Goal: Task Accomplishment & Management: Manage account settings

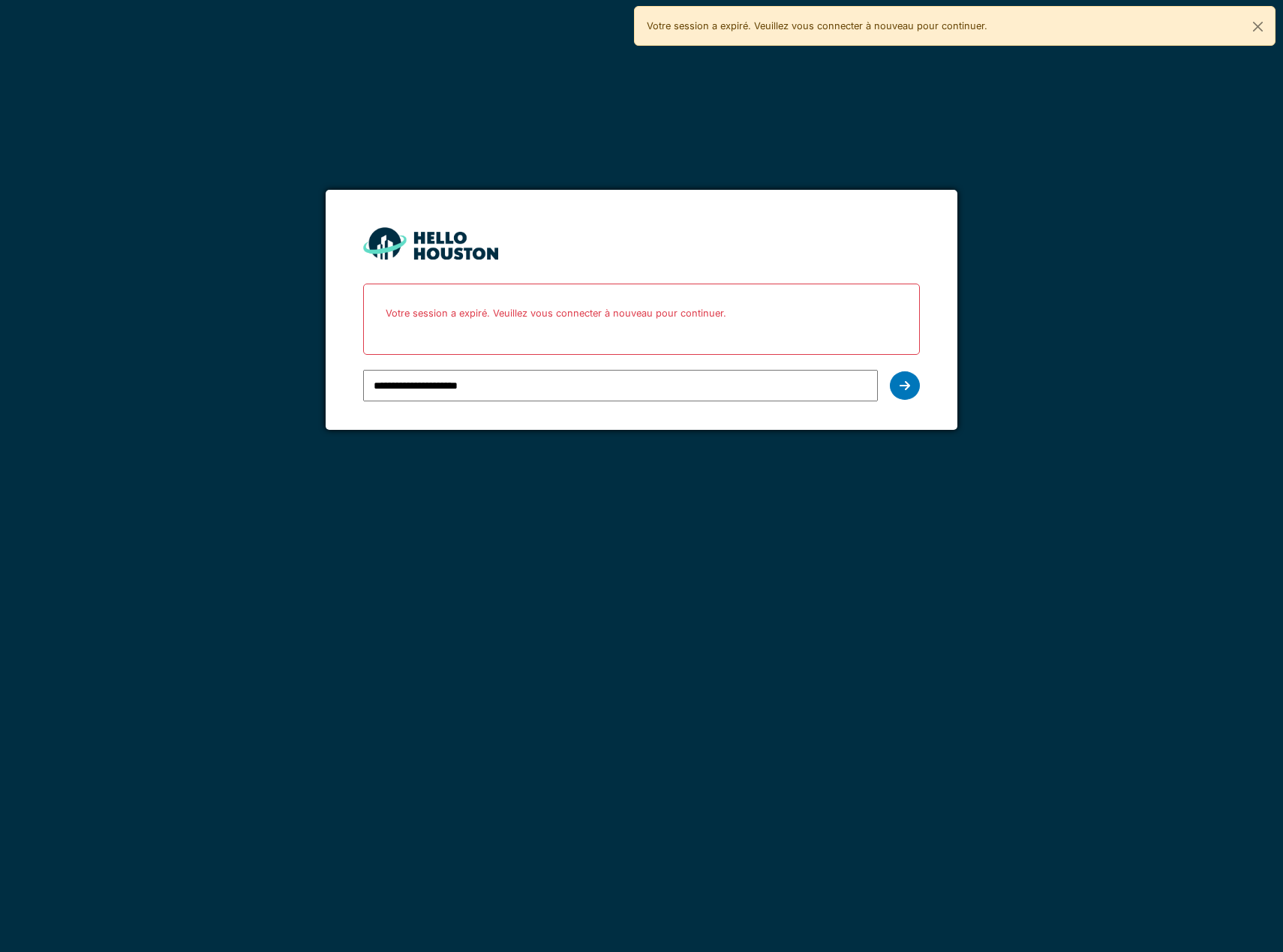
click at [796, 395] on input "**********" at bounding box center [620, 385] width 515 height 31
click at [902, 385] on icon at bounding box center [905, 385] width 10 height 12
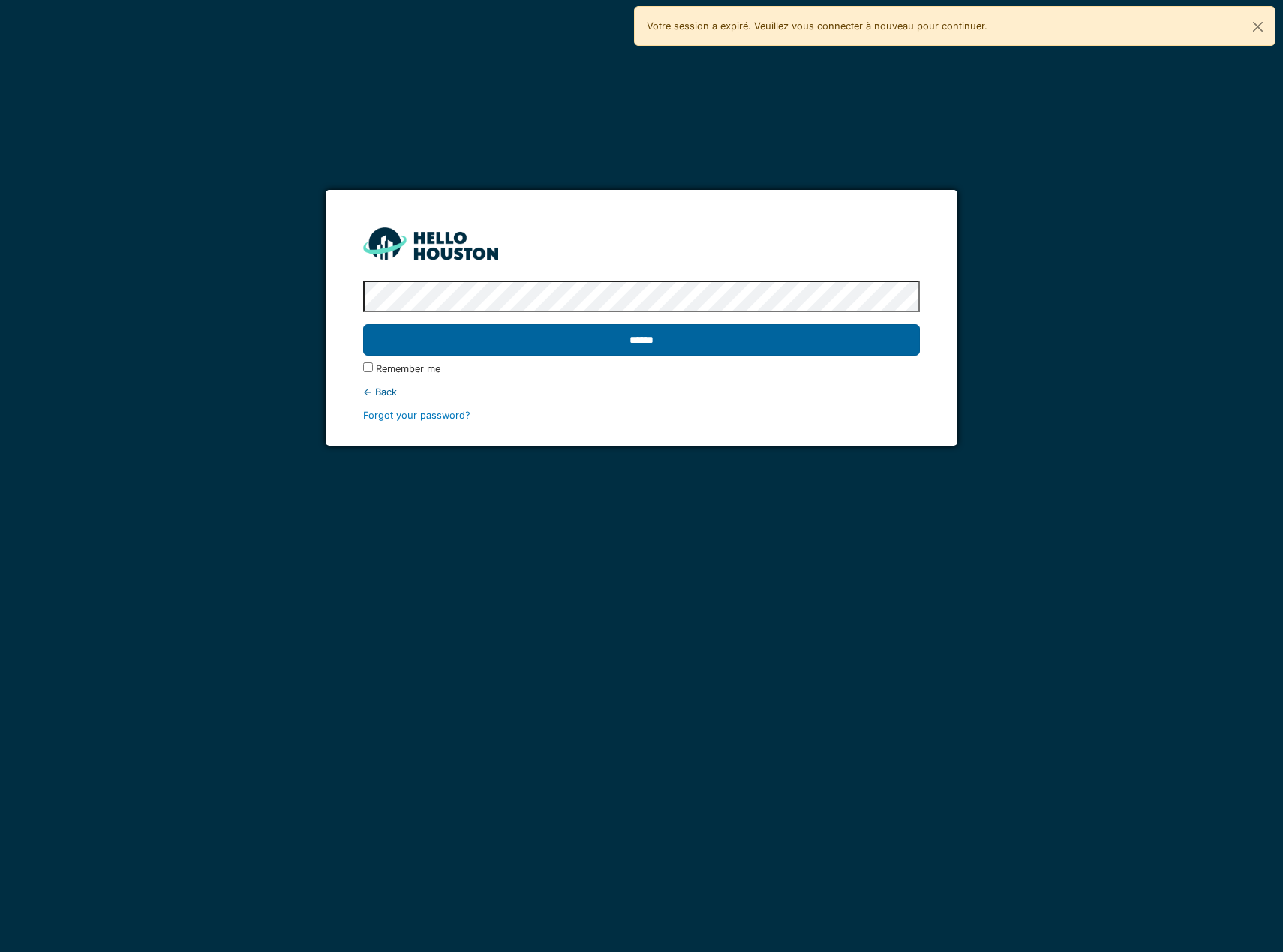
click at [771, 345] on input "******" at bounding box center [641, 340] width 556 height 31
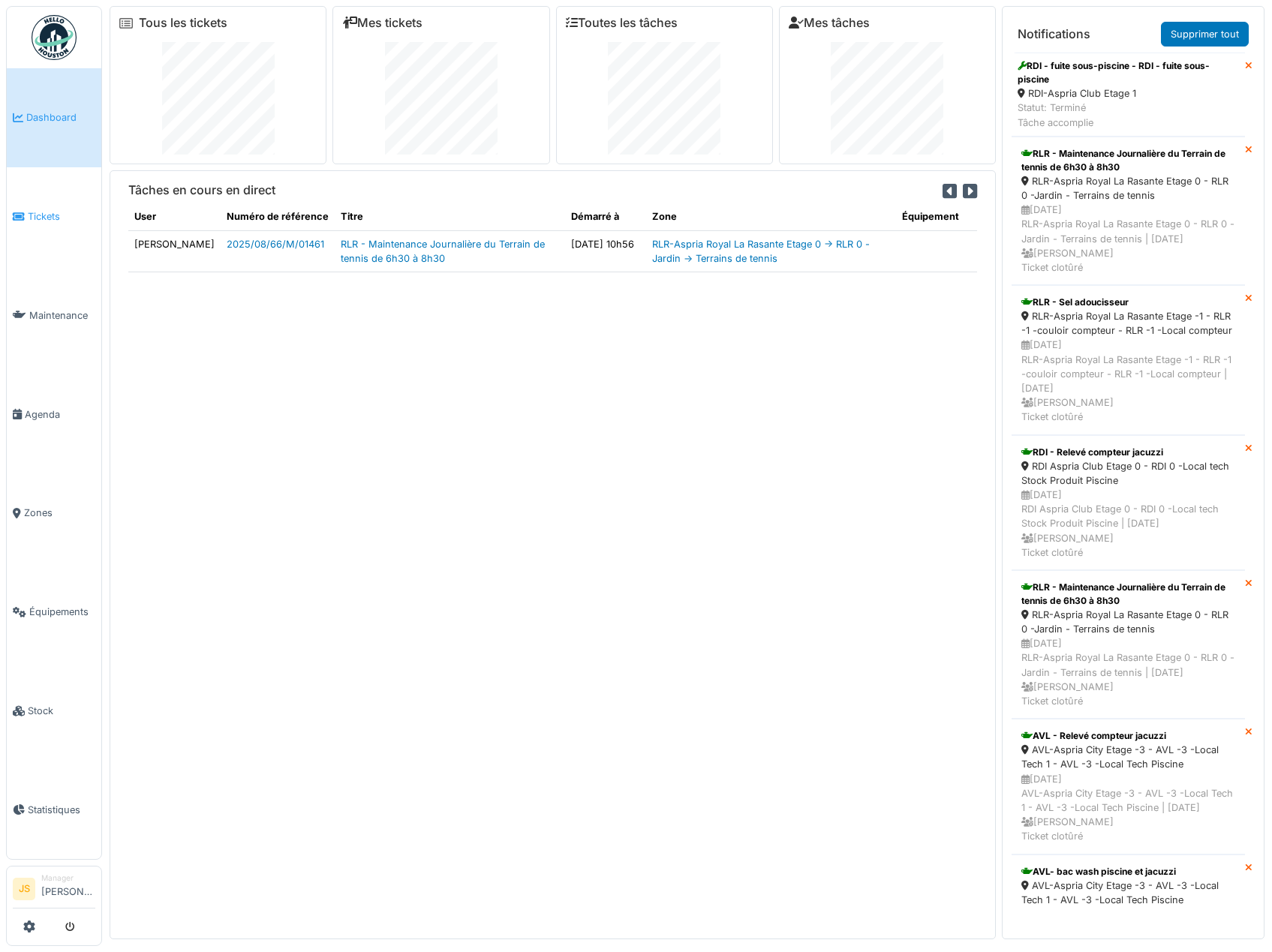
click at [43, 218] on span "Tickets" at bounding box center [62, 217] width 67 height 14
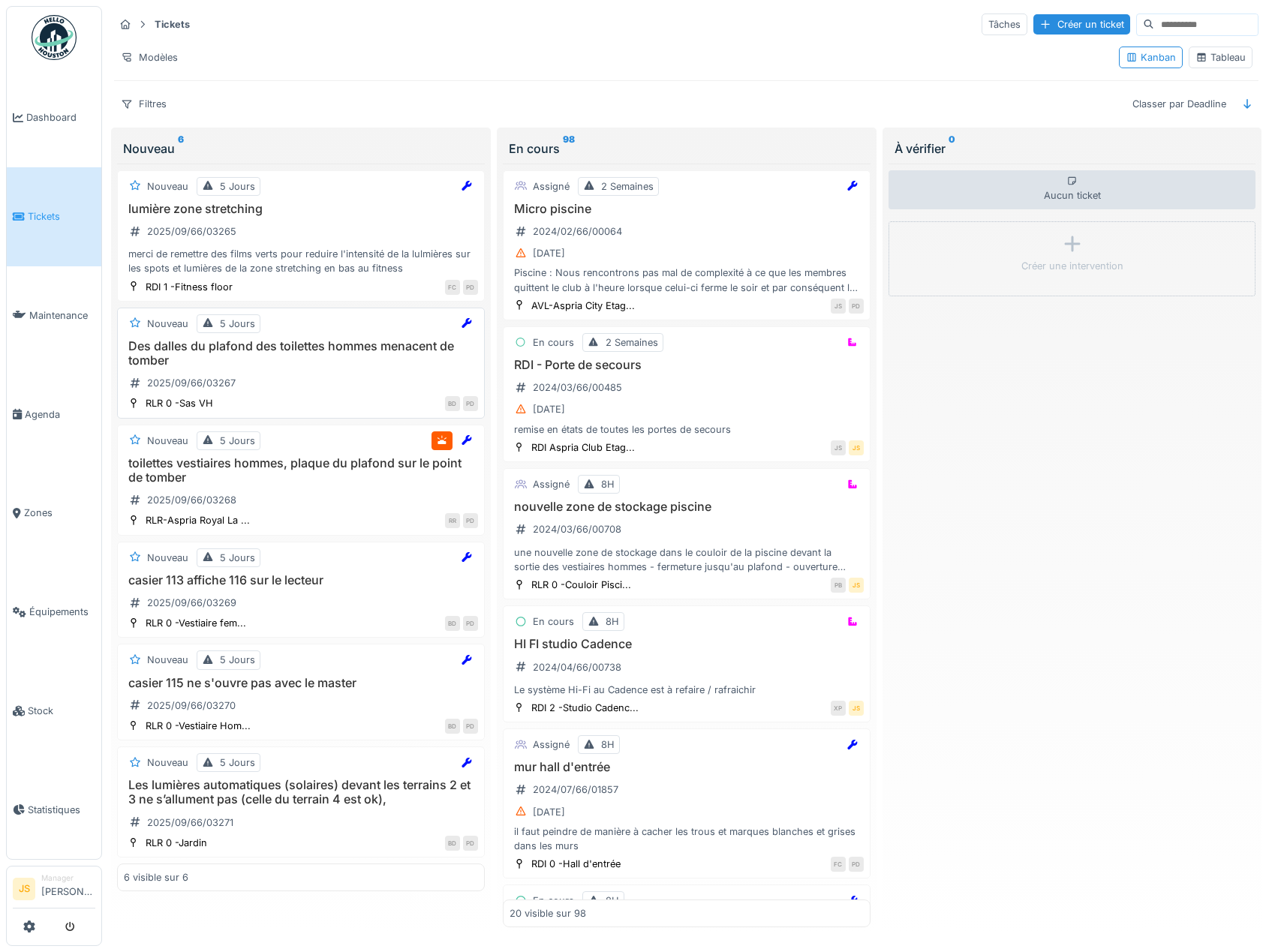
click at [213, 348] on h3 "Des dalles du plafond des toilettes hommes menacent de tomber" at bounding box center [300, 353] width 354 height 29
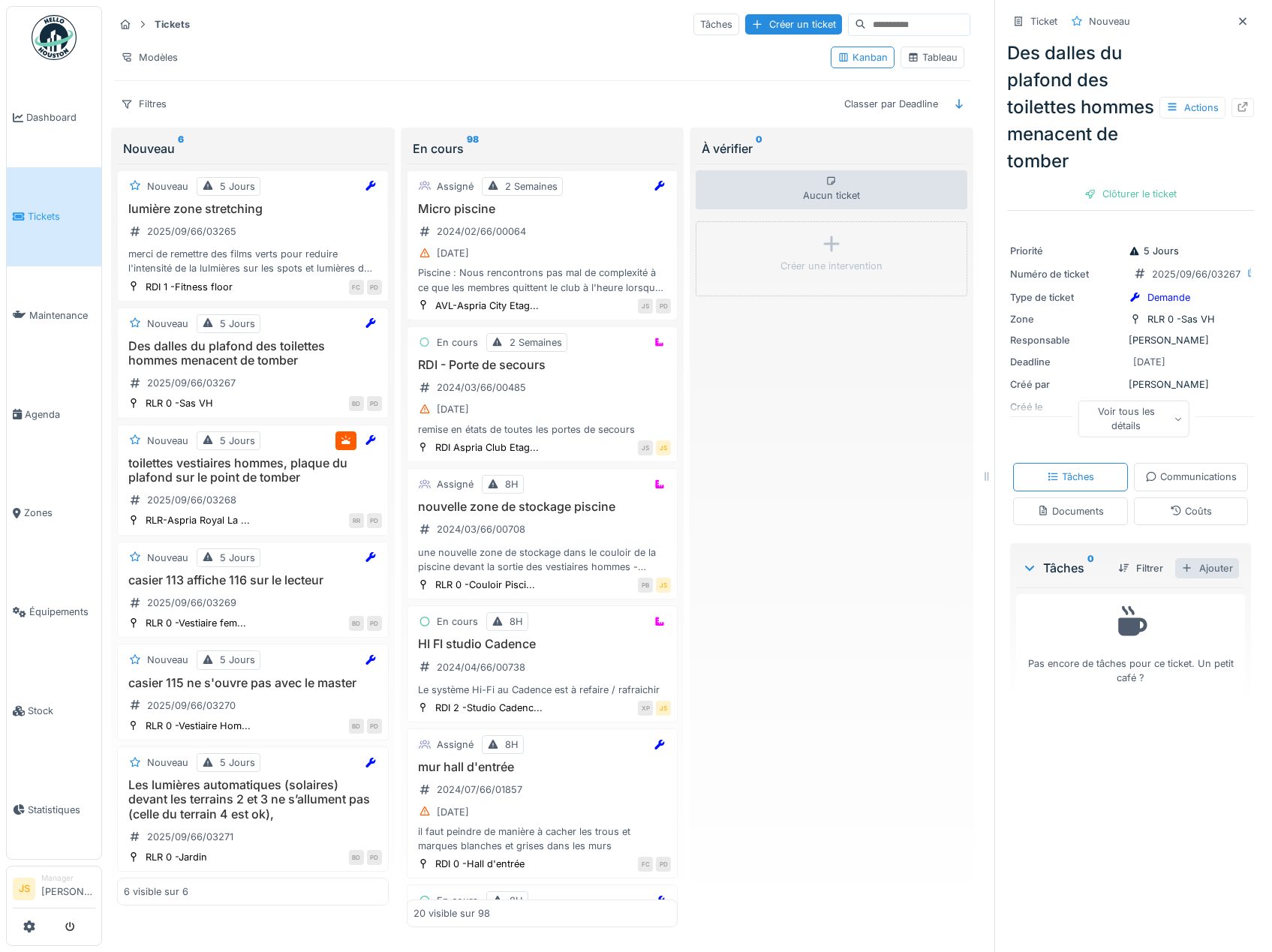
click at [1192, 579] on div "Ajouter" at bounding box center [1207, 568] width 63 height 20
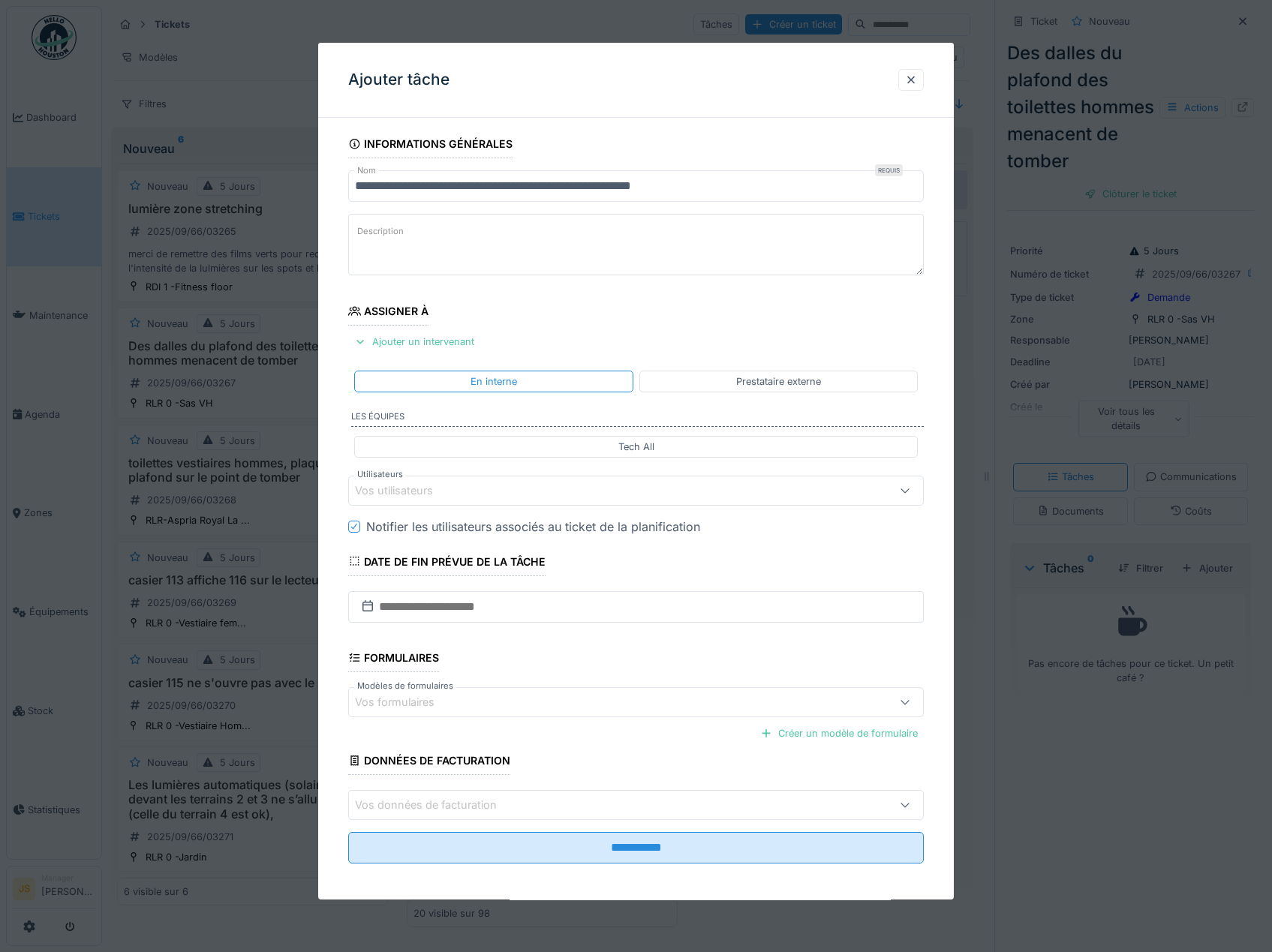
click at [406, 486] on div "Vos utilisateurs" at bounding box center [404, 490] width 99 height 17
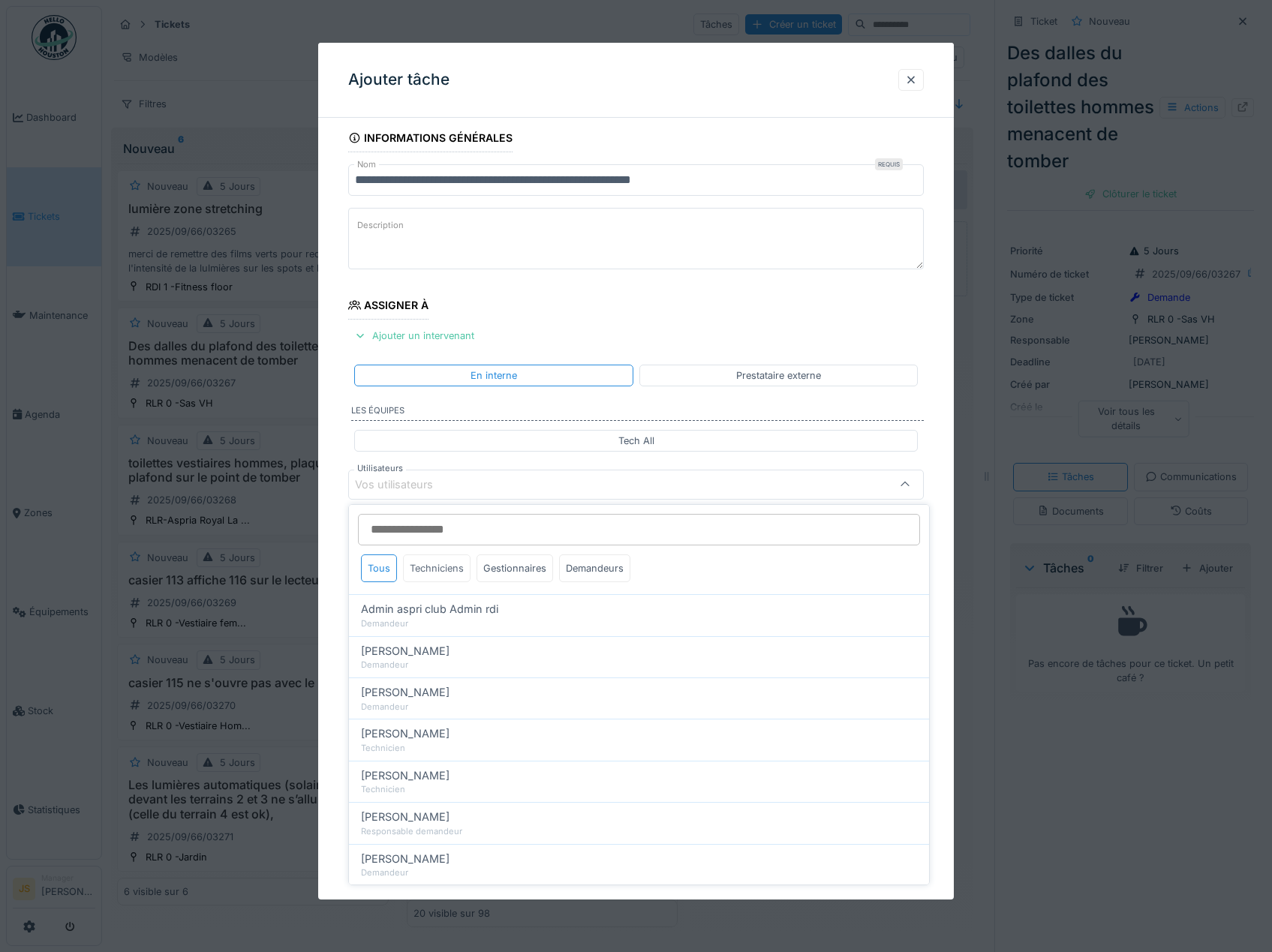
click at [442, 570] on div "Techniciens" at bounding box center [437, 568] width 67 height 28
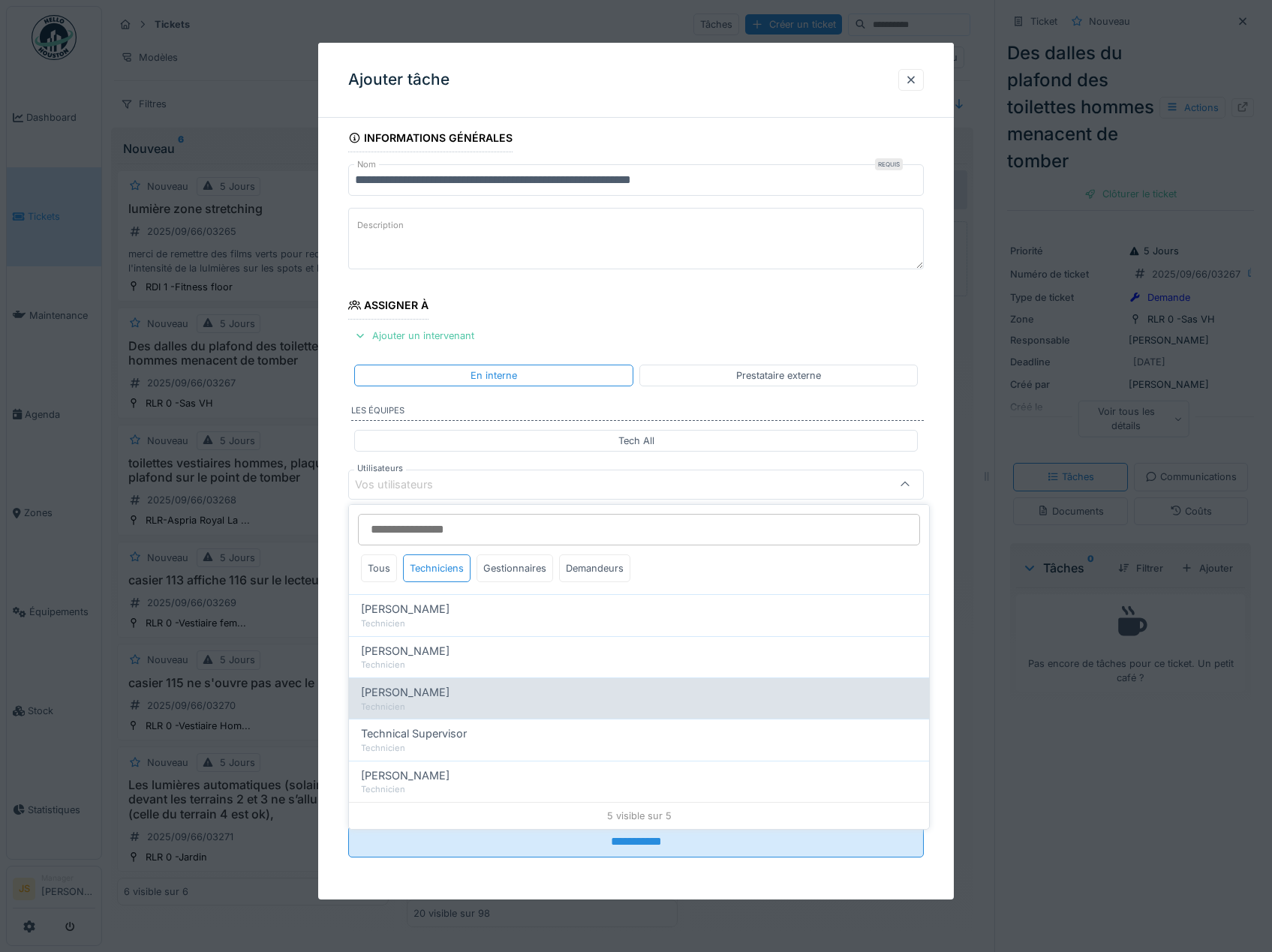
click at [394, 690] on span "Florian Sappart" at bounding box center [406, 692] width 88 height 17
type input "*****"
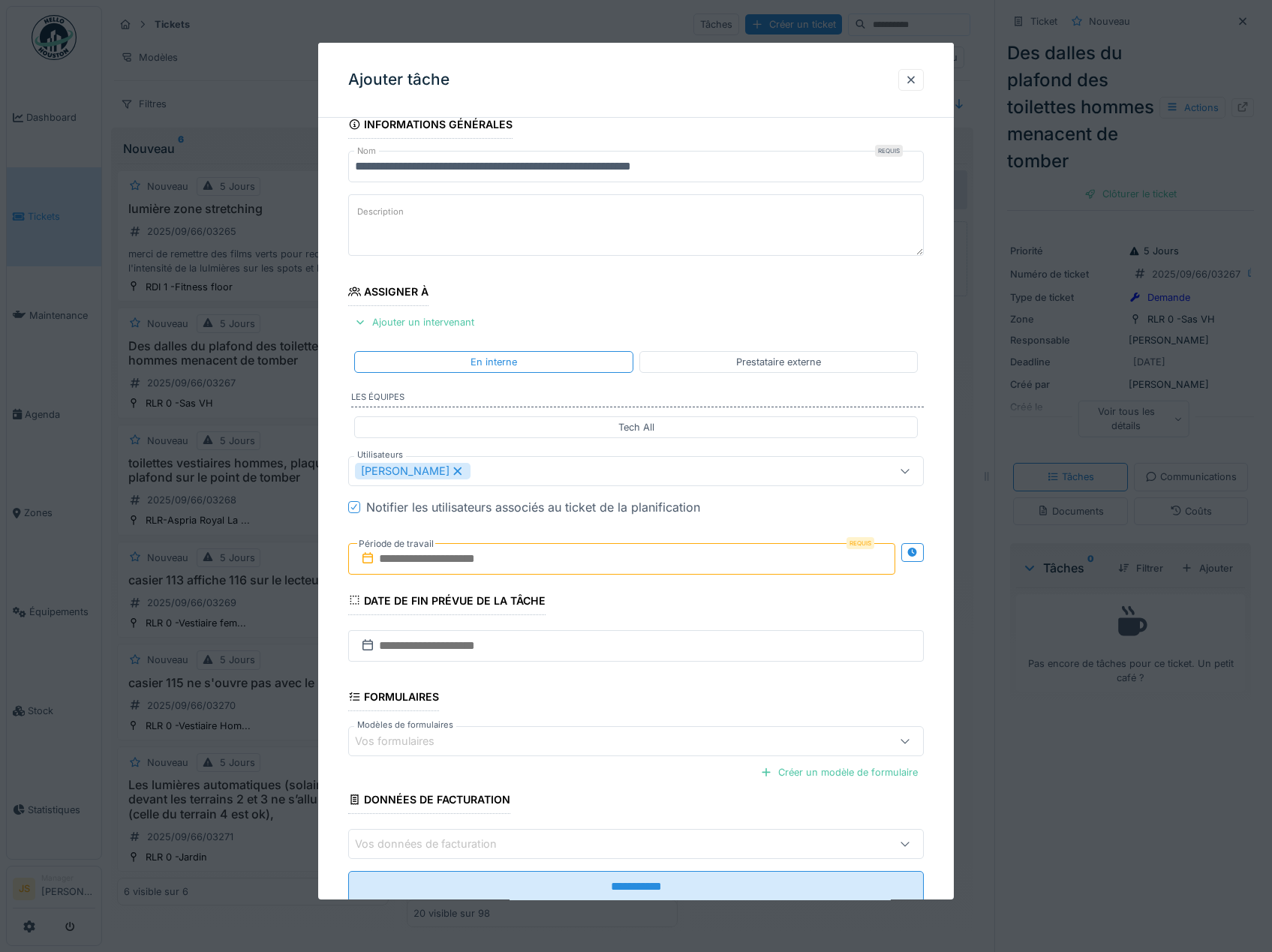
click at [331, 667] on div "**********" at bounding box center [636, 527] width 637 height 834
click at [406, 559] on input "text" at bounding box center [622, 559] width 548 height 31
click at [622, 755] on div "28" at bounding box center [623, 754] width 20 height 22
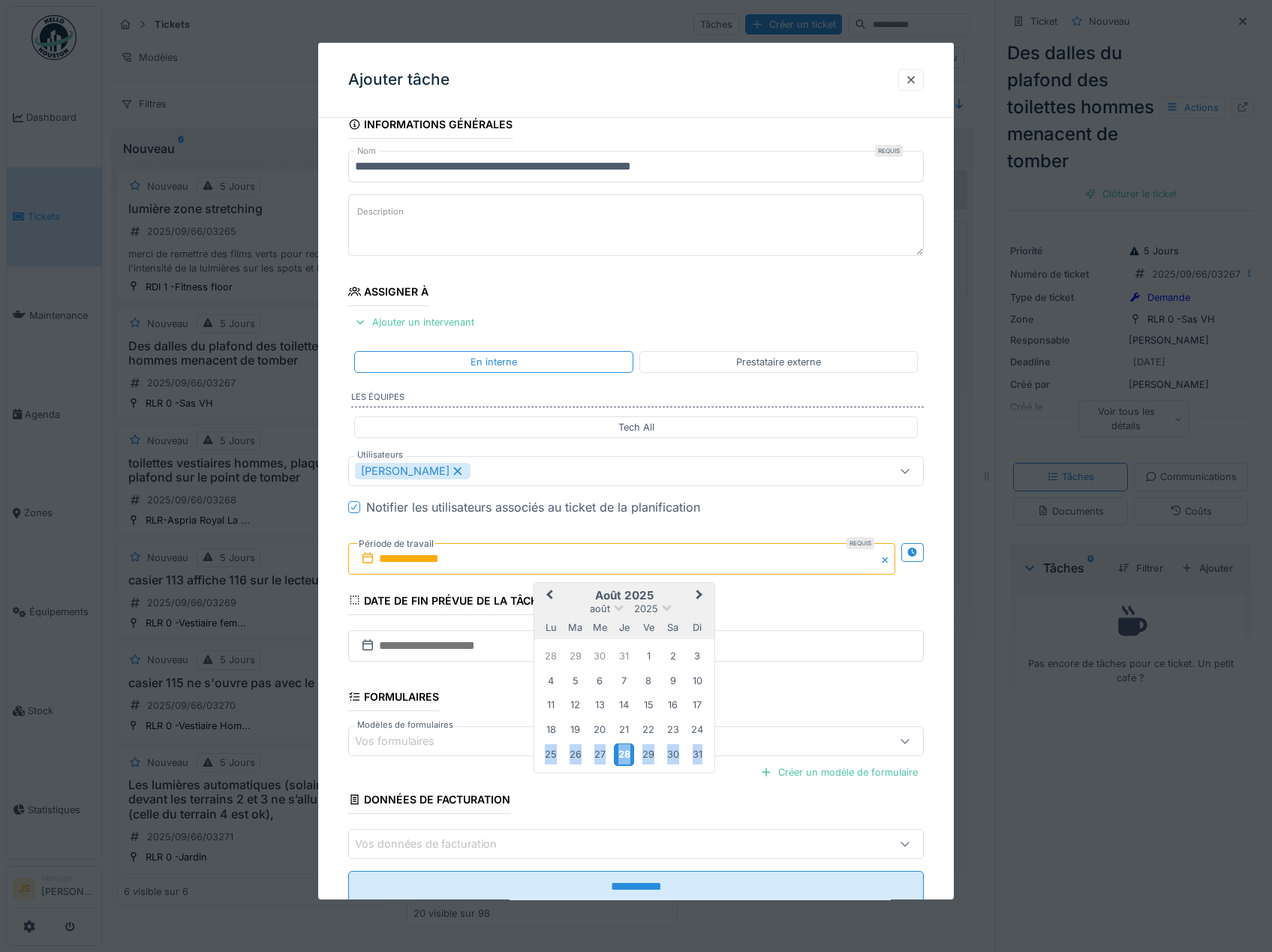
click at [622, 755] on div "28" at bounding box center [623, 754] width 20 height 22
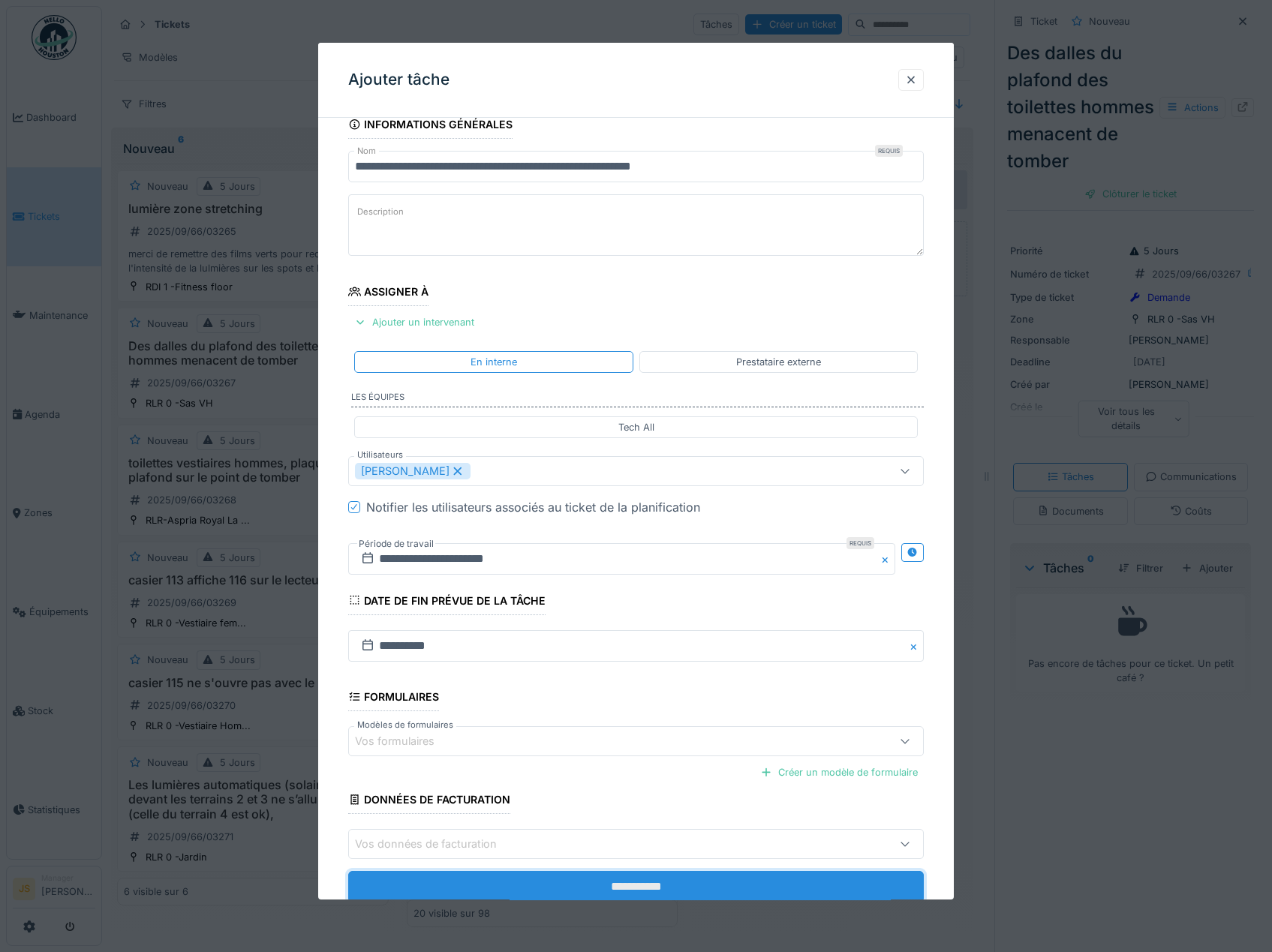
click at [644, 885] on input "**********" at bounding box center [637, 886] width 577 height 31
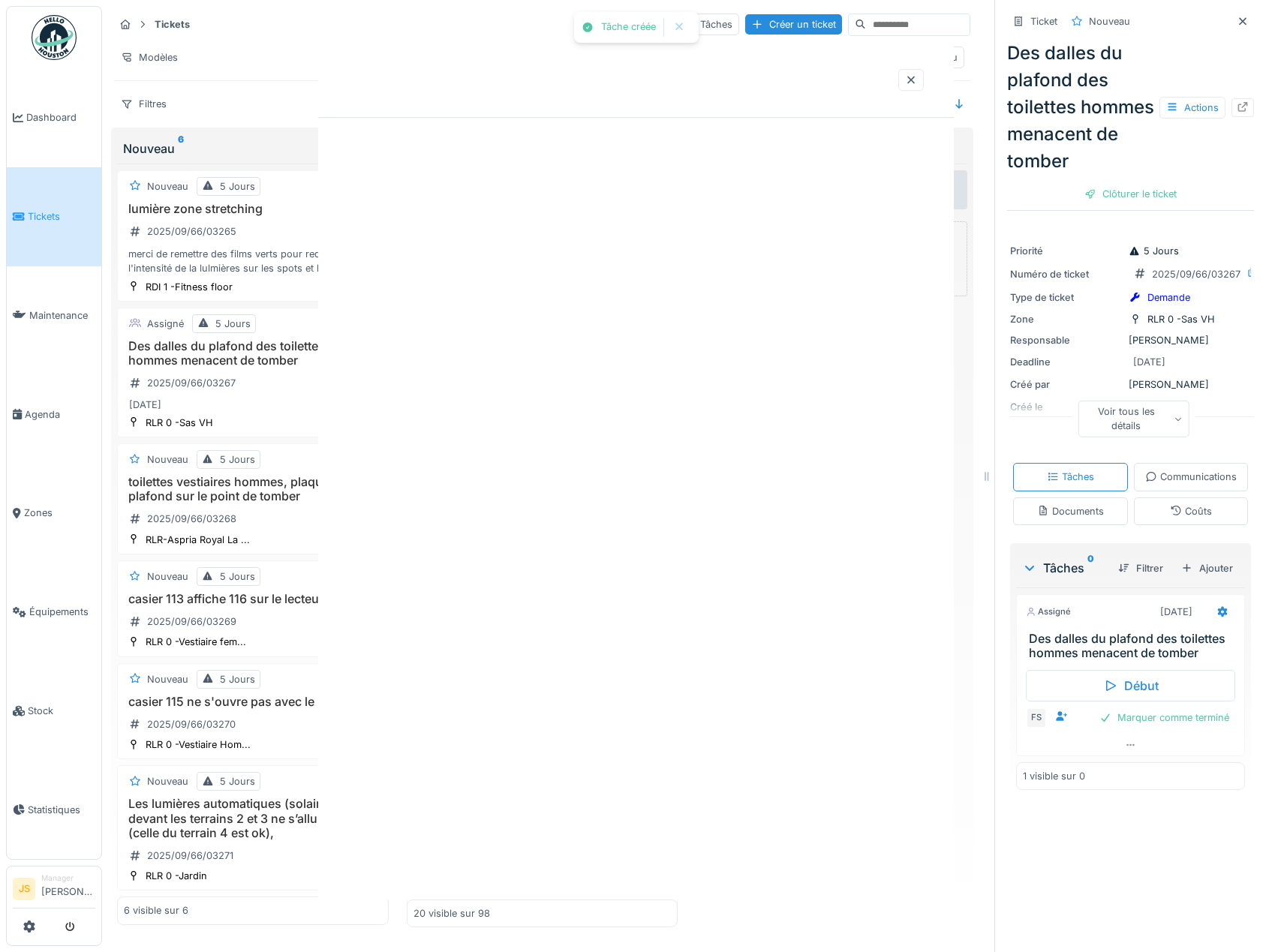
scroll to position [0, 0]
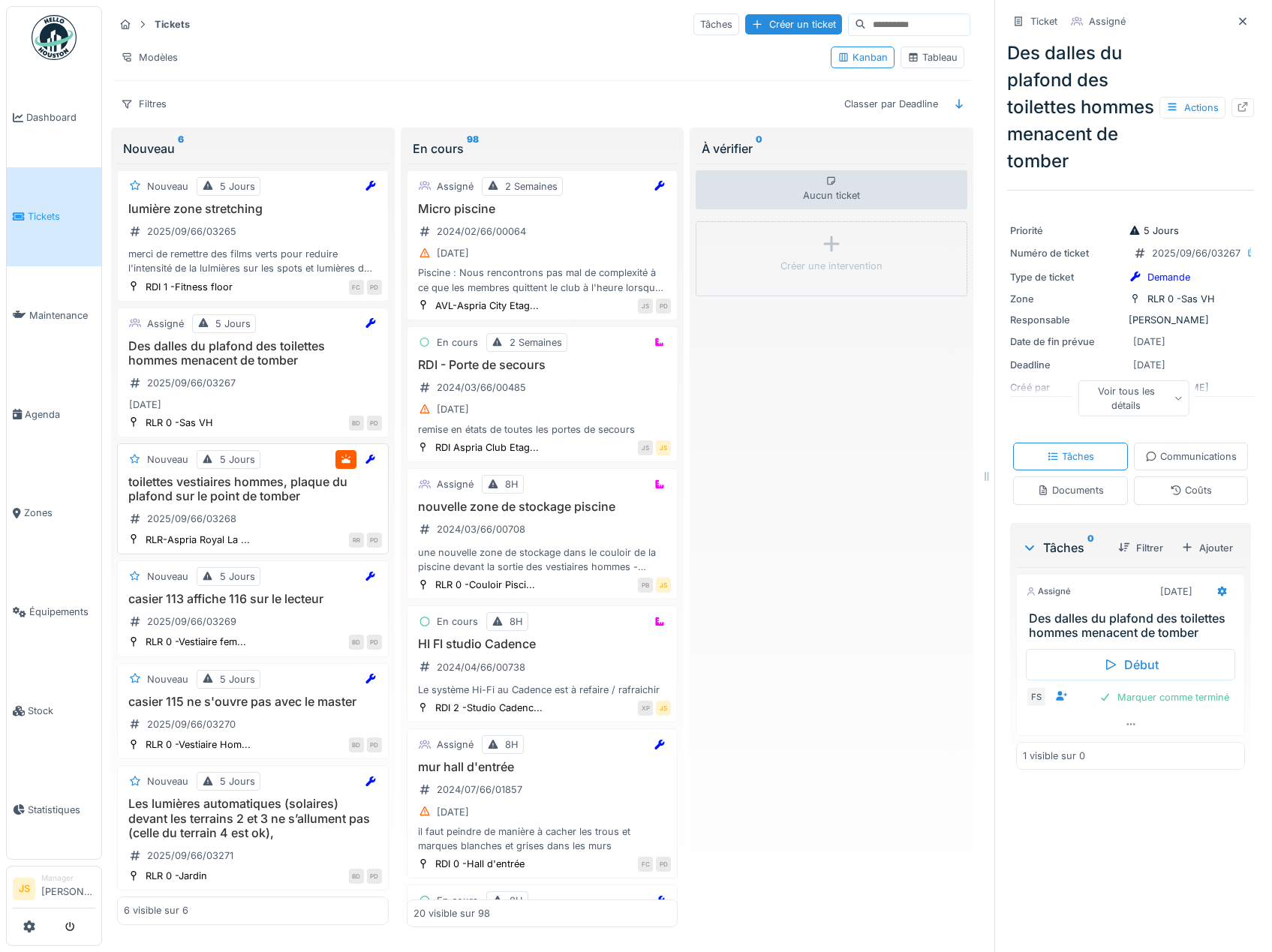
click at [215, 491] on h3 "toilettes vestiaires hommes, plaque du plafond sur le point de tomber" at bounding box center [252, 490] width 258 height 29
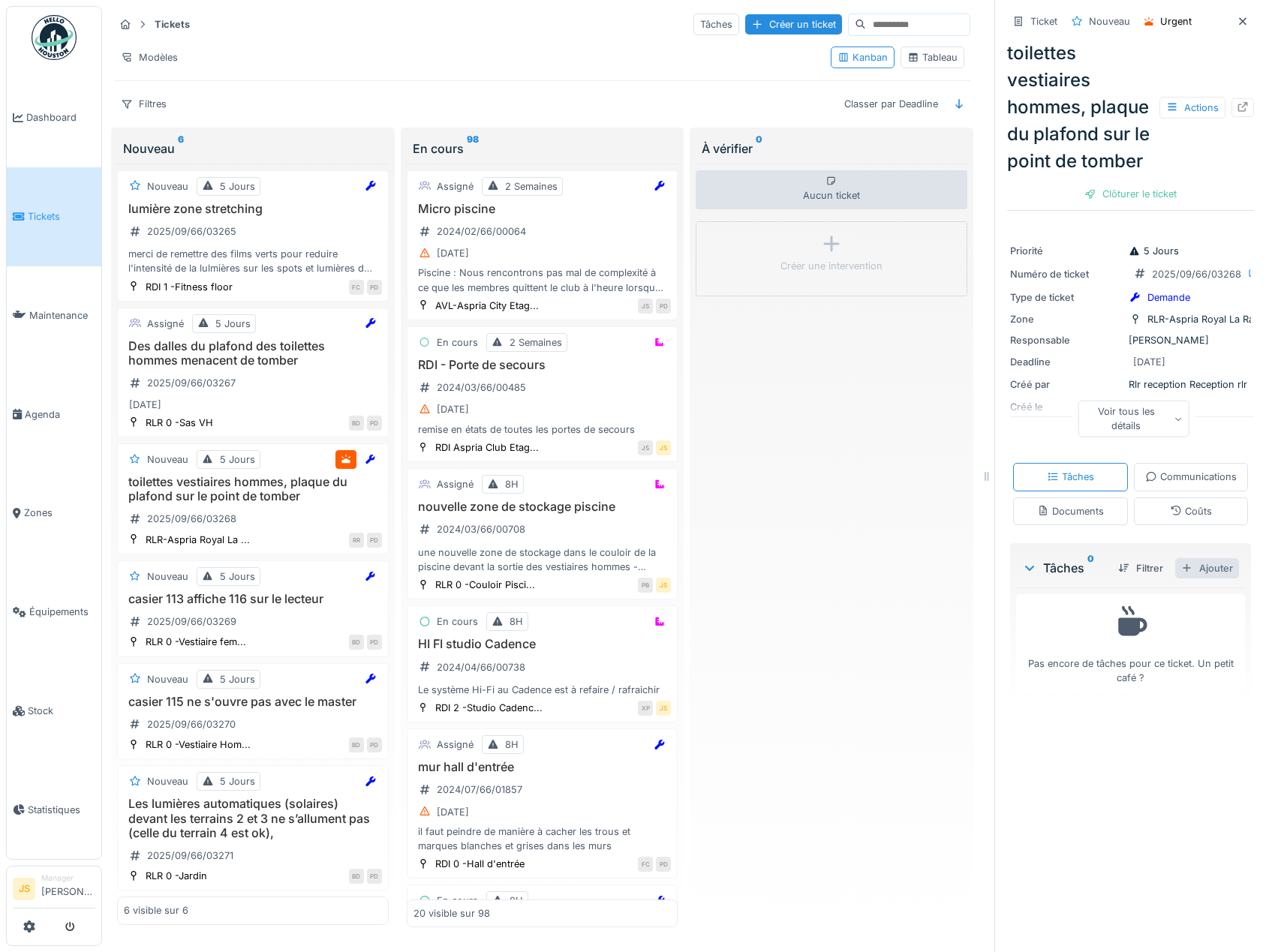
click at [1188, 579] on div "Ajouter" at bounding box center [1207, 568] width 63 height 20
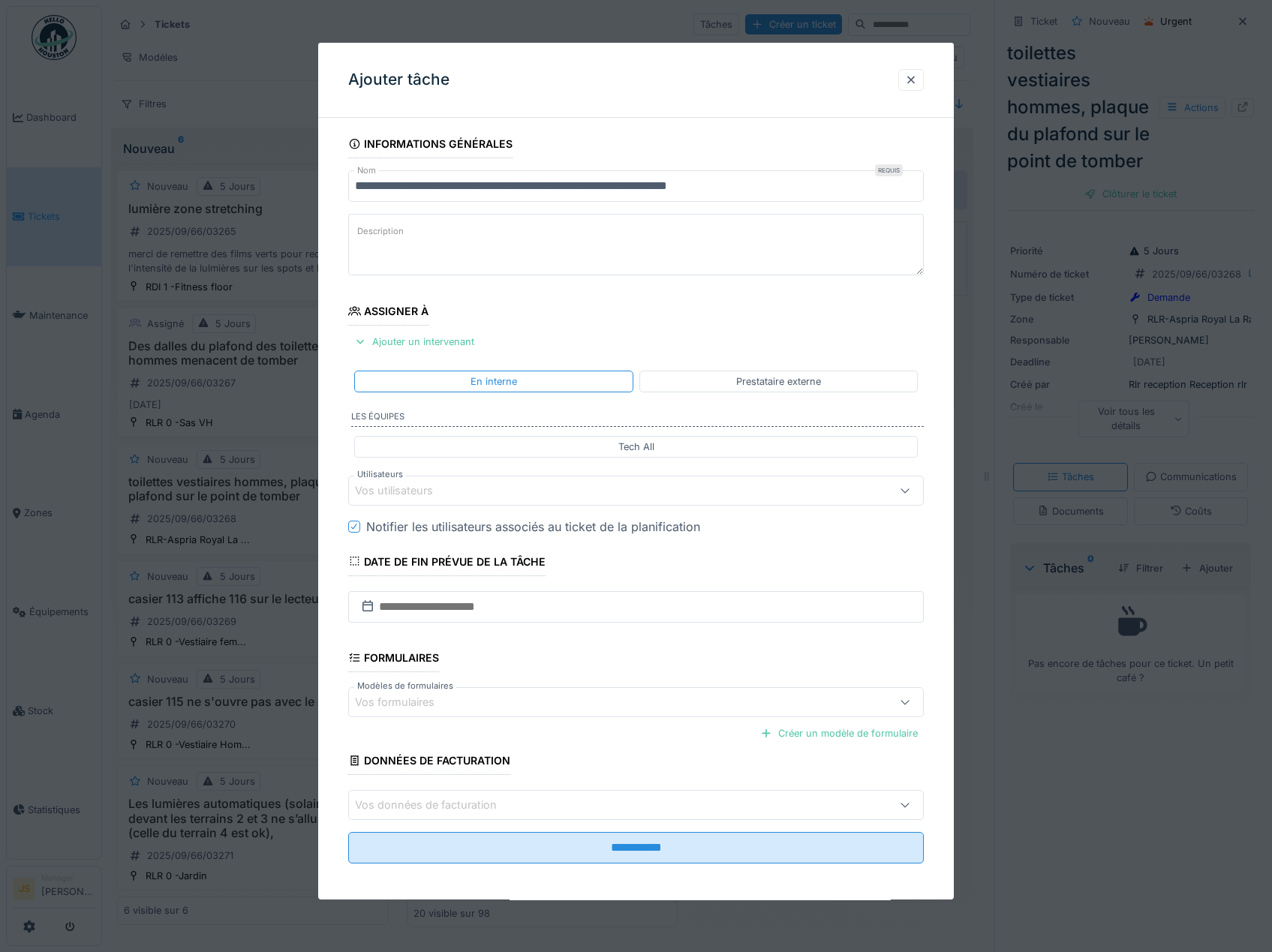
click at [408, 490] on div "Vos utilisateurs" at bounding box center [404, 490] width 99 height 17
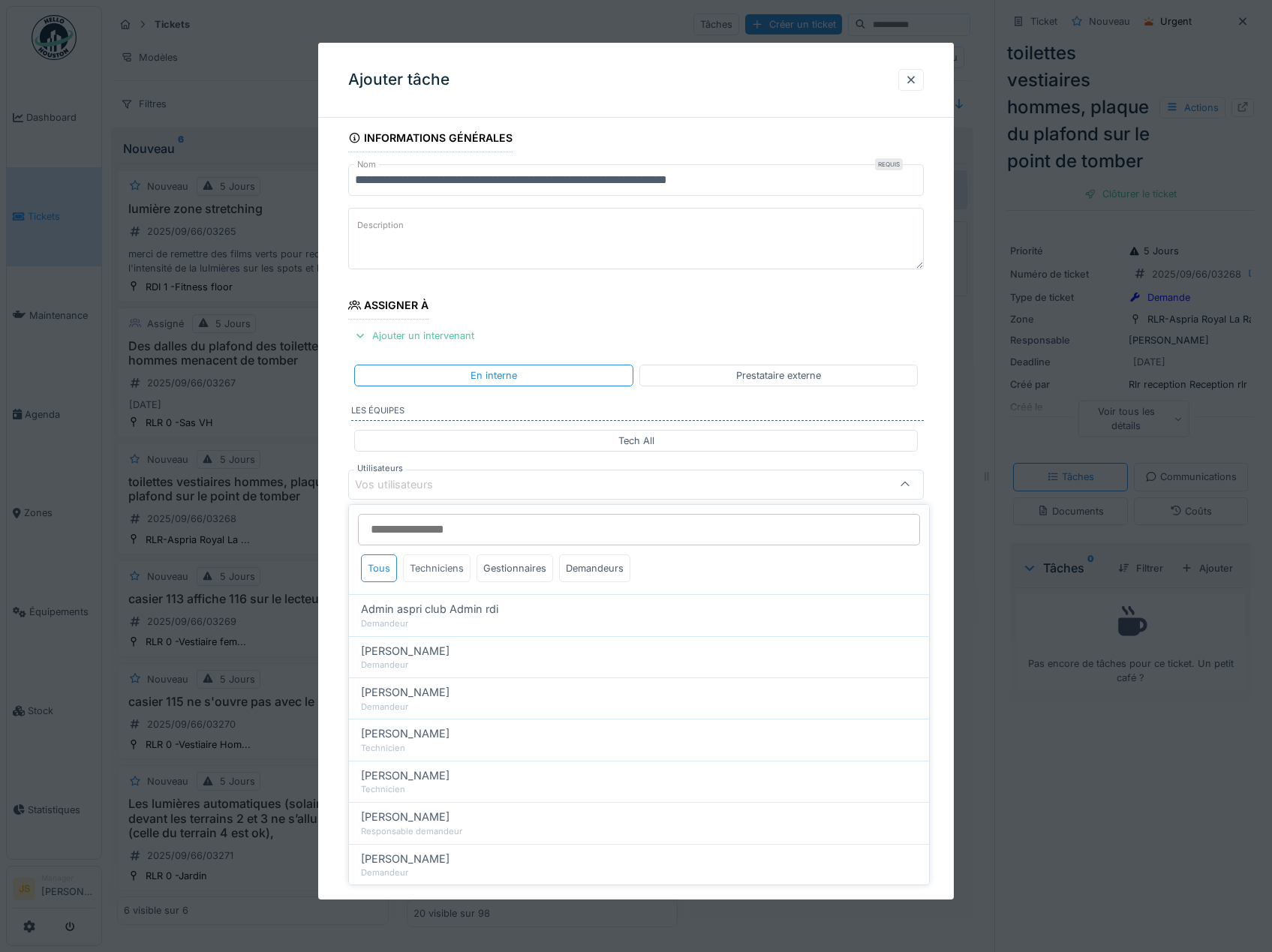
click at [439, 565] on div "Techniciens" at bounding box center [437, 568] width 67 height 28
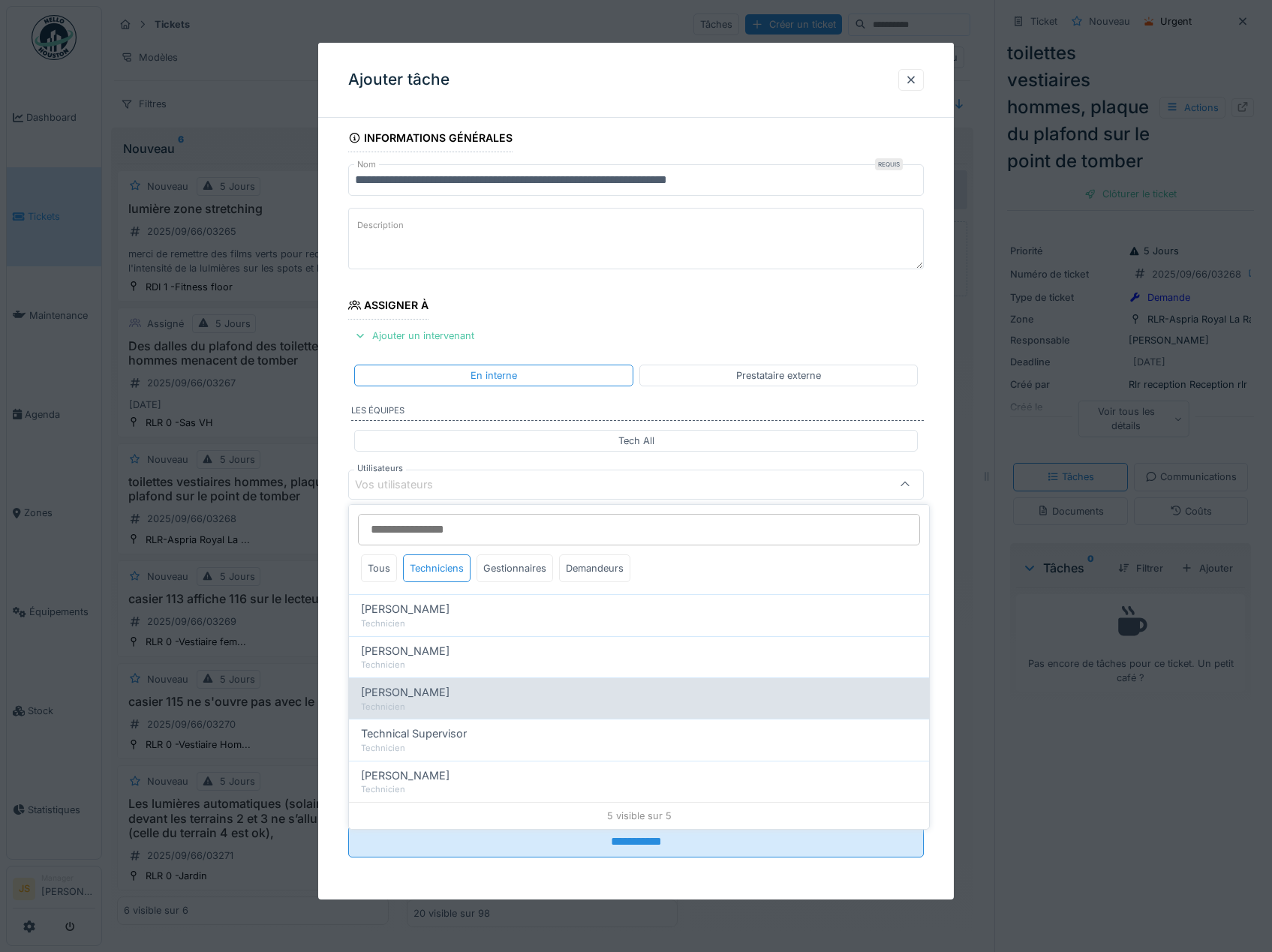
click at [421, 691] on span "[PERSON_NAME]" at bounding box center [406, 692] width 88 height 17
type input "*****"
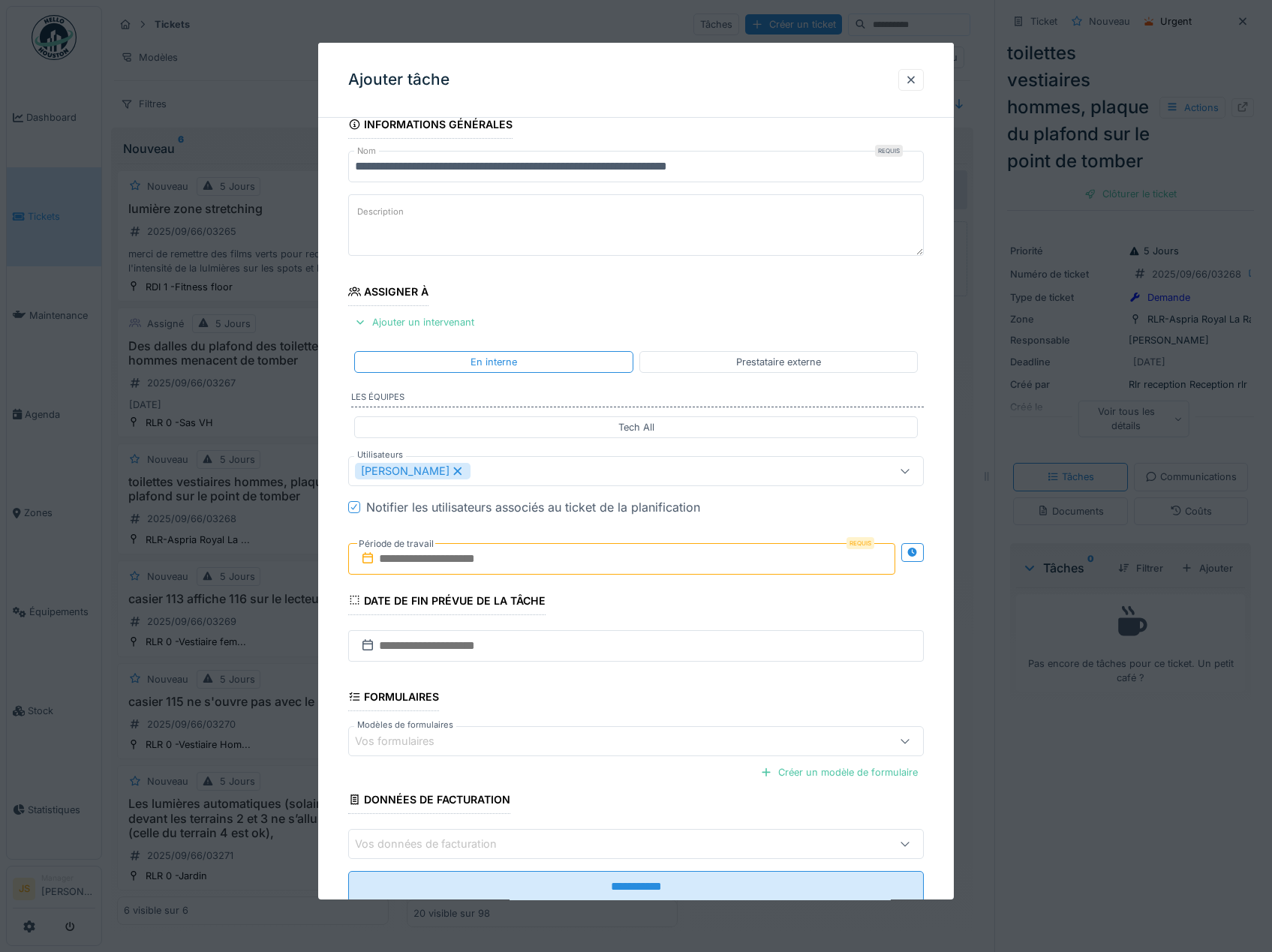
click at [334, 680] on div "**********" at bounding box center [636, 527] width 637 height 834
click at [419, 559] on input "text" at bounding box center [622, 559] width 548 height 31
click at [625, 754] on div "28" at bounding box center [623, 754] width 20 height 22
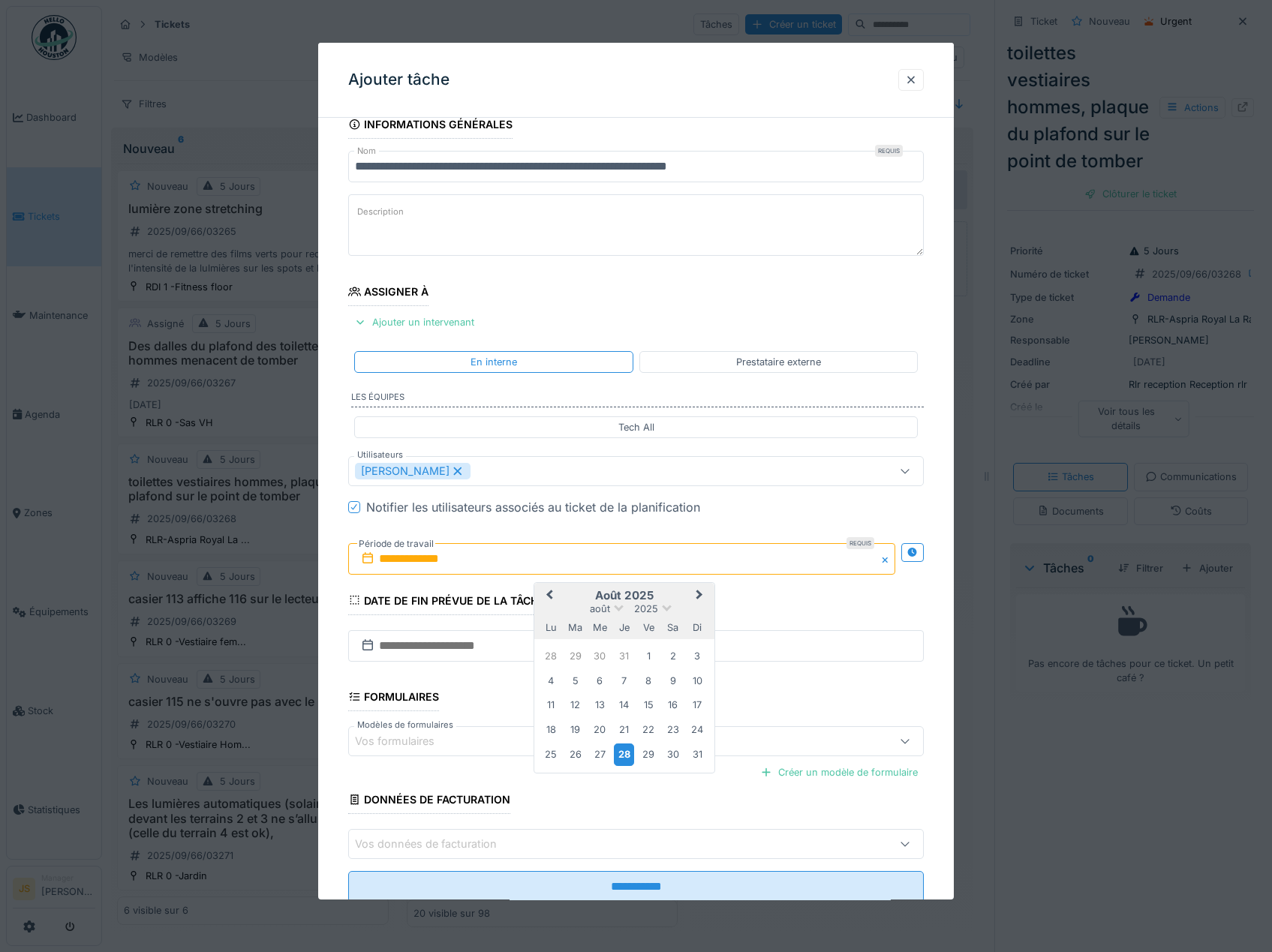
click at [625, 754] on div "28" at bounding box center [623, 754] width 20 height 22
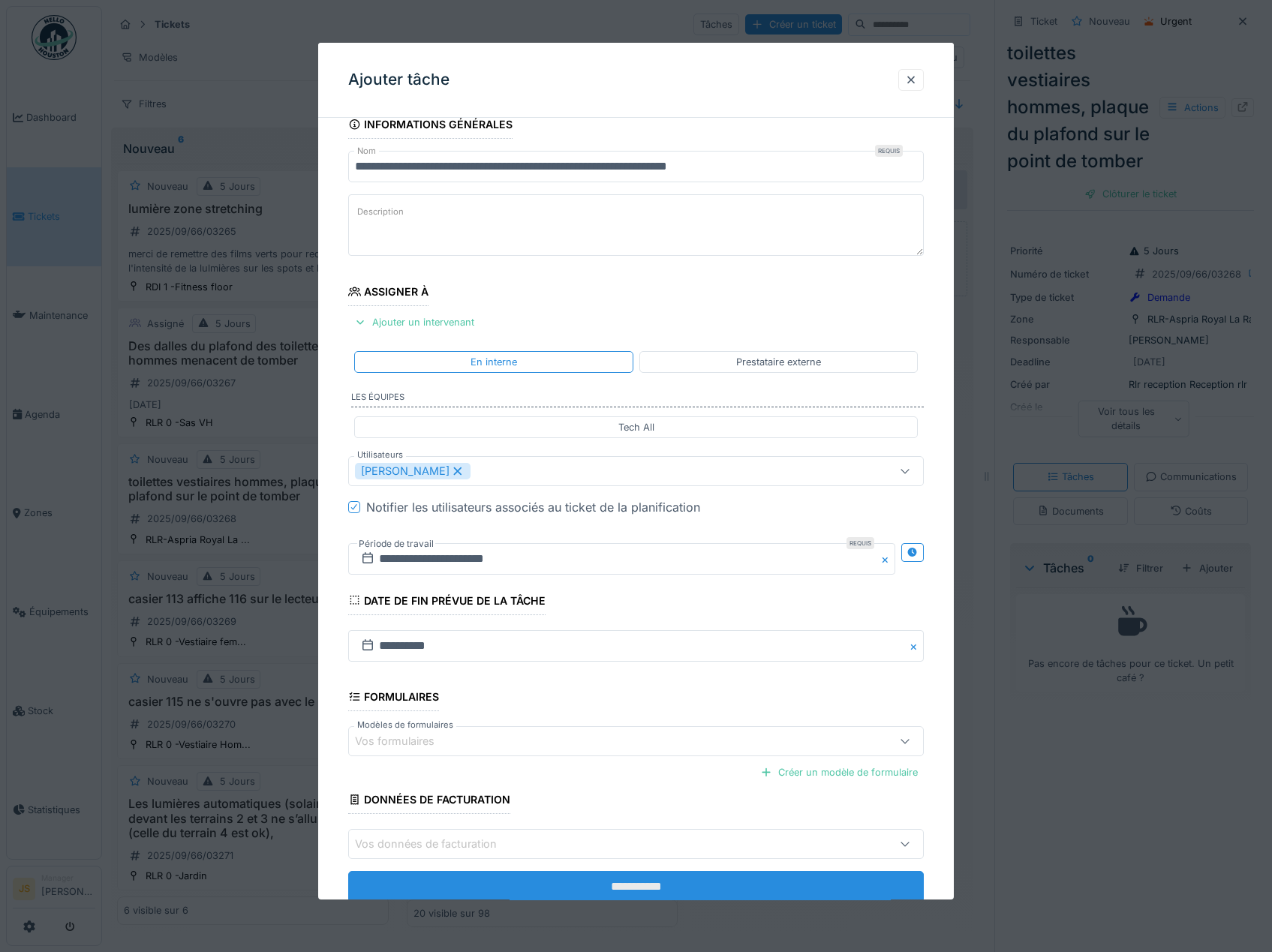
click at [659, 884] on input "**********" at bounding box center [637, 886] width 577 height 31
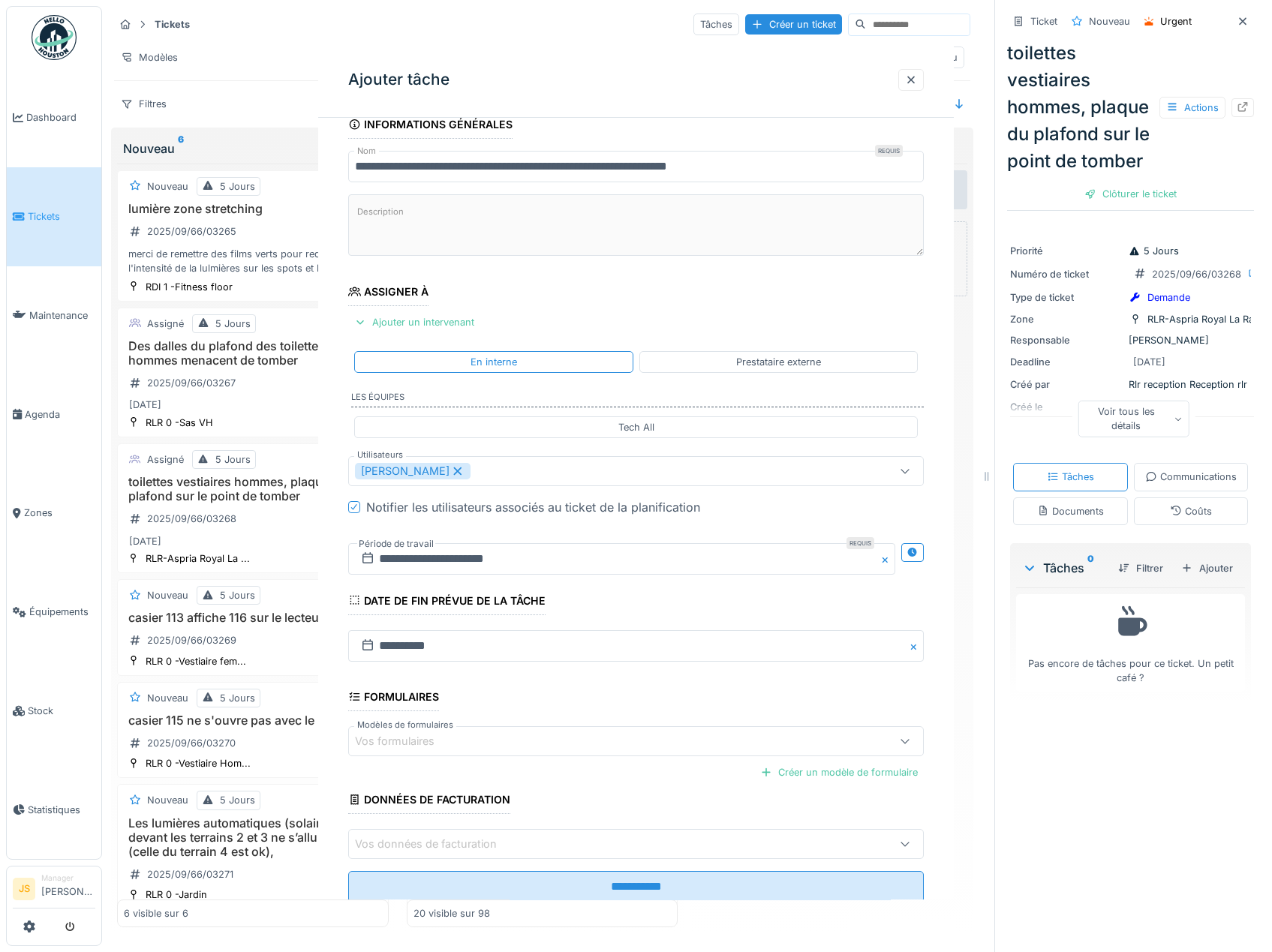
scroll to position [0, 0]
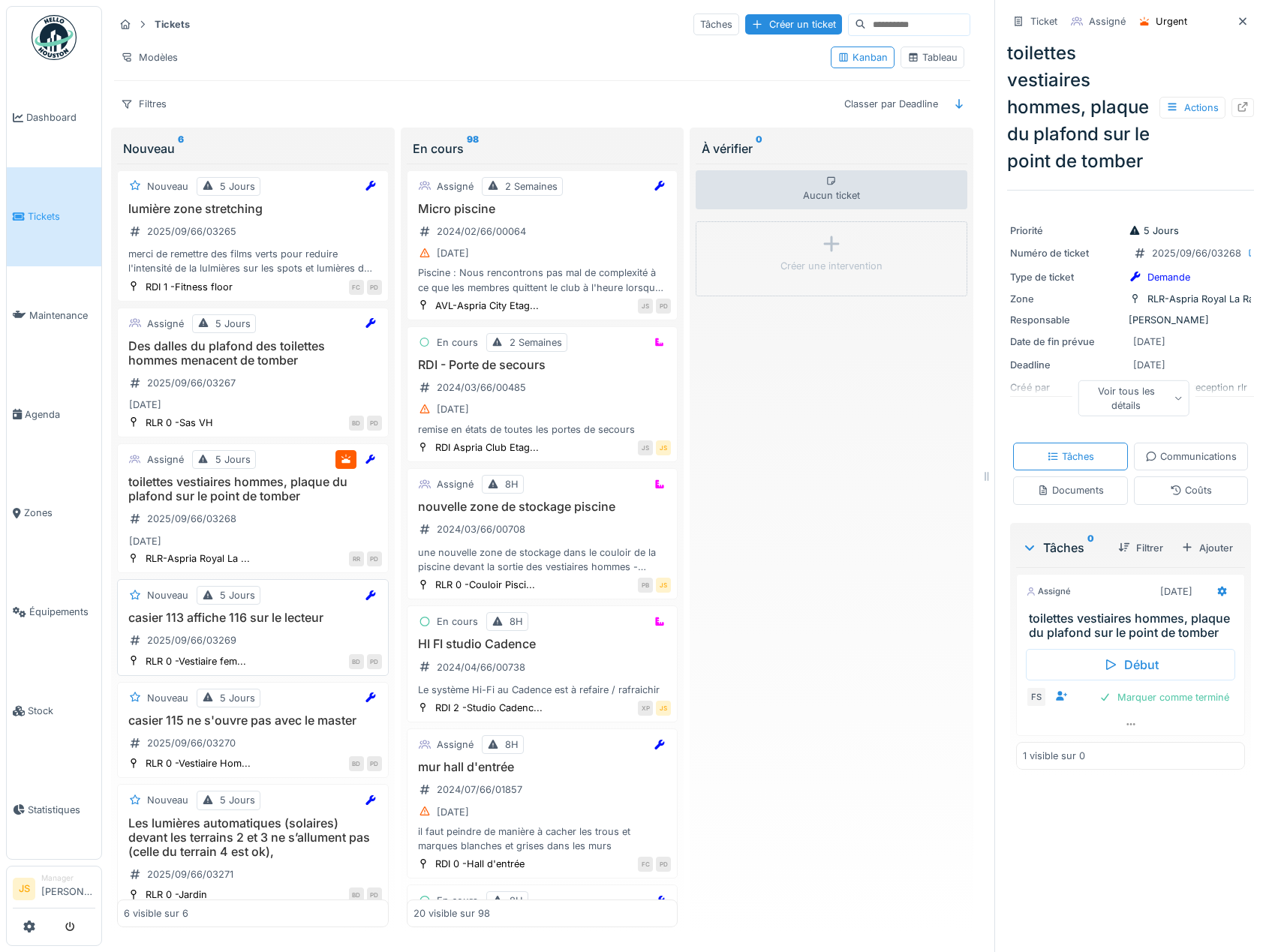
click at [245, 620] on h3 "casier 113 affiche 116 sur le lecteur" at bounding box center [252, 618] width 258 height 14
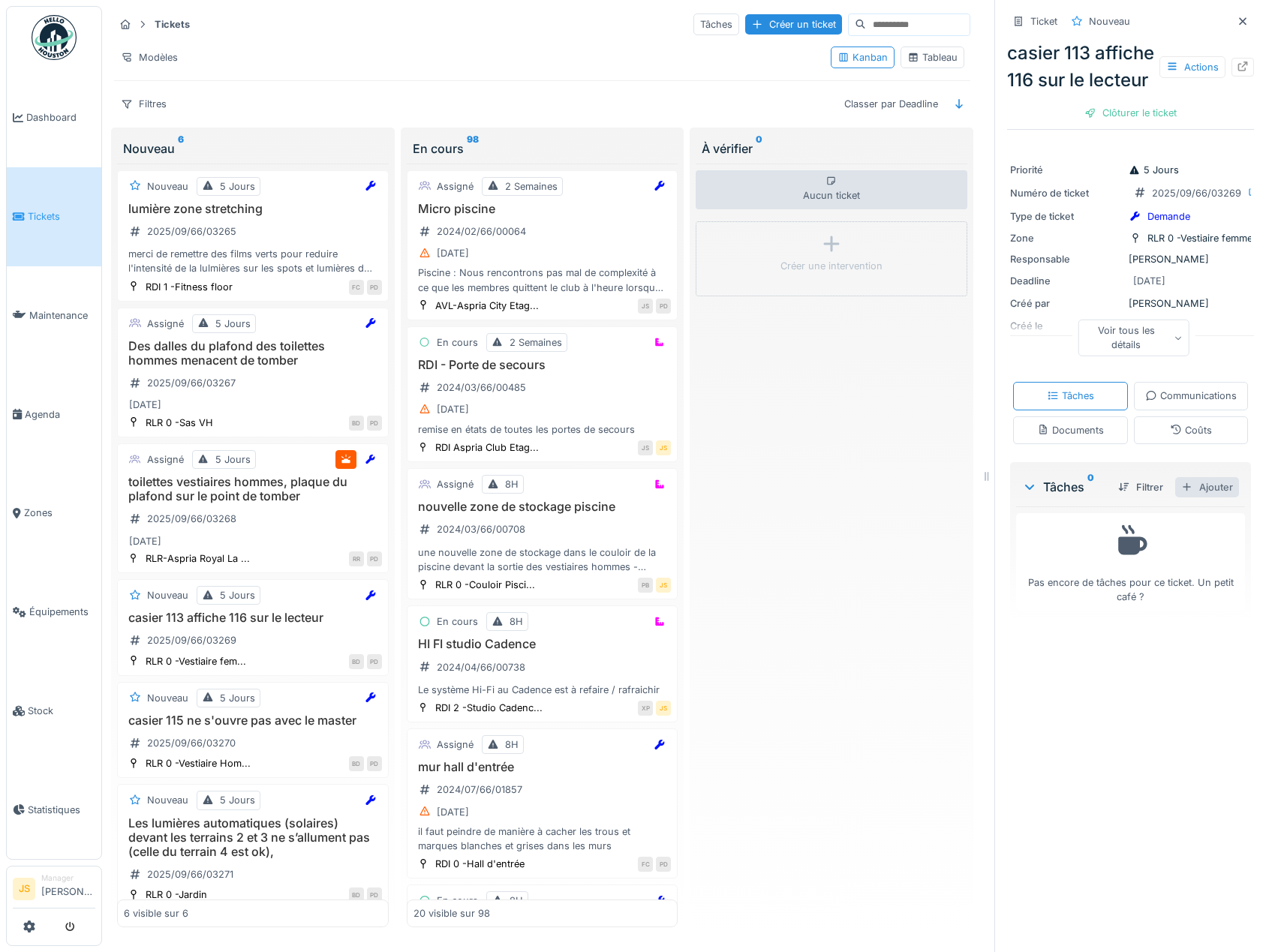
click at [1203, 498] on div "Ajouter" at bounding box center [1207, 486] width 63 height 20
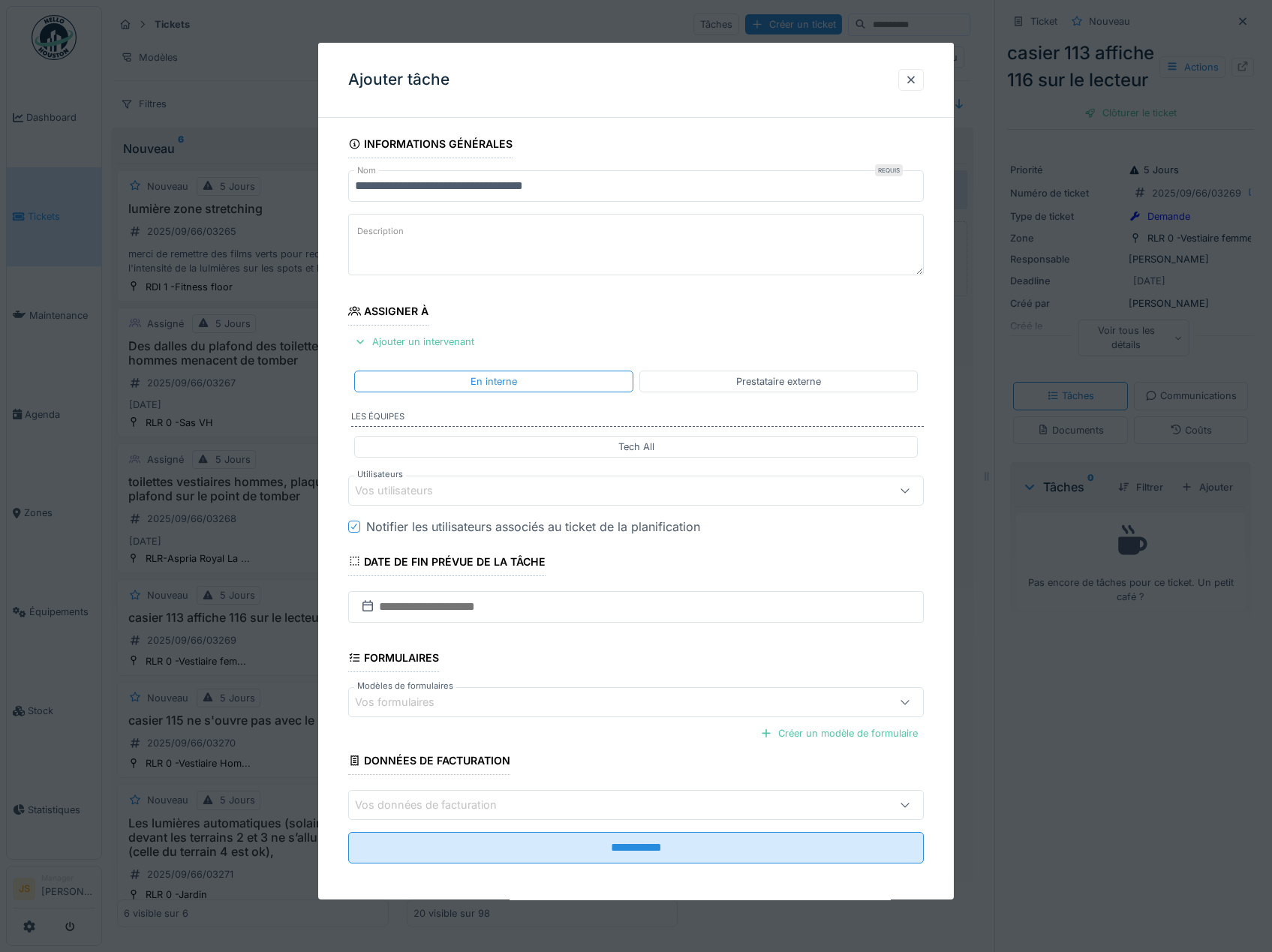
click at [417, 494] on div "Vos utilisateurs" at bounding box center [404, 490] width 99 height 17
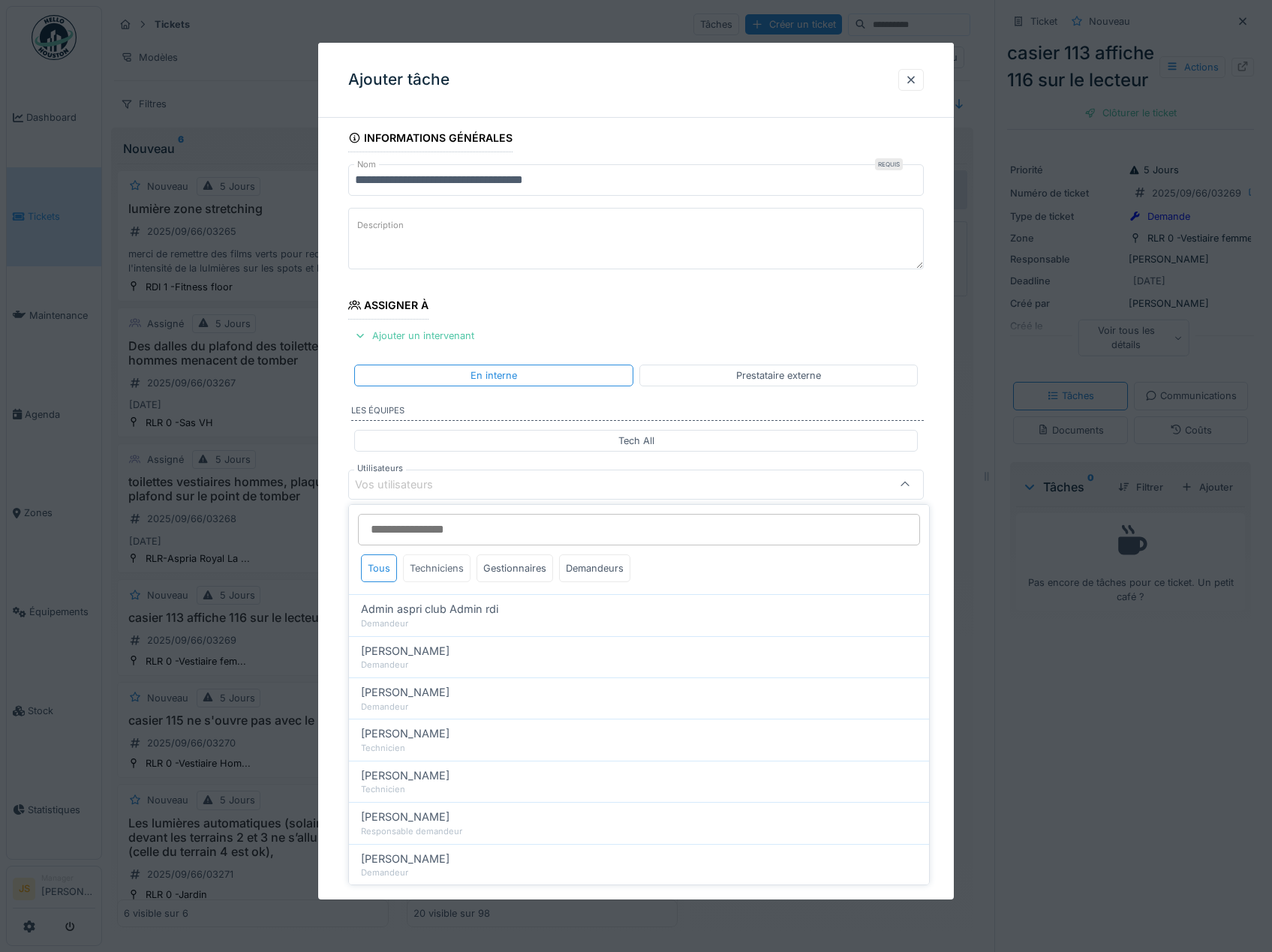
click at [438, 572] on div "Techniciens" at bounding box center [437, 568] width 67 height 28
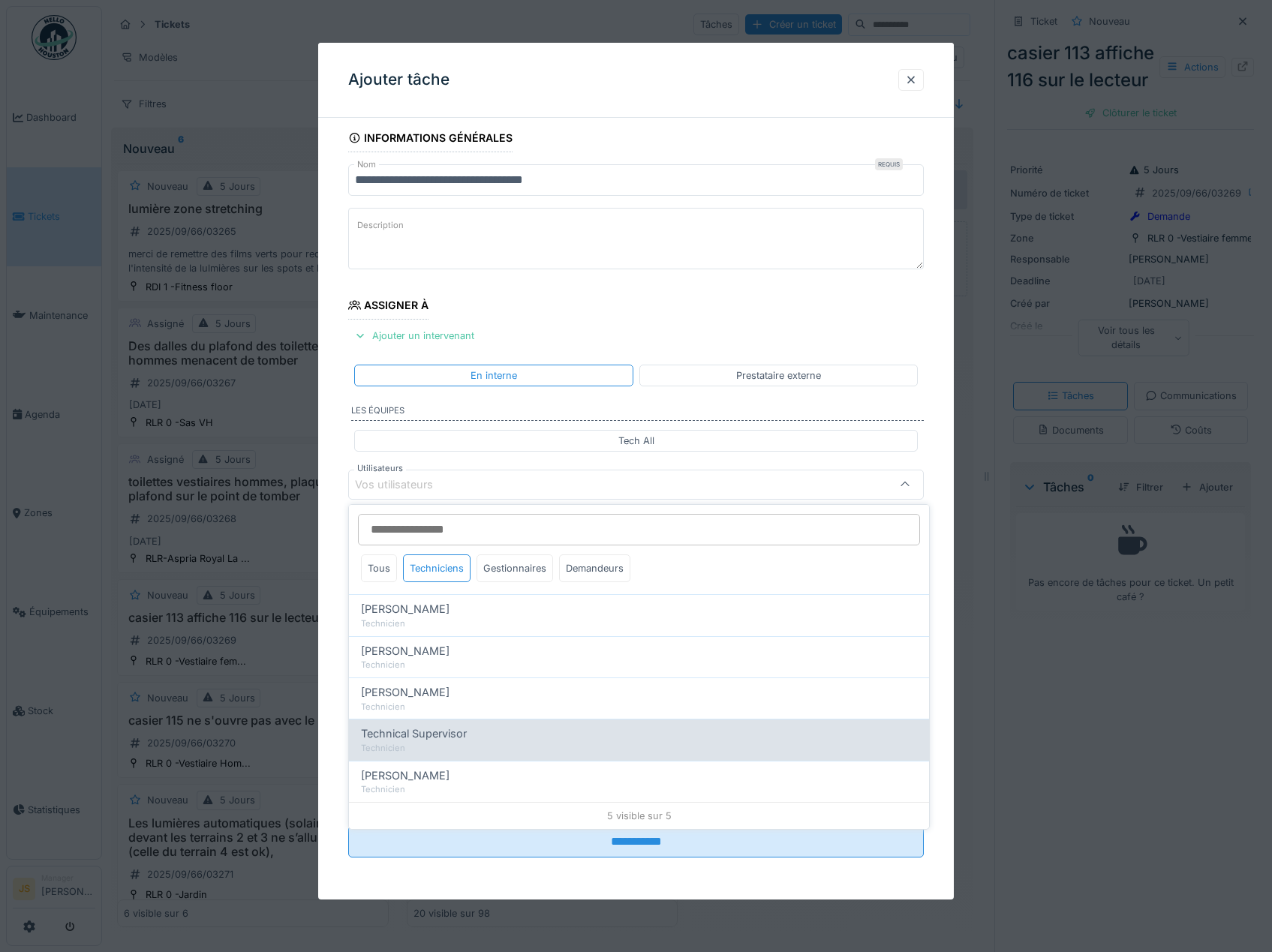
click at [409, 731] on span "Technical Supervisor" at bounding box center [414, 734] width 106 height 17
type input "****"
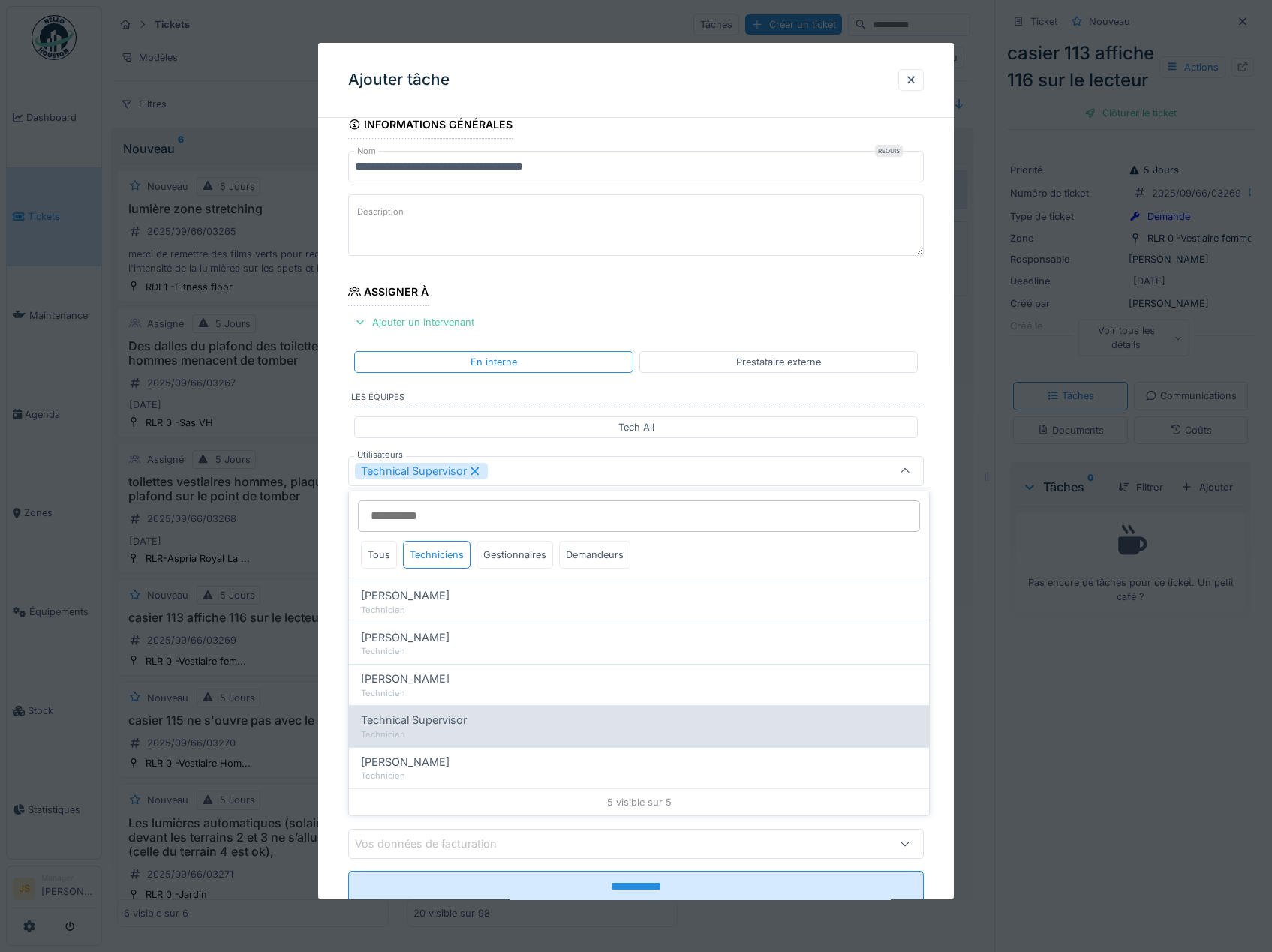
click at [409, 731] on div "Technicien" at bounding box center [639, 734] width 556 height 13
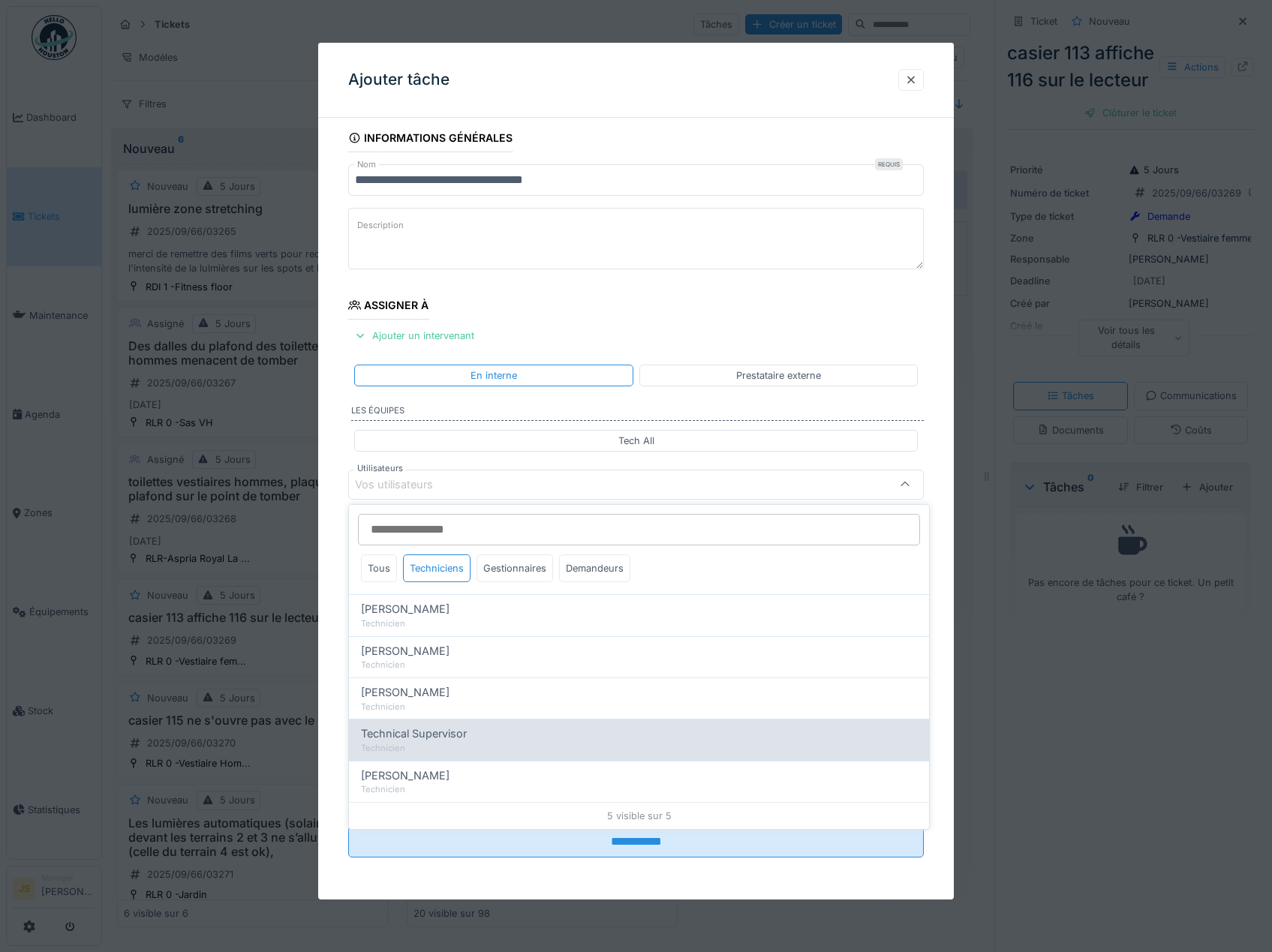
click at [405, 738] on span "Technical Supervisor" at bounding box center [414, 734] width 106 height 17
type input "****"
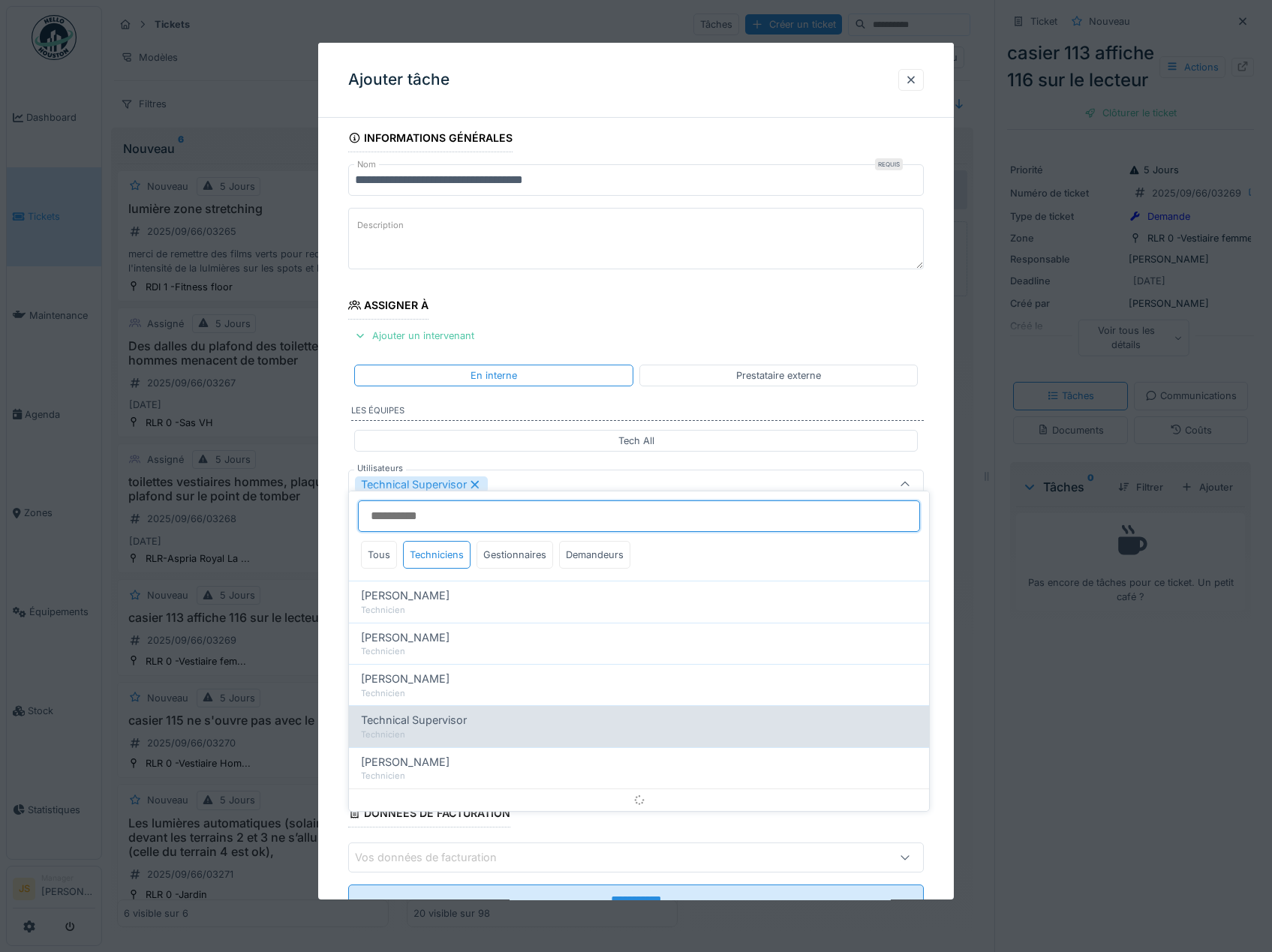
scroll to position [19, 0]
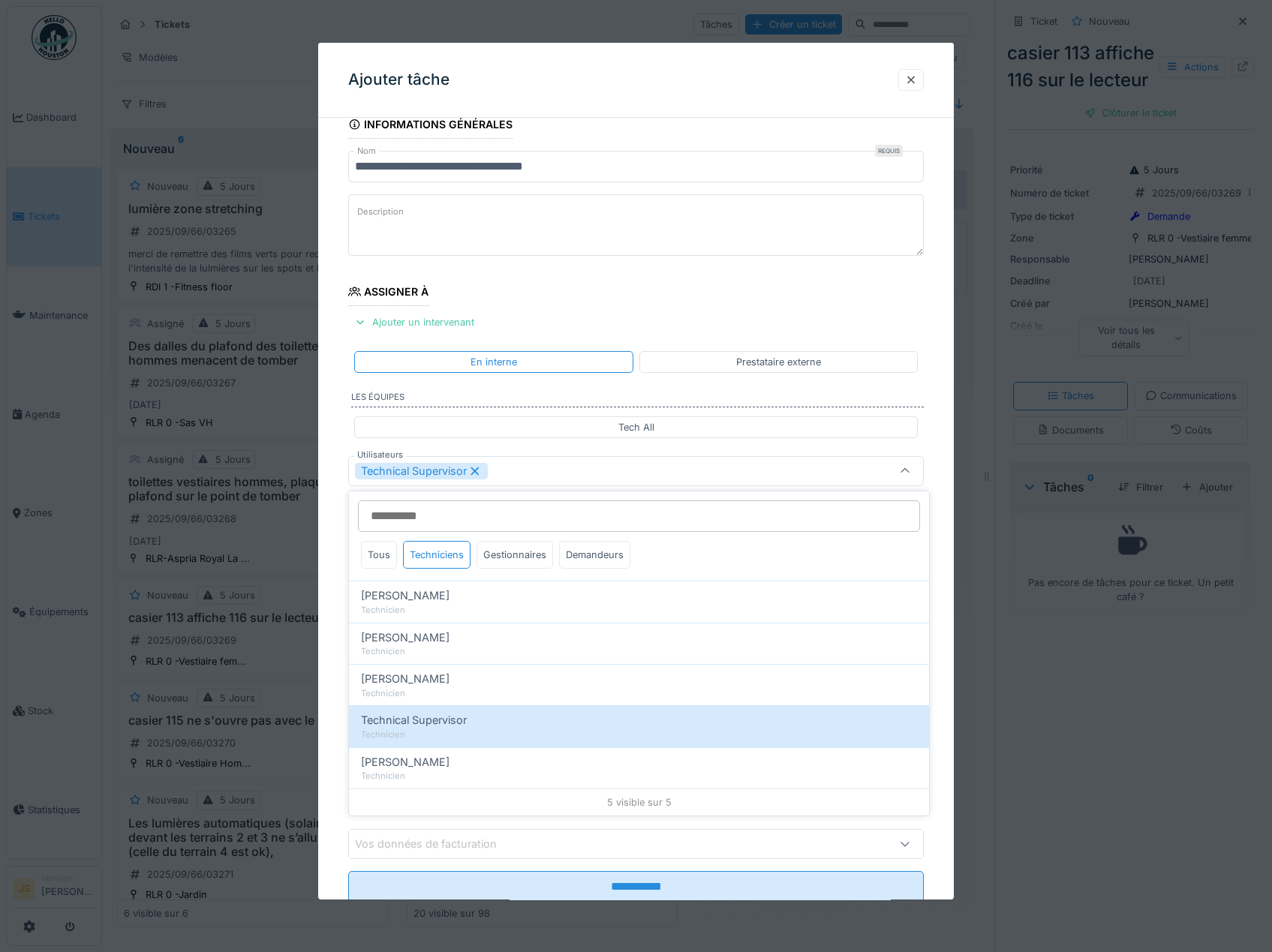
click at [337, 729] on div "**********" at bounding box center [636, 527] width 637 height 834
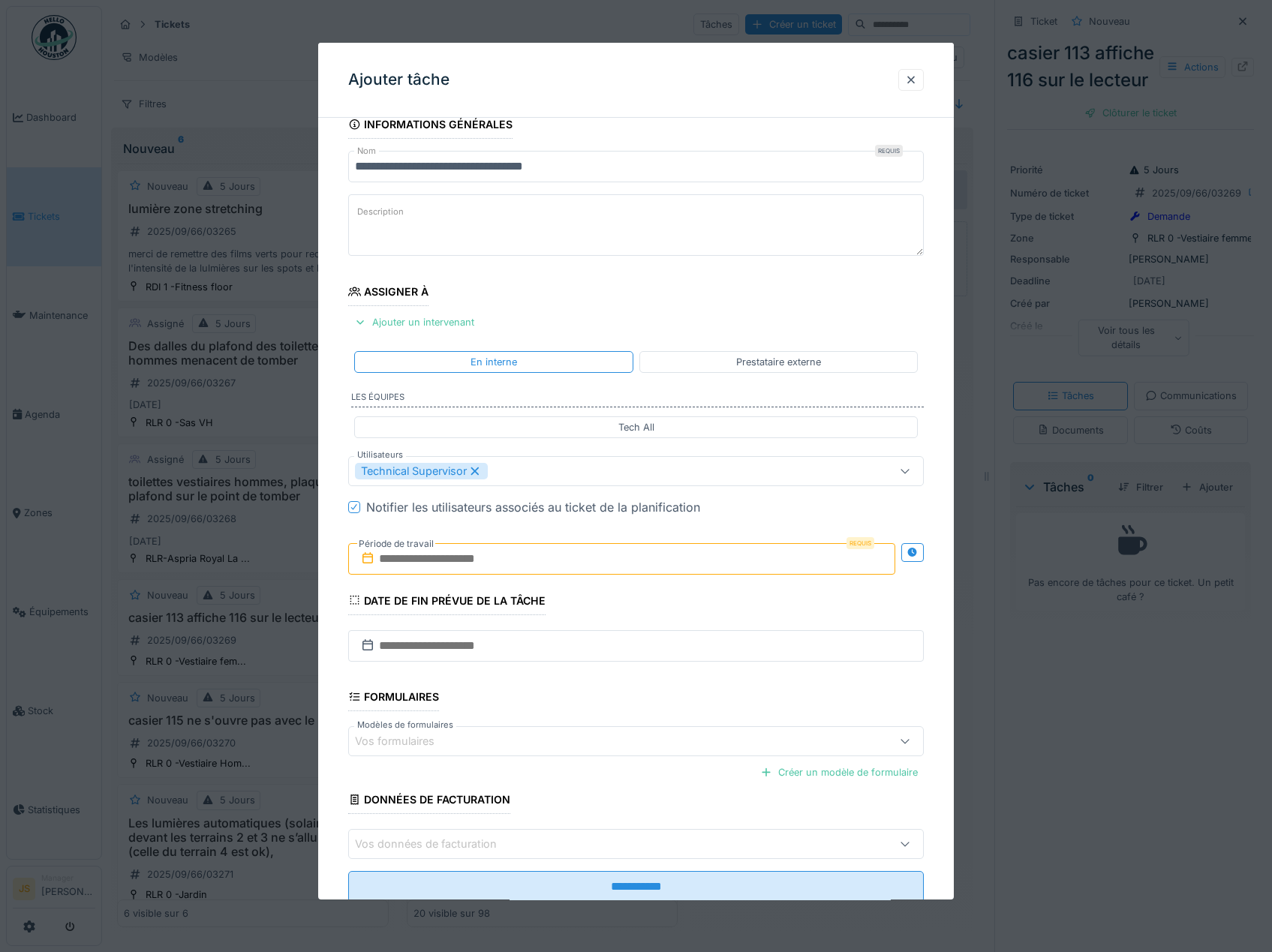
click at [439, 563] on input "text" at bounding box center [622, 559] width 548 height 31
click at [628, 756] on div "28" at bounding box center [623, 754] width 20 height 22
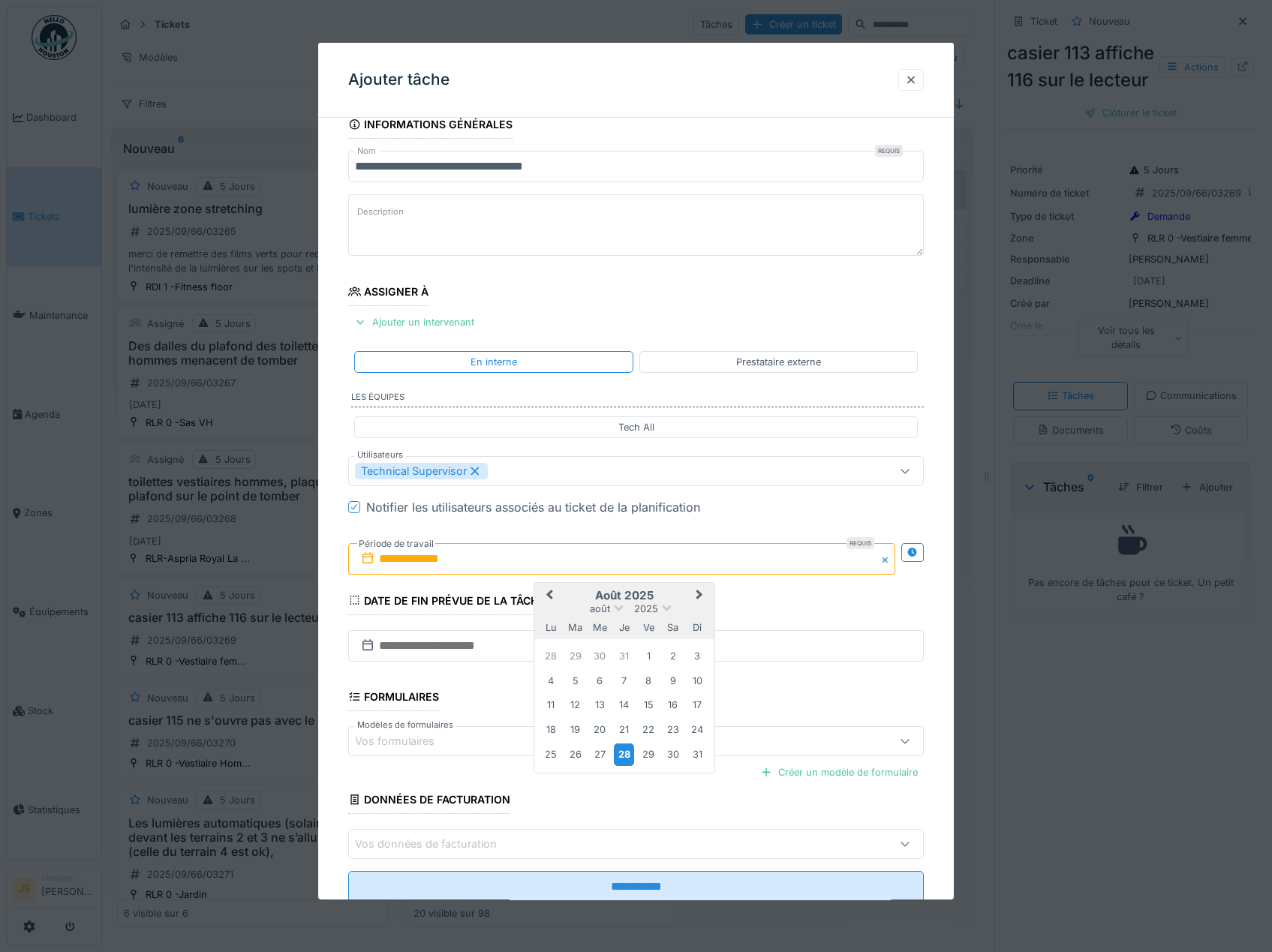
click at [628, 756] on div "28" at bounding box center [623, 754] width 20 height 22
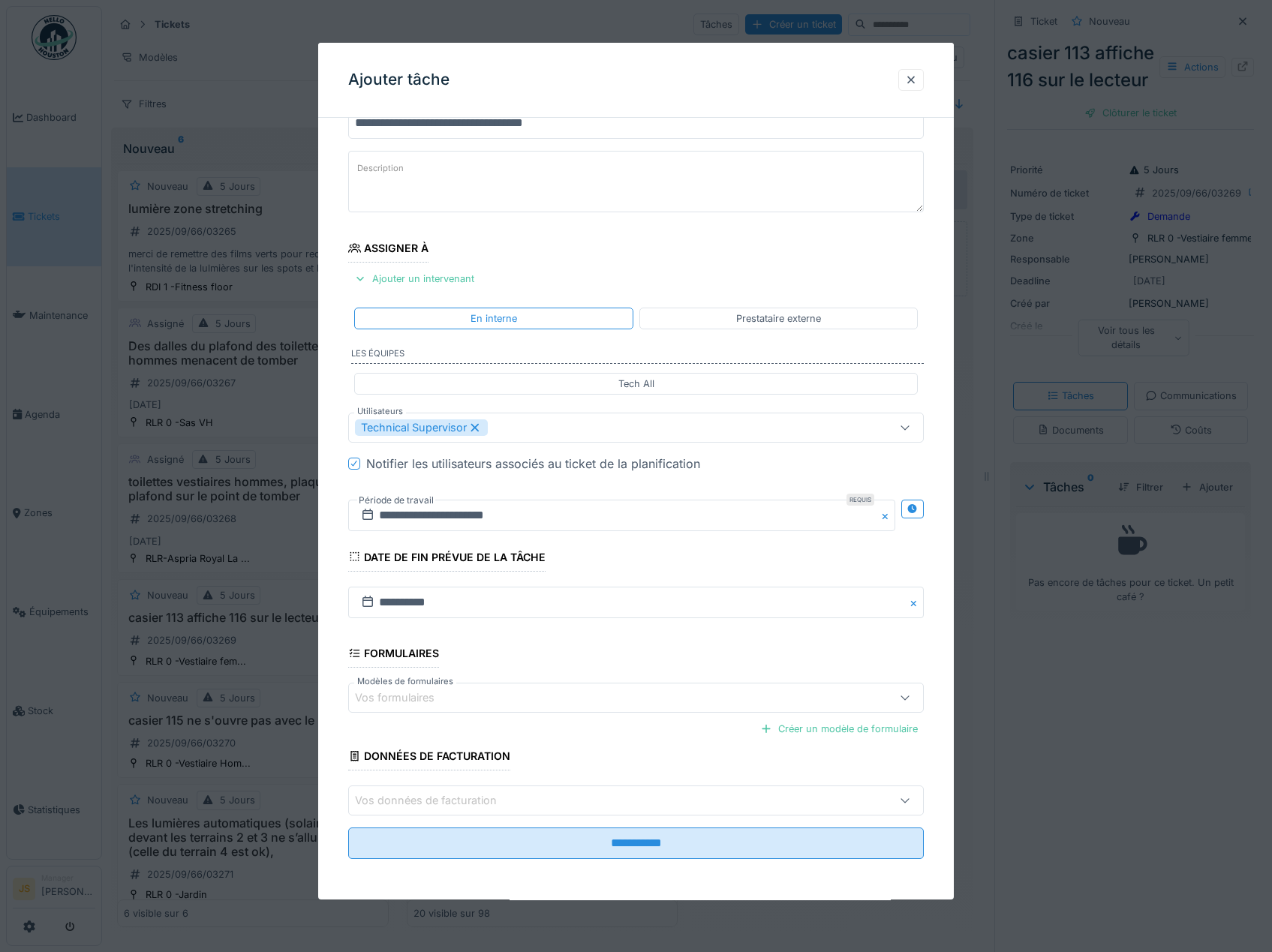
scroll to position [64, 0]
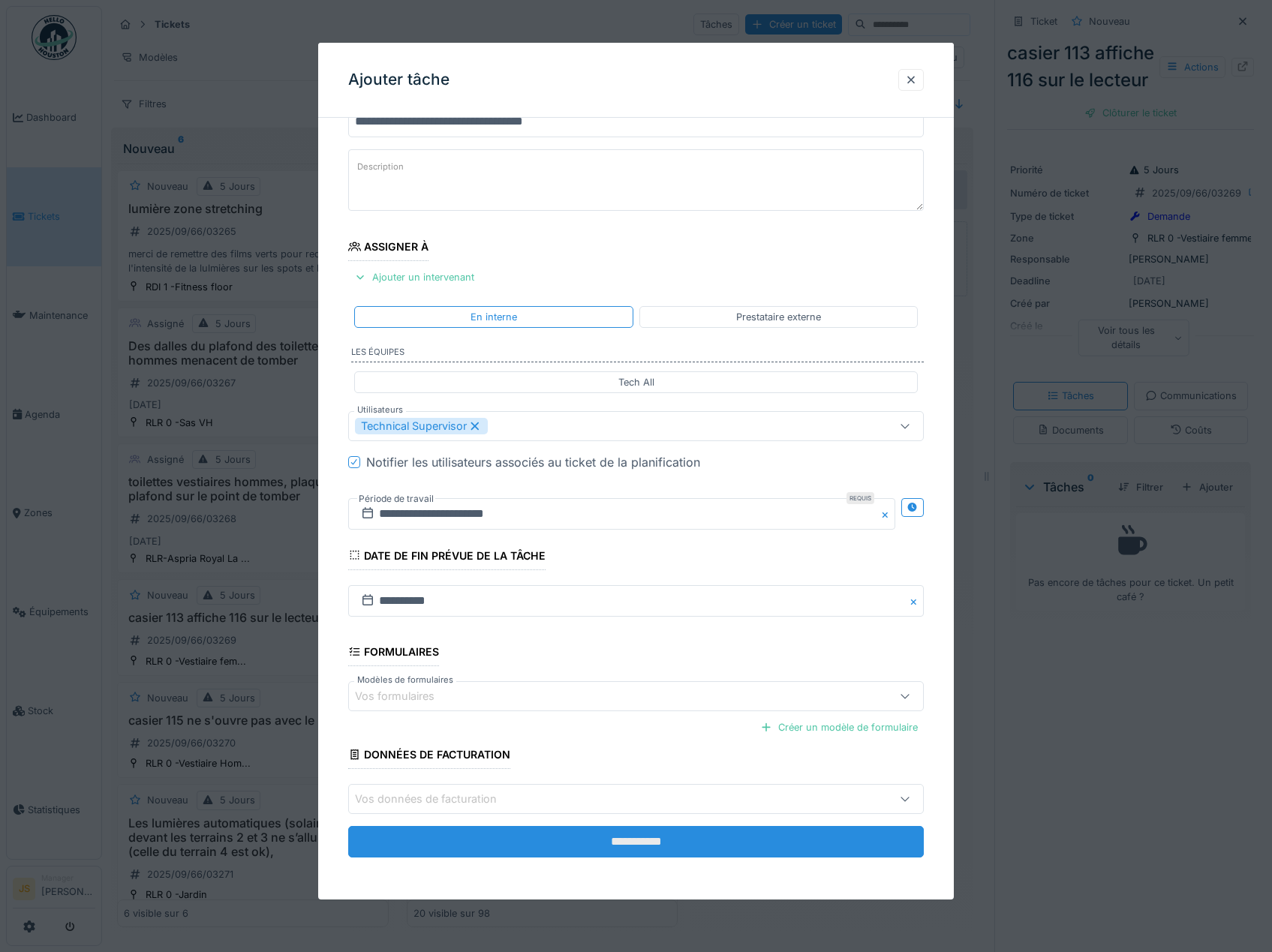
click at [747, 843] on input "**********" at bounding box center [637, 841] width 577 height 31
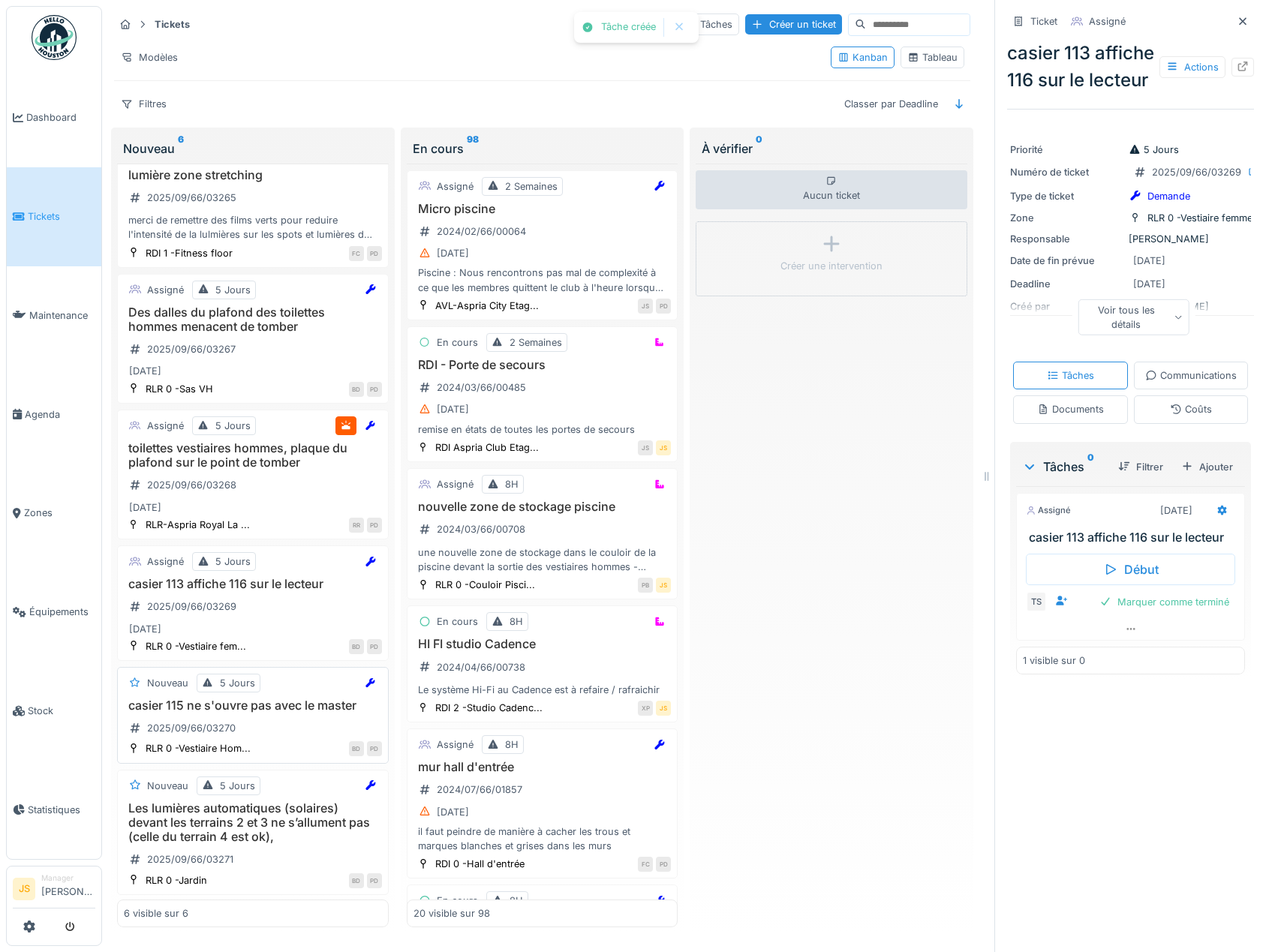
scroll to position [35, 0]
click at [258, 707] on h3 "casier 115 ne s'ouvre pas avec le master" at bounding box center [252, 704] width 258 height 14
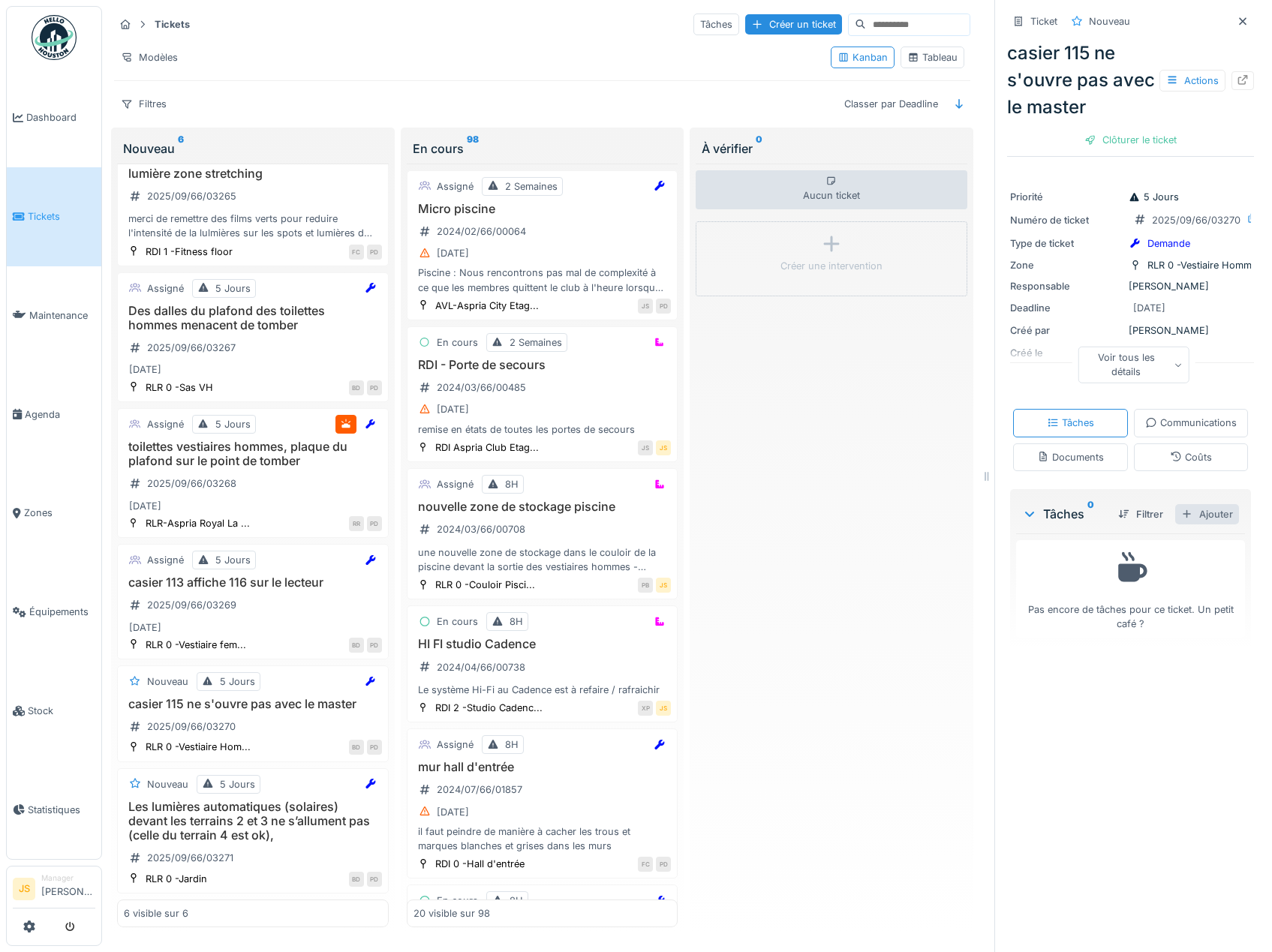
click at [1191, 524] on div "Ajouter" at bounding box center [1207, 514] width 63 height 20
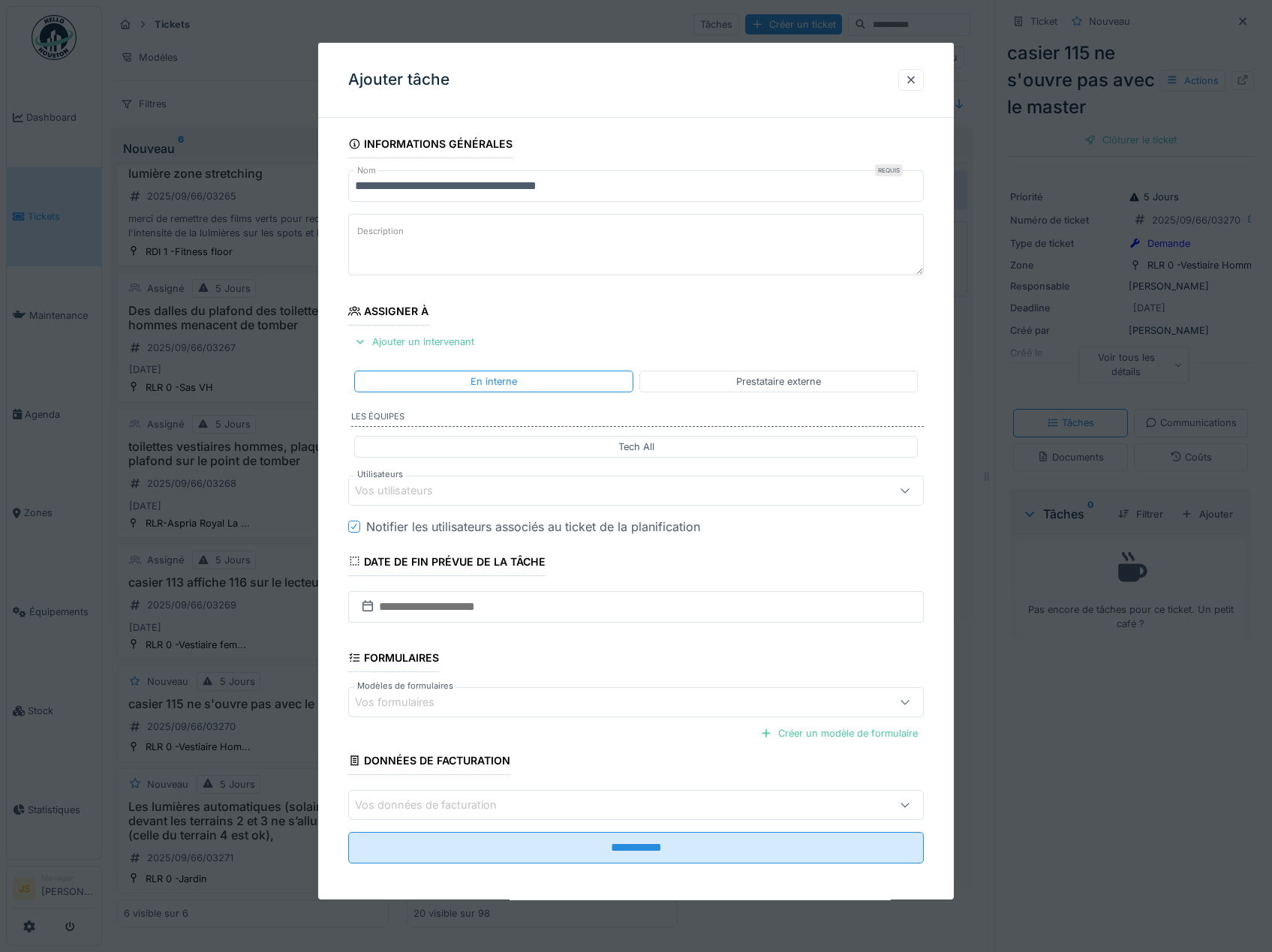
click at [406, 487] on div "Vos utilisateurs" at bounding box center [404, 490] width 99 height 17
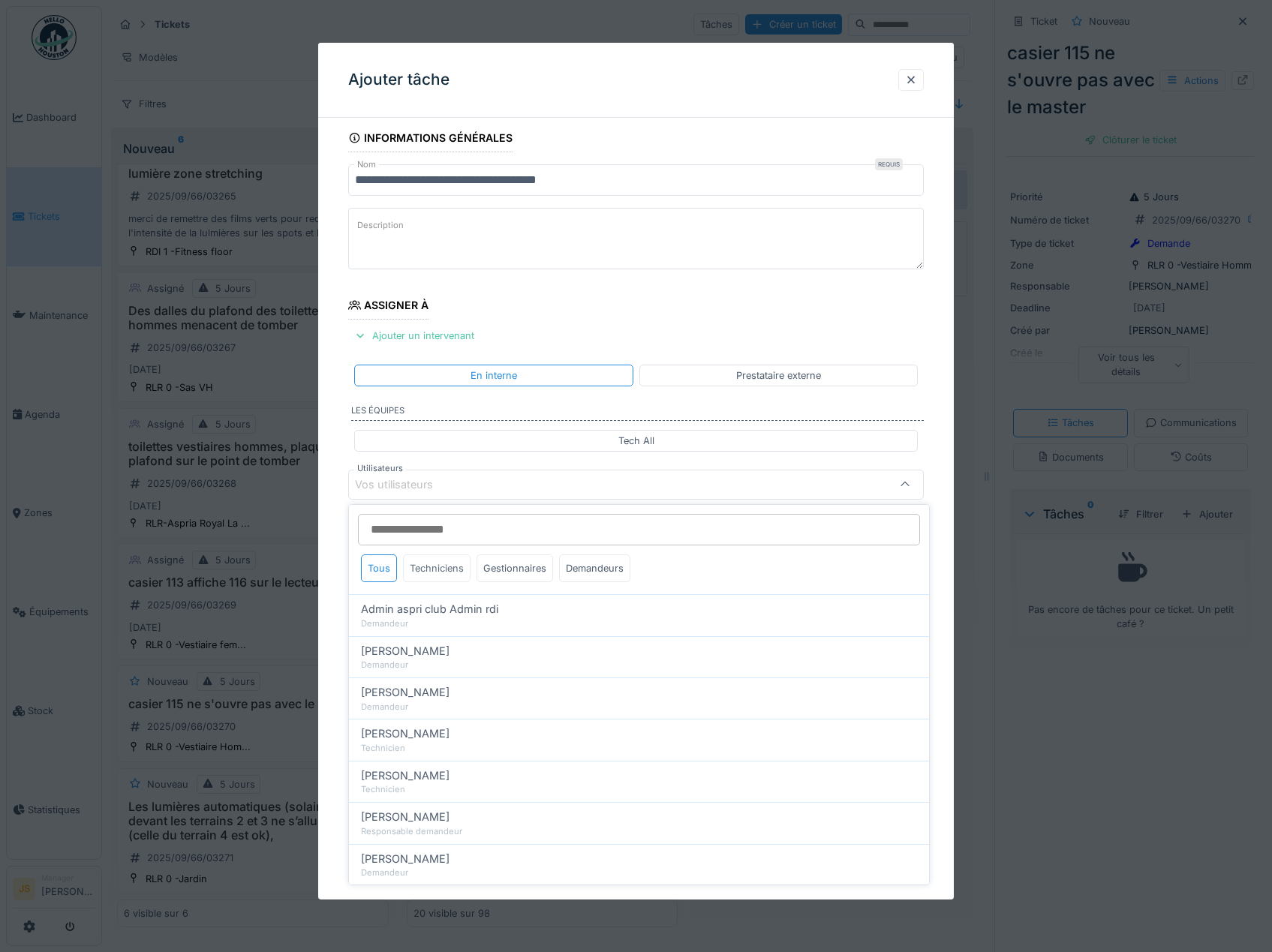
click at [440, 565] on div "Techniciens" at bounding box center [437, 568] width 67 height 28
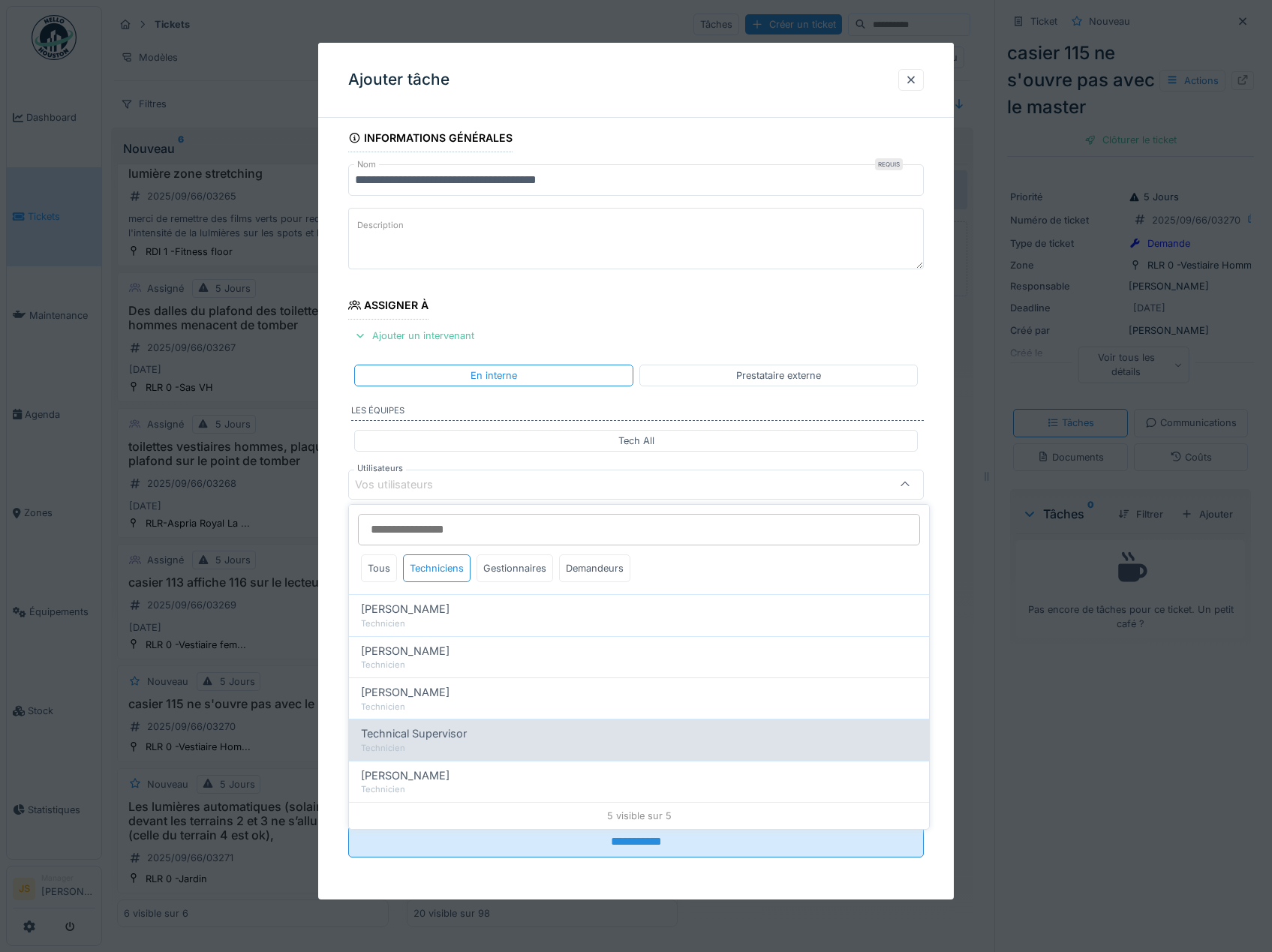
click at [418, 726] on span "Technical Supervisor" at bounding box center [414, 734] width 106 height 17
type input "****"
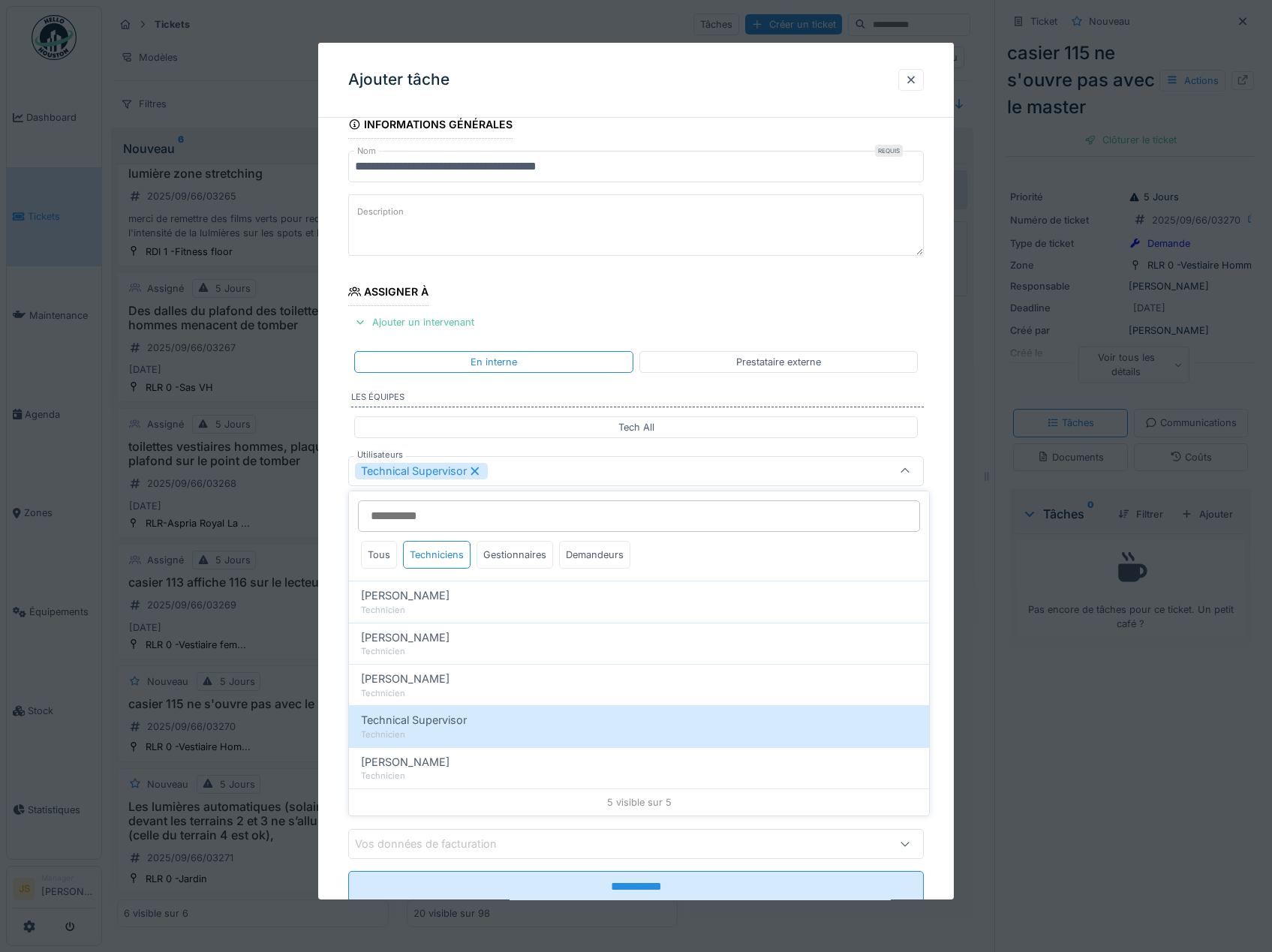
click at [328, 725] on div "**********" at bounding box center [636, 527] width 637 height 834
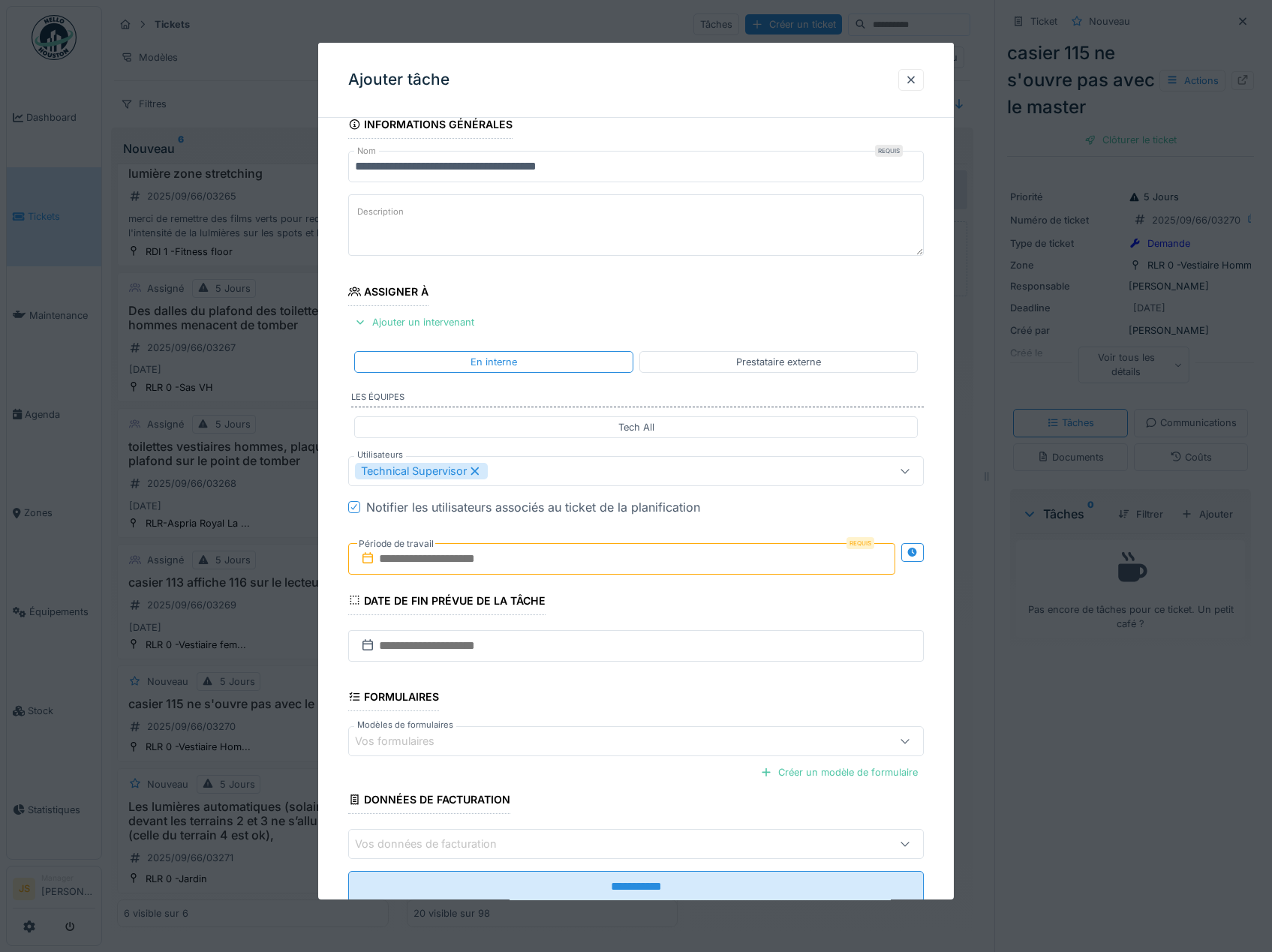
click at [451, 559] on input "text" at bounding box center [622, 559] width 548 height 31
click at [623, 753] on div "28" at bounding box center [623, 754] width 20 height 22
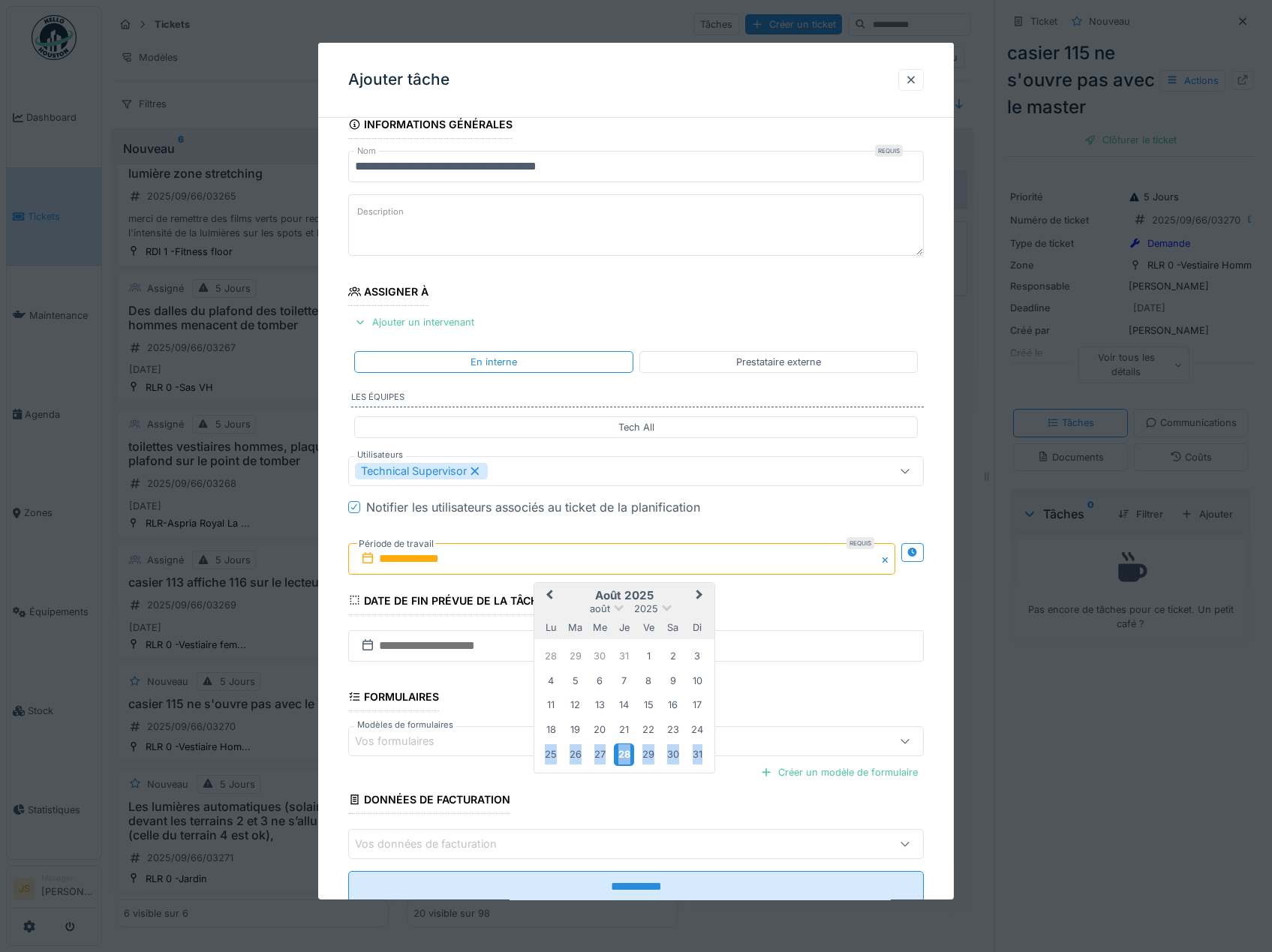
click at [623, 753] on div "28" at bounding box center [623, 754] width 20 height 22
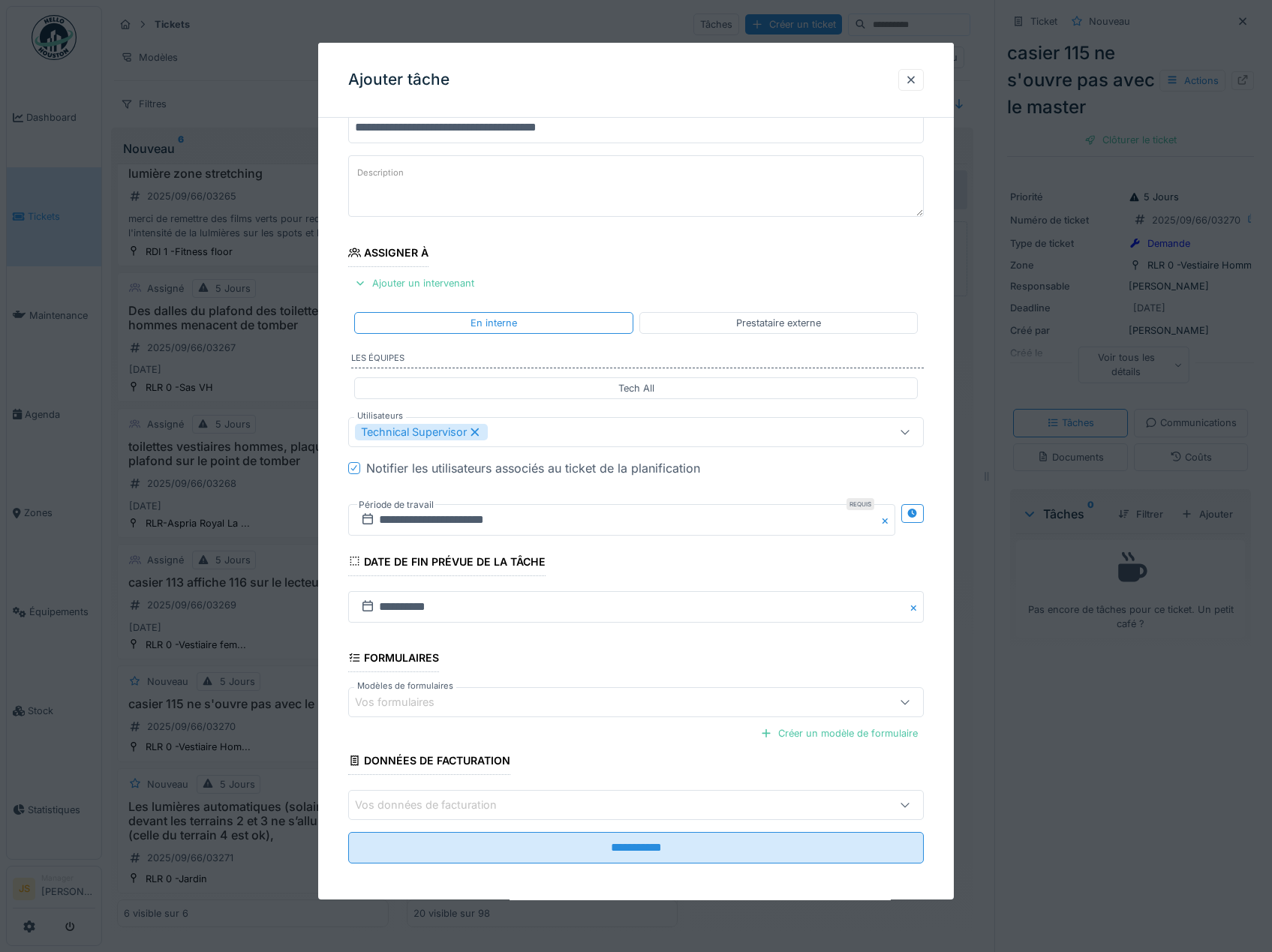
scroll to position [64, 0]
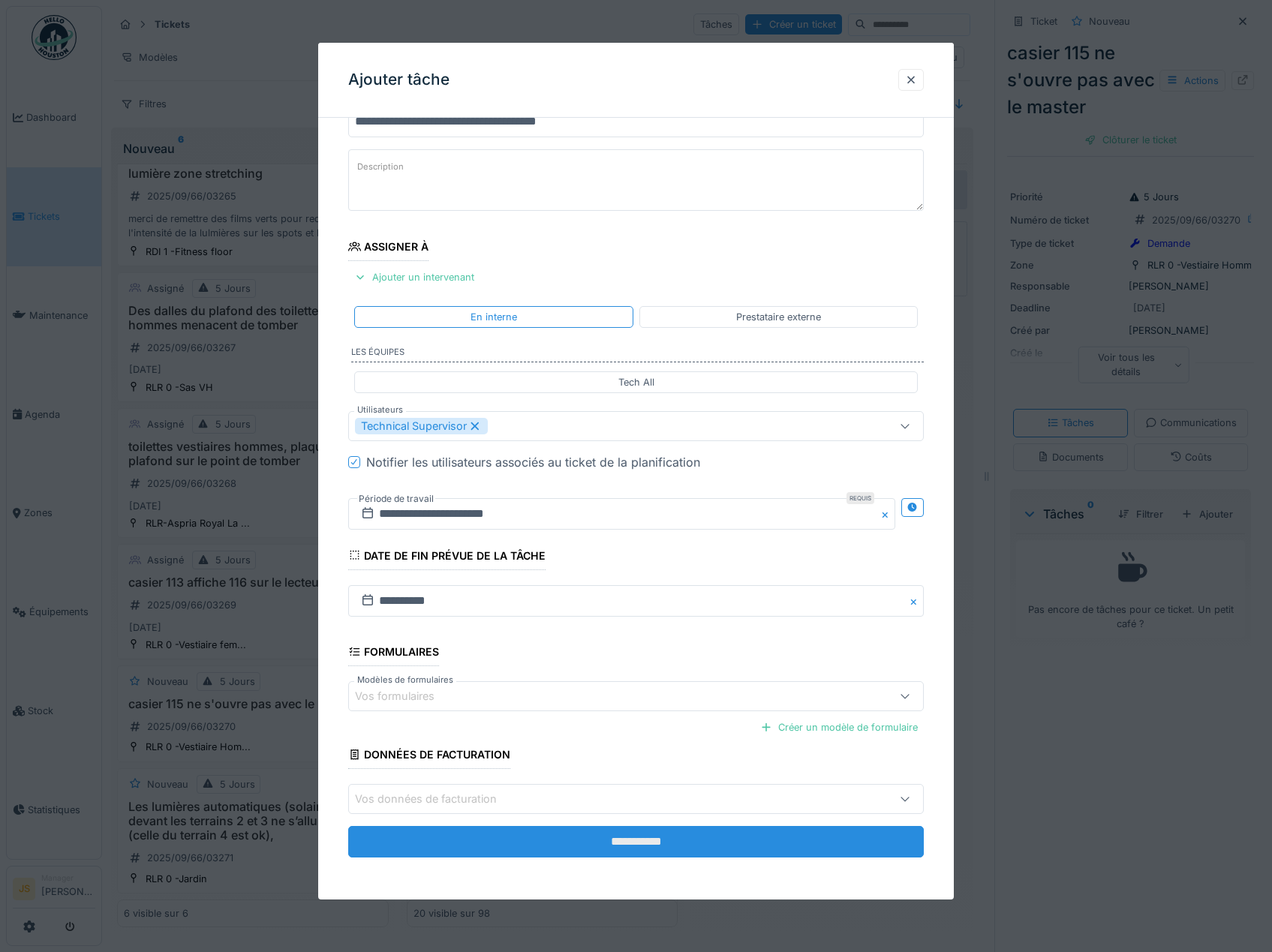
click at [643, 833] on input "**********" at bounding box center [637, 841] width 577 height 31
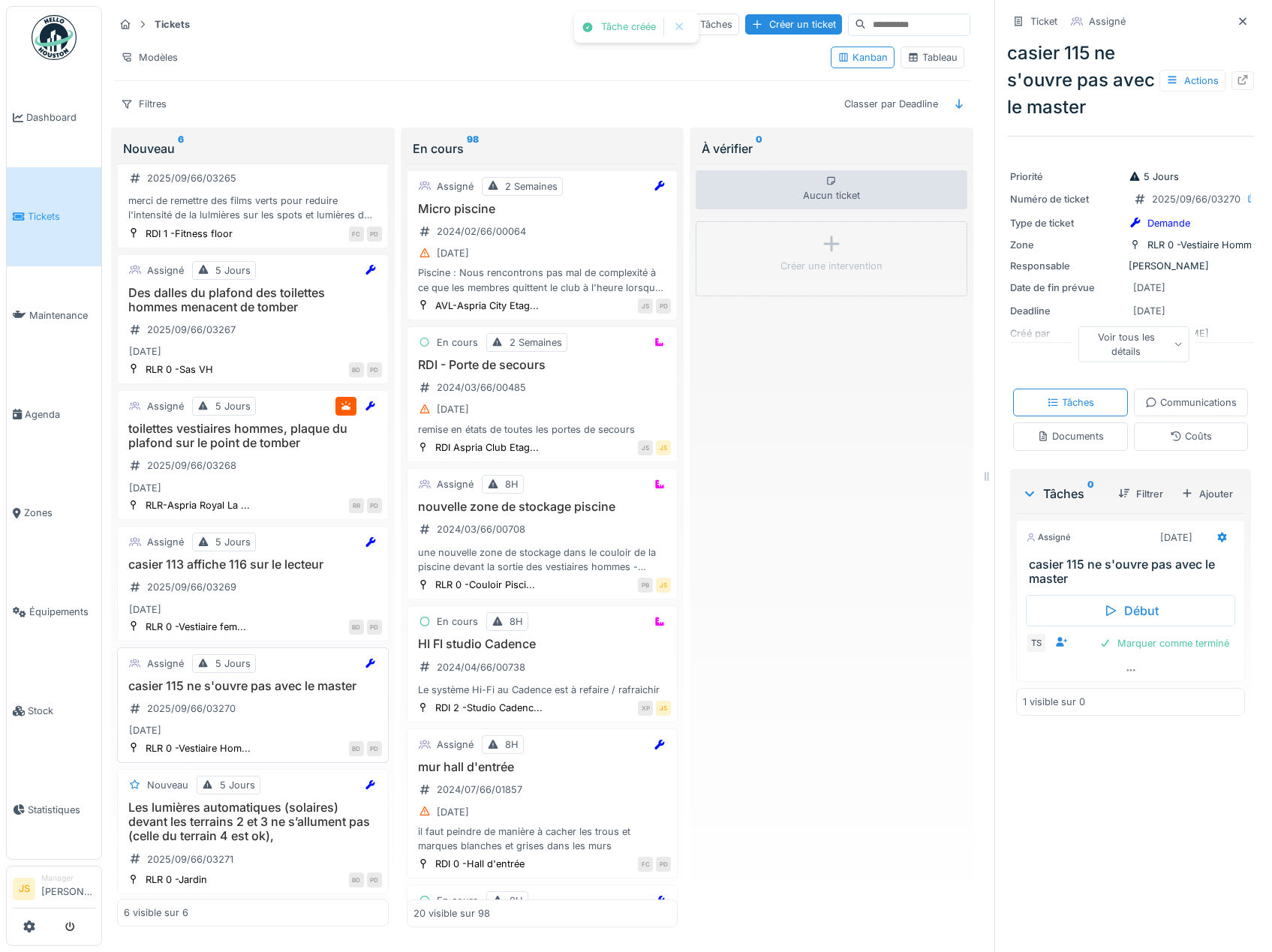
scroll to position [54, 0]
click at [214, 831] on h3 "Les lumières automatiques (solaires) devant les terrains 2 et 3 ne s’allument p…" at bounding box center [252, 821] width 258 height 43
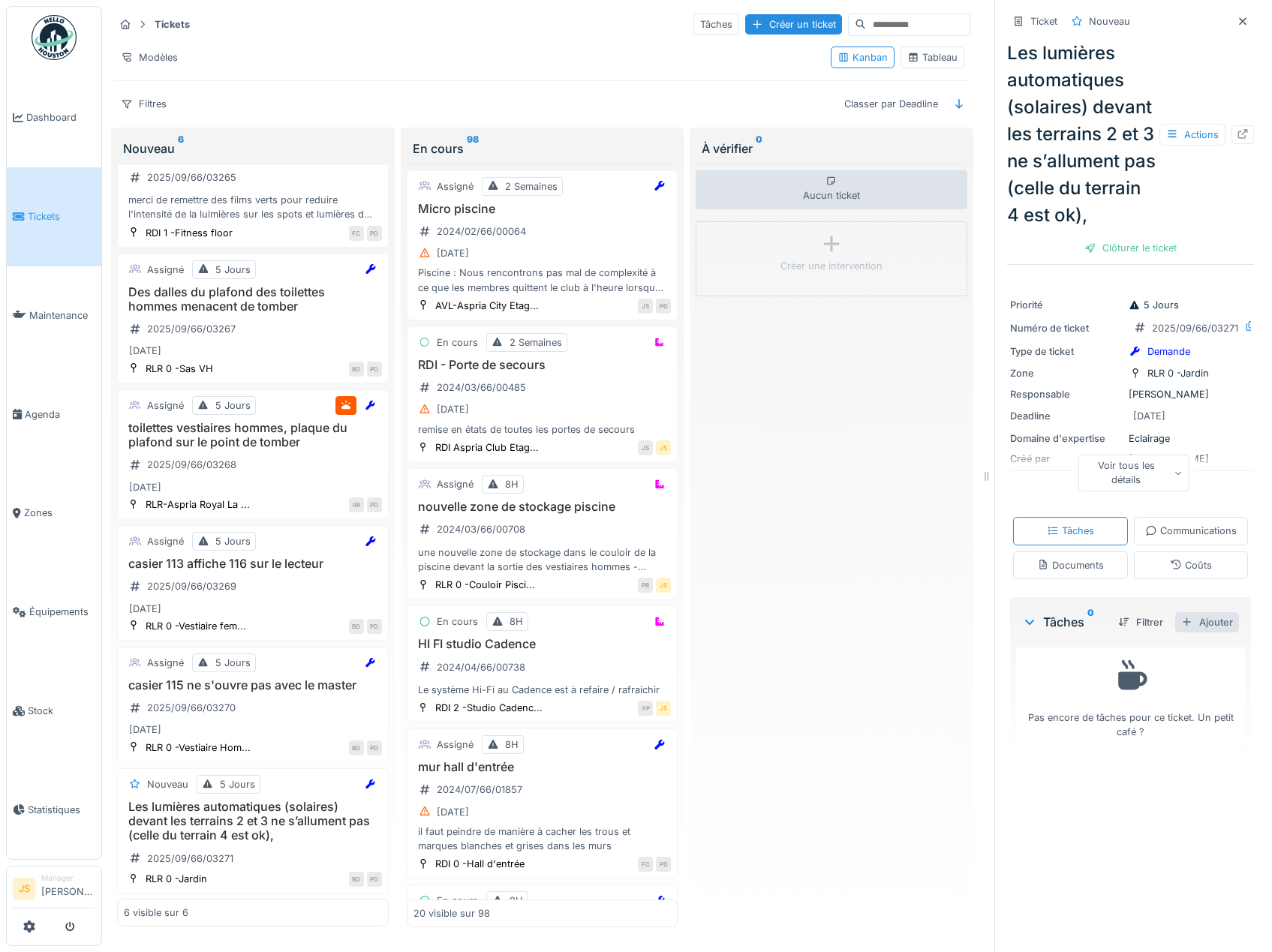
click at [1187, 633] on div "Ajouter" at bounding box center [1207, 622] width 63 height 20
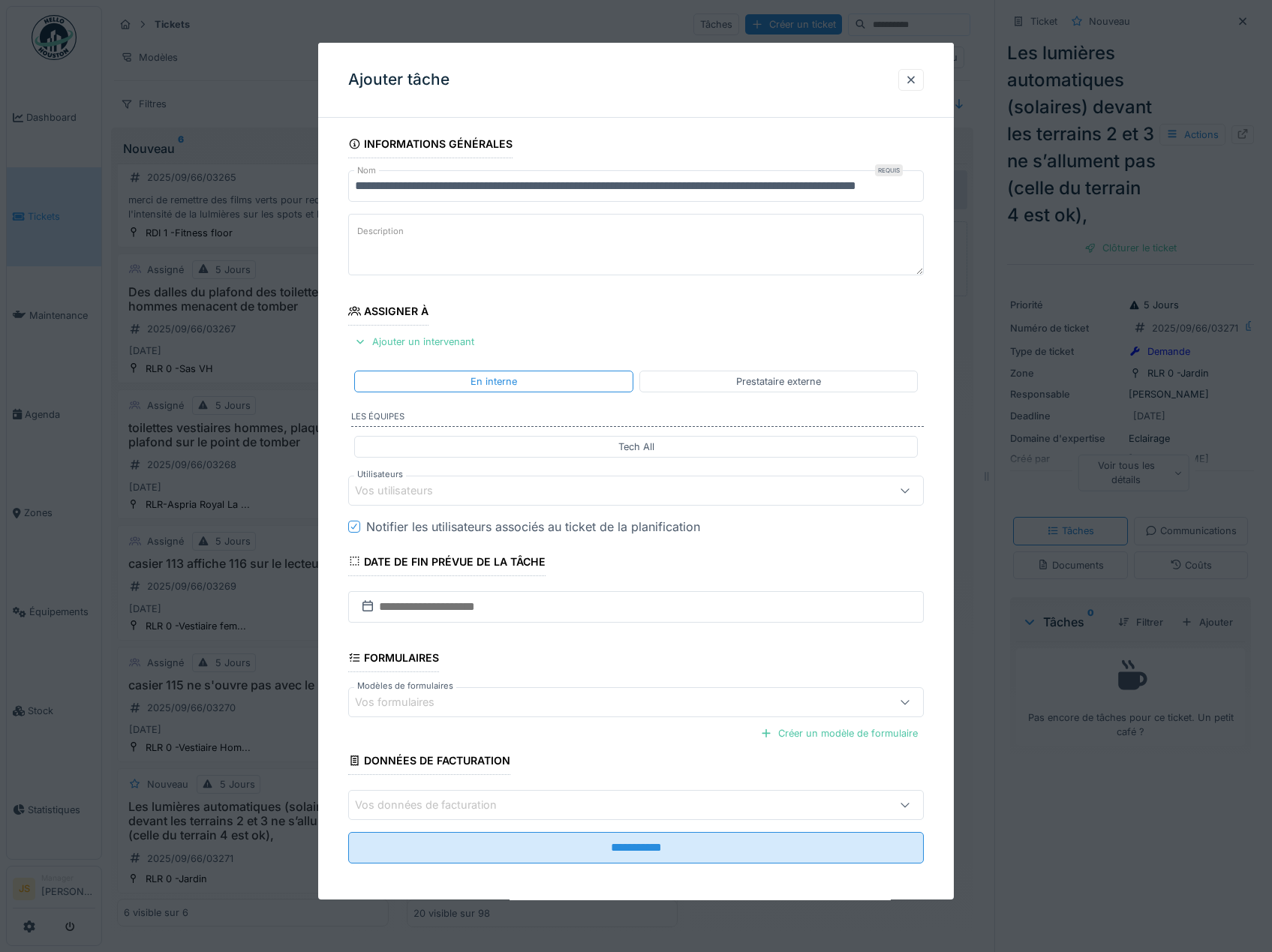
click at [409, 487] on div "Vos utilisateurs" at bounding box center [404, 490] width 99 height 17
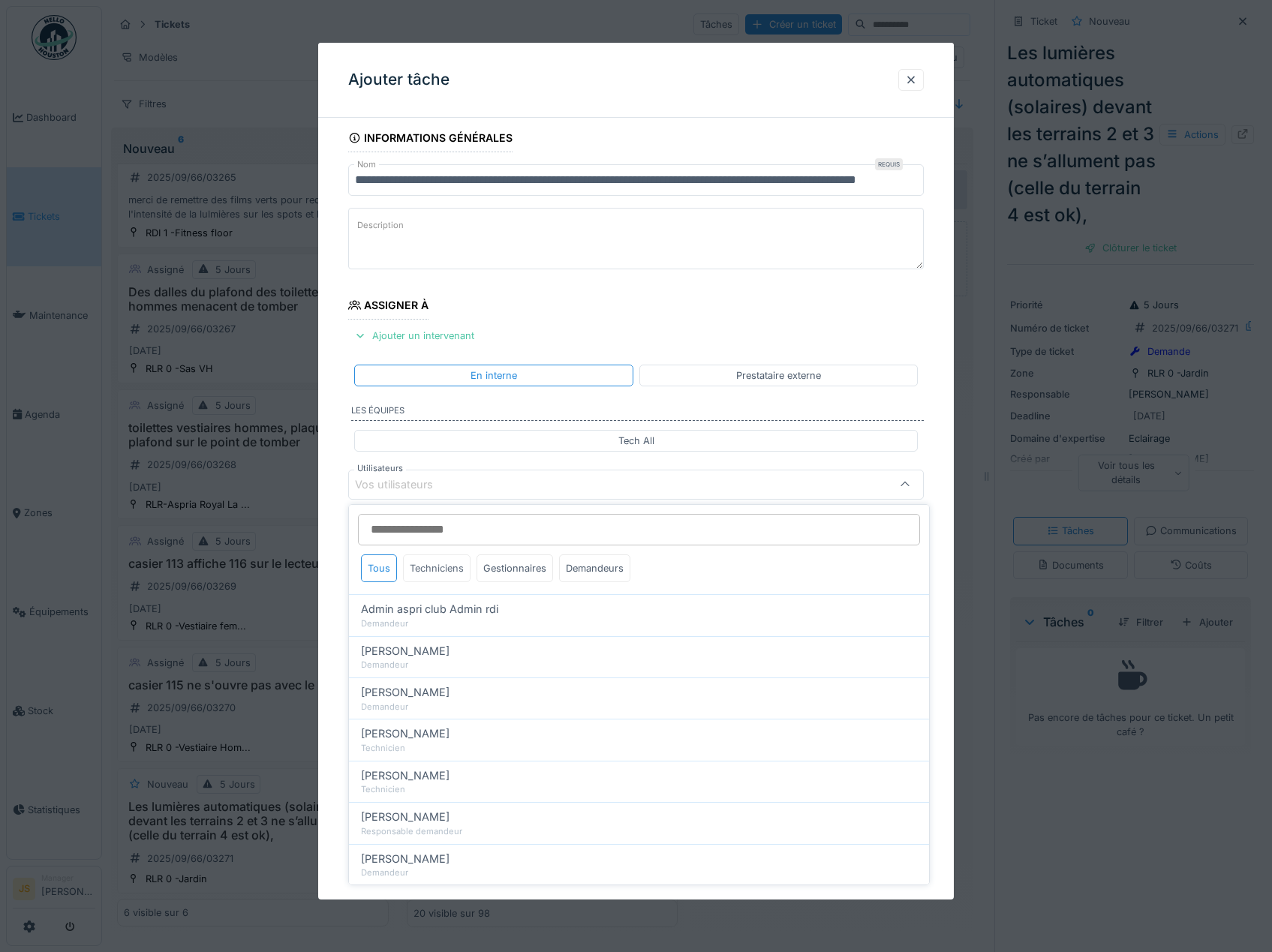
click at [442, 567] on div "Techniciens" at bounding box center [437, 568] width 67 height 28
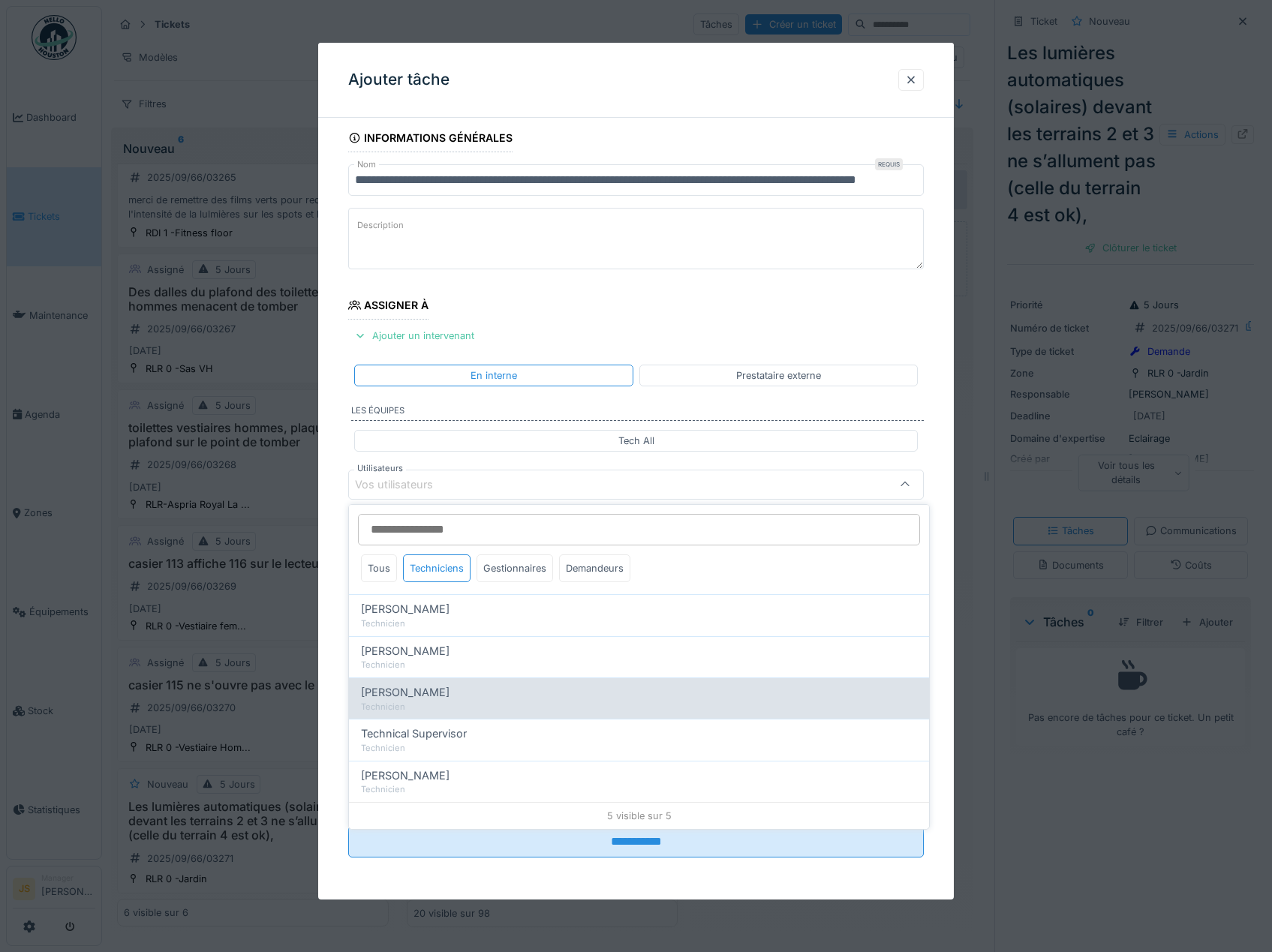
click at [409, 694] on span "[PERSON_NAME]" at bounding box center [406, 692] width 88 height 17
type input "*****"
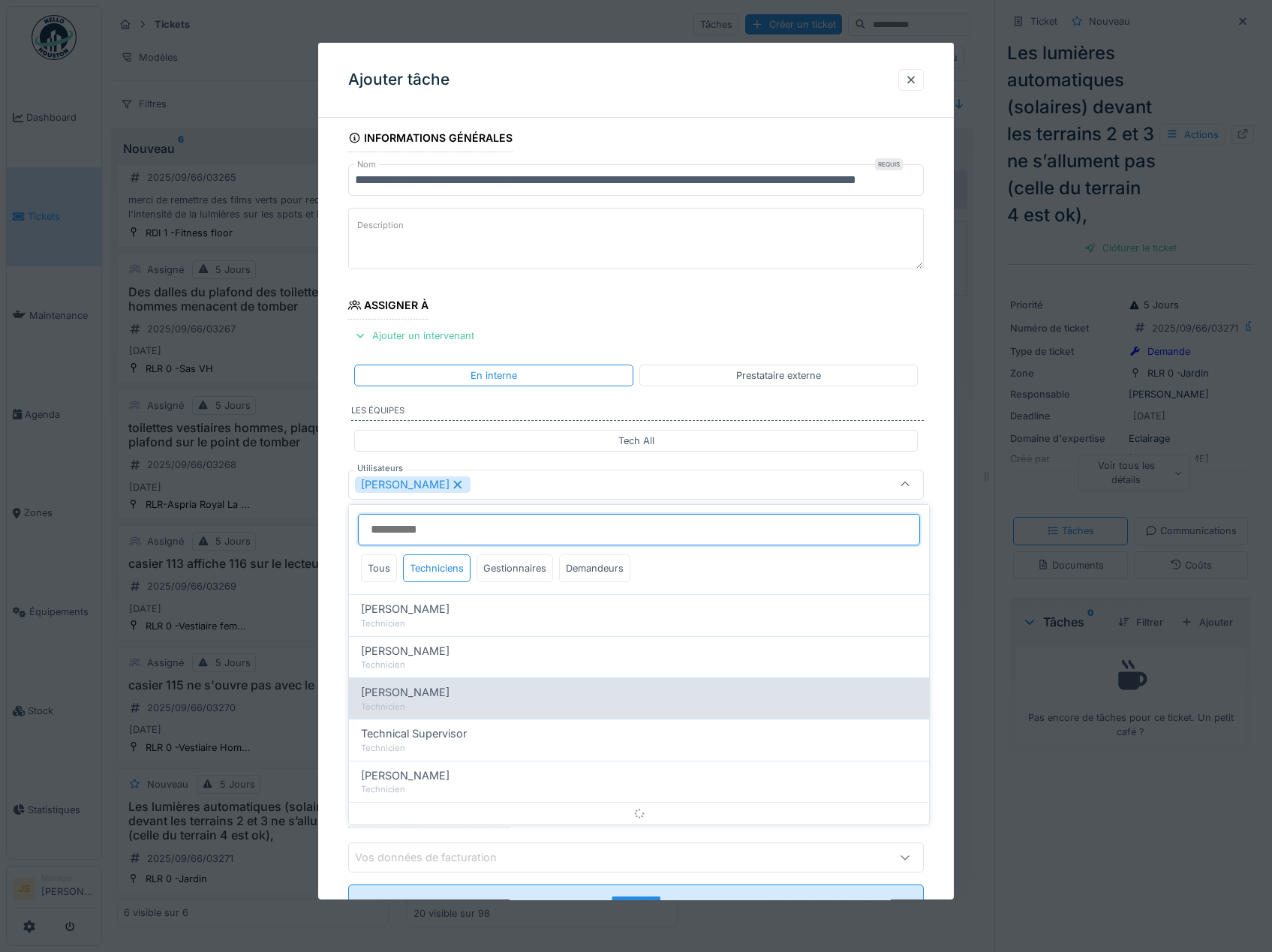
scroll to position [19, 0]
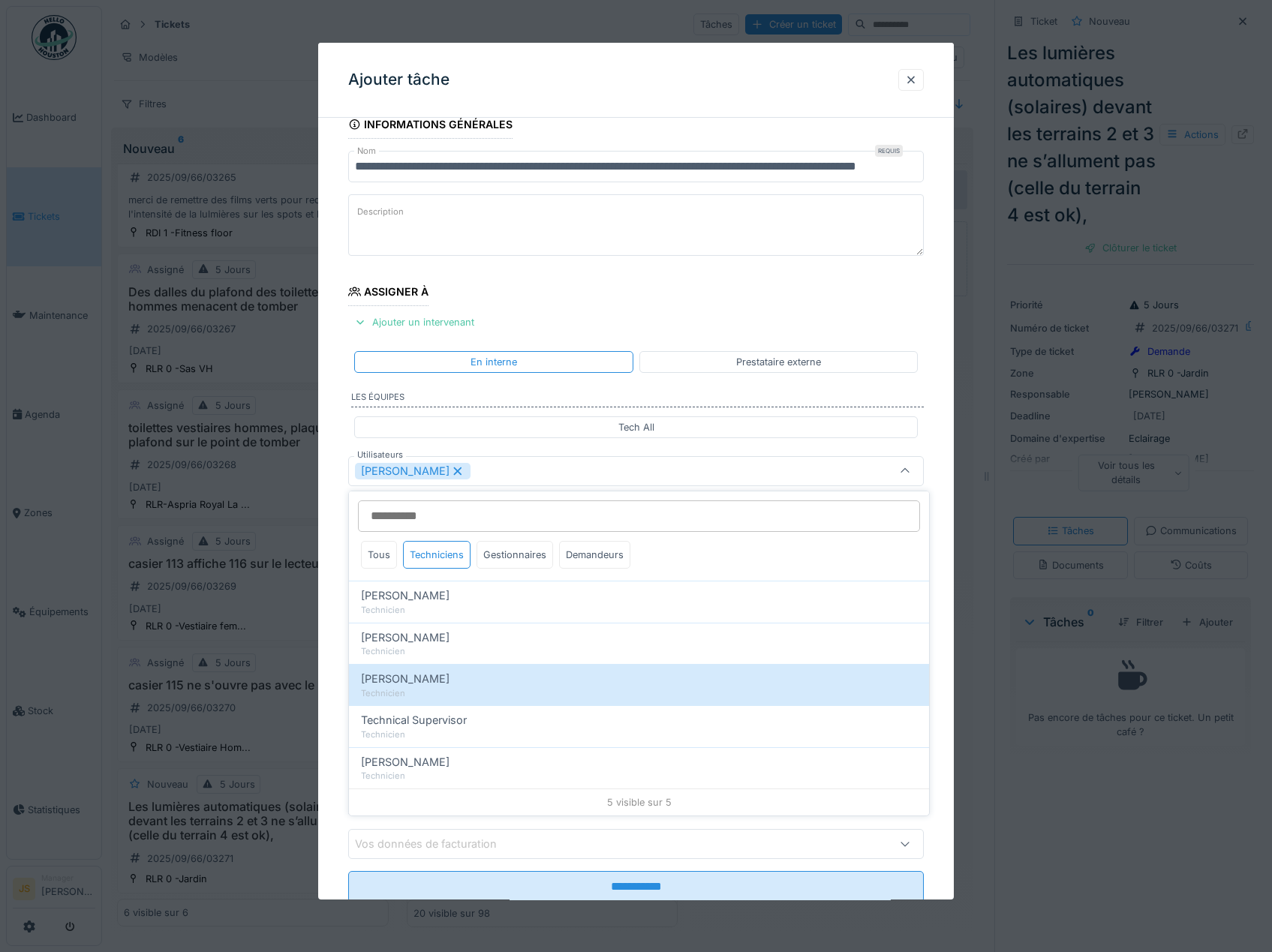
click at [338, 684] on div "**********" at bounding box center [636, 527] width 637 height 834
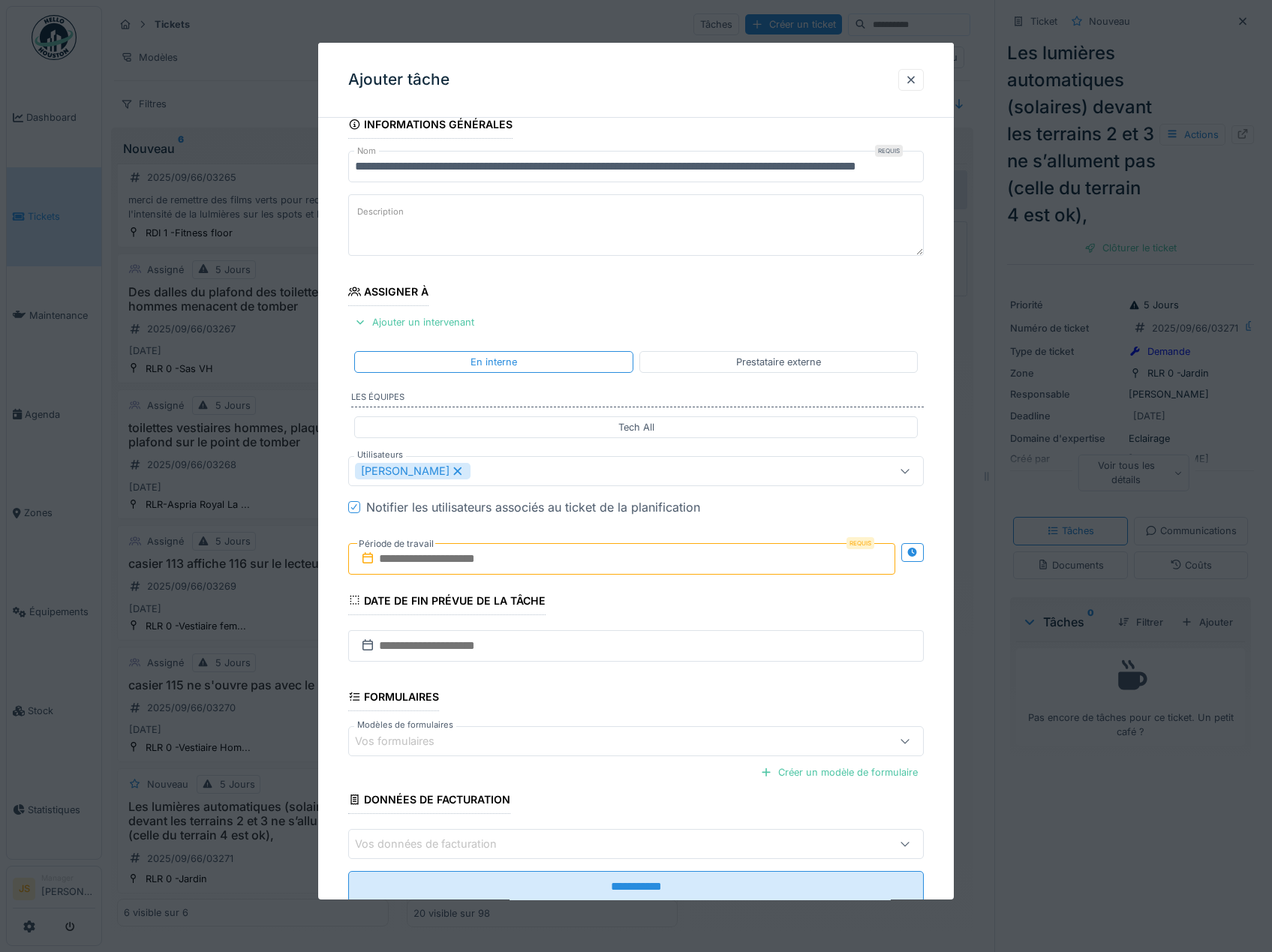
click at [405, 555] on input "text" at bounding box center [622, 559] width 548 height 31
click at [626, 754] on div "28" at bounding box center [623, 754] width 20 height 22
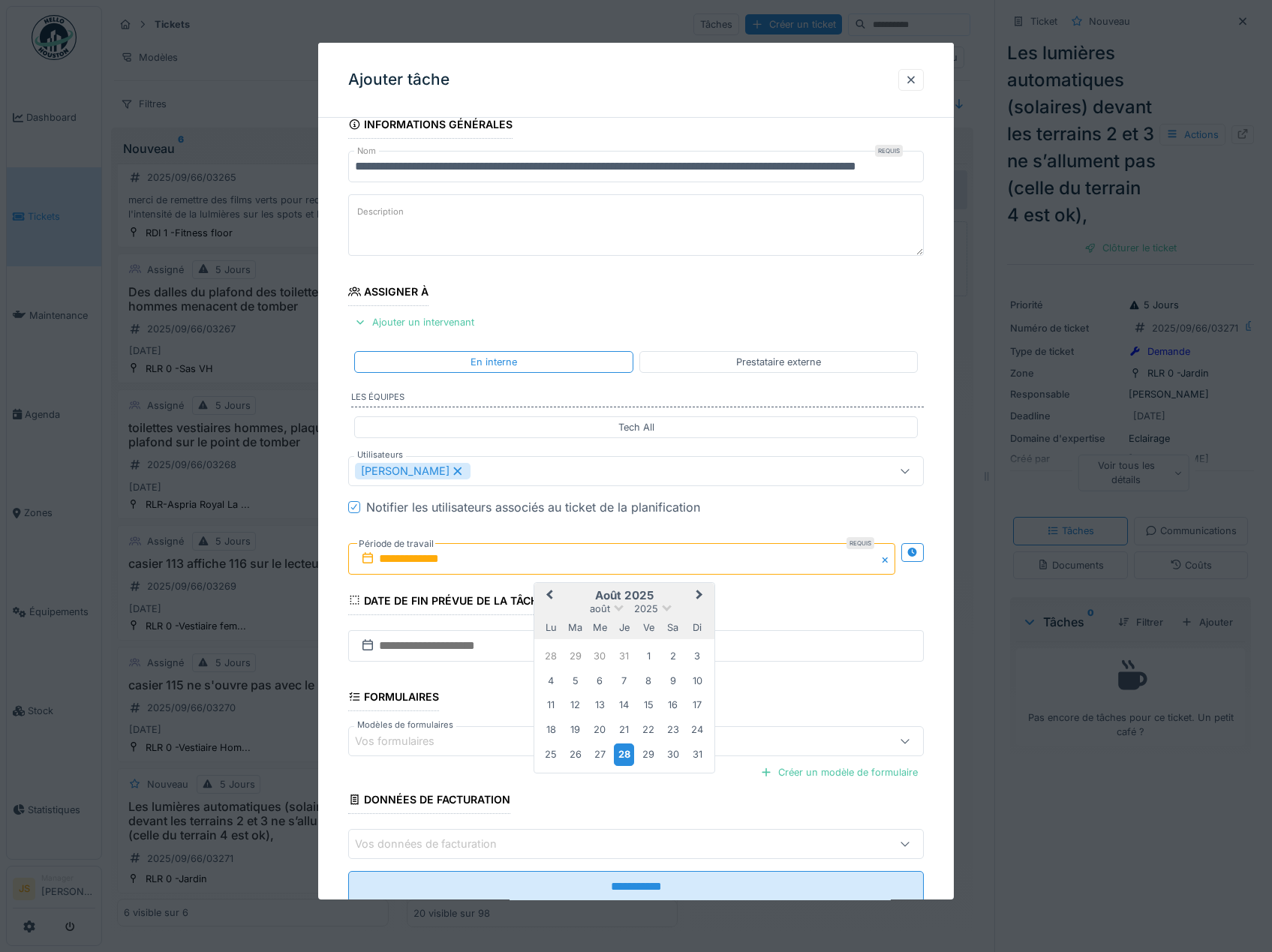
click at [626, 754] on div "28" at bounding box center [623, 754] width 20 height 22
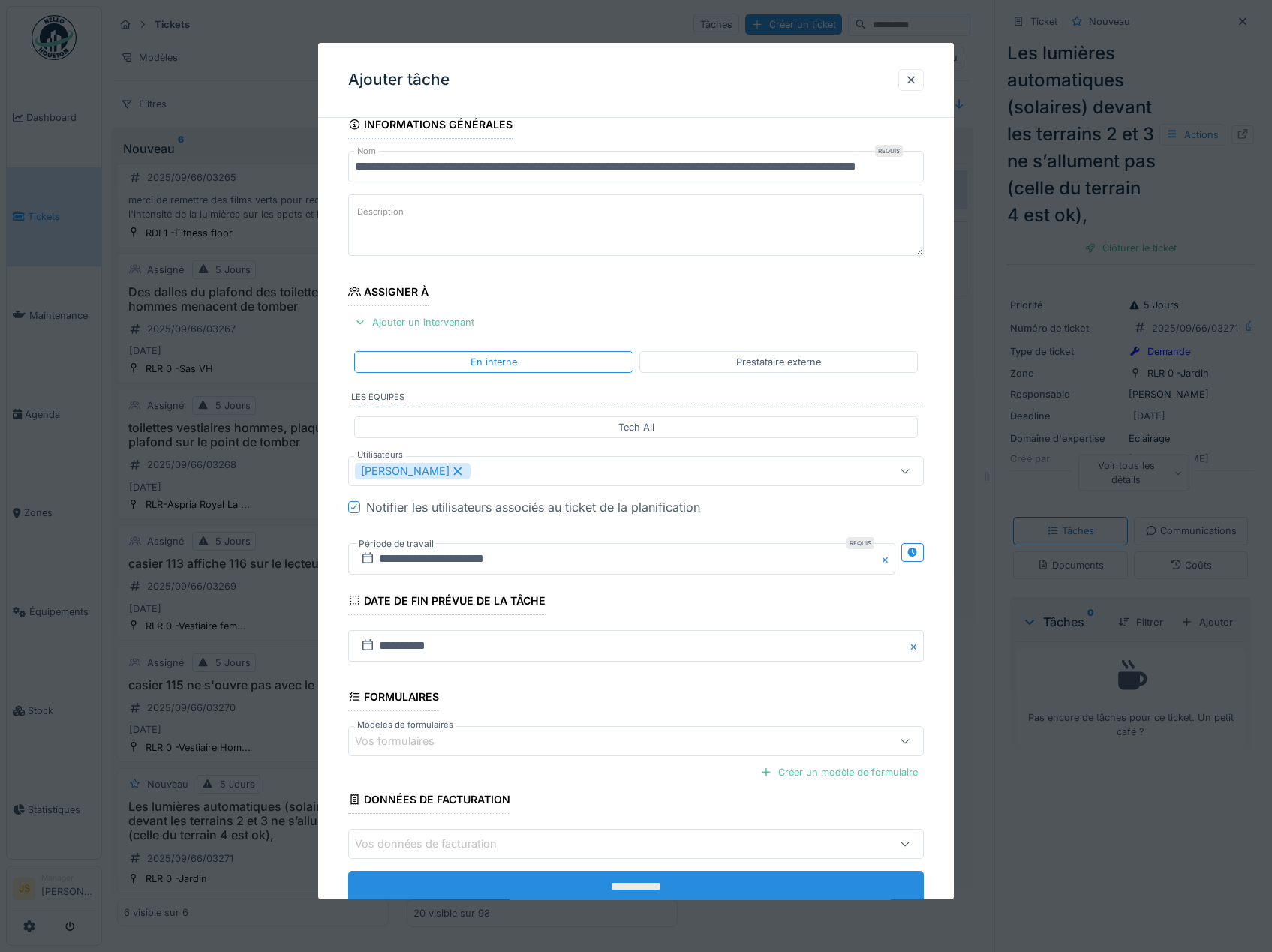
click at [687, 887] on input "**********" at bounding box center [637, 886] width 577 height 31
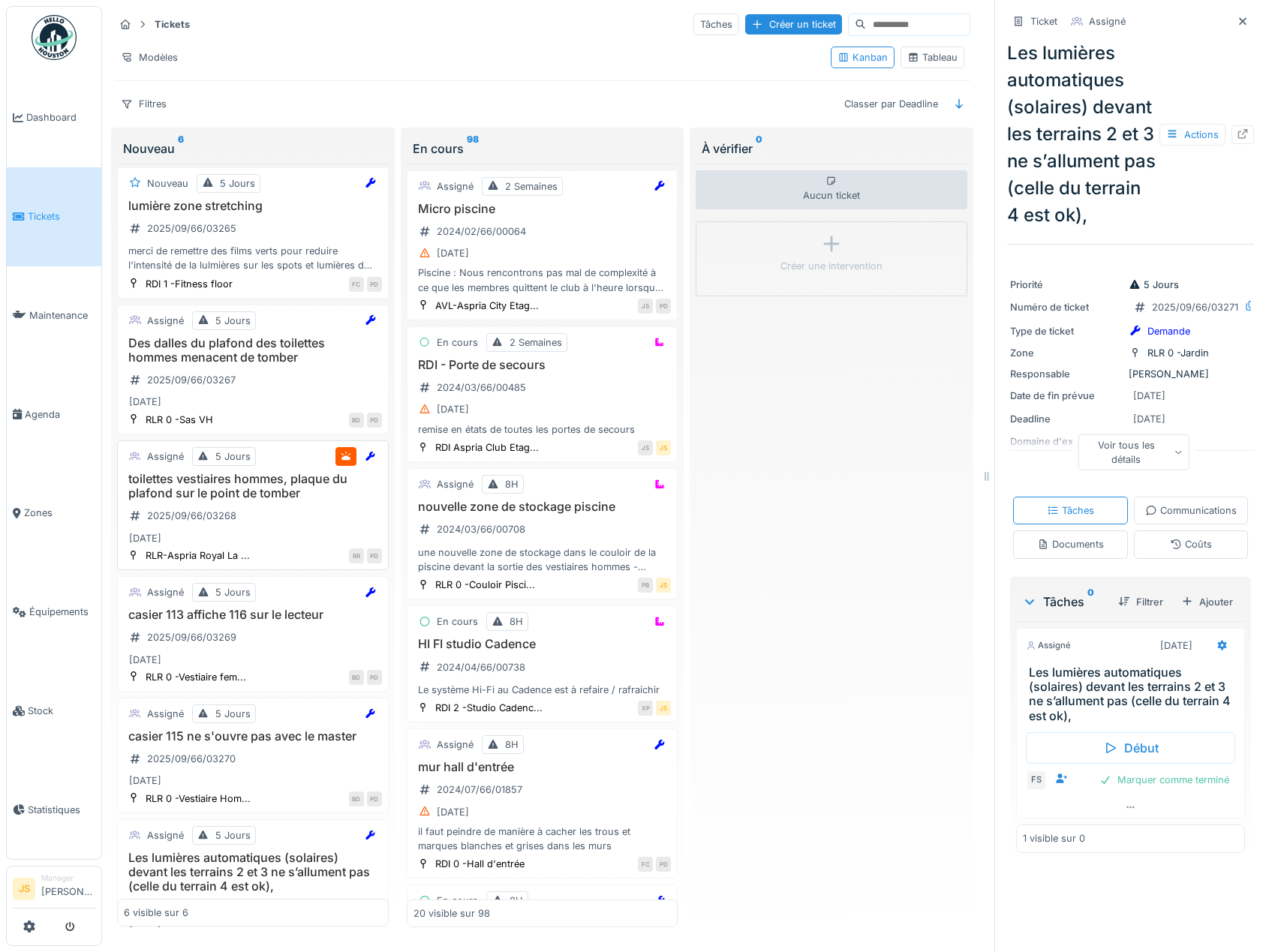
scroll to position [0, 0]
click at [32, 412] on span "Agenda" at bounding box center [60, 414] width 71 height 14
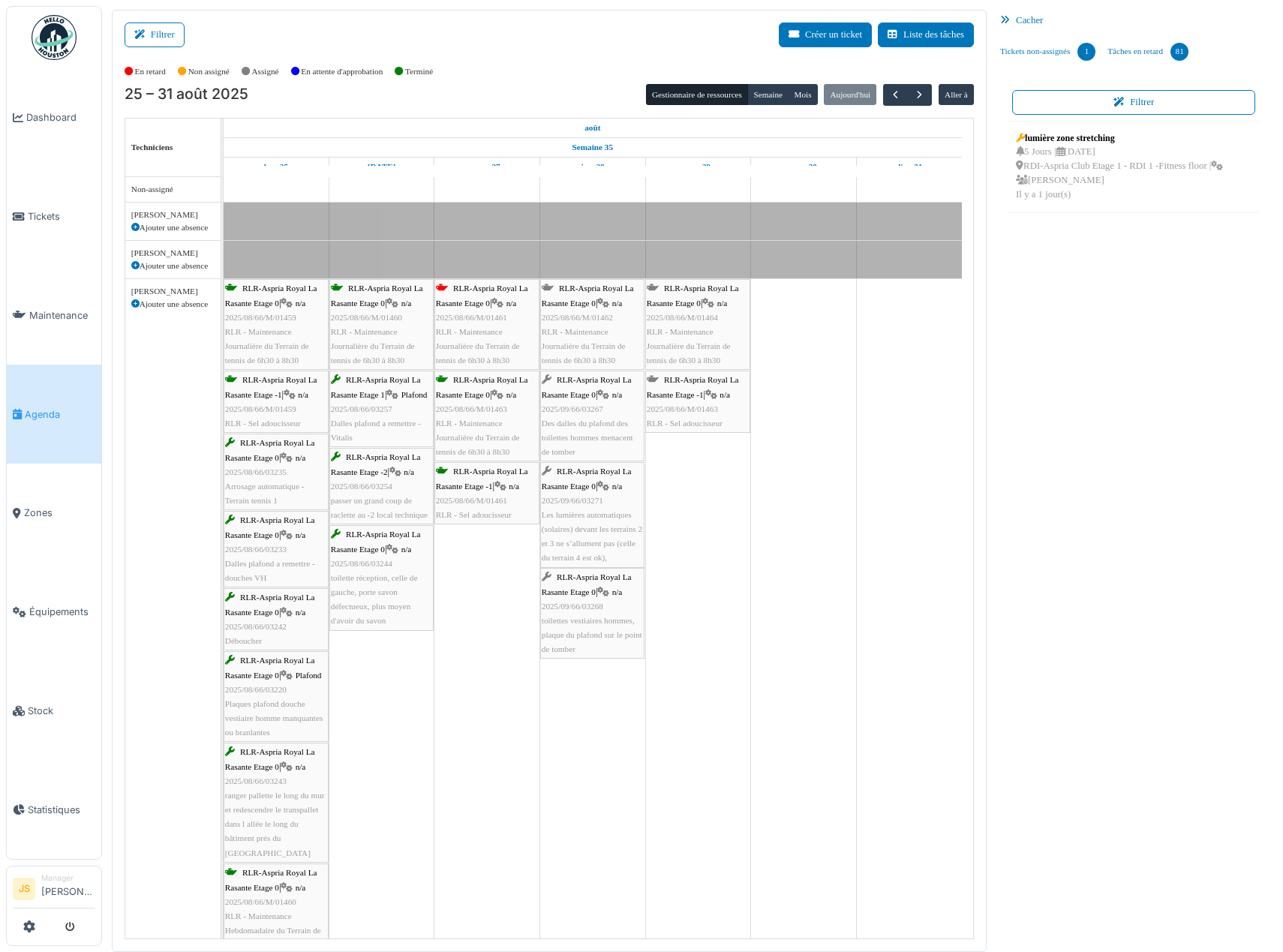
click at [499, 324] on div "RLR-Aspria Royal La Rasante Etage 0 | n/a 2025/08/66/M/01461 RLR - Maintenance …" at bounding box center [487, 323] width 102 height 86
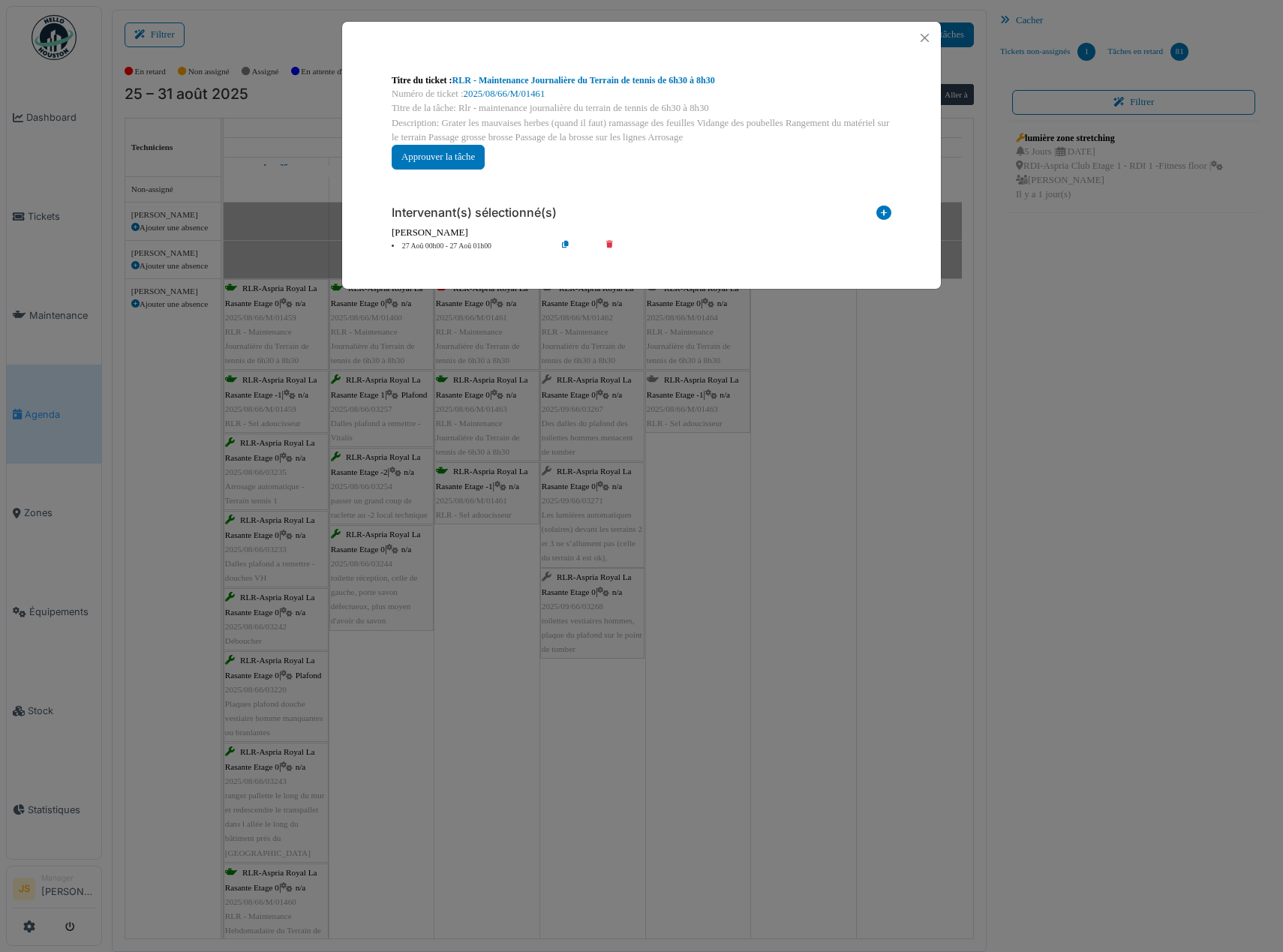
click at [808, 470] on div "**********" at bounding box center [642, 476] width 1283 height 952
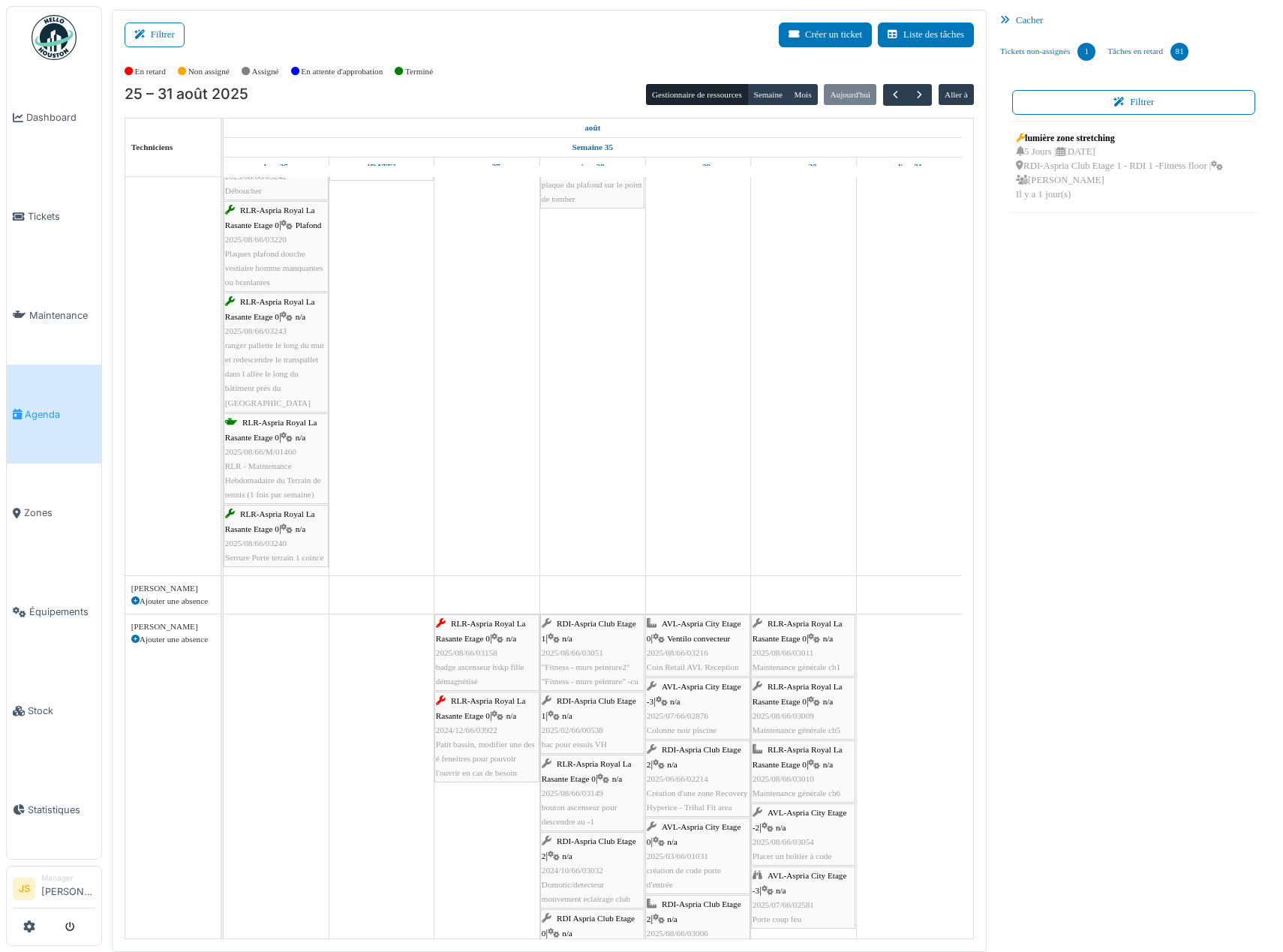
scroll to position [478, 0]
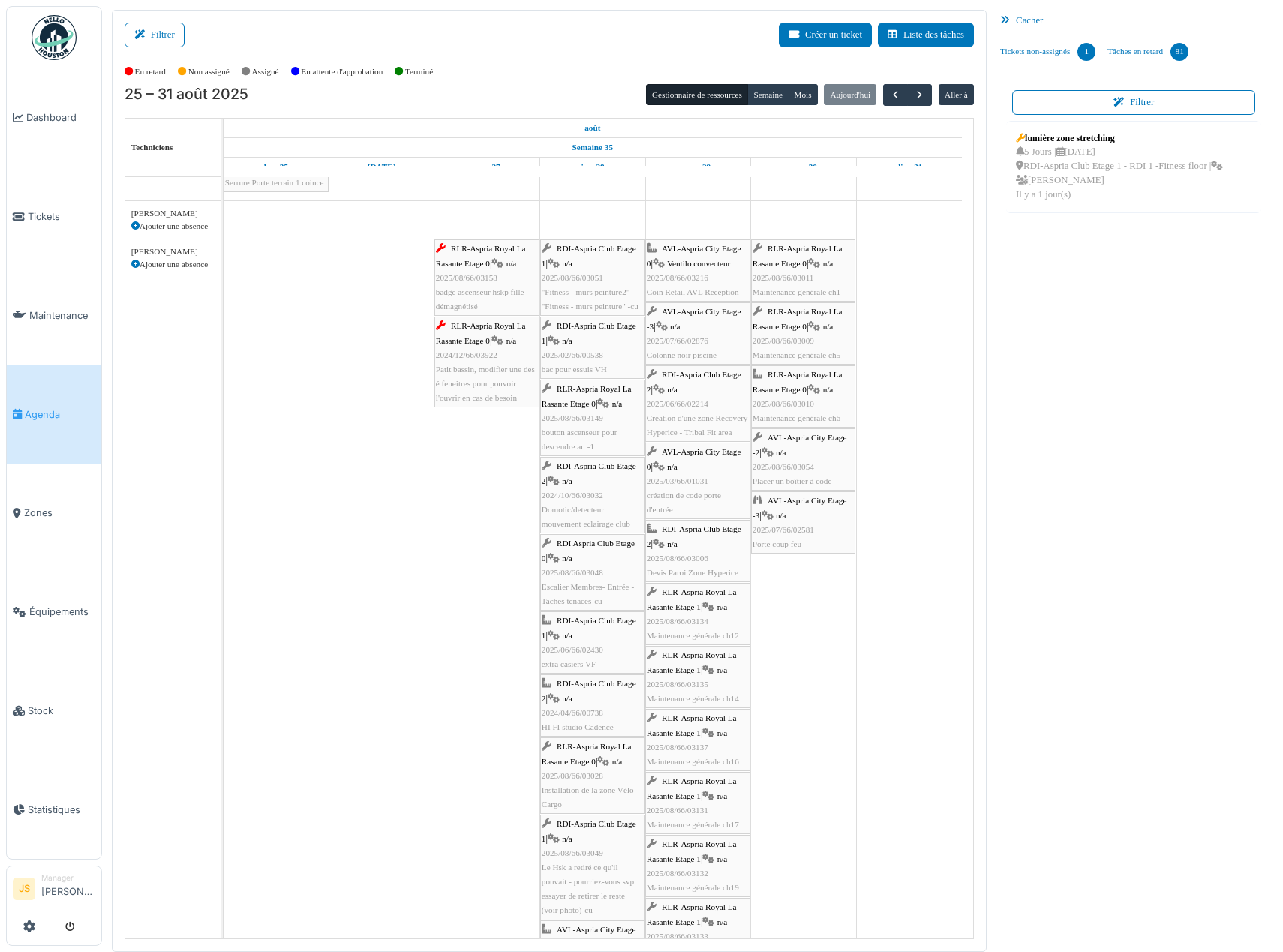
click at [498, 376] on div "RLR-Aspria Royal La Rasante Etage 0 | n/a 2024/12/66/03922 Patit bassin, modifi…" at bounding box center [487, 361] width 102 height 86
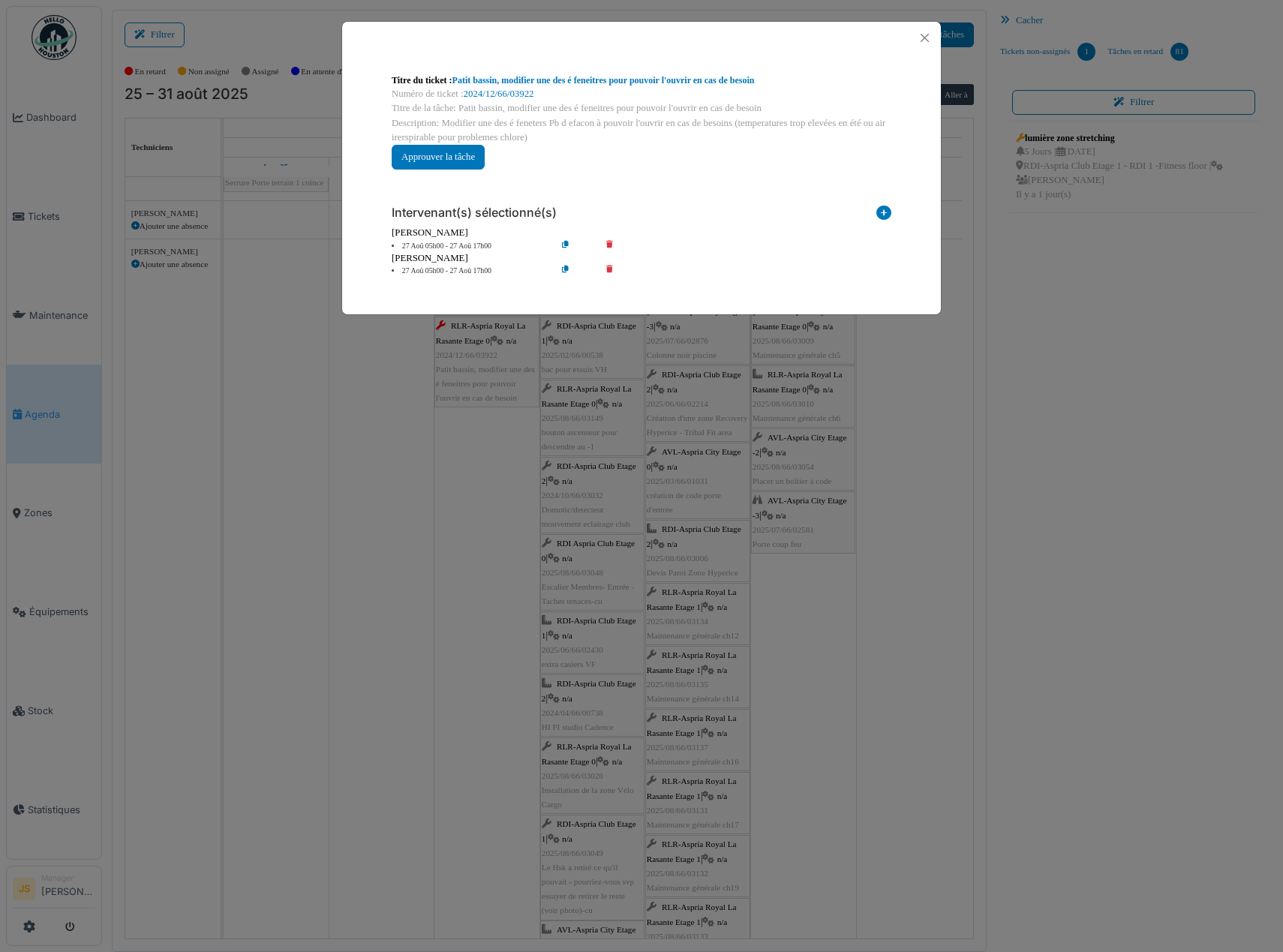
click at [610, 242] on icon at bounding box center [620, 246] width 43 height 11
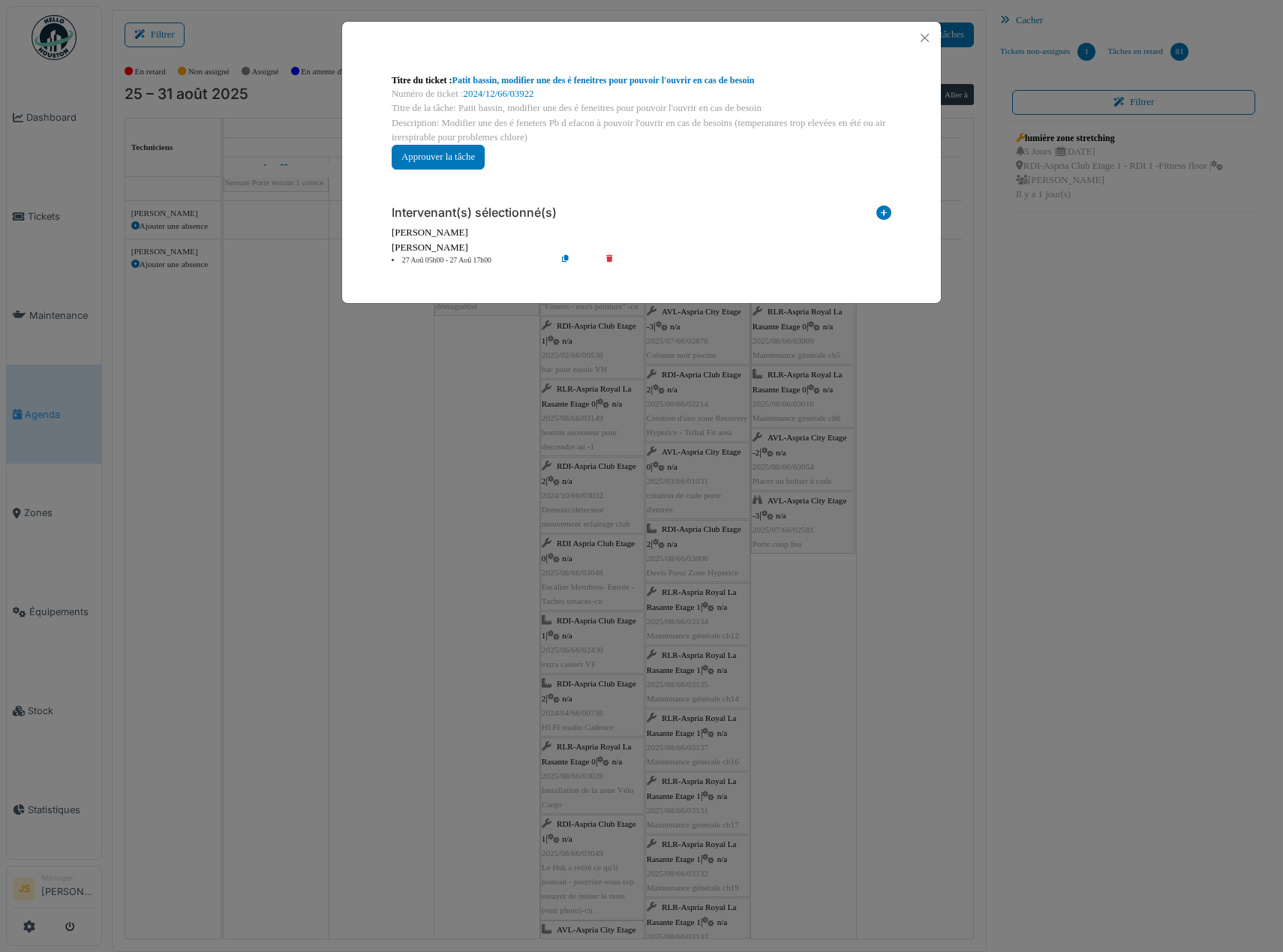
click at [460, 510] on div "**********" at bounding box center [642, 476] width 1283 height 952
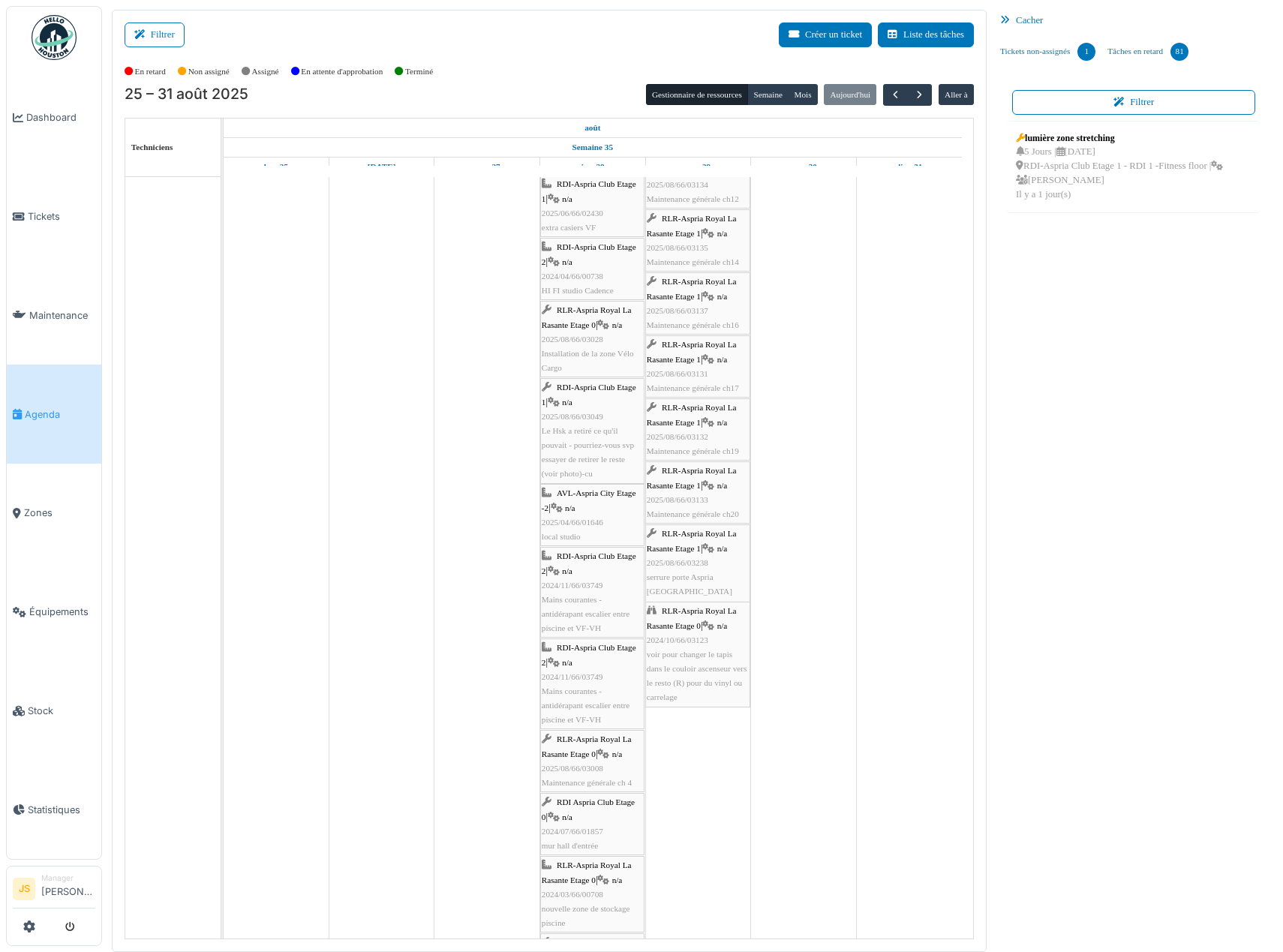
scroll to position [1411, 0]
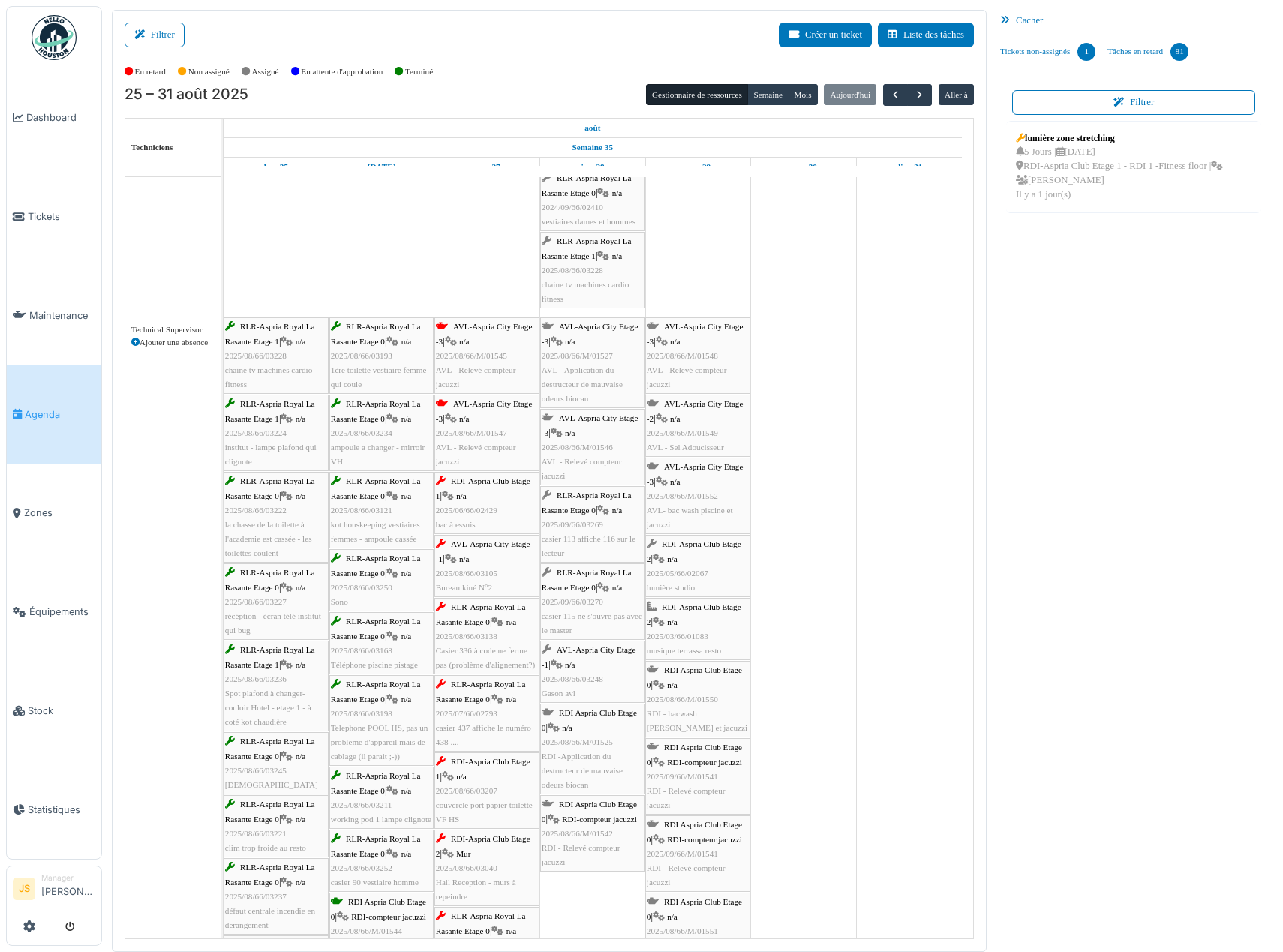
click at [500, 367] on span "AVL - Relevé compteur jacuzzi" at bounding box center [476, 376] width 80 height 23
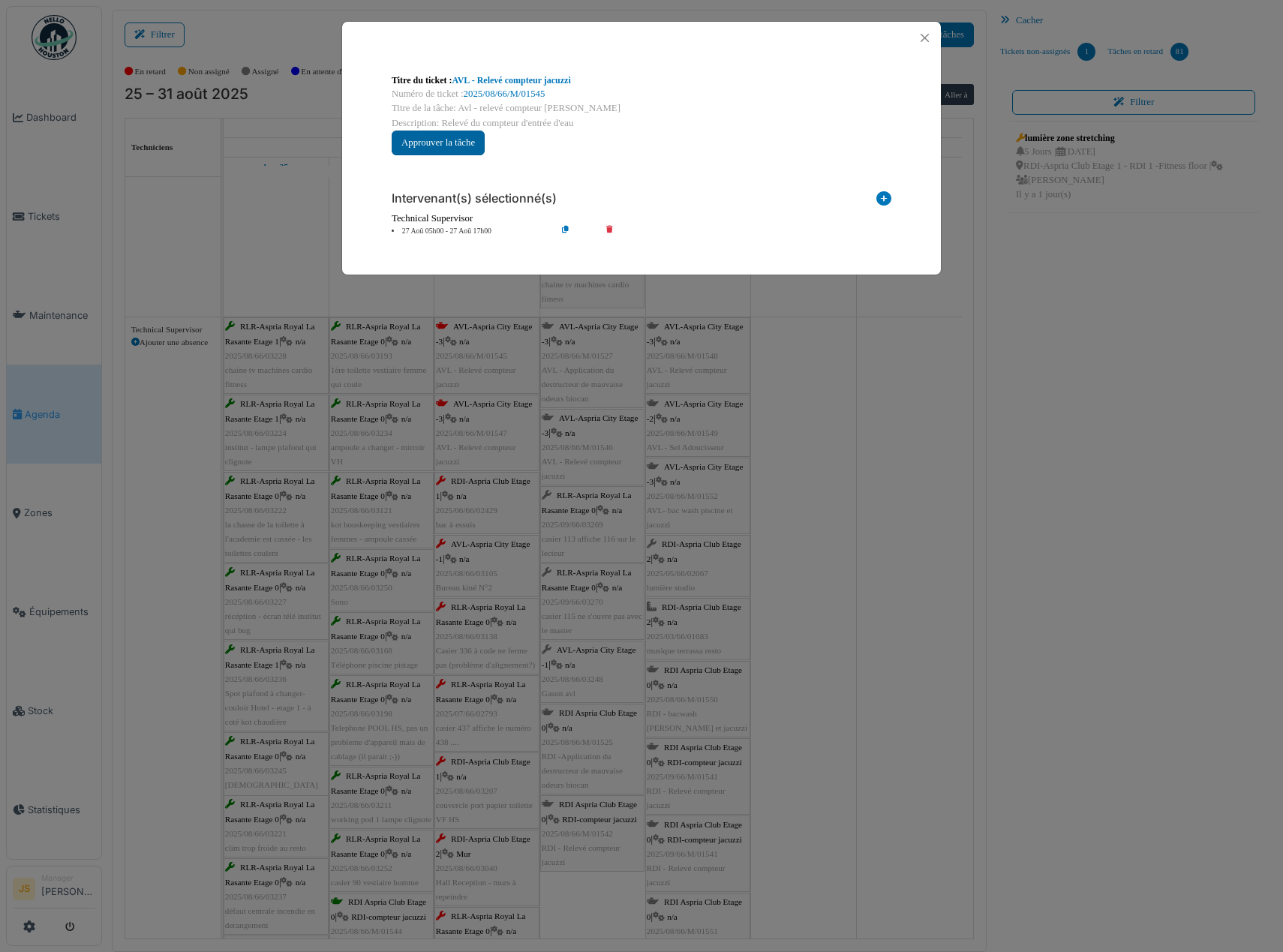
click at [455, 148] on button "Approuver la tâche" at bounding box center [438, 143] width 93 height 25
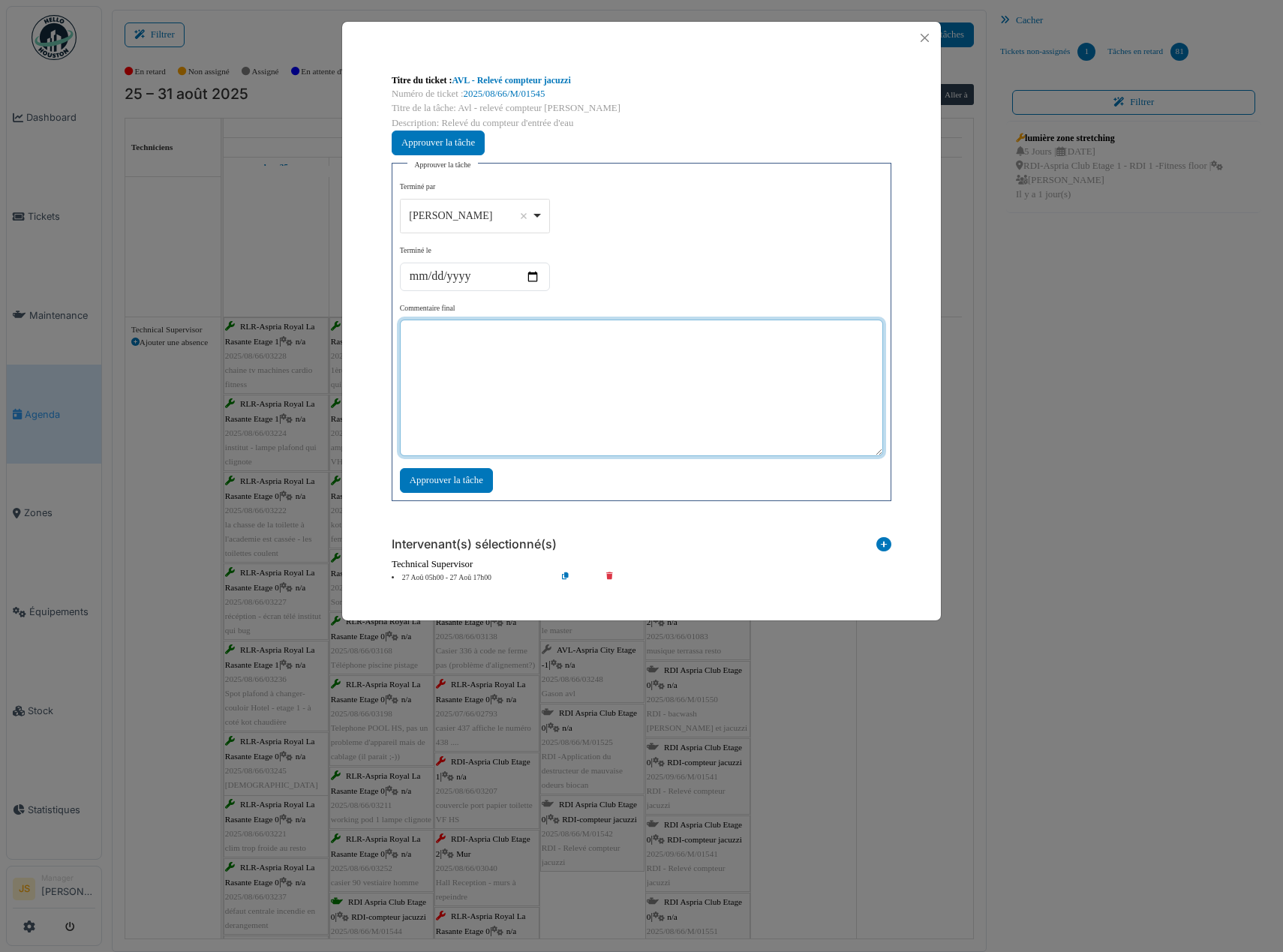
click at [517, 348] on textarea at bounding box center [642, 388] width 483 height 136
click at [540, 218] on div "Alexandre Michailidis Remove item" at bounding box center [475, 215] width 137 height 22
type textarea "***"
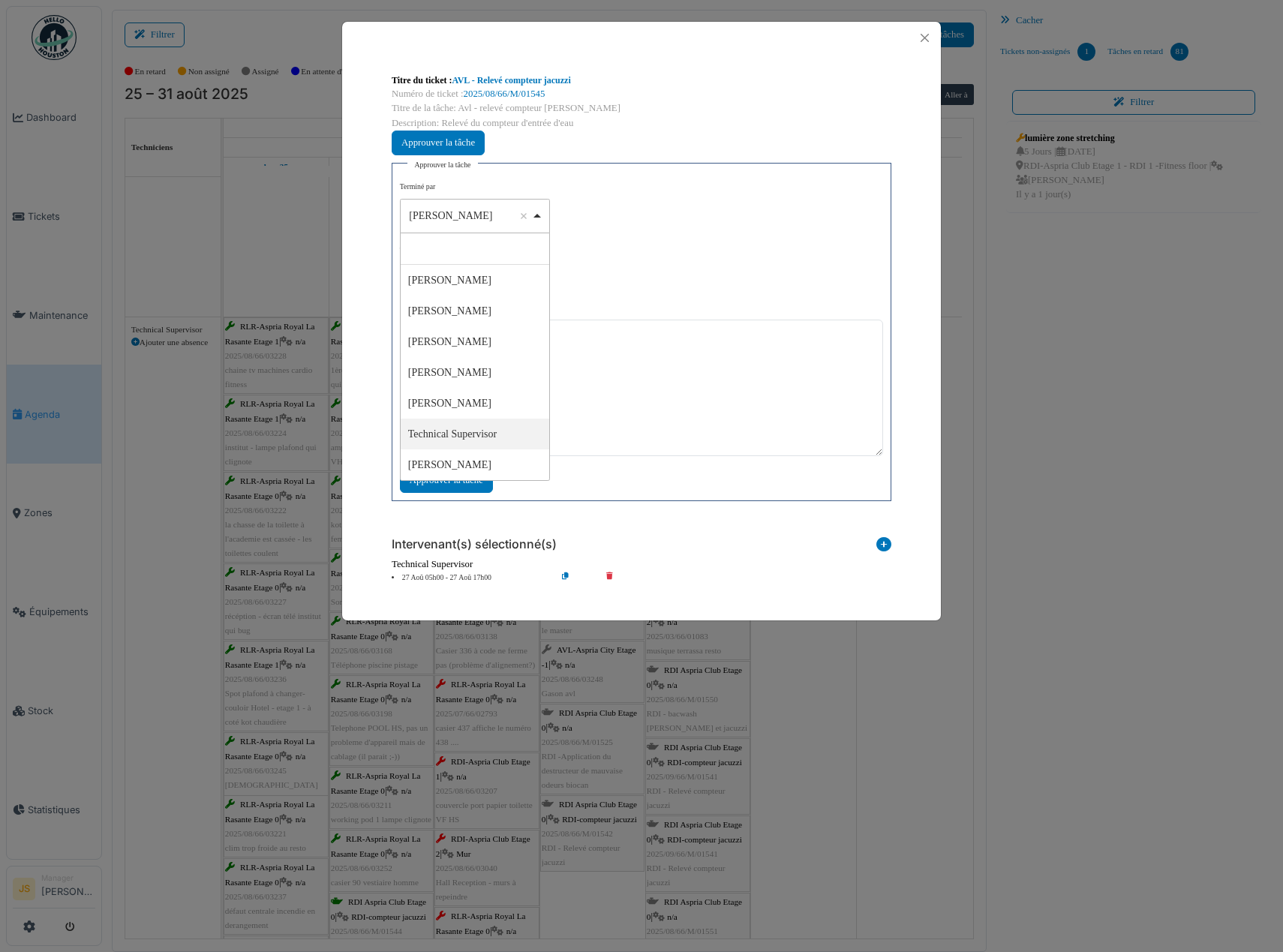
select select "****"
click at [474, 478] on div "Approuver la tâche" at bounding box center [446, 480] width 93 height 25
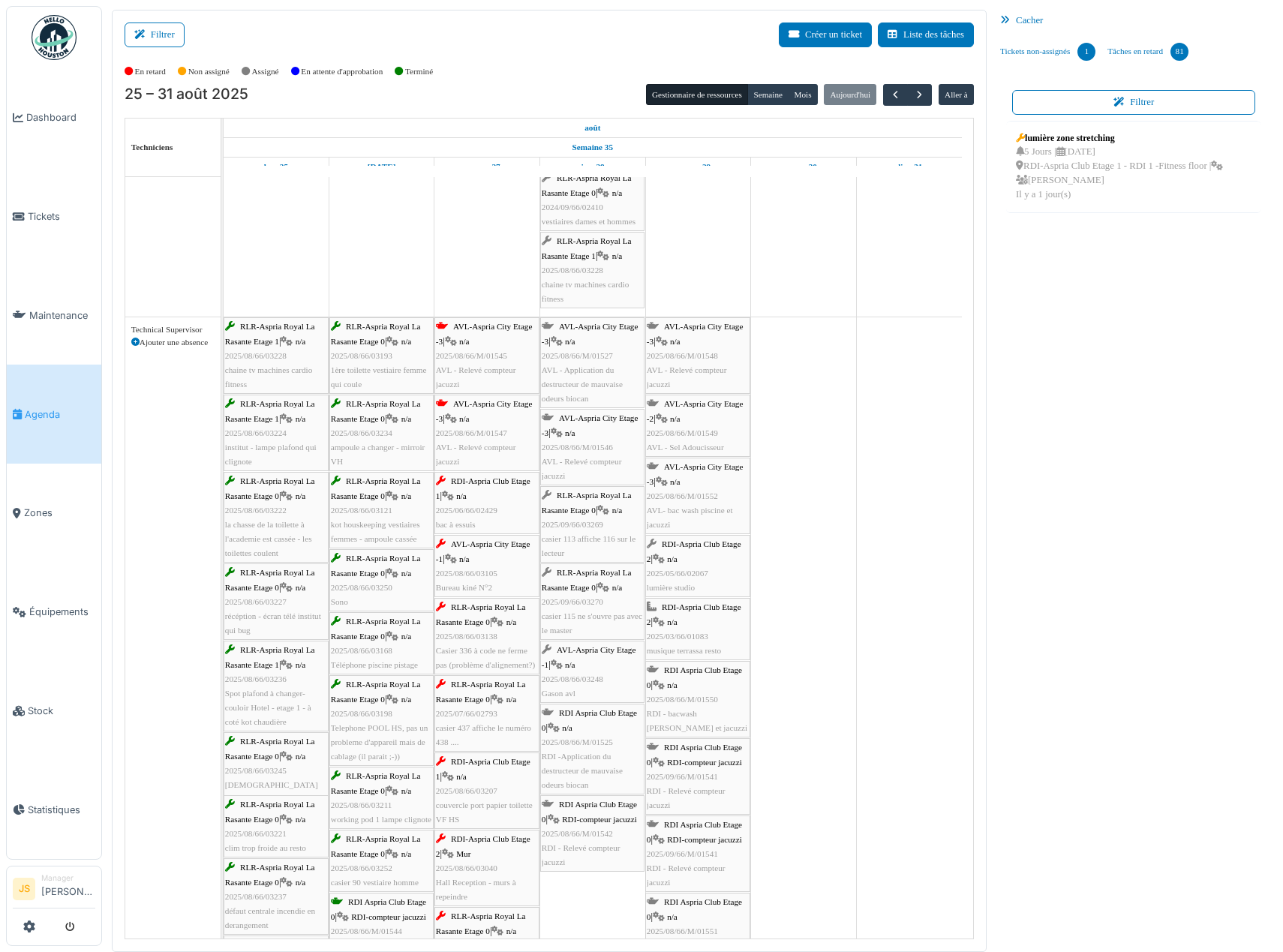
click at [502, 437] on span "2025/08/66/M/01547" at bounding box center [471, 433] width 71 height 9
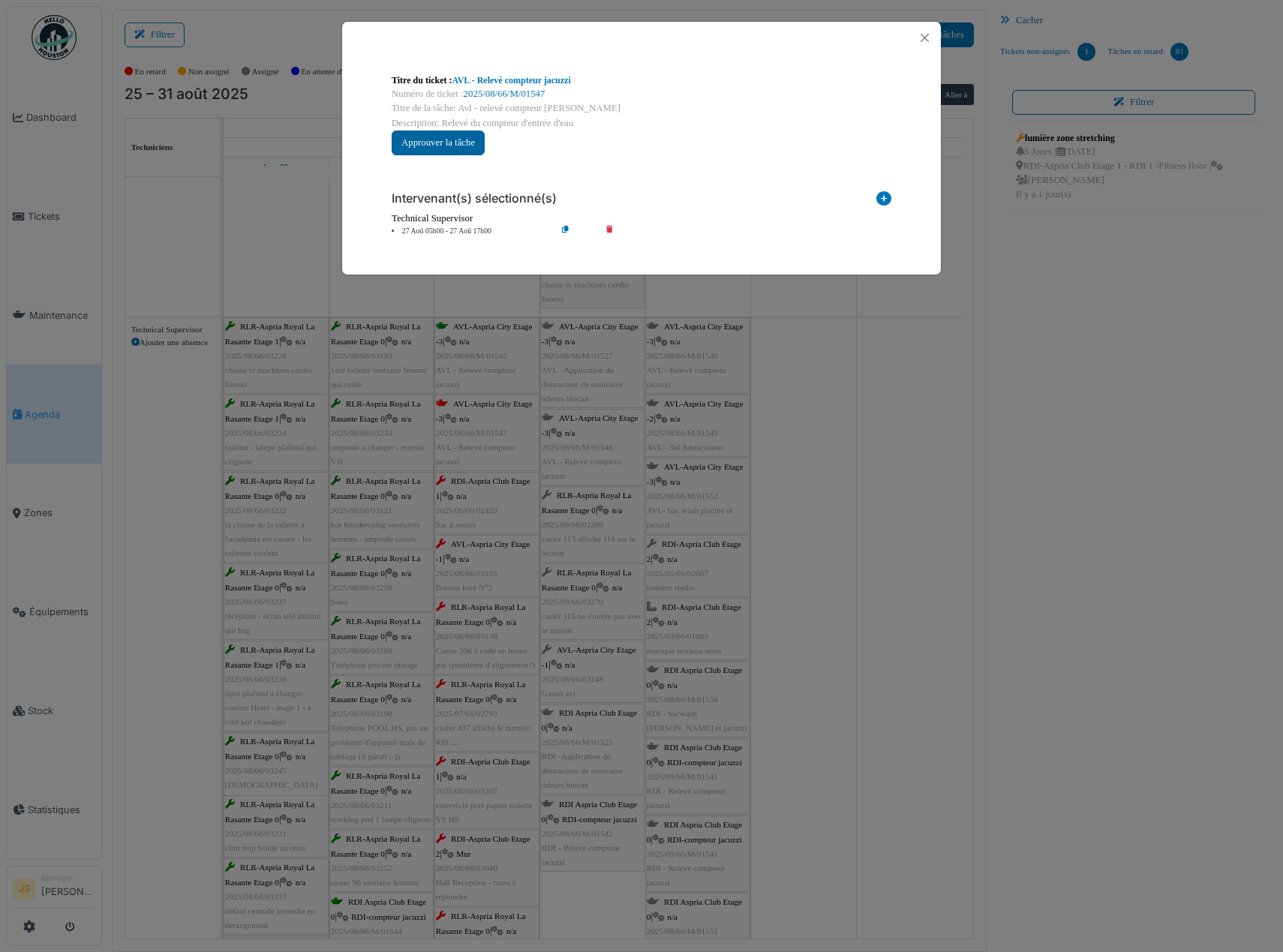
click at [467, 153] on button "Approuver la tâche" at bounding box center [438, 143] width 93 height 25
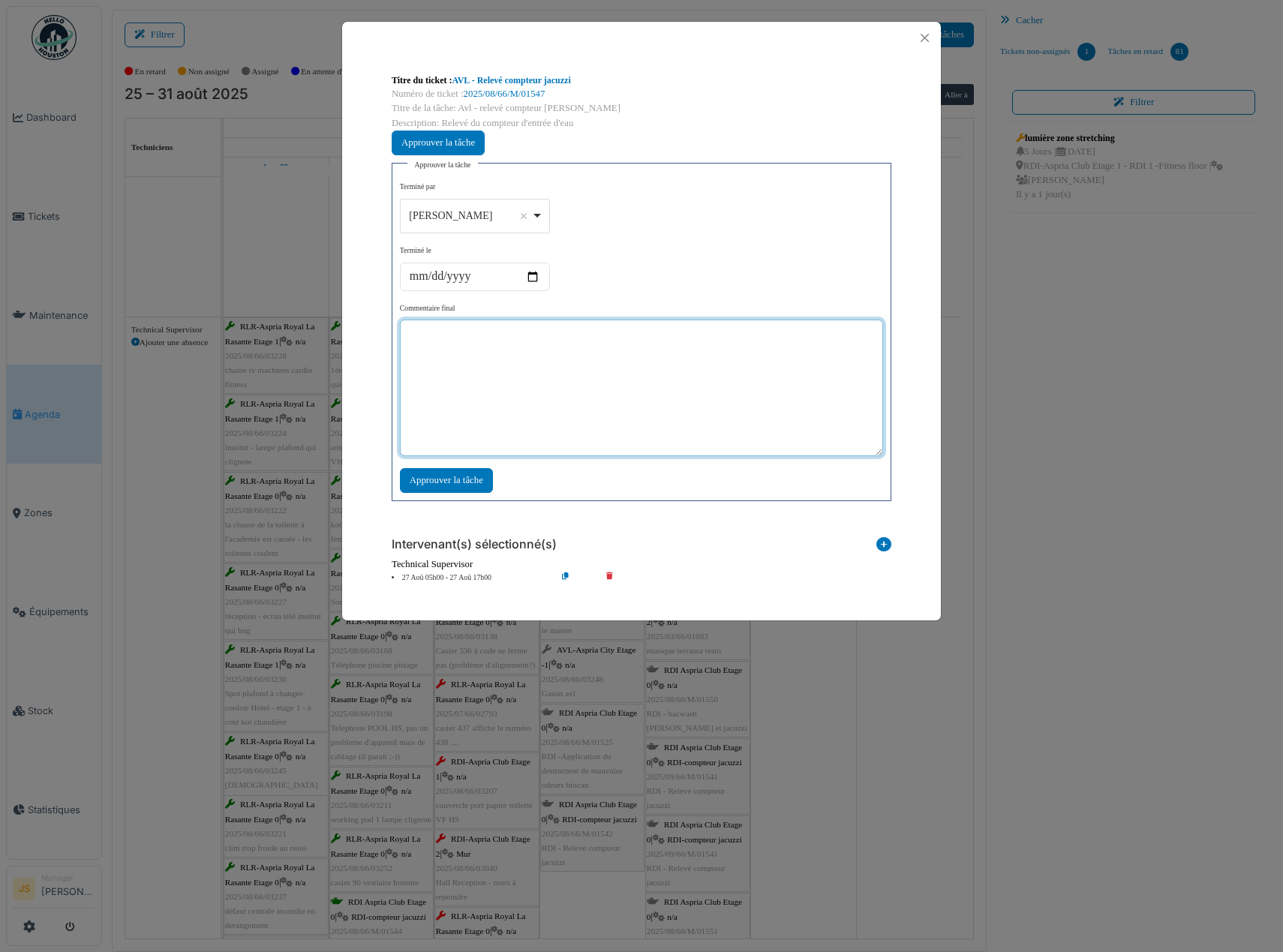
click at [515, 349] on textarea at bounding box center [642, 388] width 483 height 136
click at [533, 210] on div "Alexandre Michailidis Remove item" at bounding box center [475, 215] width 137 height 22
type textarea "***"
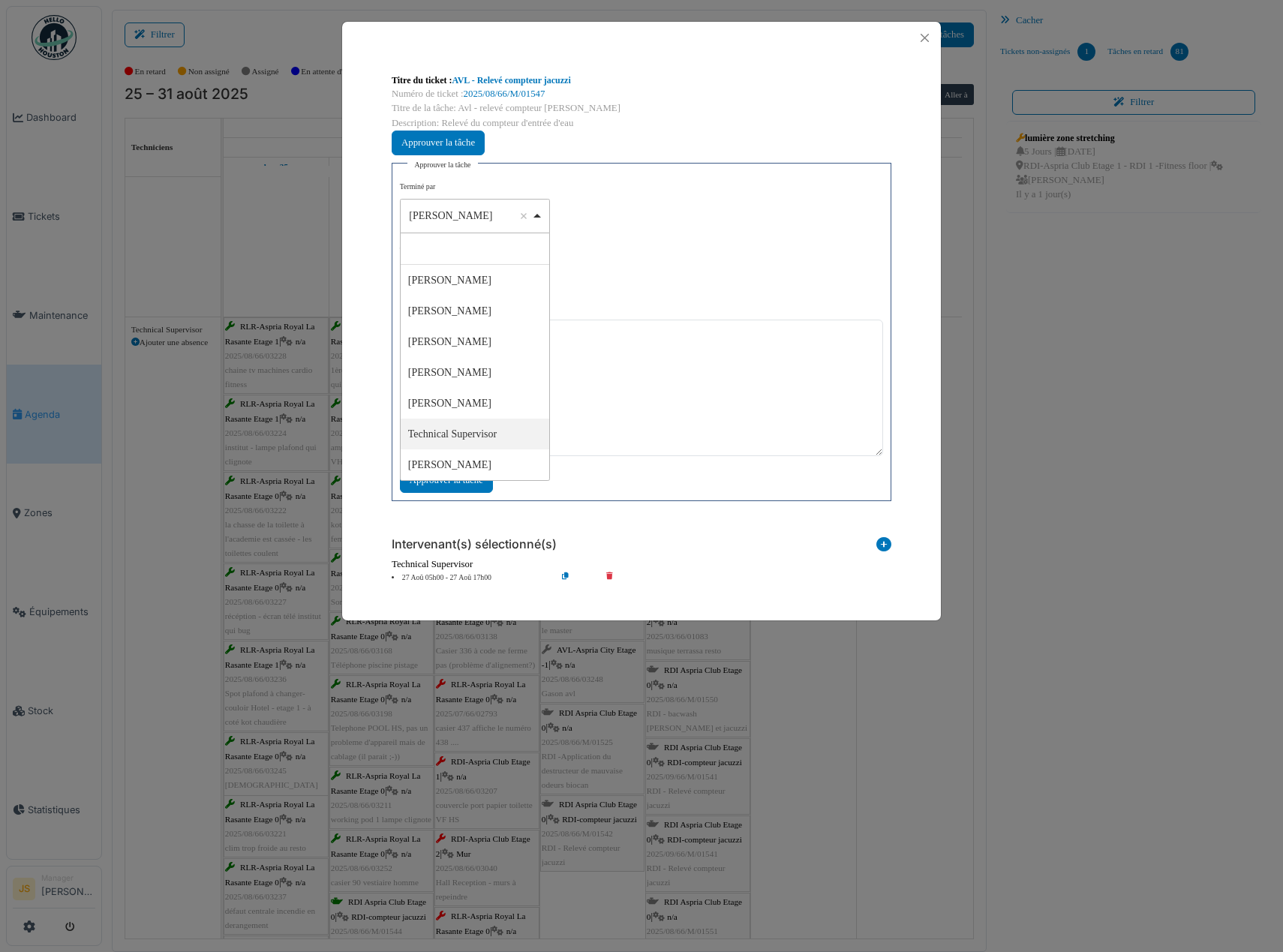
select select "****"
click at [472, 481] on div "Approuver la tâche" at bounding box center [446, 480] width 93 height 25
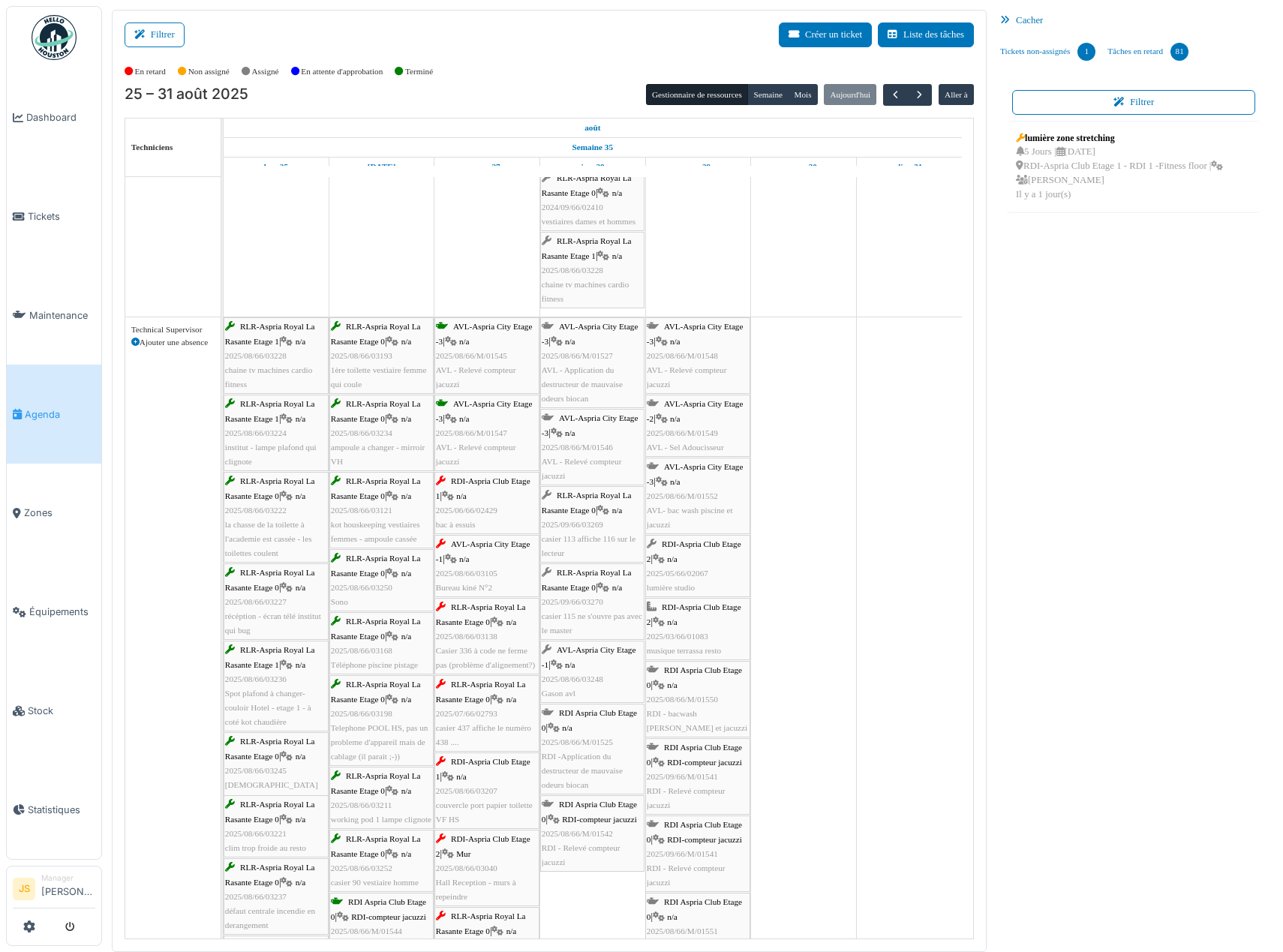
click at [493, 511] on span "2025/06/66/02429" at bounding box center [466, 510] width 62 height 9
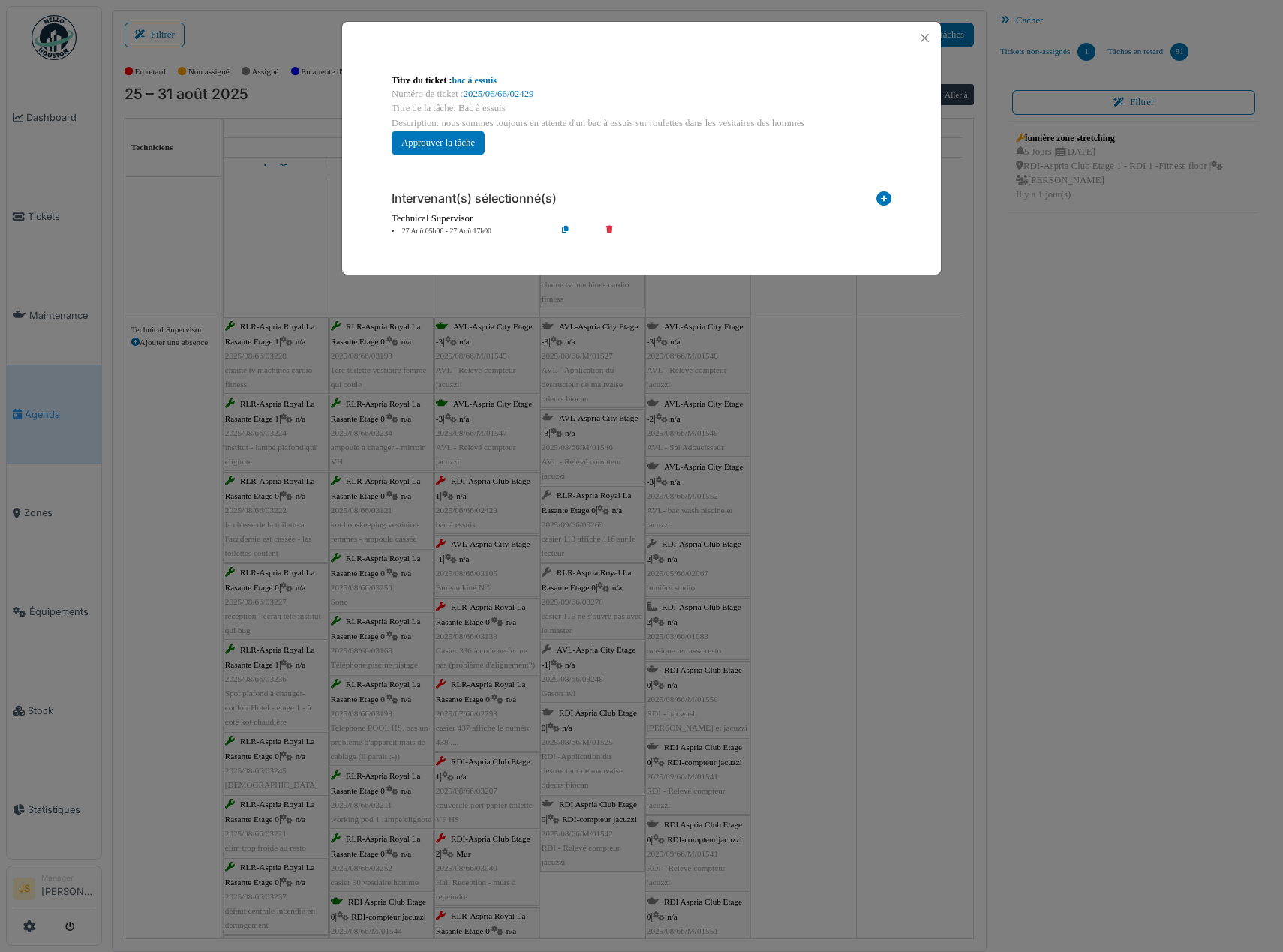
click at [459, 233] on li "27 Aoû 05h00 - 27 Aoû 17h00" at bounding box center [470, 231] width 172 height 11
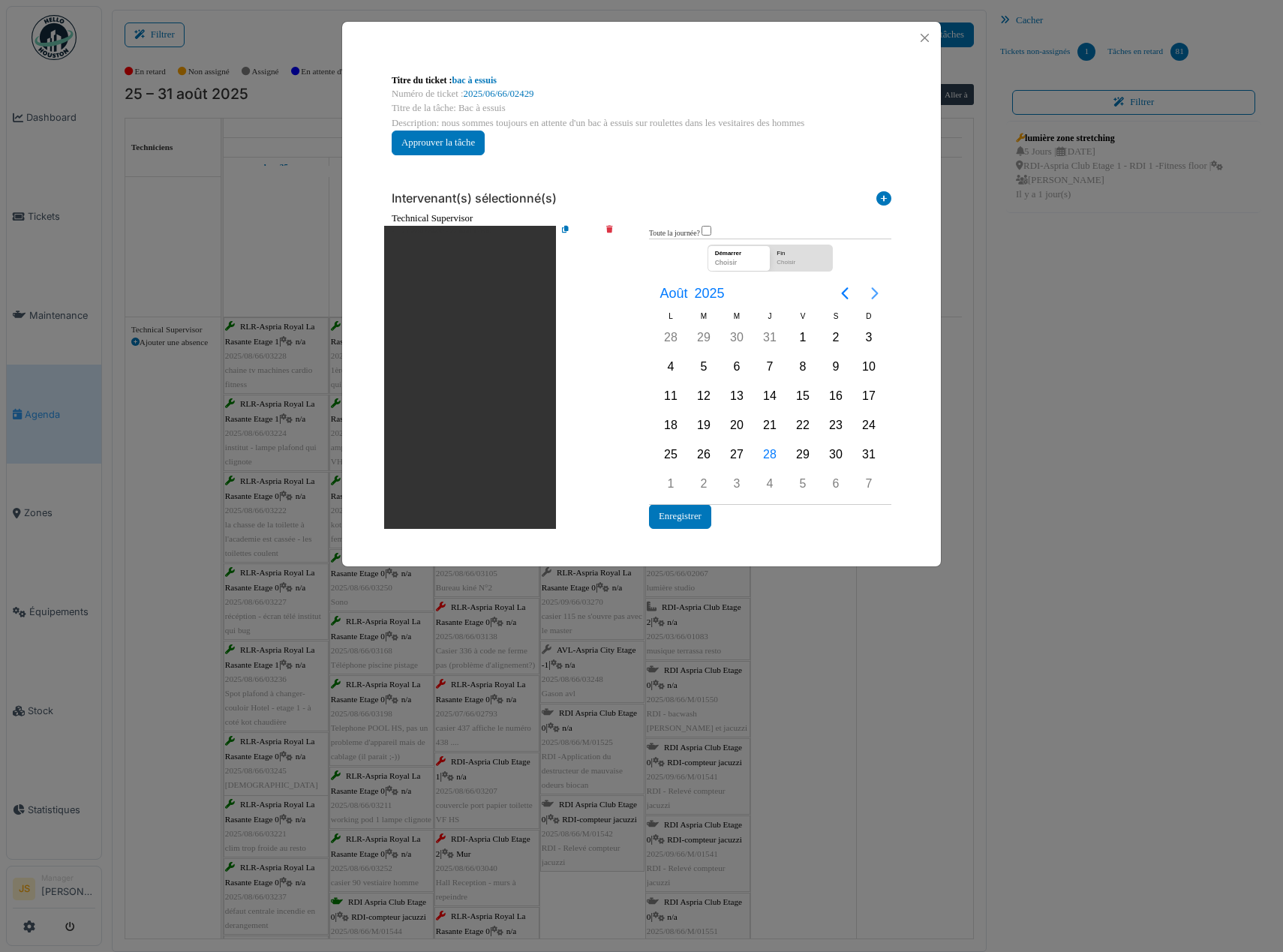
click at [877, 296] on icon "Next page" at bounding box center [874, 293] width 18 height 18
click at [668, 397] on div "15" at bounding box center [670, 396] width 22 height 22
click at [689, 519] on button "Enregistrer" at bounding box center [680, 516] width 63 height 25
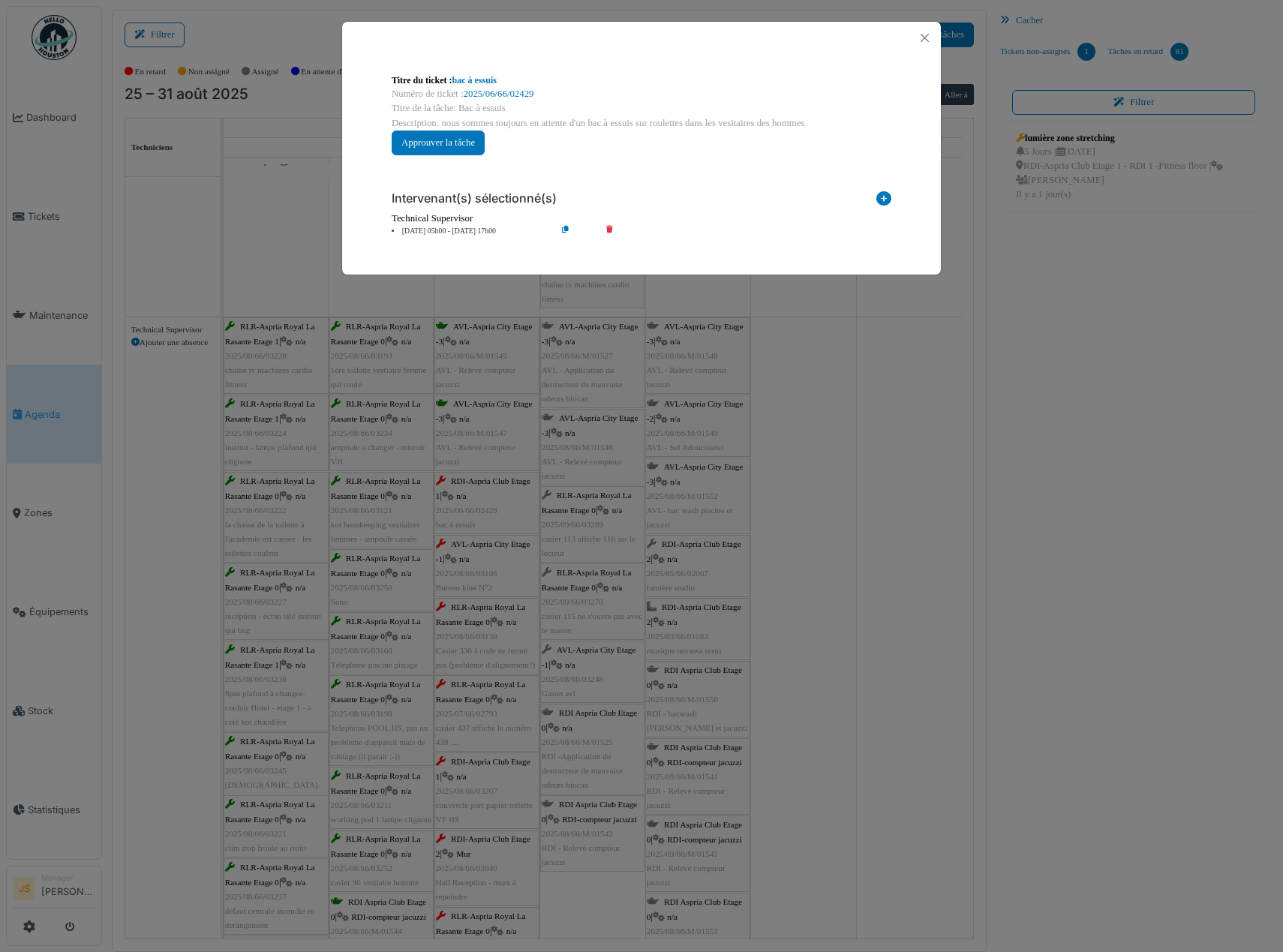
click at [818, 458] on div "**********" at bounding box center [642, 476] width 1283 height 952
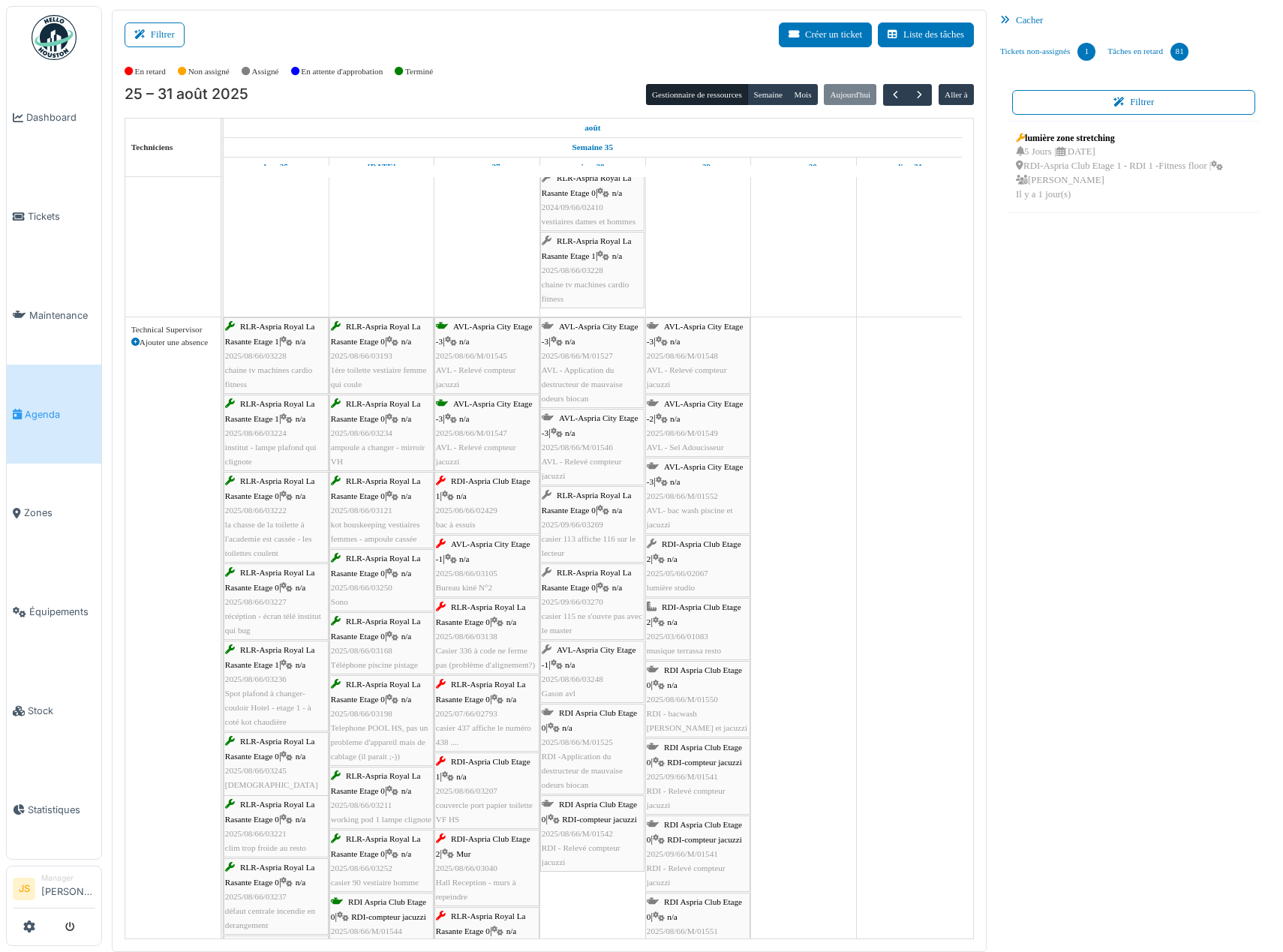
click at [470, 561] on span "n/a" at bounding box center [464, 559] width 10 height 9
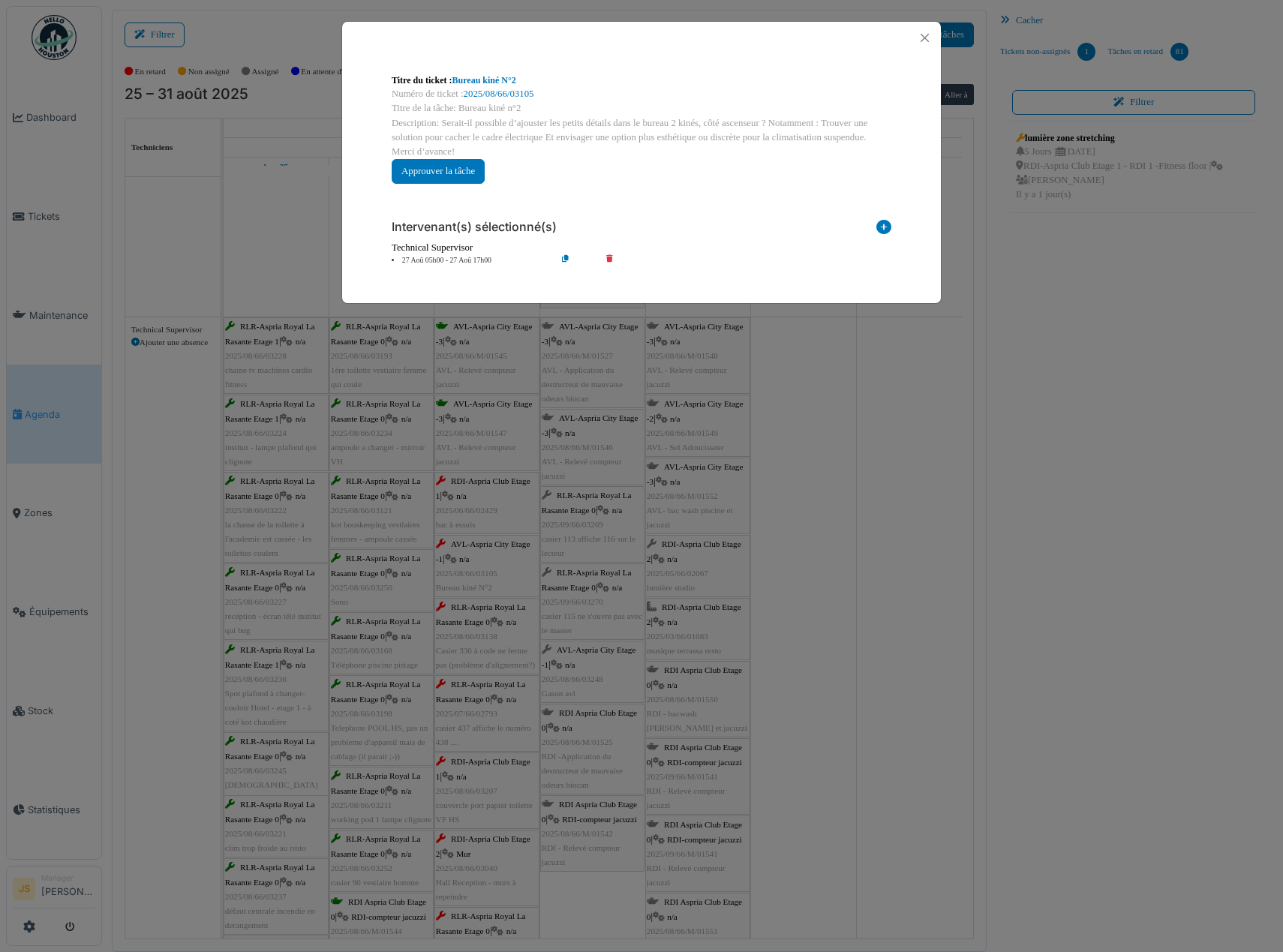
click at [771, 542] on div "**********" at bounding box center [642, 476] width 1283 height 952
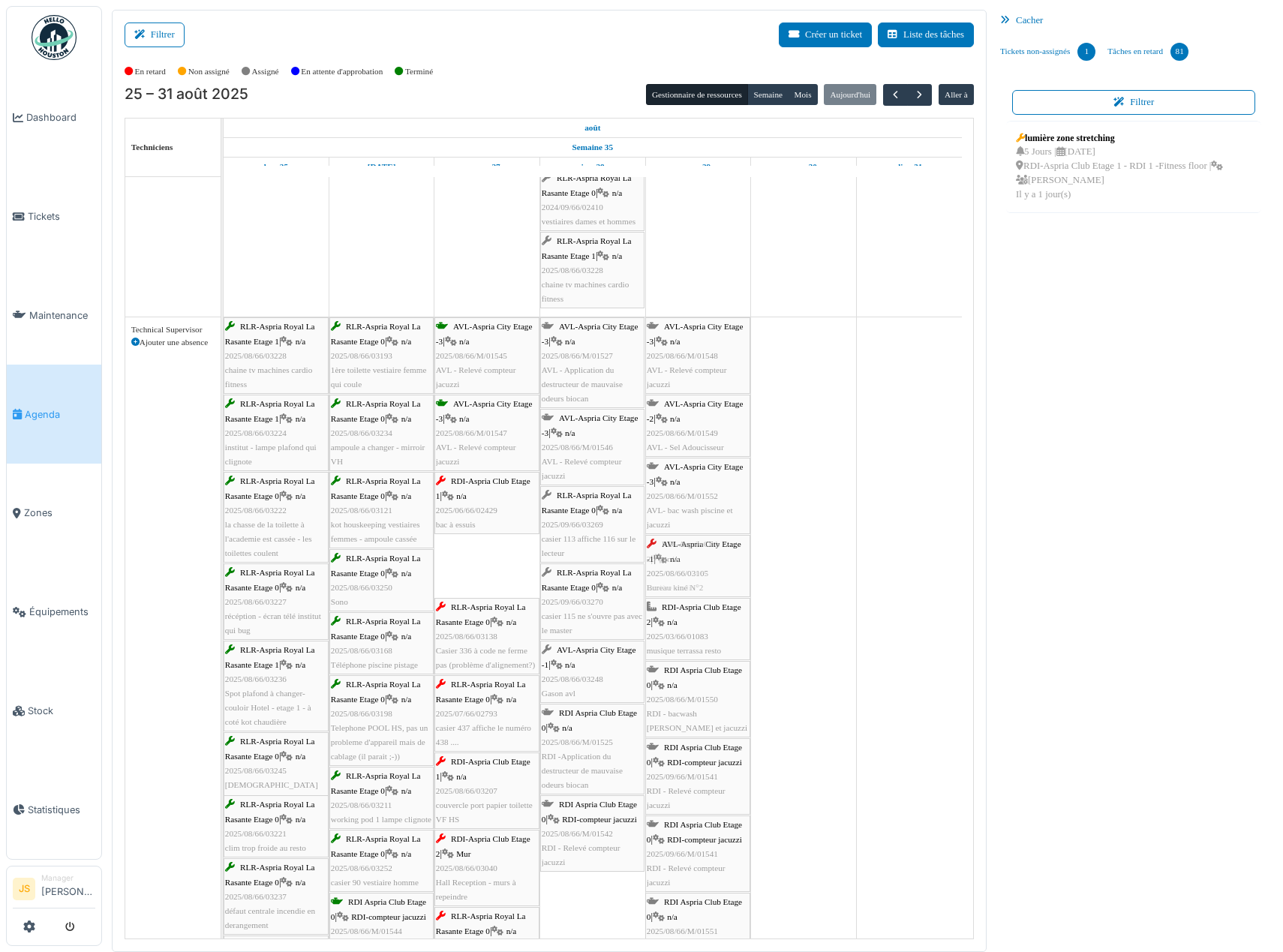
drag, startPoint x: 471, startPoint y: 568, endPoint x: 479, endPoint y: 567, distance: 8.1
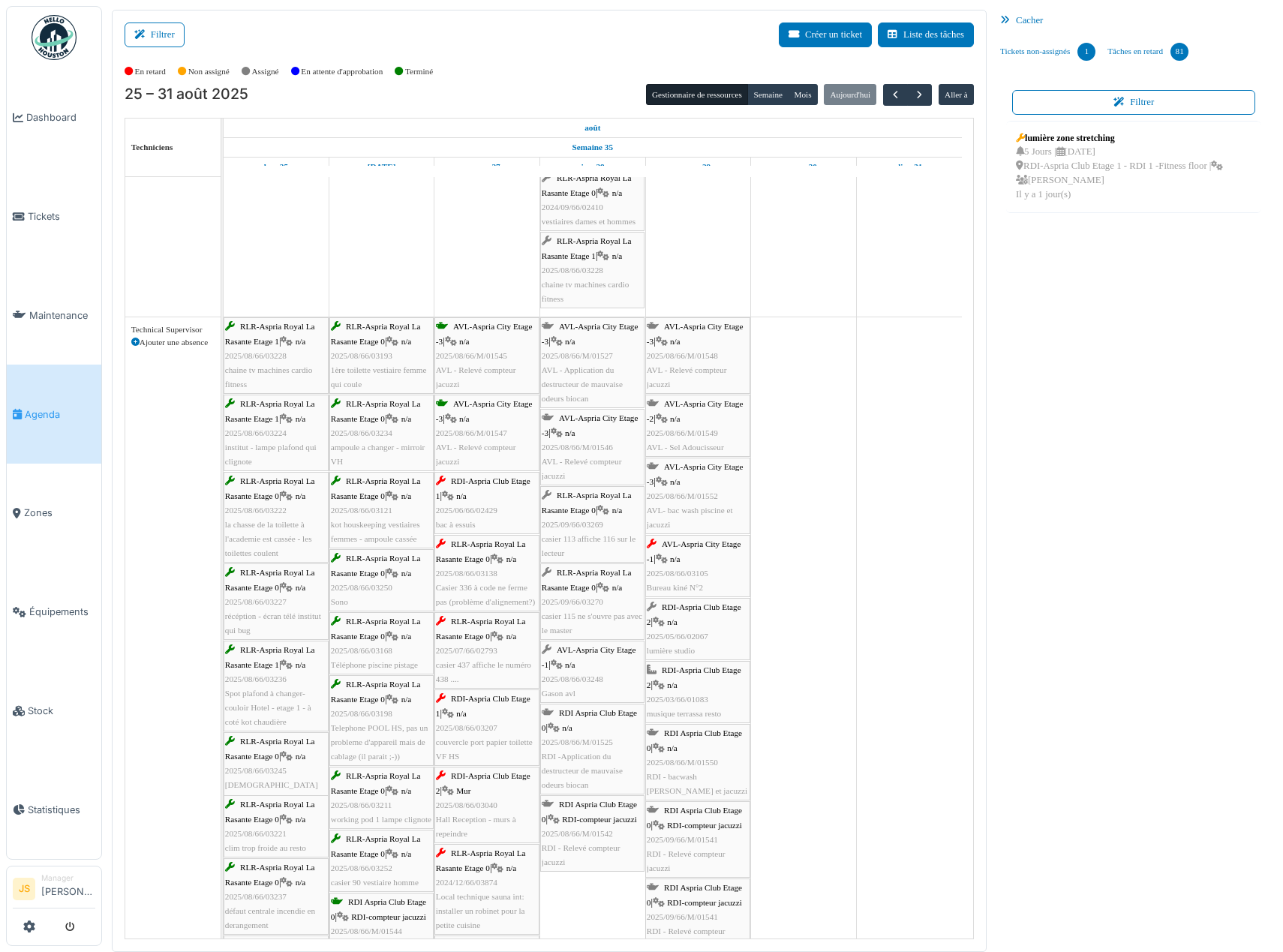
click at [484, 580] on div "RLR-Aspria Royal La Rasante Etage 0 | n/a 2025/08/66/03138 Casier 336 à code ne…" at bounding box center [487, 573] width 102 height 72
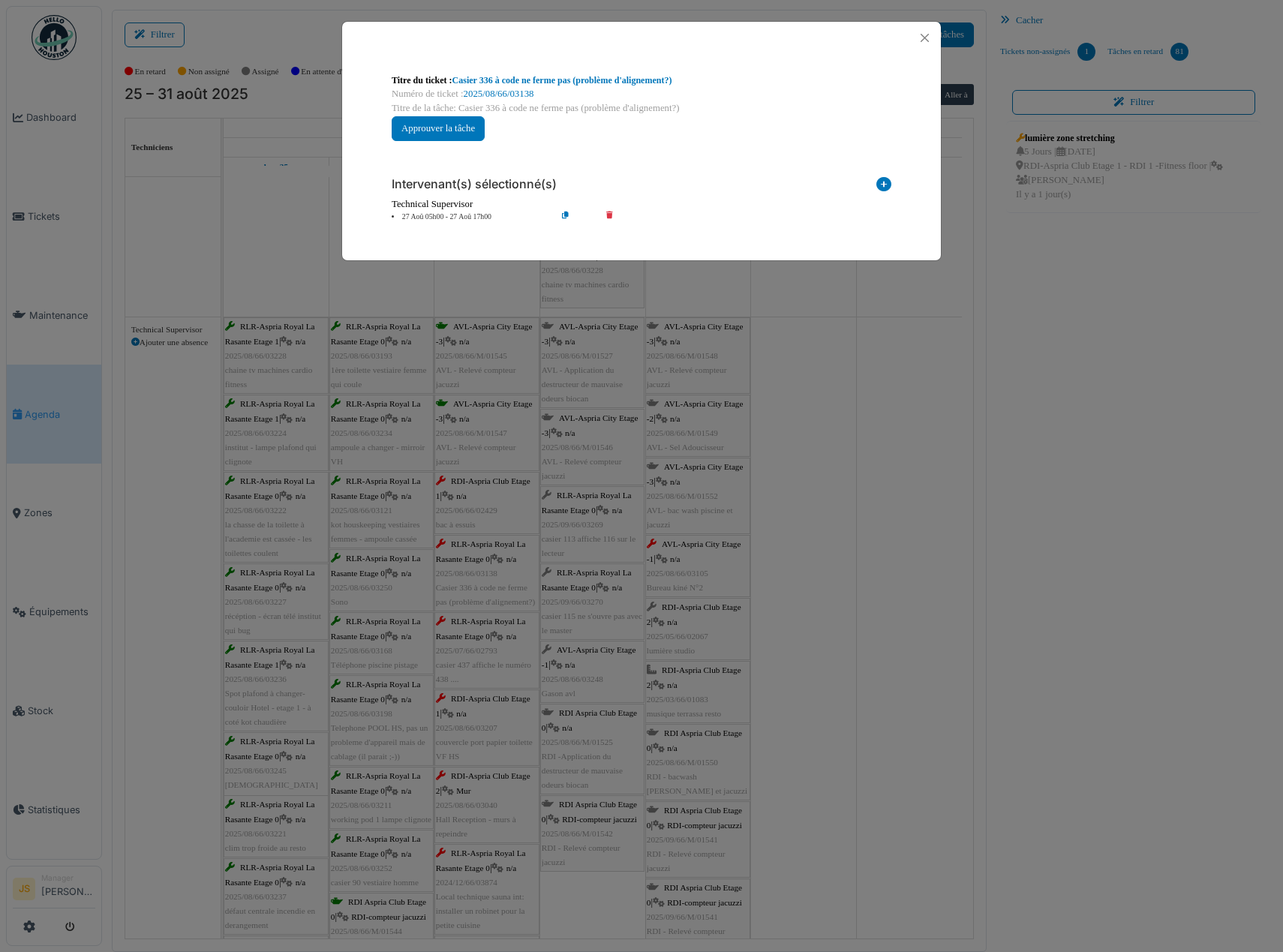
click at [608, 213] on icon at bounding box center [620, 218] width 43 height 11
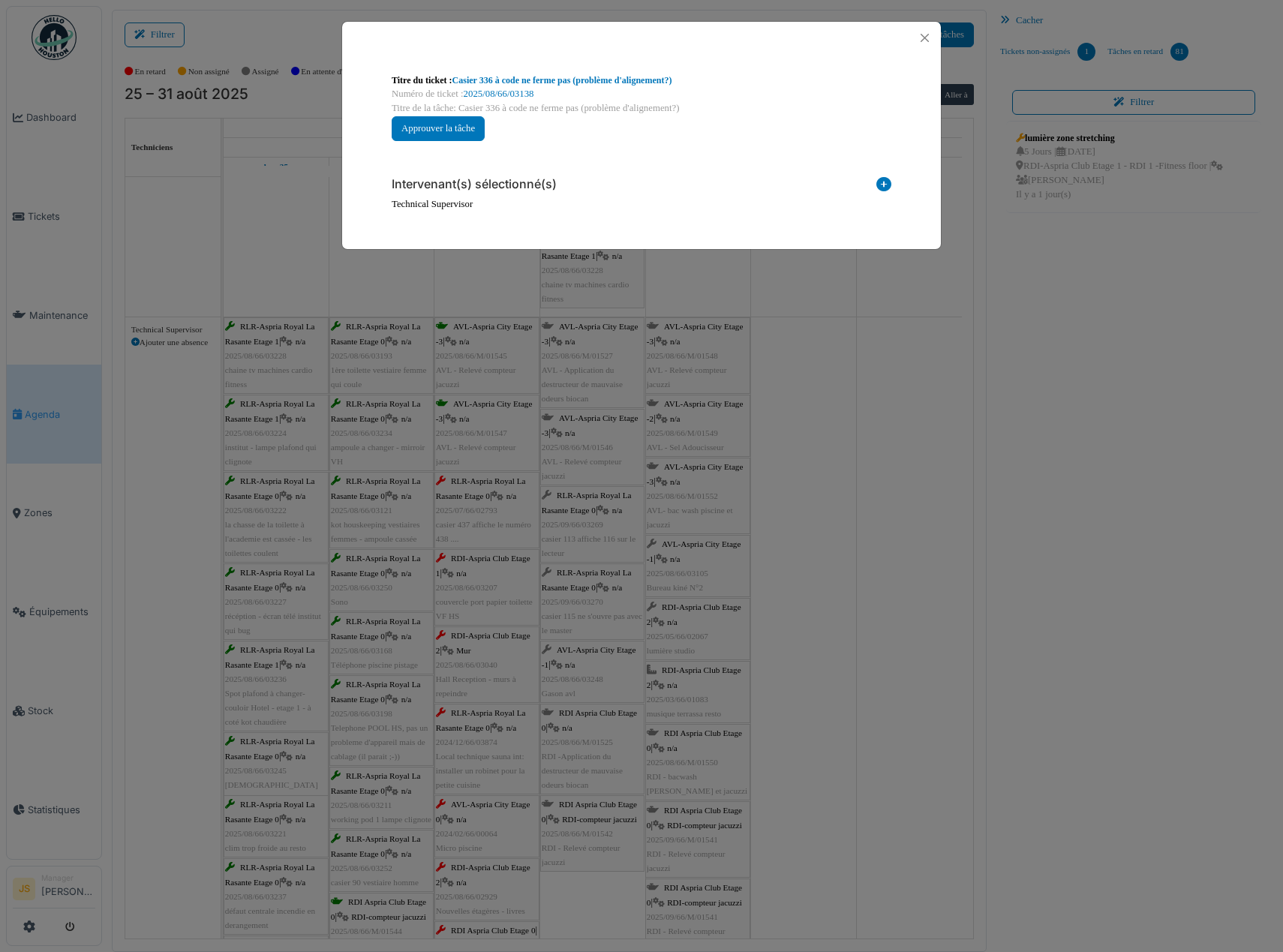
click at [881, 182] on icon at bounding box center [884, 187] width 15 height 20
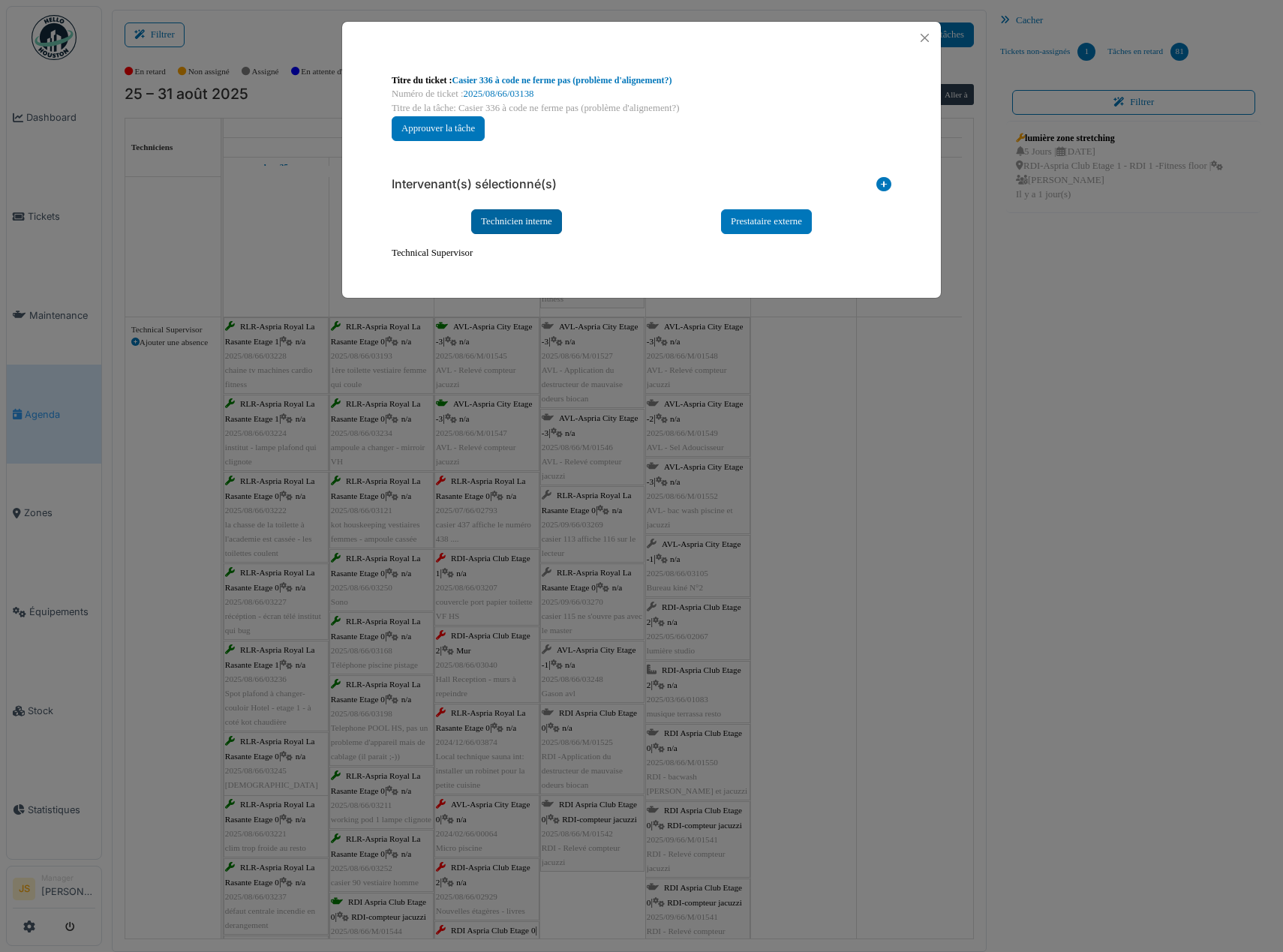
click at [528, 217] on div "Technicien interne" at bounding box center [516, 222] width 91 height 25
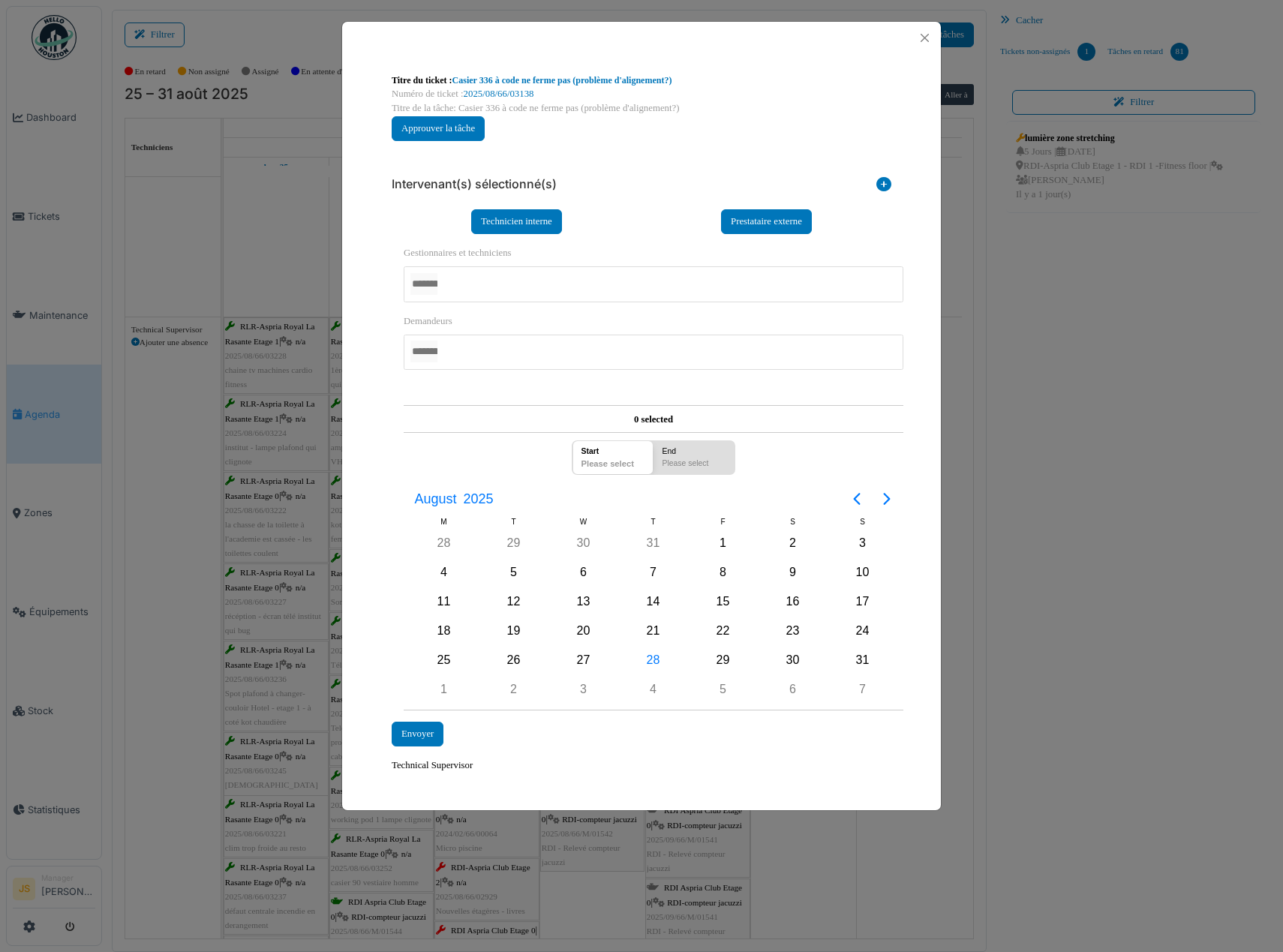
click at [514, 289] on div at bounding box center [654, 284] width 499 height 35
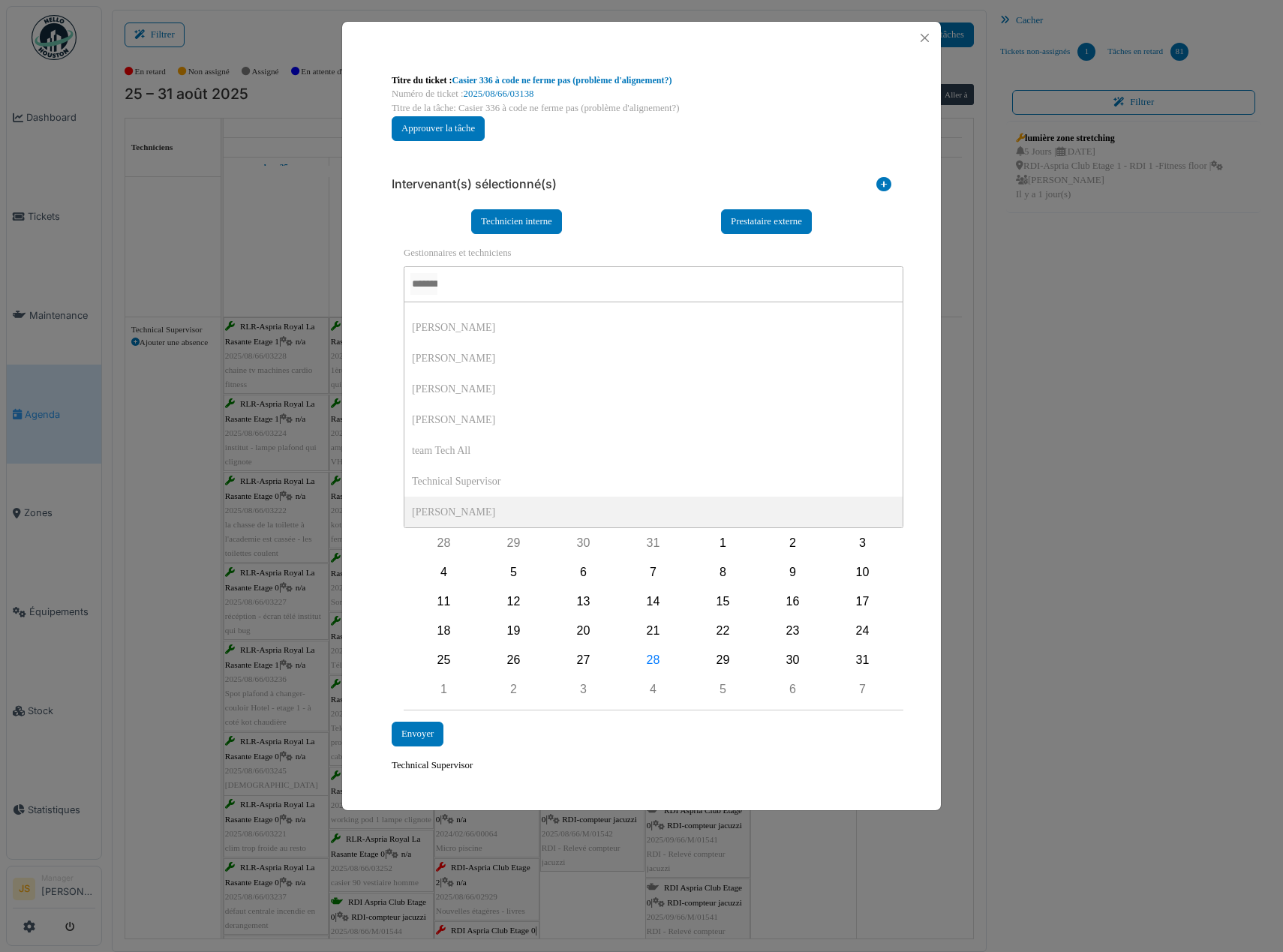
scroll to position [0, 0]
click at [381, 502] on div "**********" at bounding box center [642, 470] width 523 height 633
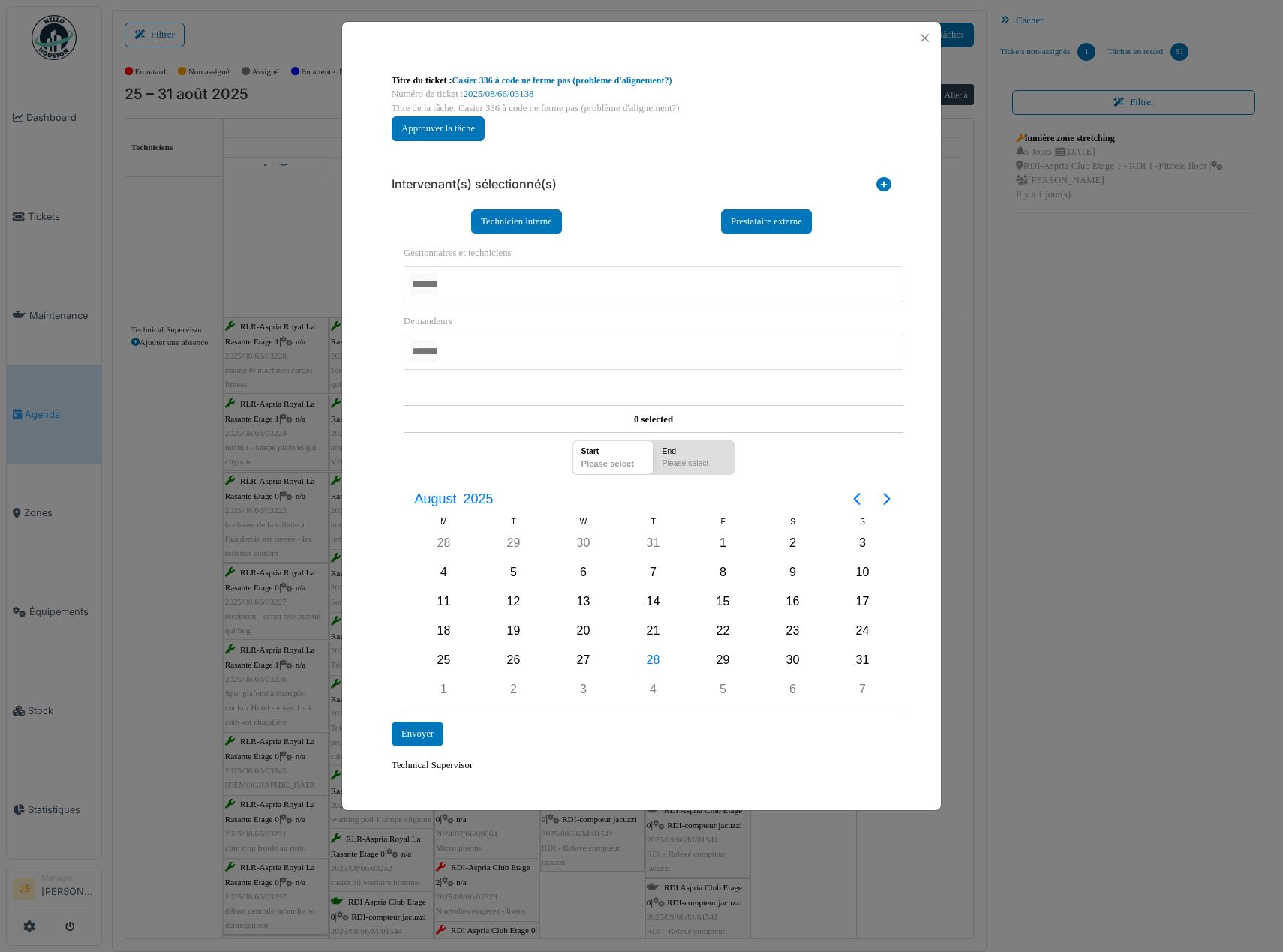
click at [485, 289] on div at bounding box center [654, 284] width 499 height 35
click at [654, 661] on div "28" at bounding box center [654, 661] width 22 height 22
click at [654, 663] on div "28" at bounding box center [654, 661] width 22 height 22
click at [427, 732] on div "Envoyer" at bounding box center [417, 734] width 51 height 25
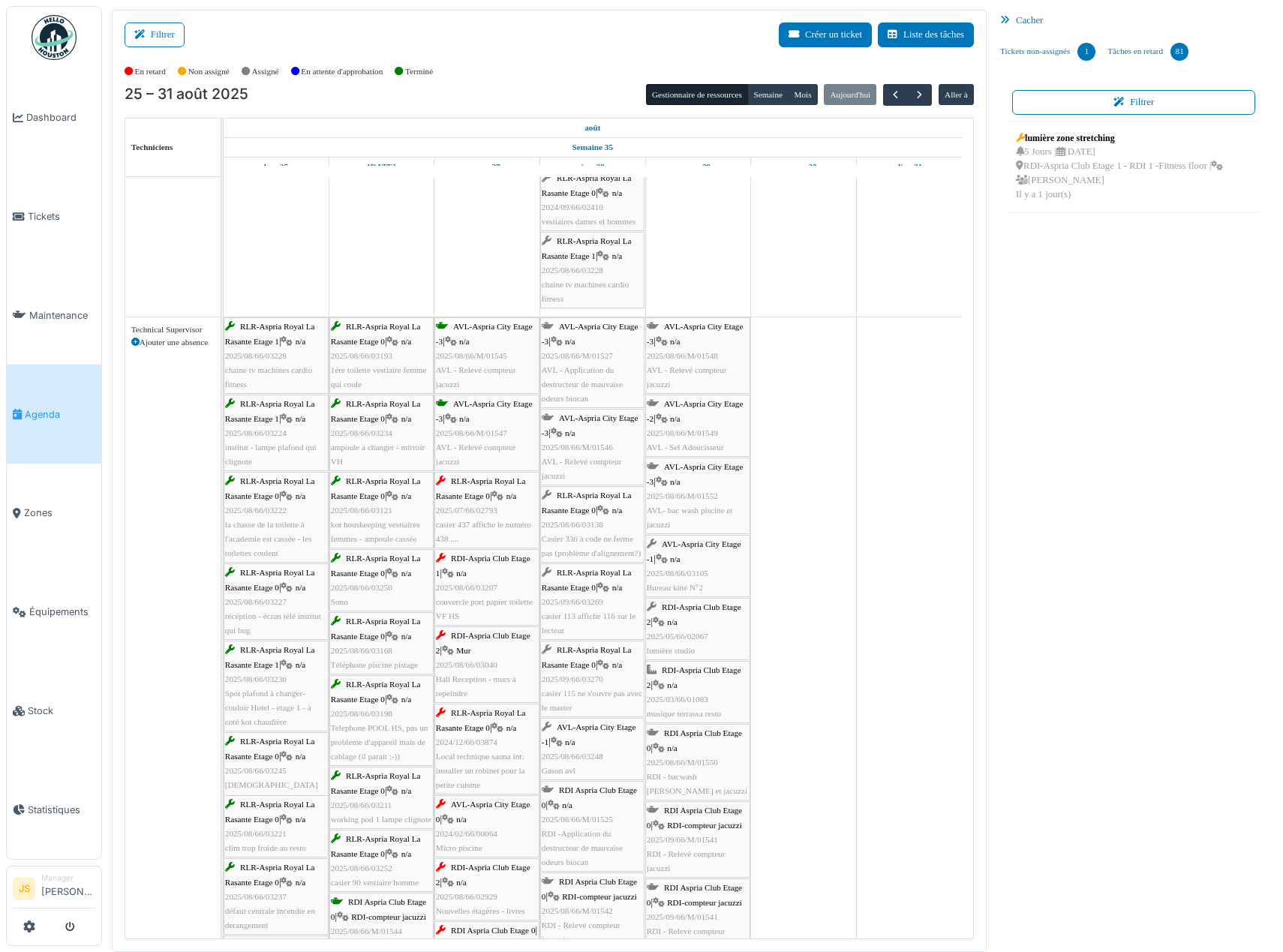
click at [474, 590] on span "2025/08/66/03207" at bounding box center [466, 587] width 62 height 9
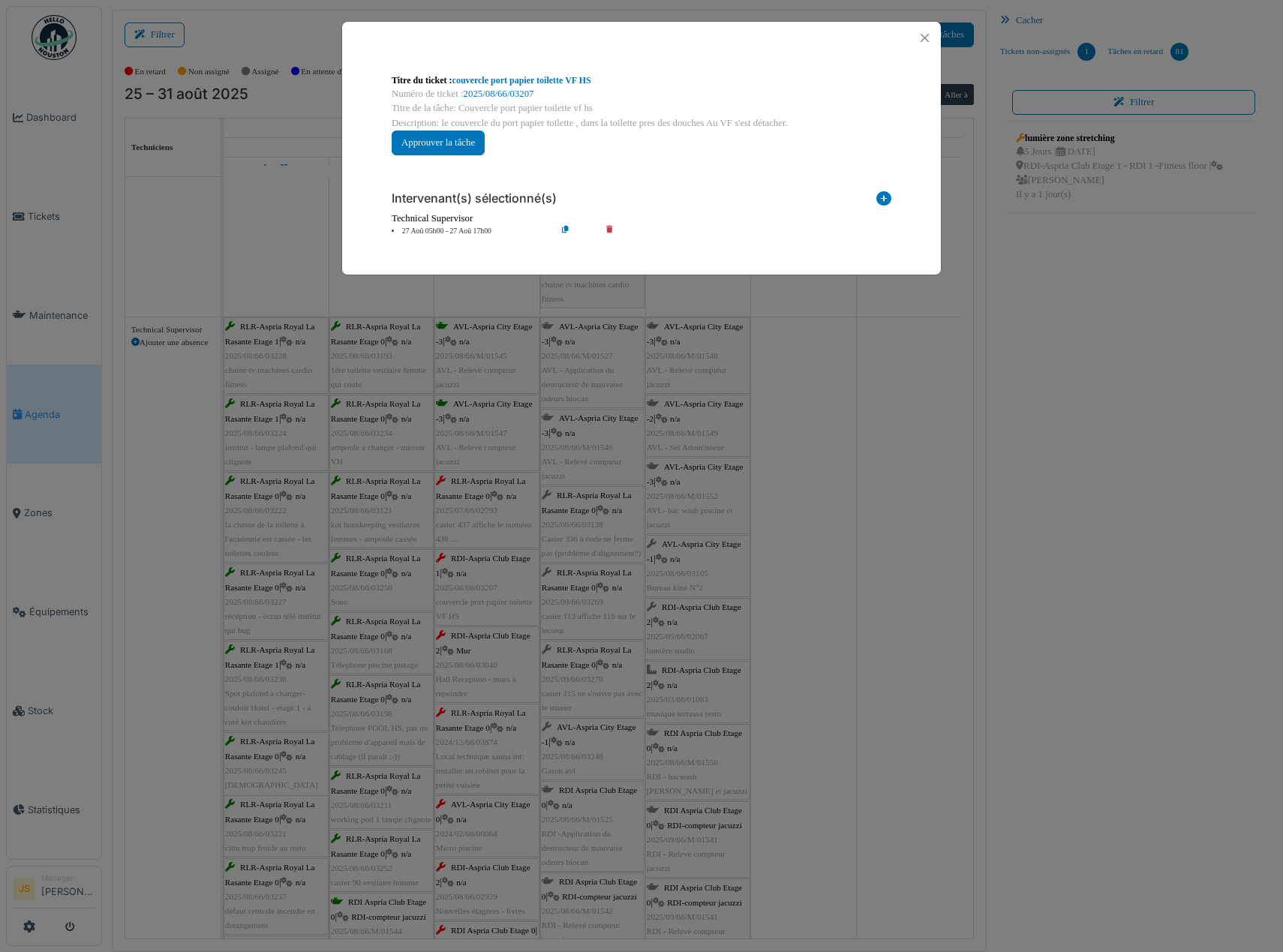
click at [611, 230] on icon at bounding box center [620, 231] width 43 height 11
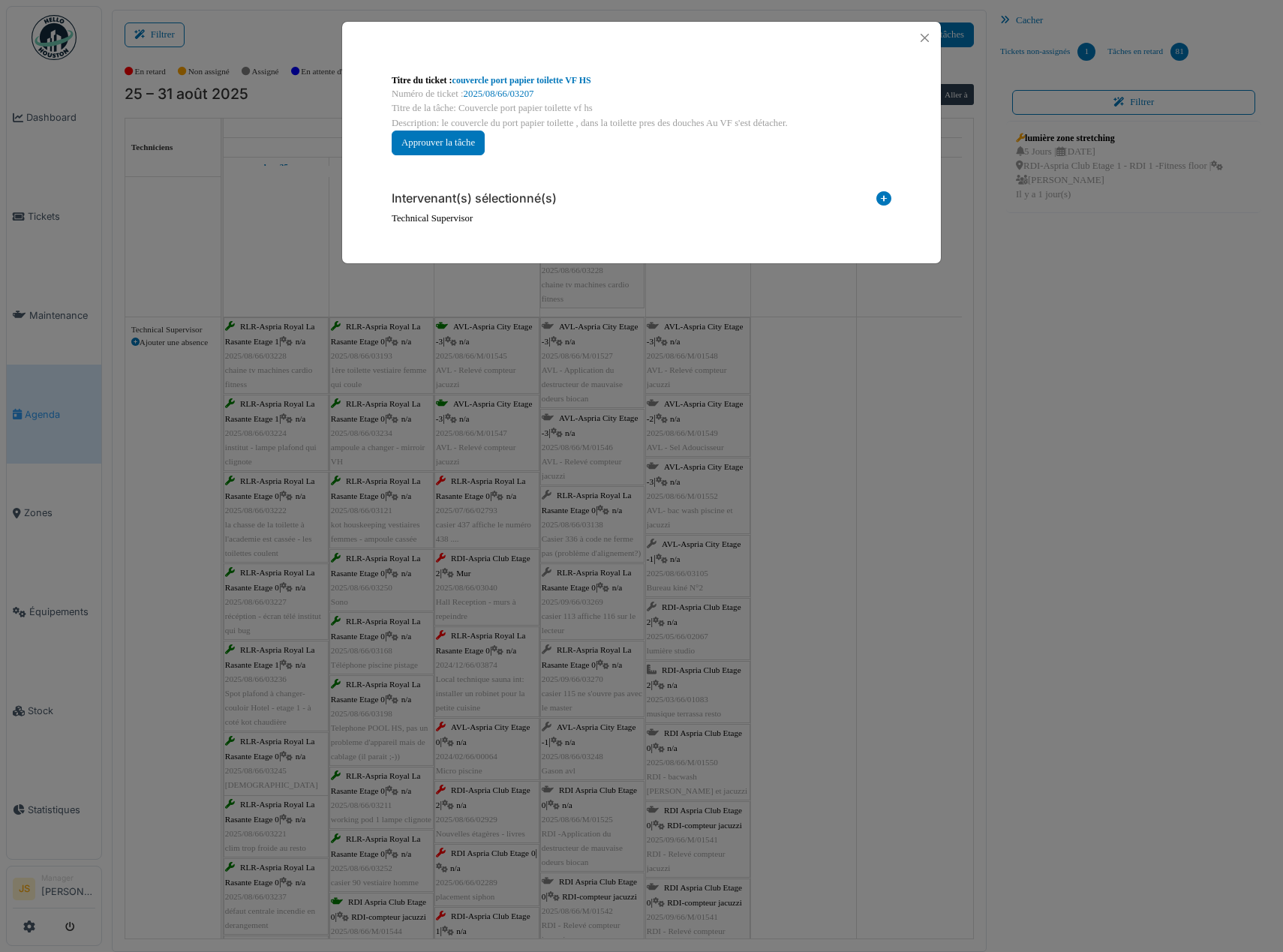
click at [887, 197] on icon at bounding box center [884, 201] width 15 height 20
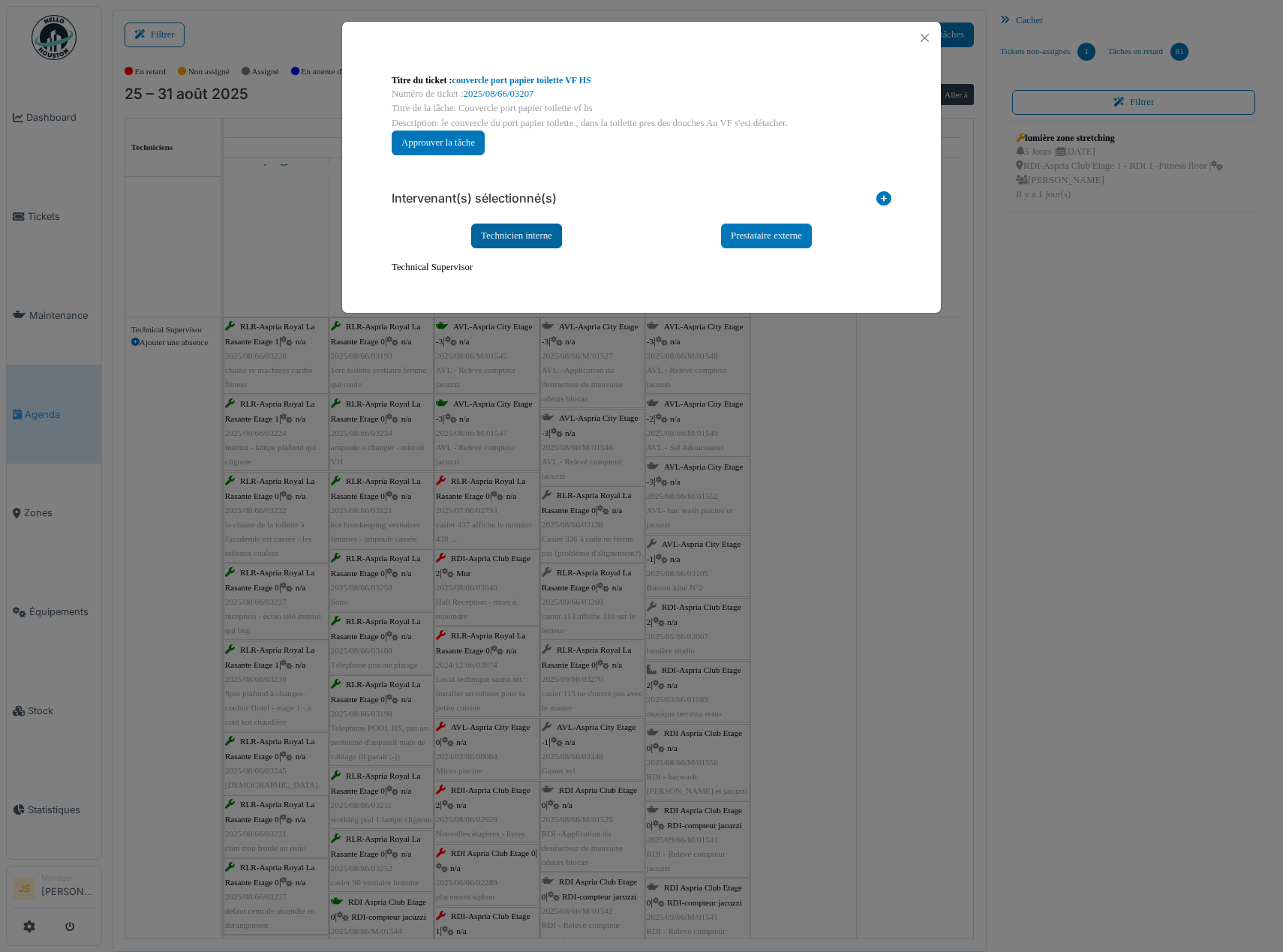
click at [510, 236] on div "Technicien interne" at bounding box center [516, 235] width 91 height 25
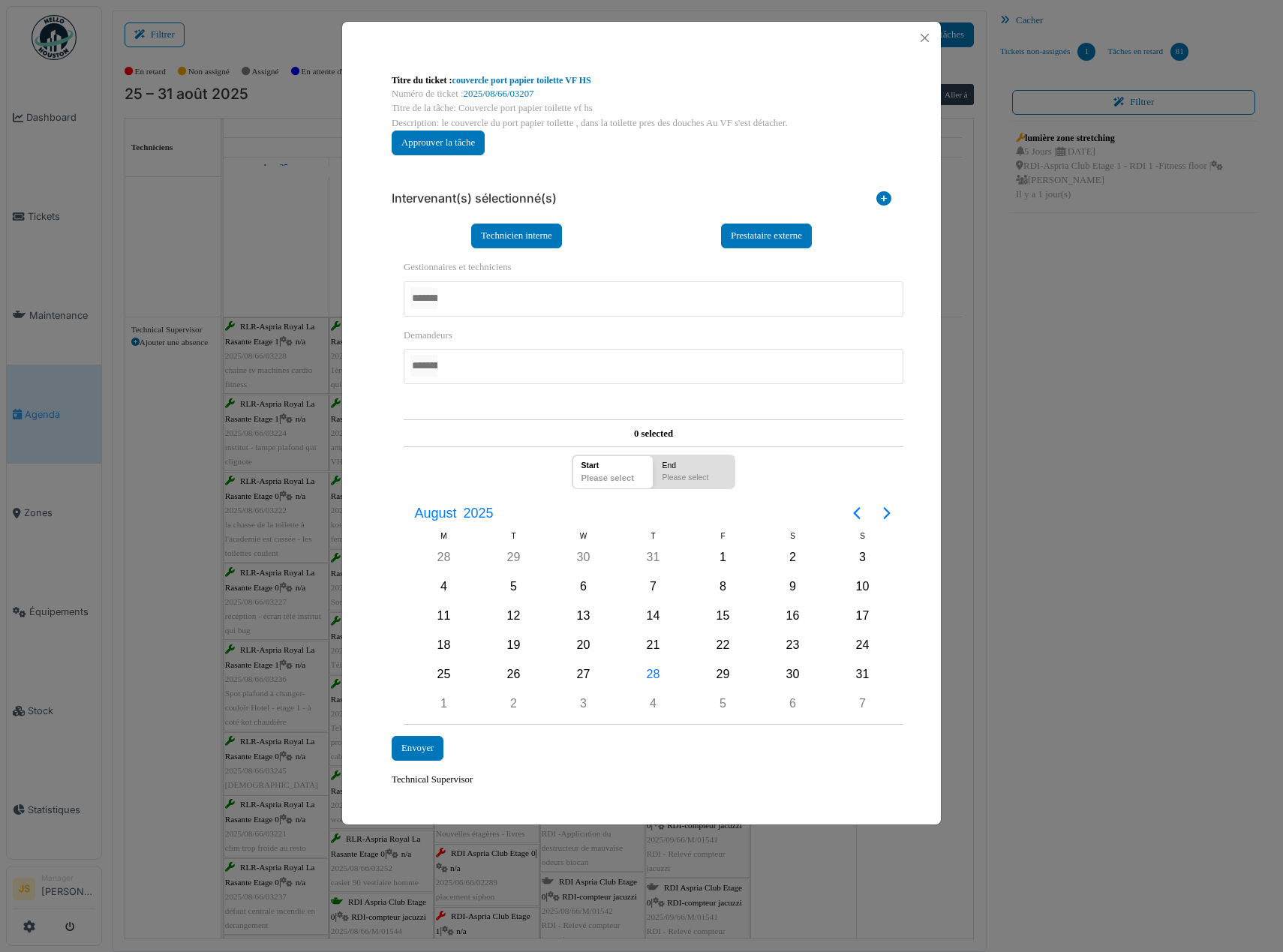
click at [458, 298] on div at bounding box center [654, 299] width 499 height 35
click at [356, 502] on div "**********" at bounding box center [642, 430] width 599 height 753
click at [655, 677] on div "28" at bounding box center [654, 675] width 22 height 22
click at [426, 752] on div "Envoyer" at bounding box center [417, 749] width 51 height 25
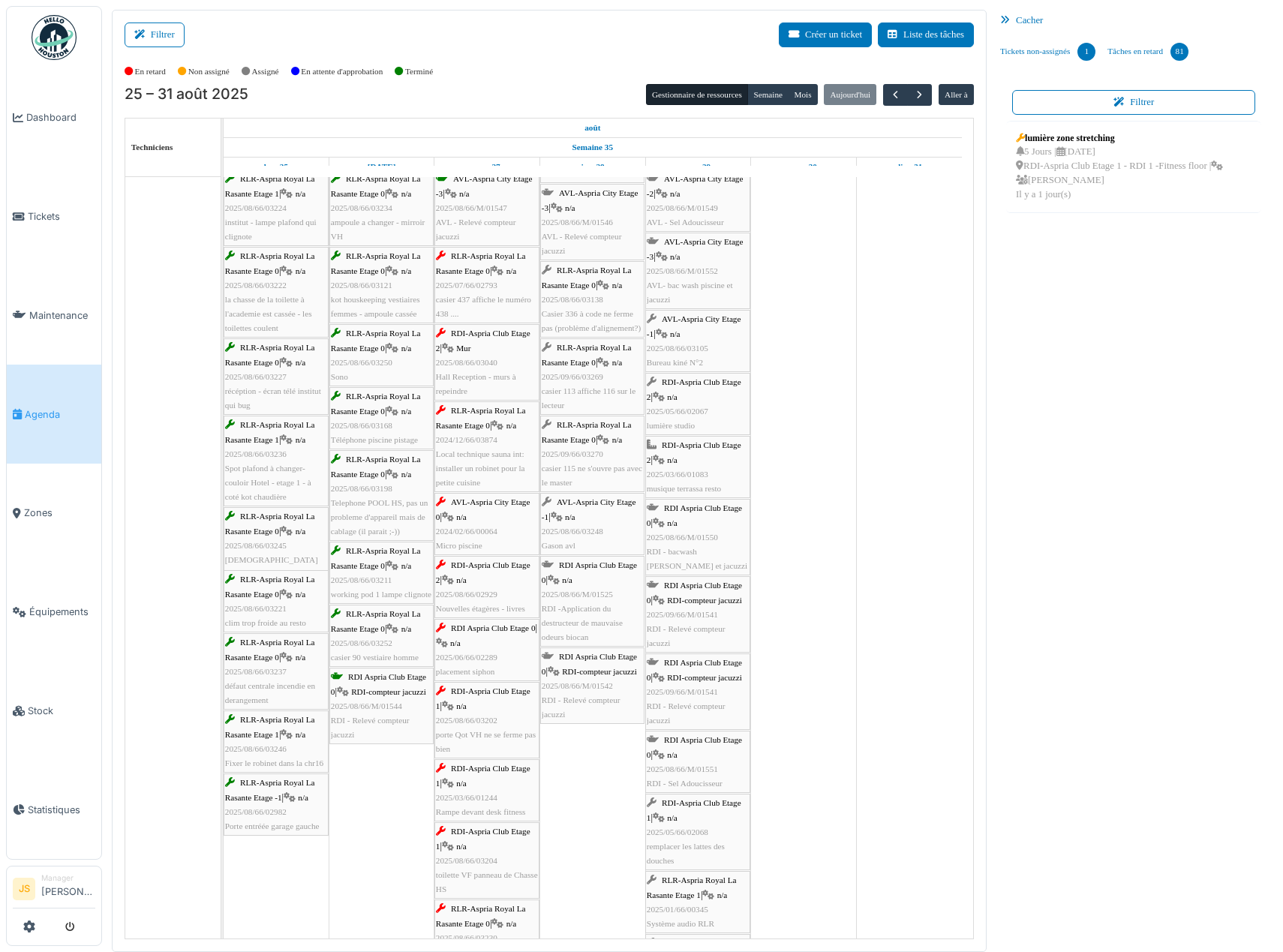
scroll to position [2700, 0]
drag, startPoint x: 479, startPoint y: 540, endPoint x: 650, endPoint y: 542, distance: 171.0
click at [223, 542] on div "RLR-Aspria Royal La Rasante Etage 1 | n/a 2025/08/66/03228 chaine tv machines c…" at bounding box center [223, 837] width 0 height 1490
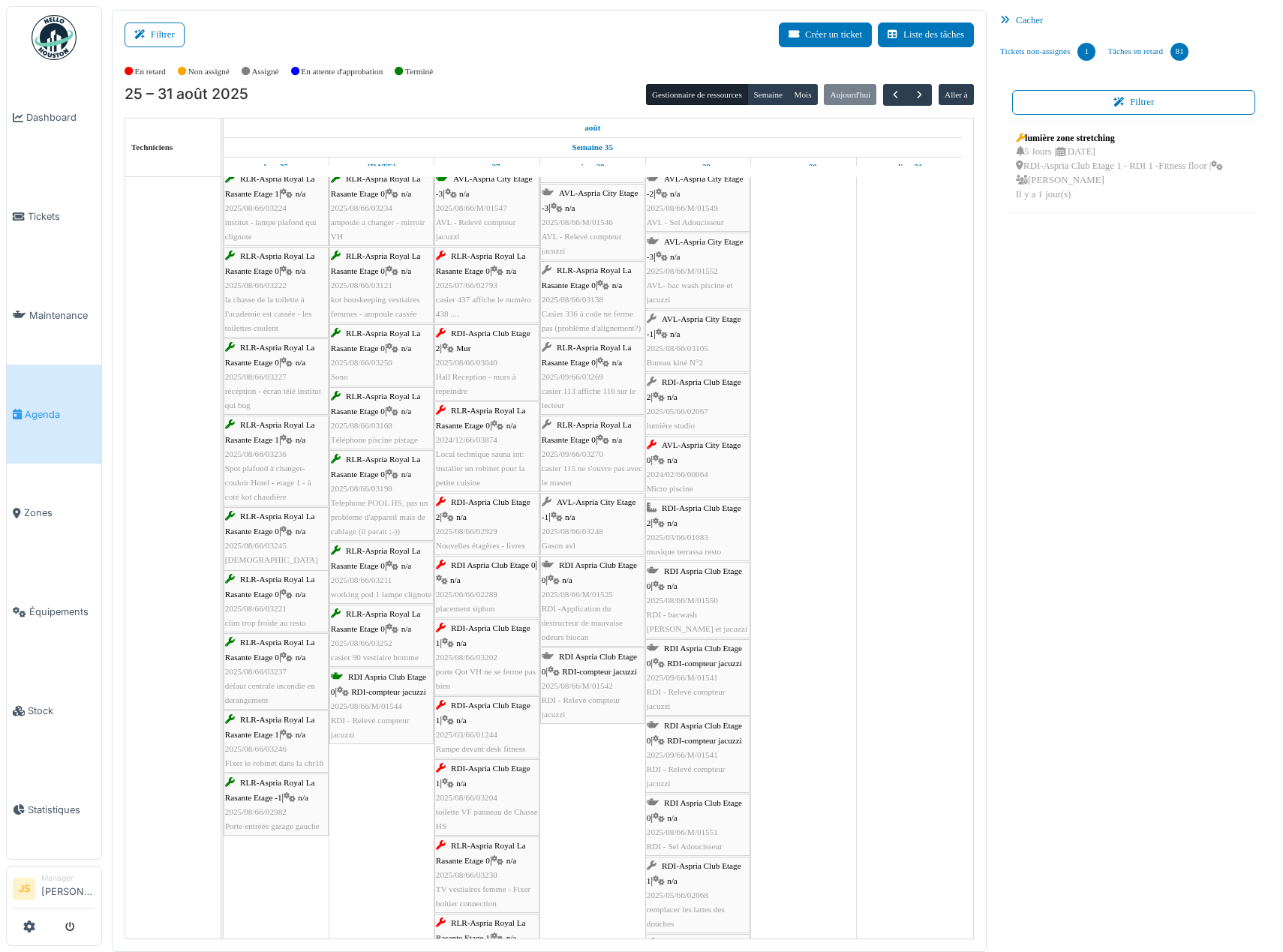
click at [492, 527] on span "2025/08/66/02929" at bounding box center [466, 531] width 62 height 9
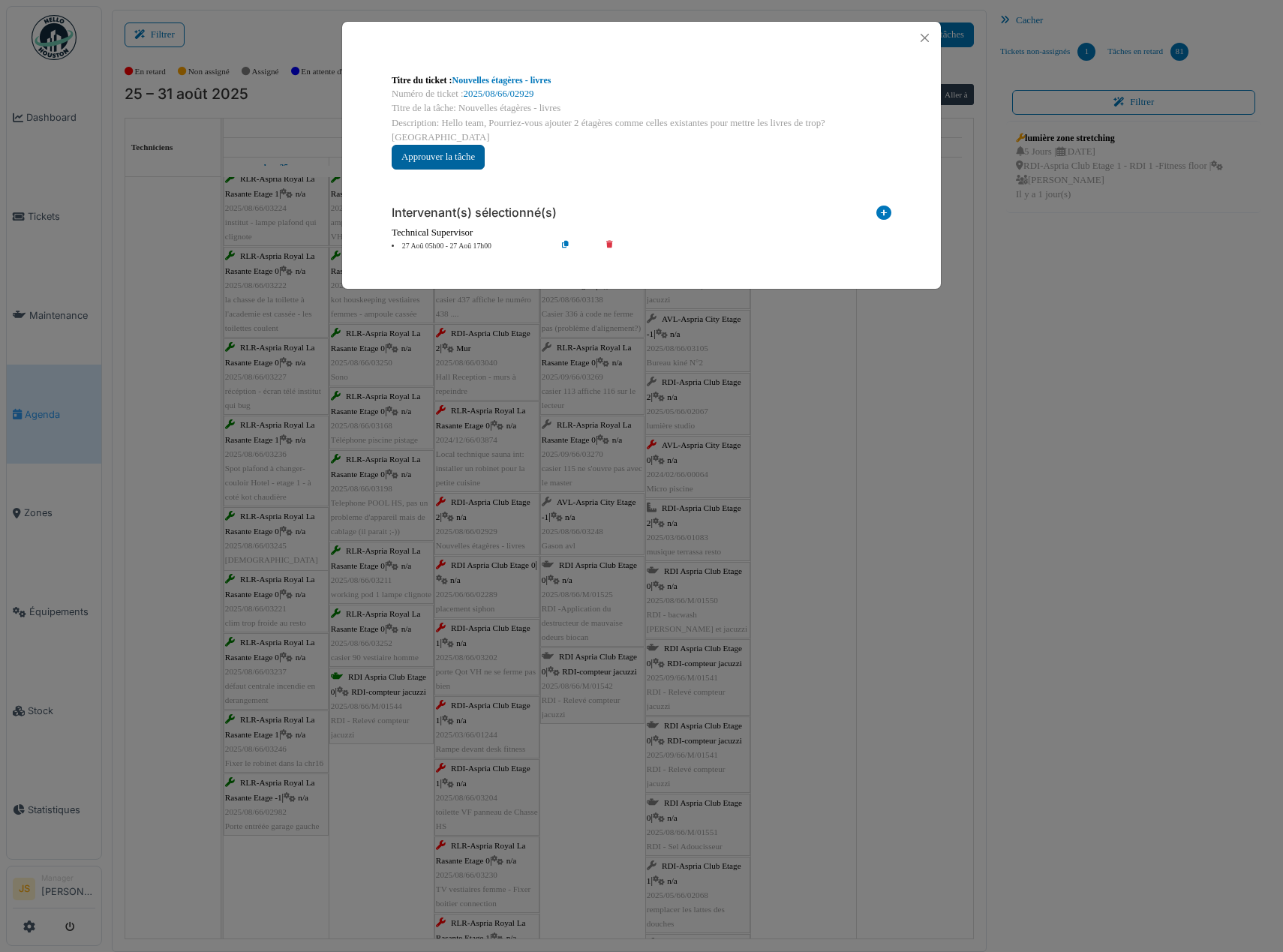
click at [461, 144] on button "Approuver la tâche" at bounding box center [438, 157] width 93 height 25
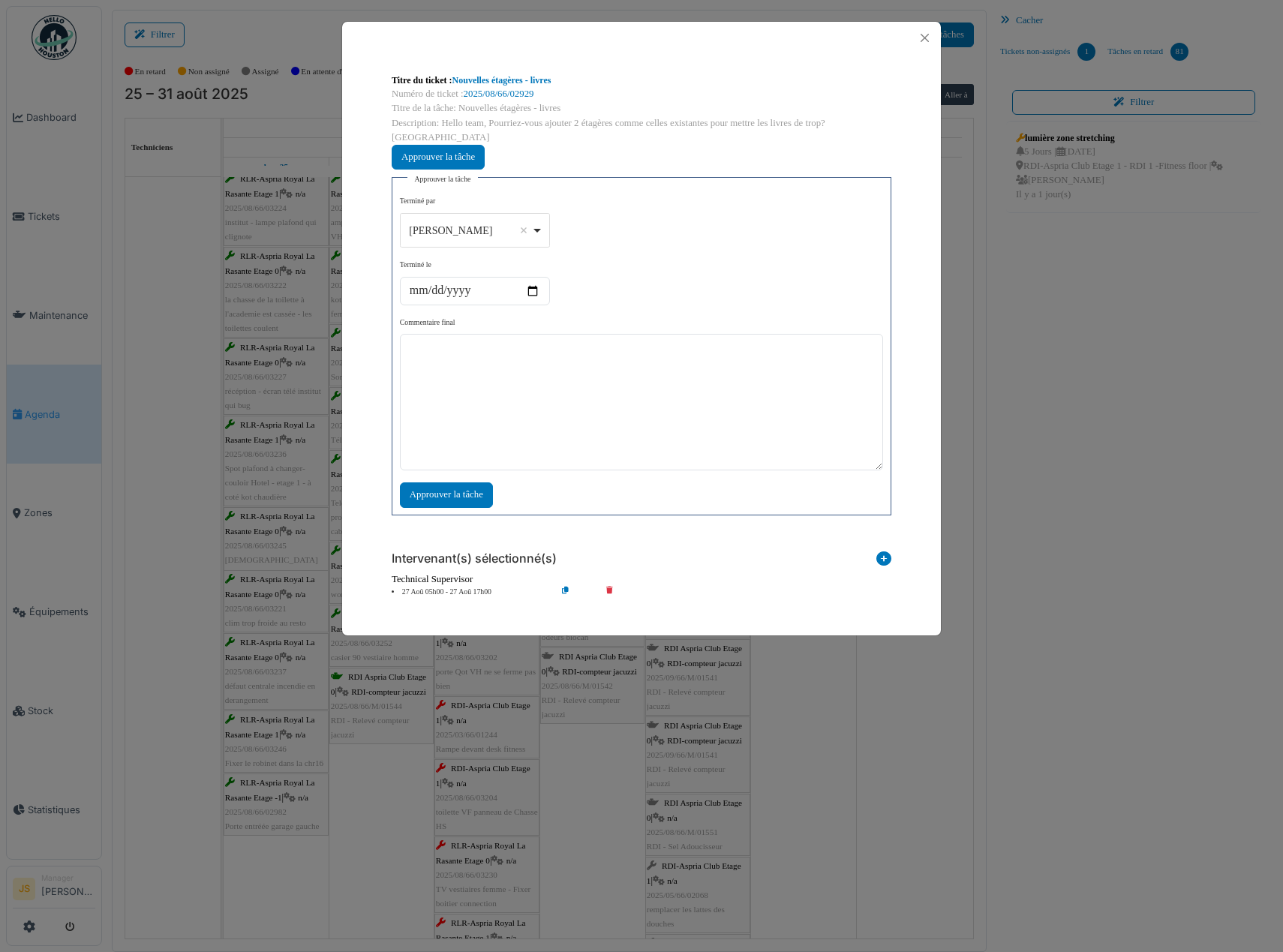
click at [538, 220] on div "Alexandre Michailidis Remove item" at bounding box center [475, 230] width 137 height 22
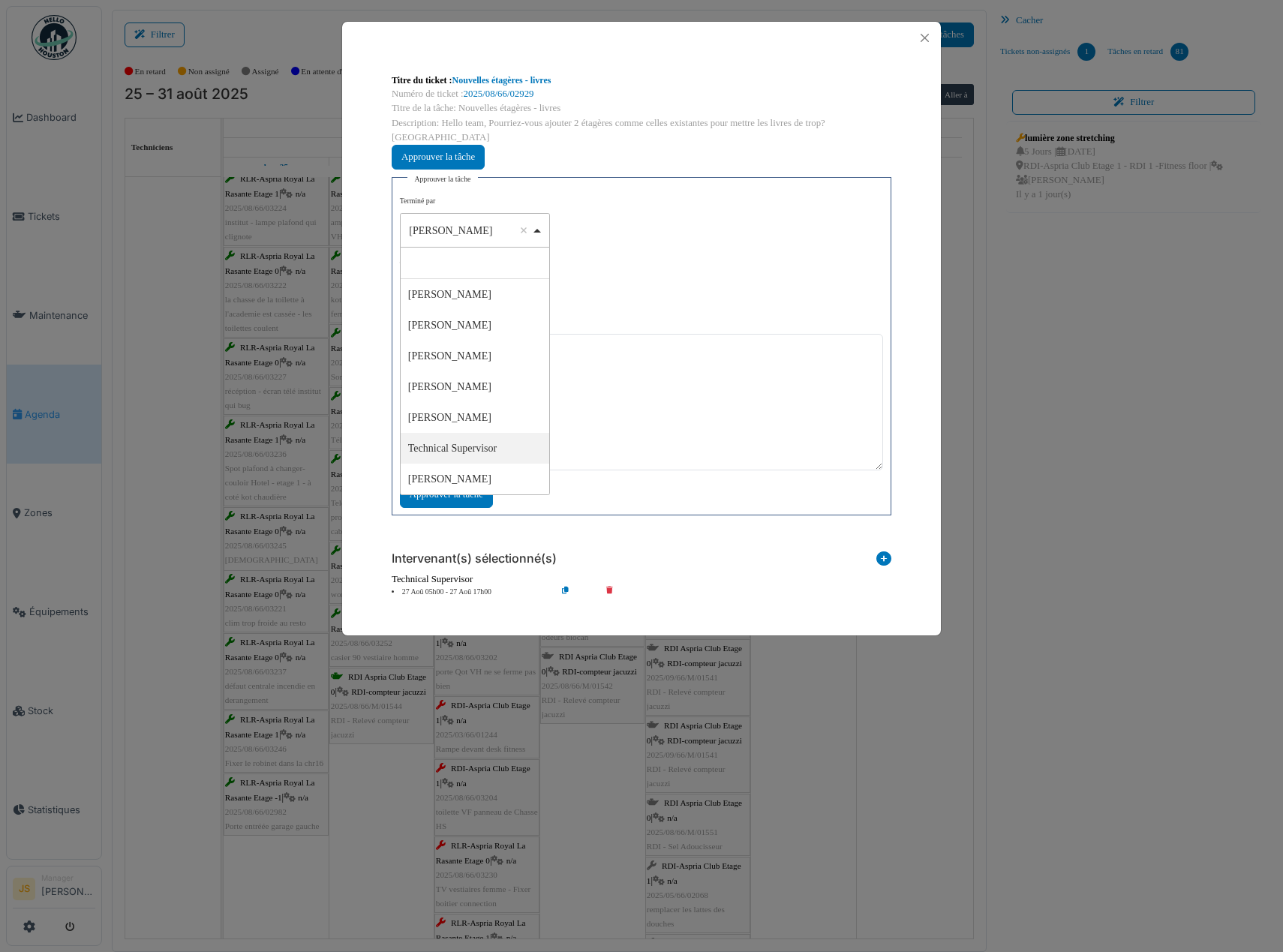
select select "****"
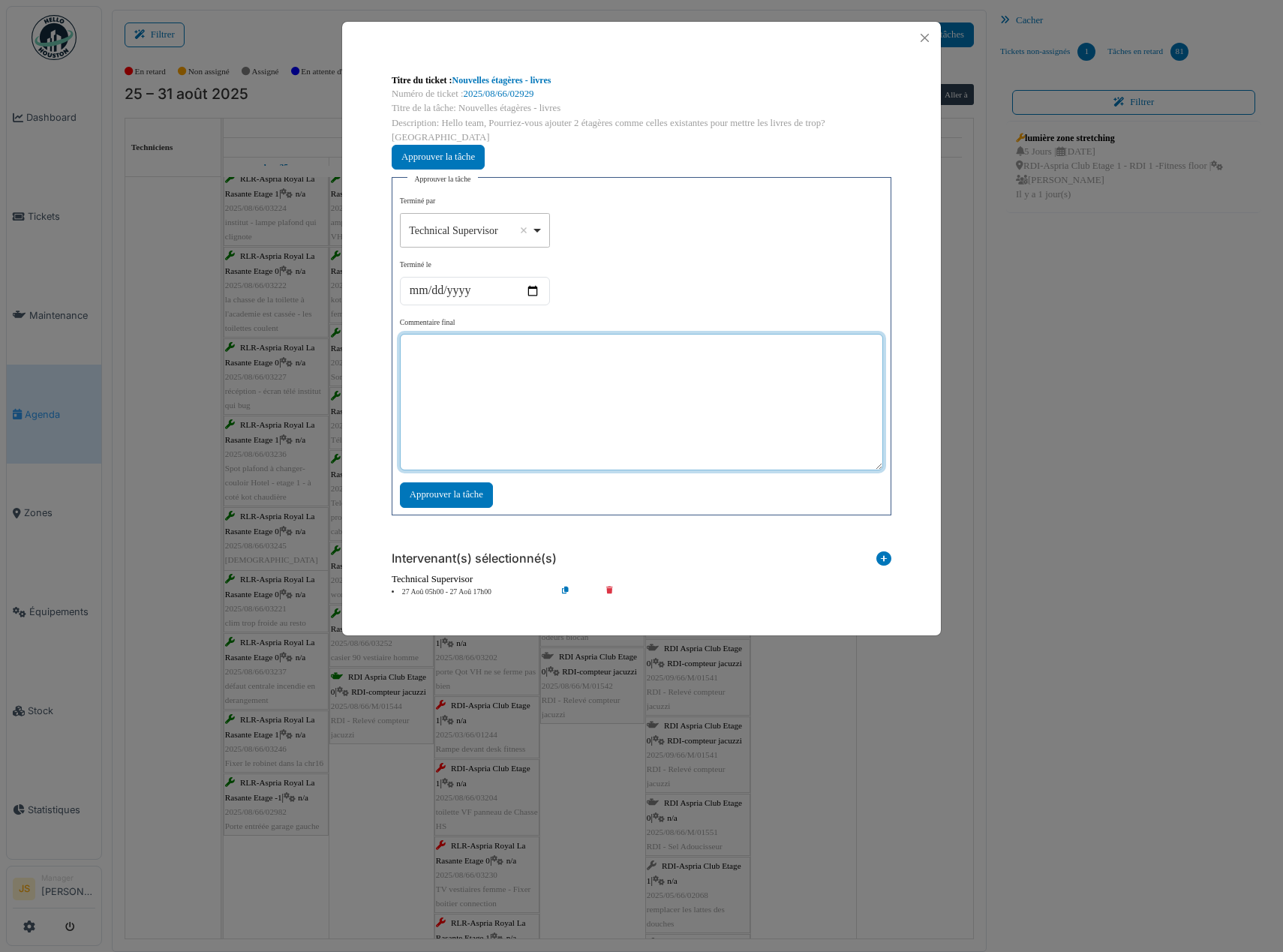
click at [534, 401] on textarea at bounding box center [642, 402] width 483 height 136
type textarea "**"
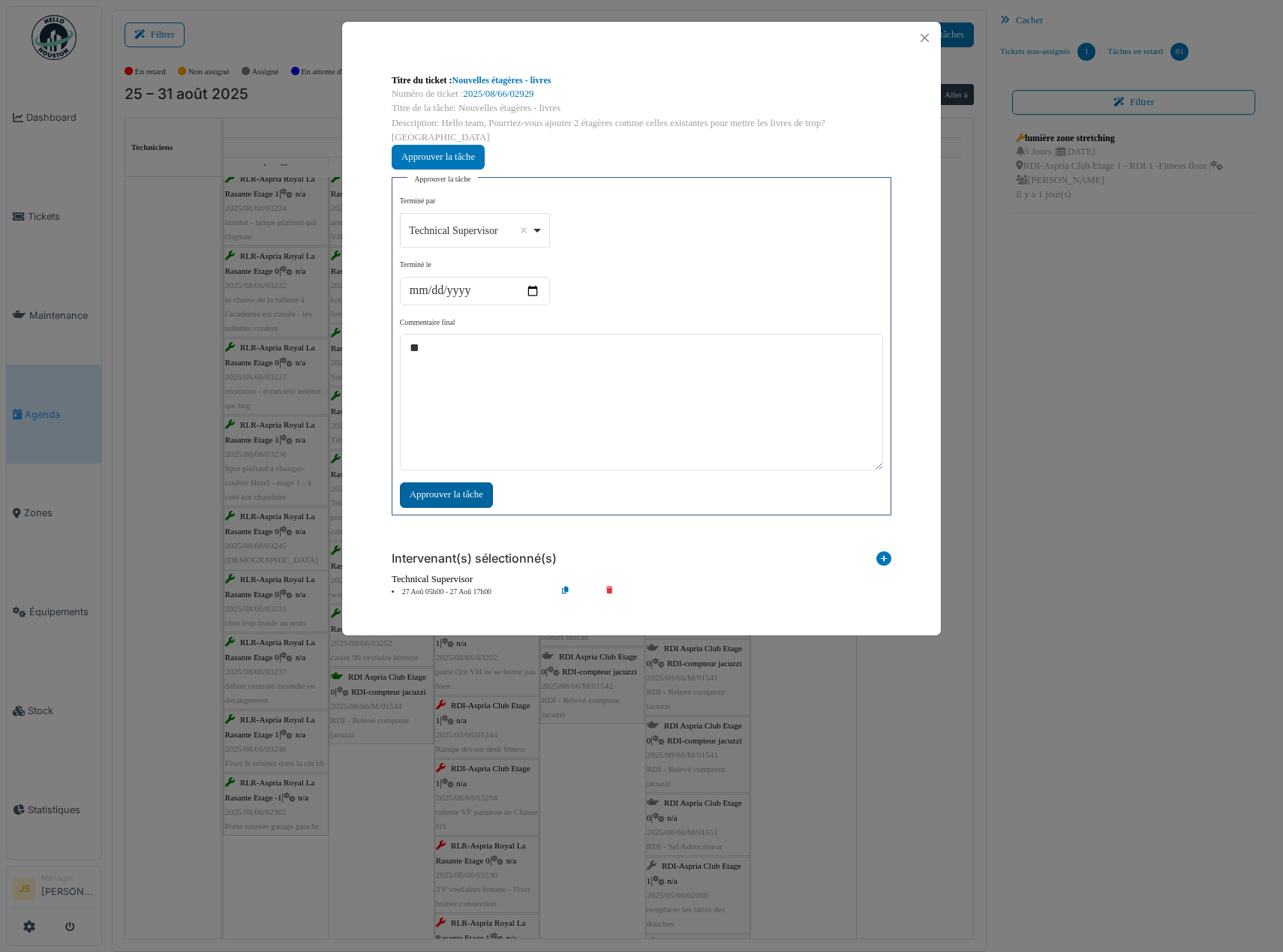
click at [449, 486] on div "Approuver la tâche" at bounding box center [446, 494] width 93 height 25
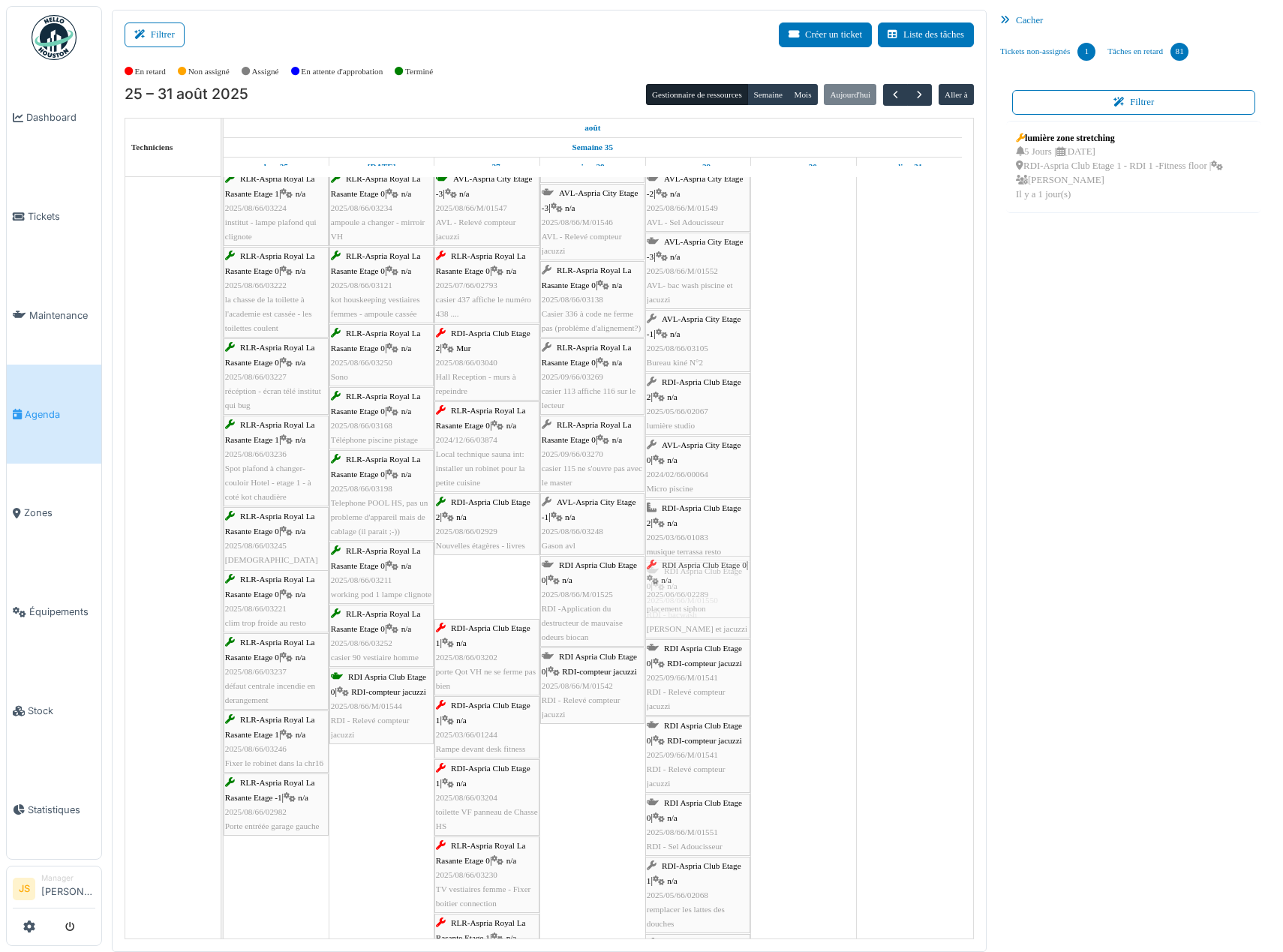
drag, startPoint x: 471, startPoint y: 589, endPoint x: 674, endPoint y: 590, distance: 203.0
click at [223, 590] on div "RLR-Aspria Royal La Rasante Etage 1 | n/a 2025/08/66/03228 chaine tv machines c…" at bounding box center [223, 806] width 0 height 1427
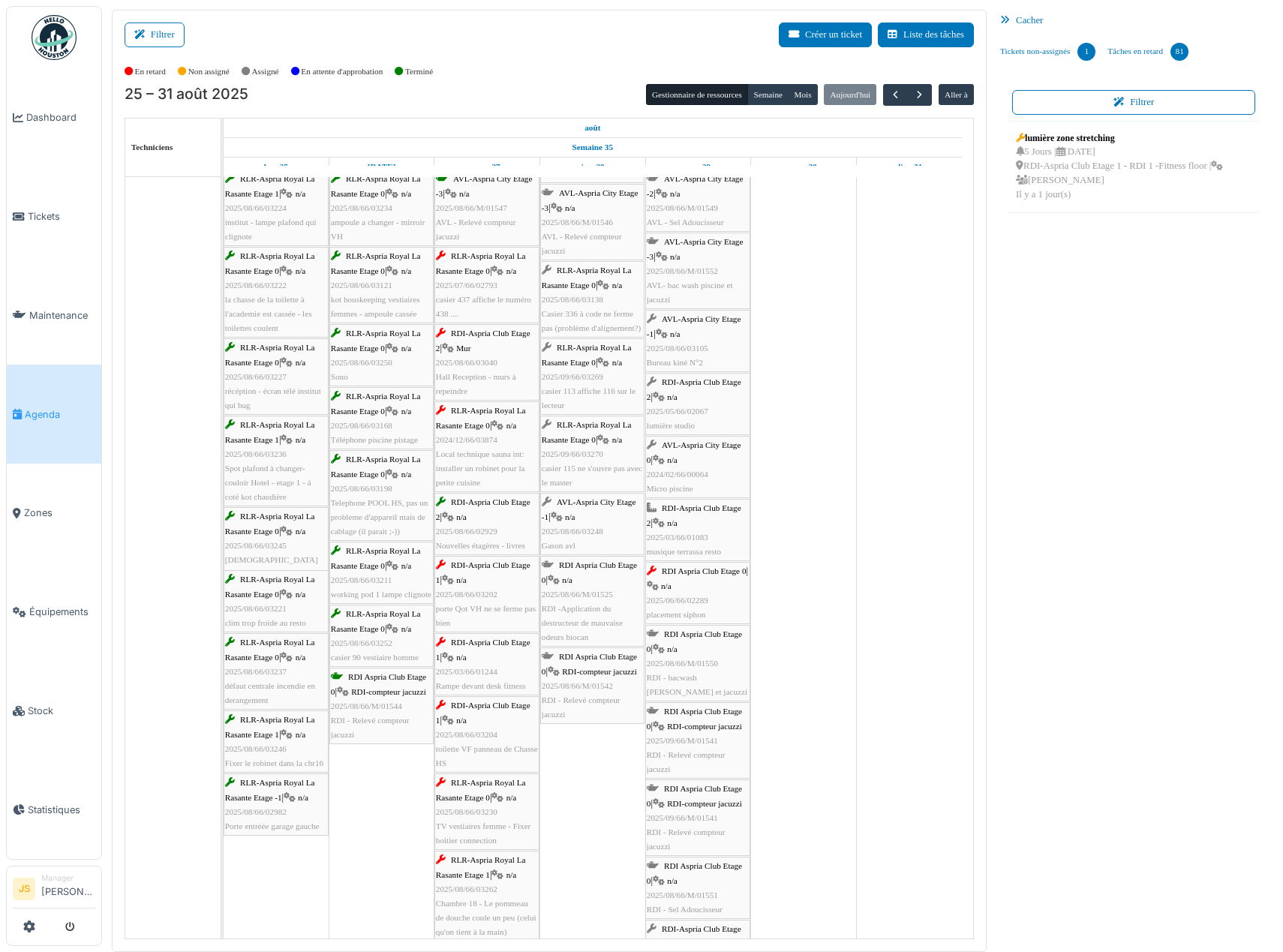
click at [475, 602] on div "RDI-Aspria Club Etage 1 | n/a 2025/08/66/03202 porte Qot VH ne se ferme pas bien" at bounding box center [487, 594] width 102 height 72
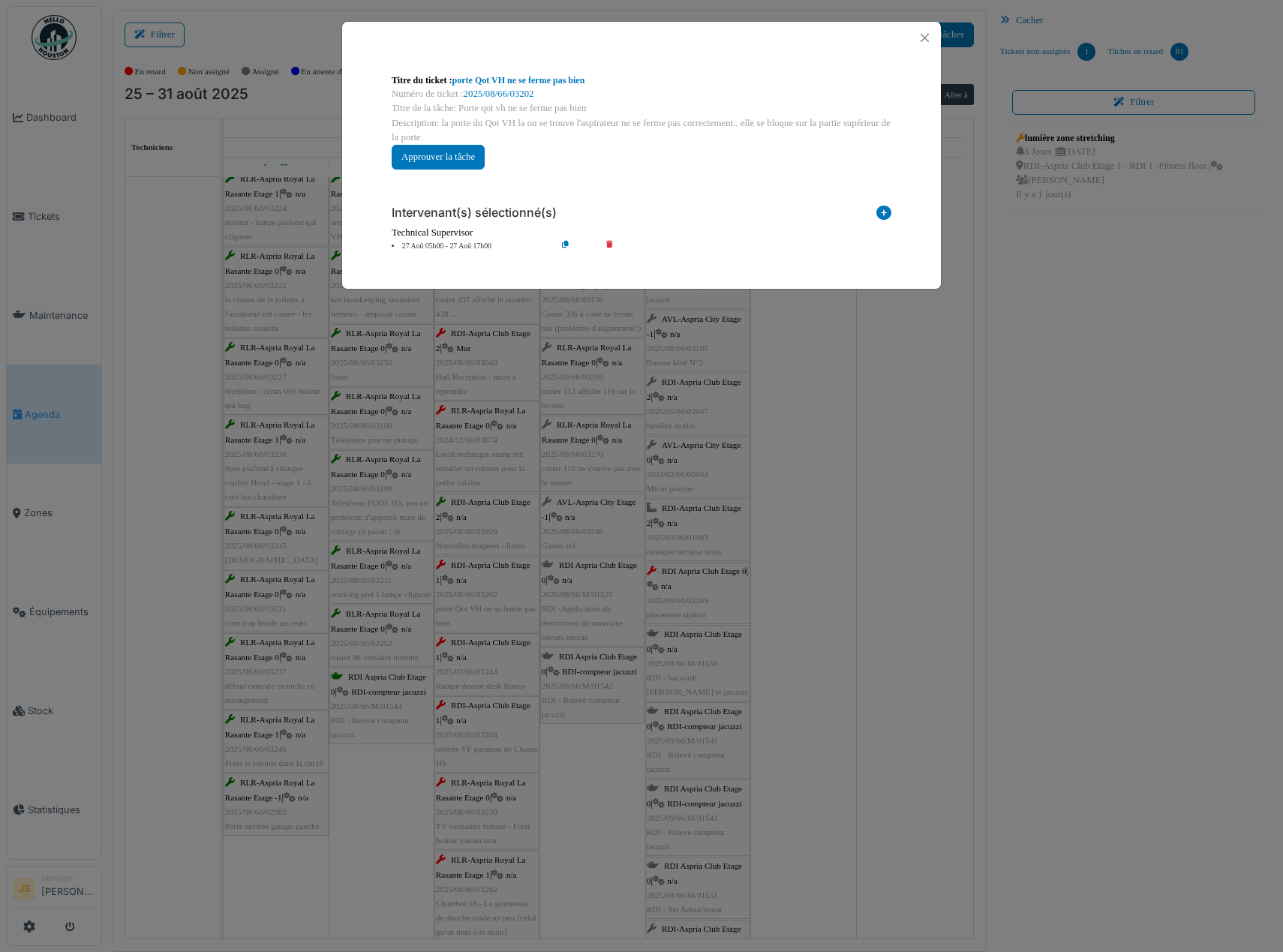
click at [609, 241] on icon at bounding box center [620, 246] width 43 height 11
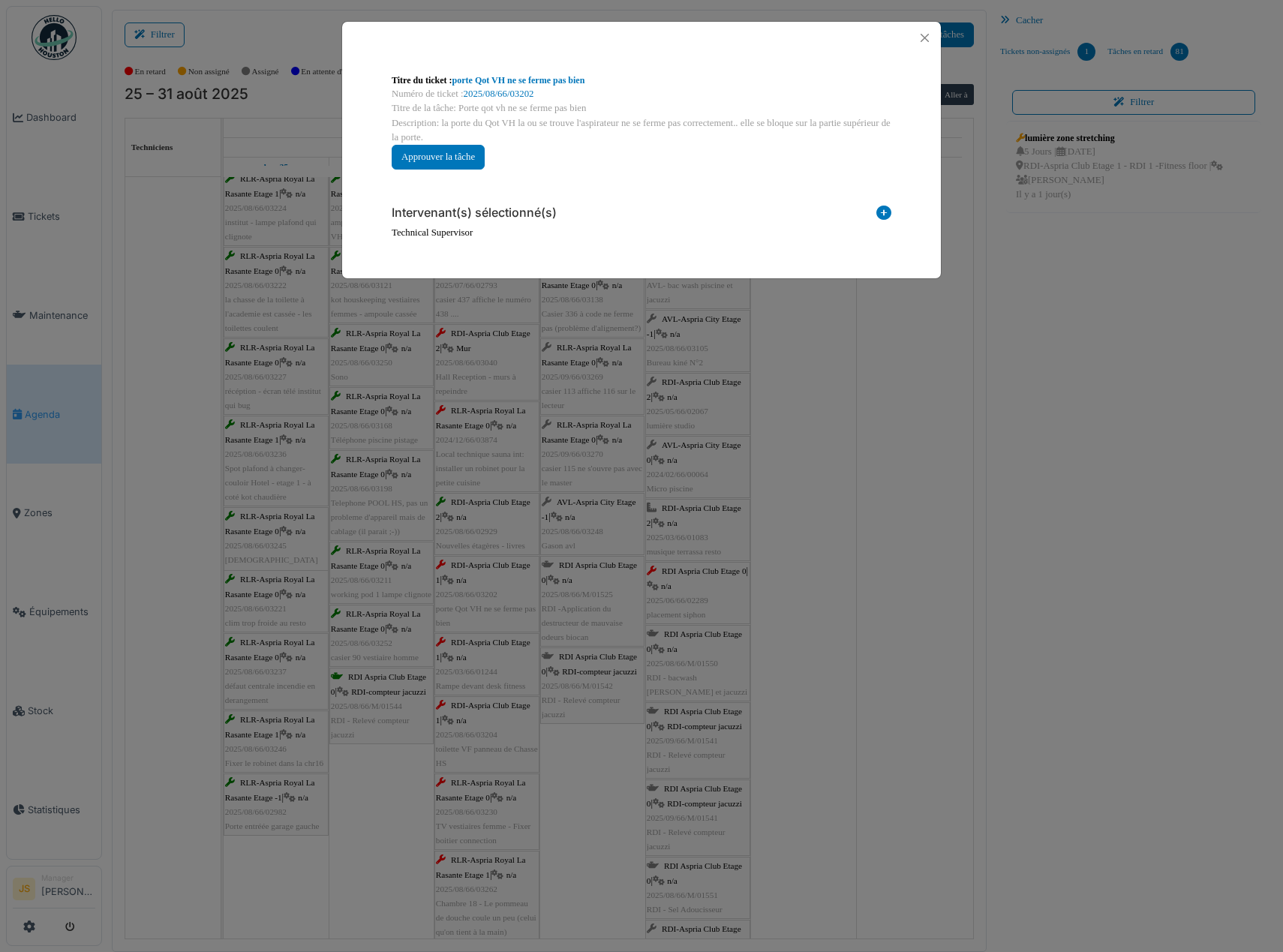
click at [884, 217] on icon at bounding box center [884, 215] width 15 height 20
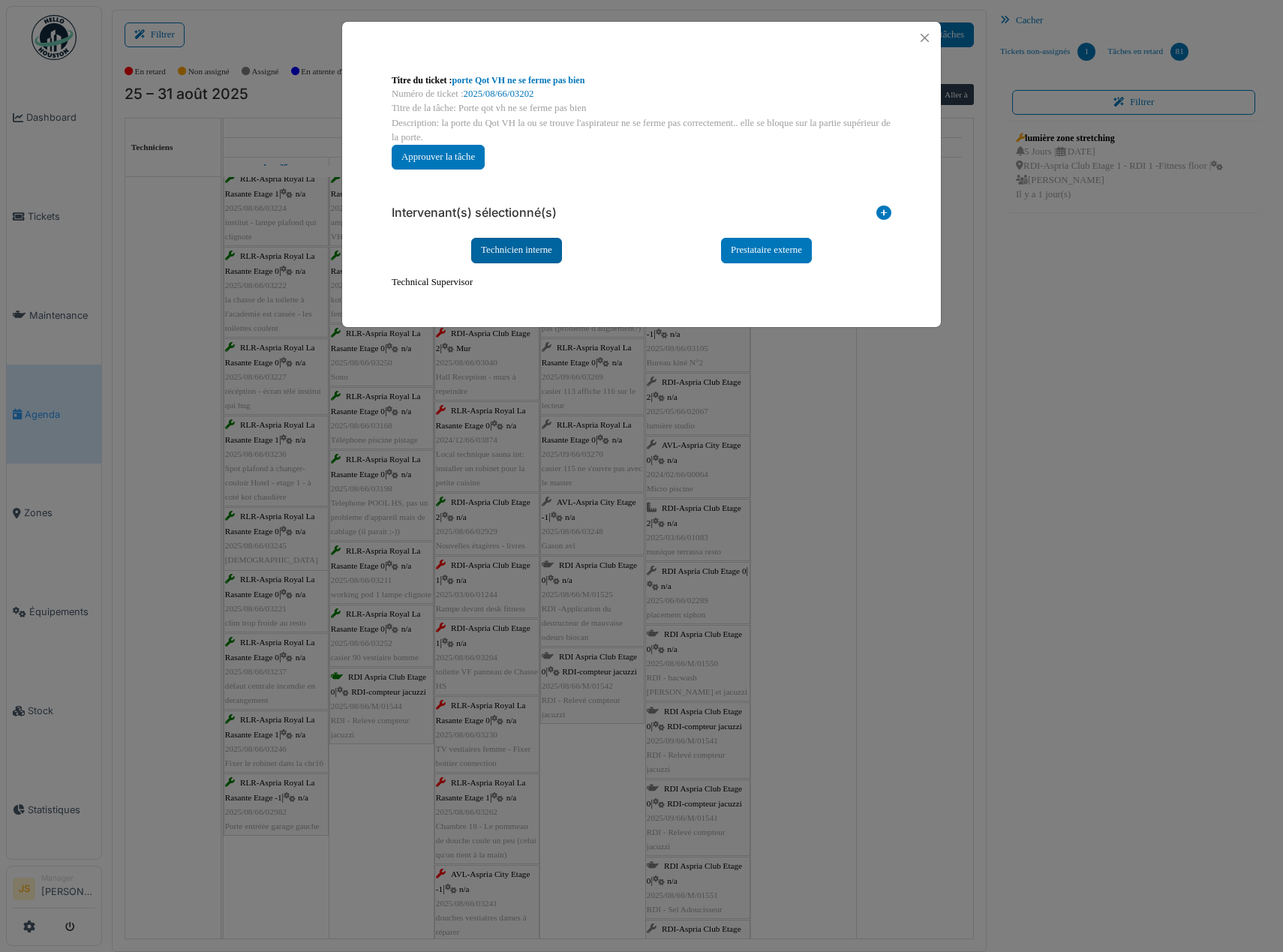
click at [537, 255] on div "Technicien interne" at bounding box center [516, 250] width 91 height 25
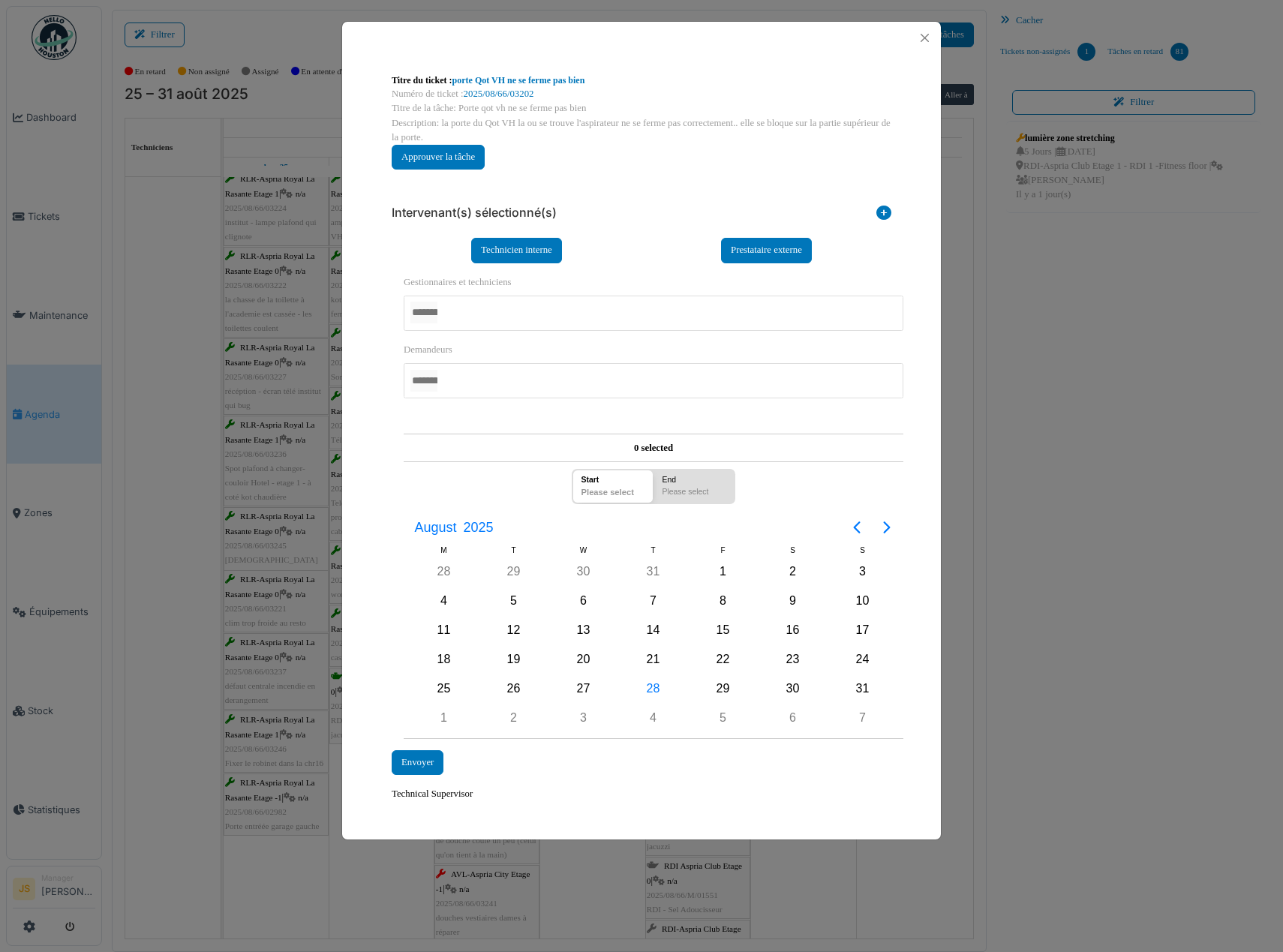
click at [464, 316] on div at bounding box center [654, 313] width 499 height 35
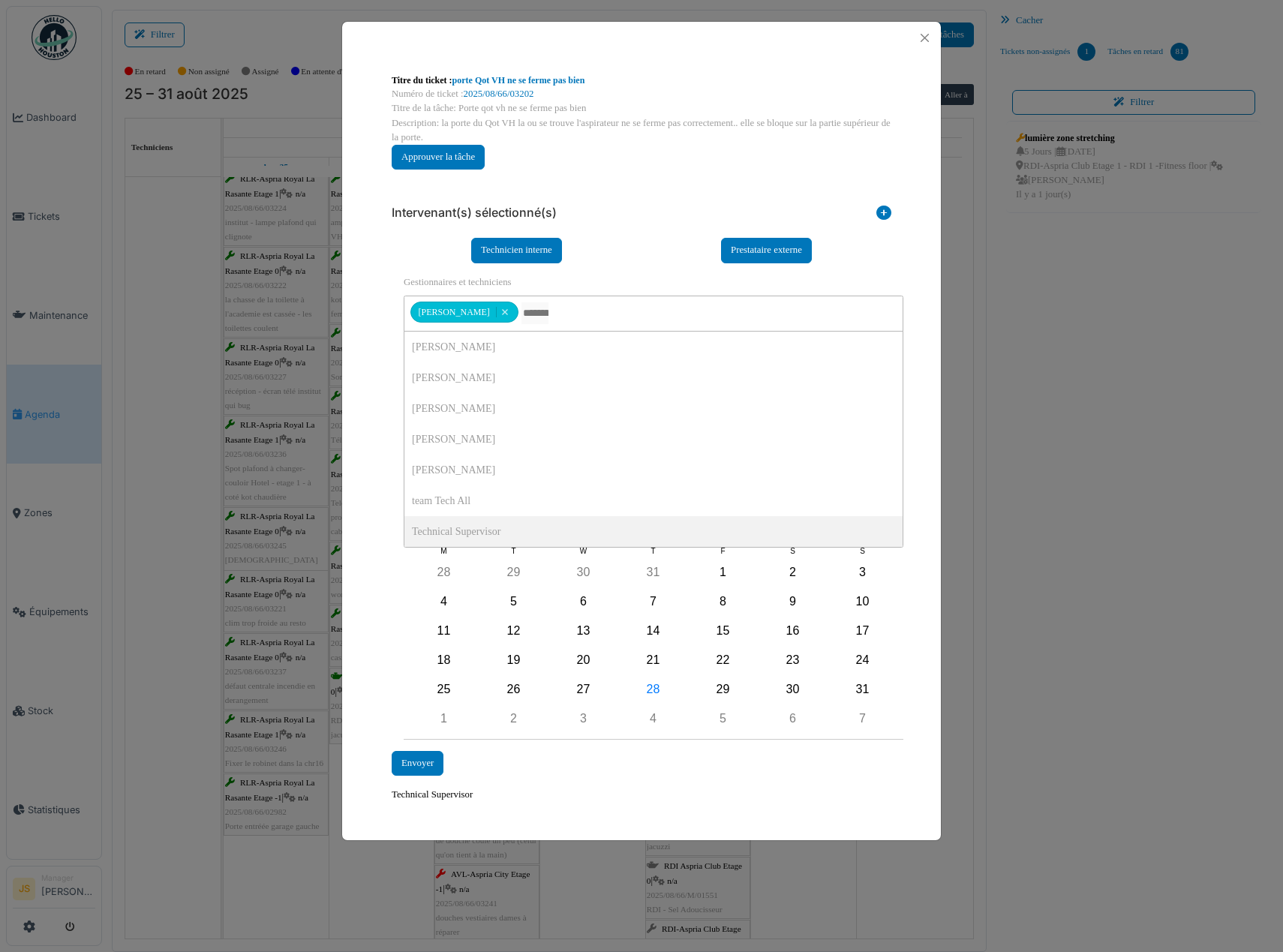
scroll to position [0, 0]
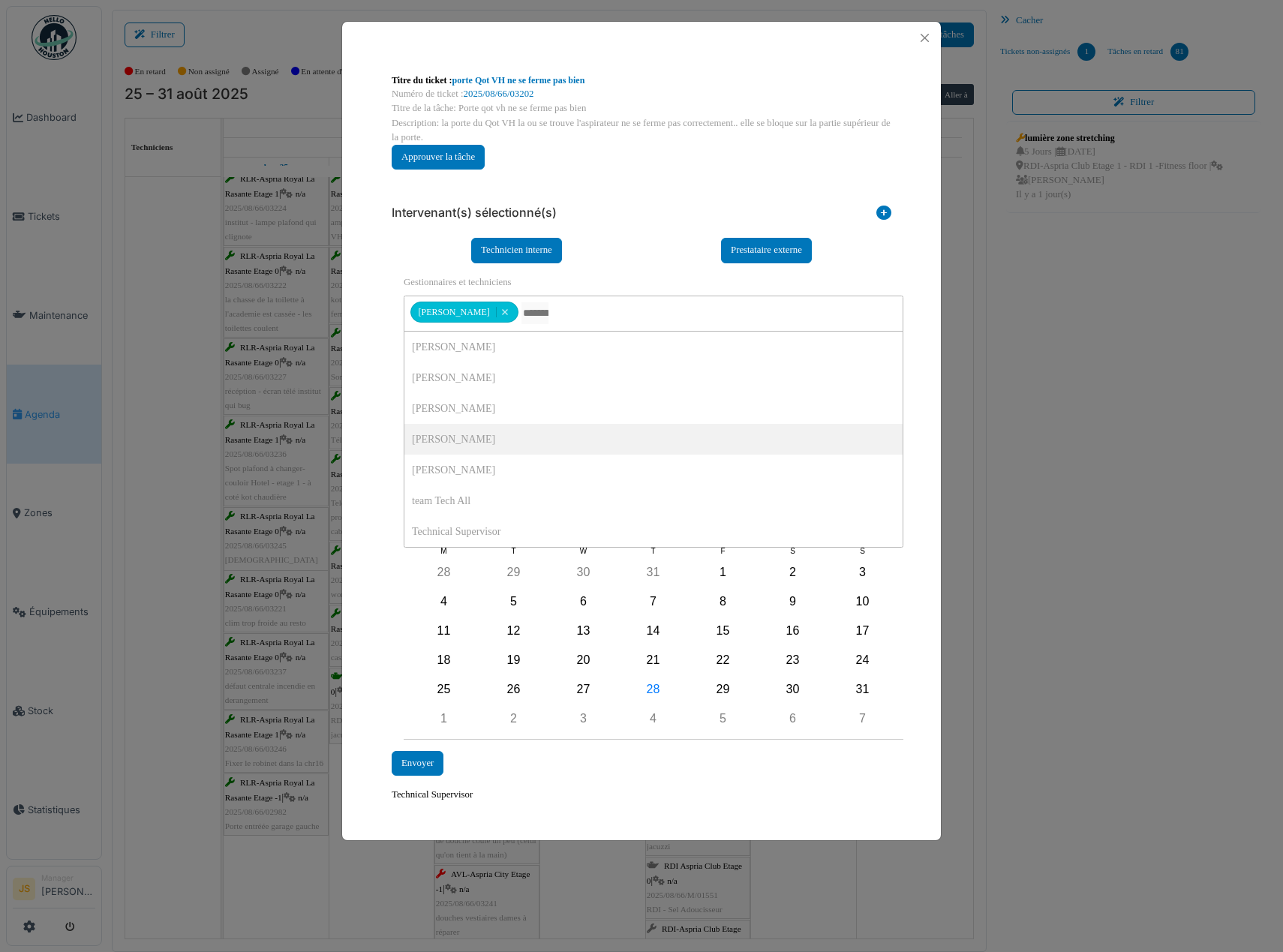
click at [375, 464] on div "**********" at bounding box center [642, 437] width 599 height 767
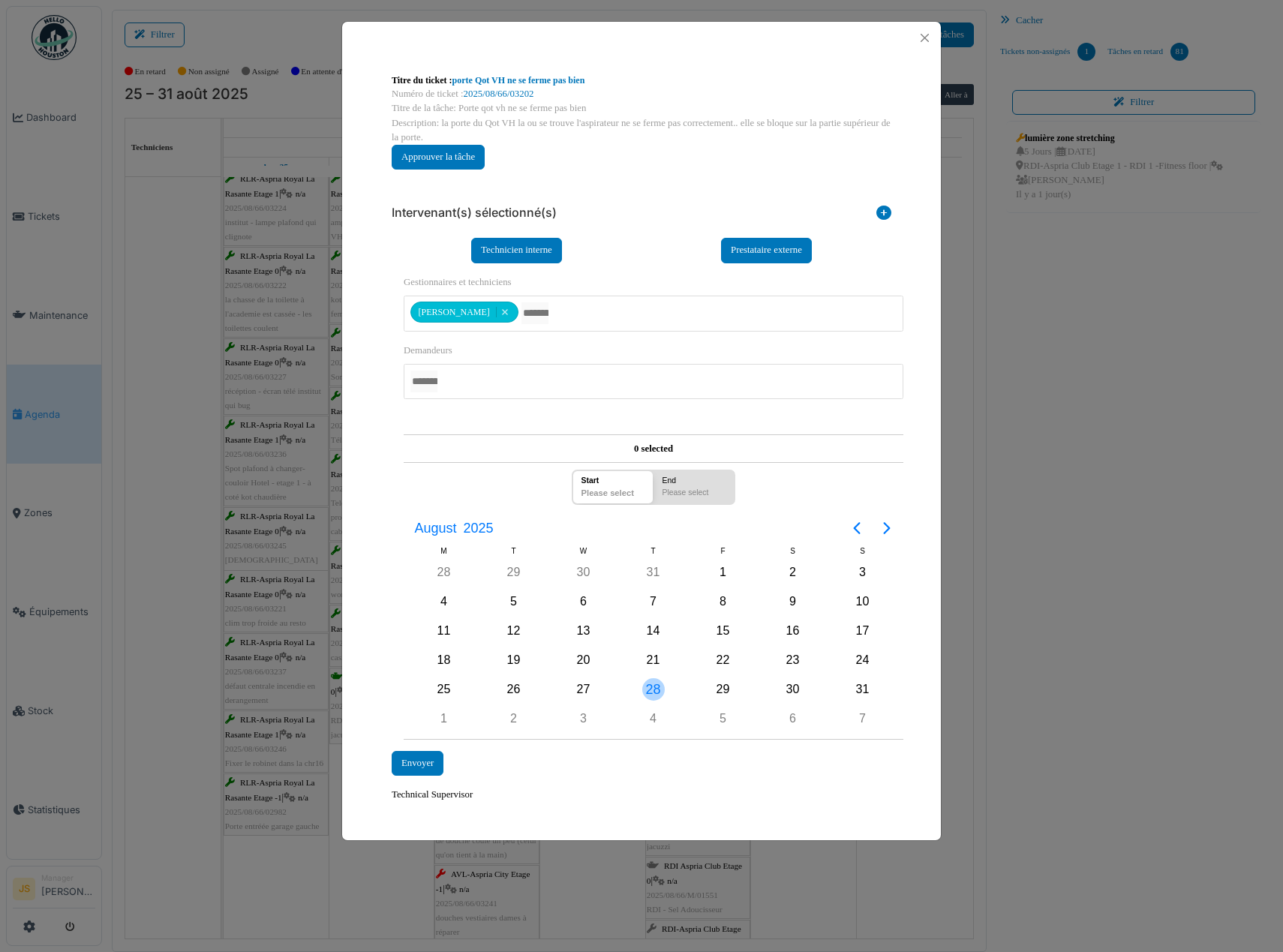
click at [656, 689] on div "28" at bounding box center [654, 690] width 22 height 22
click at [427, 769] on div "Envoyer" at bounding box center [417, 763] width 51 height 25
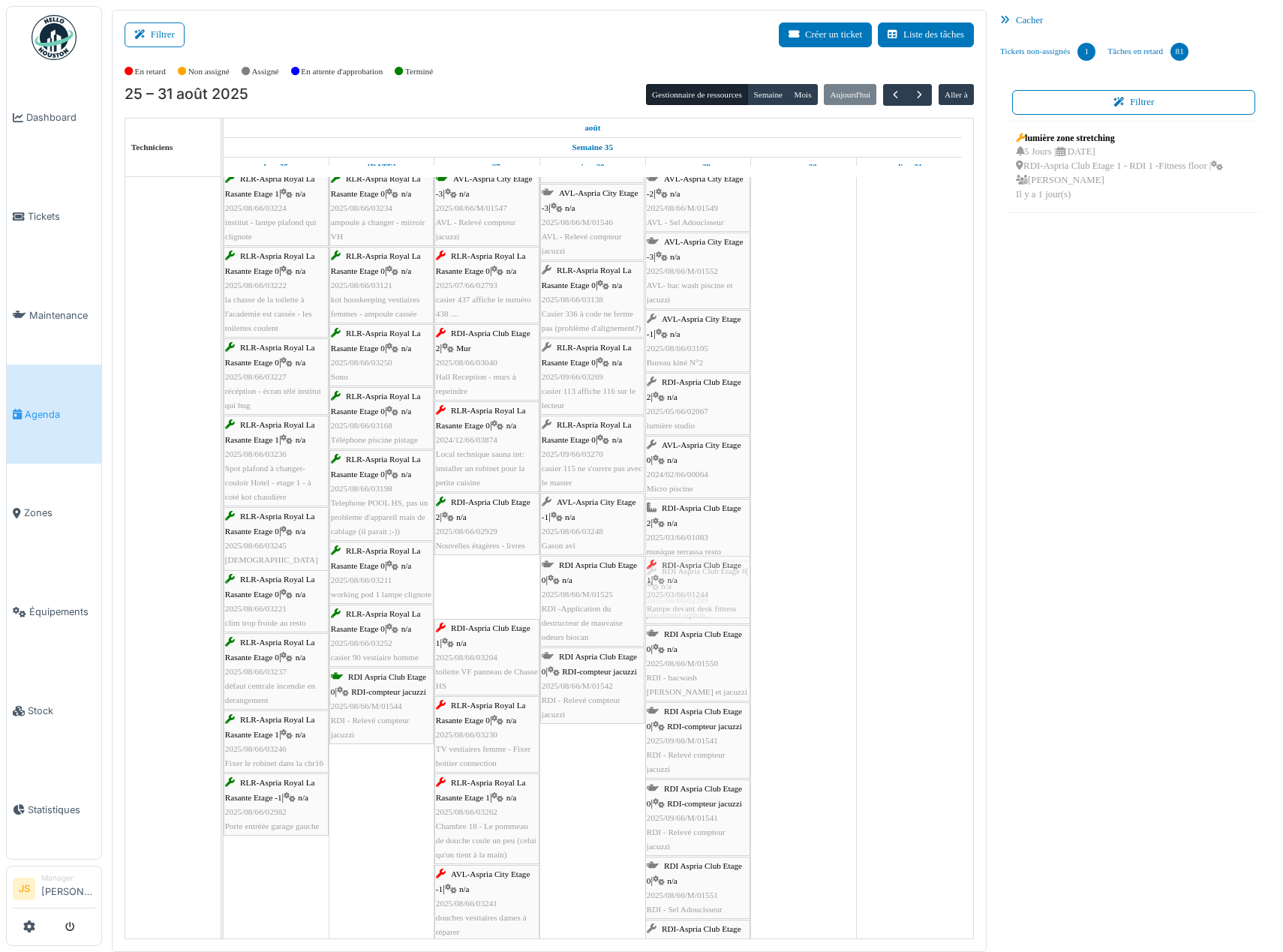
drag, startPoint x: 487, startPoint y: 594, endPoint x: 649, endPoint y: 596, distance: 162.0
click at [223, 596] on div "RLR-Aspria Royal La Rasante Etage 1 | n/a 2025/08/66/03228 chaine tv machines c…" at bounding box center [223, 735] width 0 height 1287
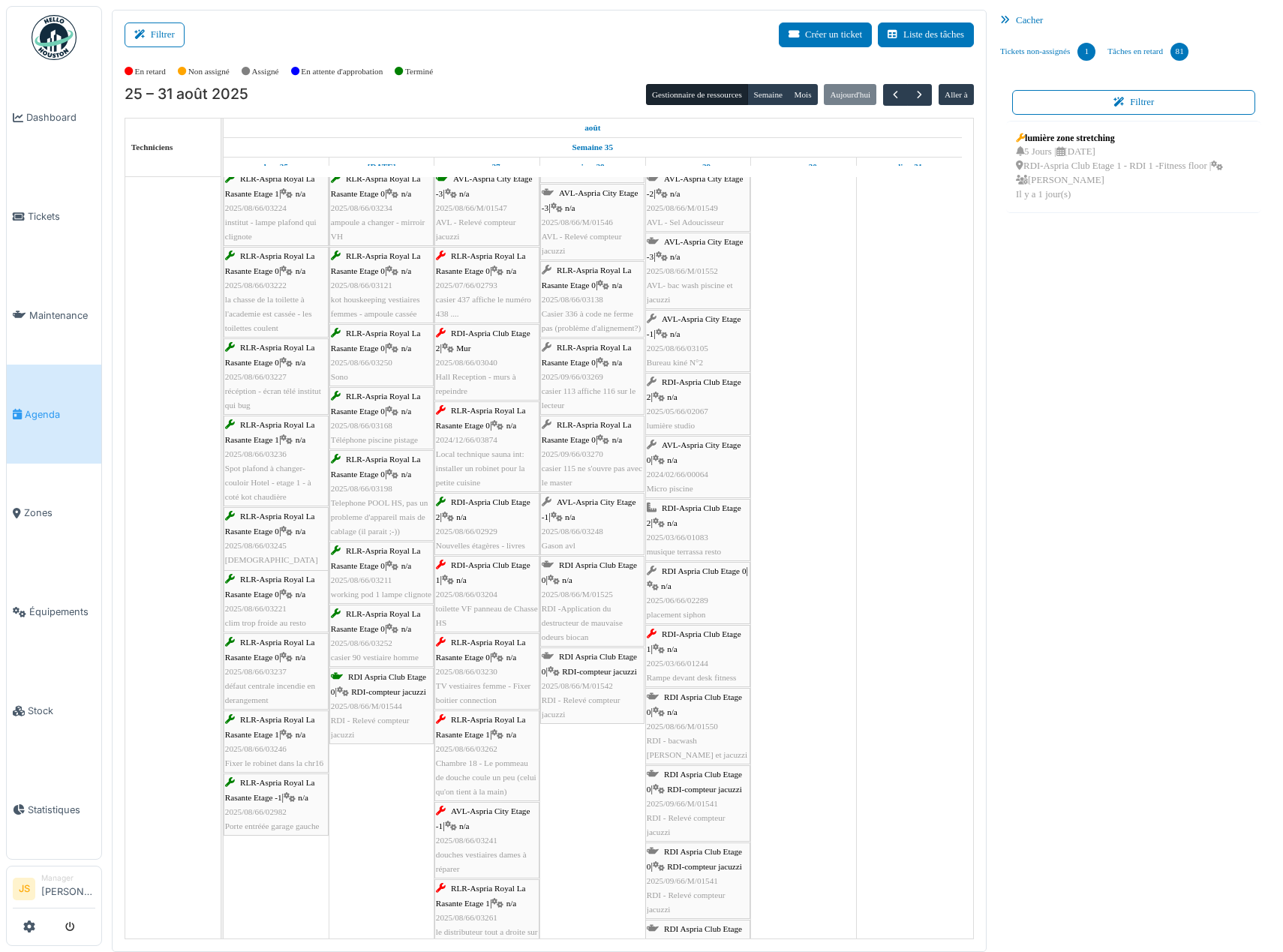
click at [454, 615] on div "RDI-Aspria Club Etage 1 | n/a 2025/08/66/03204 toilette VF panneau de Chasse HS" at bounding box center [487, 594] width 102 height 72
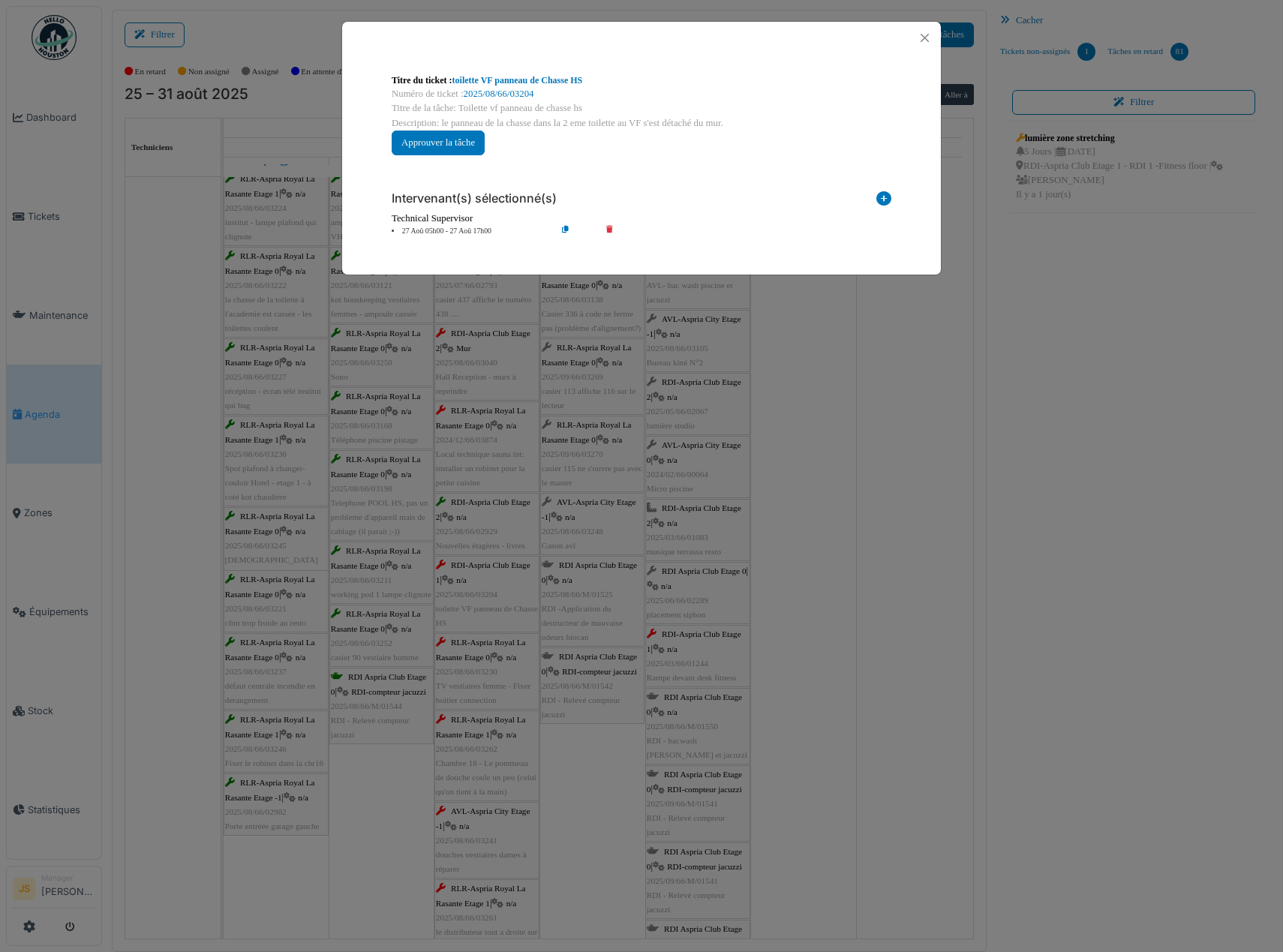
click at [607, 230] on icon at bounding box center [620, 231] width 43 height 11
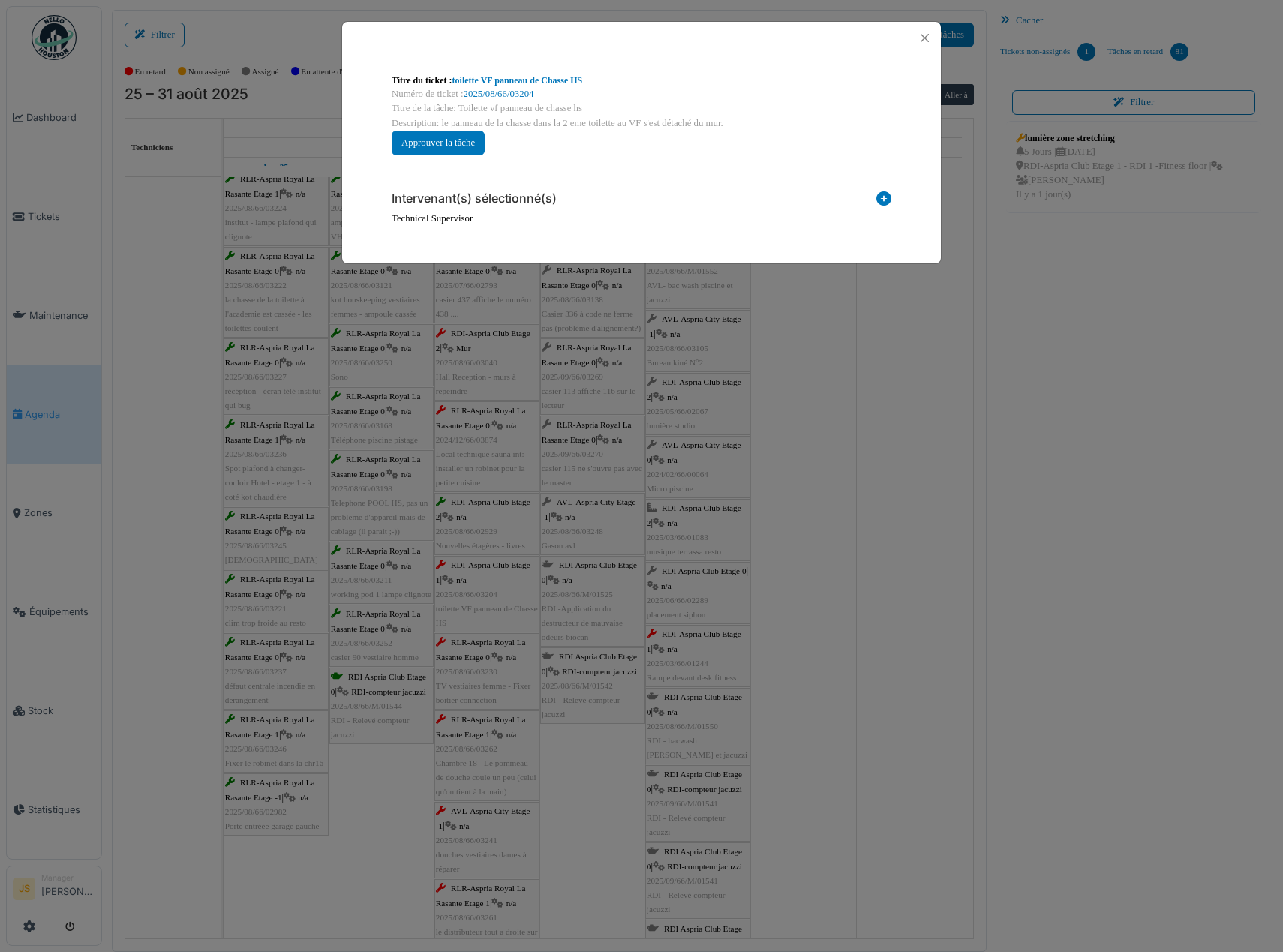
click at [884, 193] on icon at bounding box center [884, 201] width 15 height 20
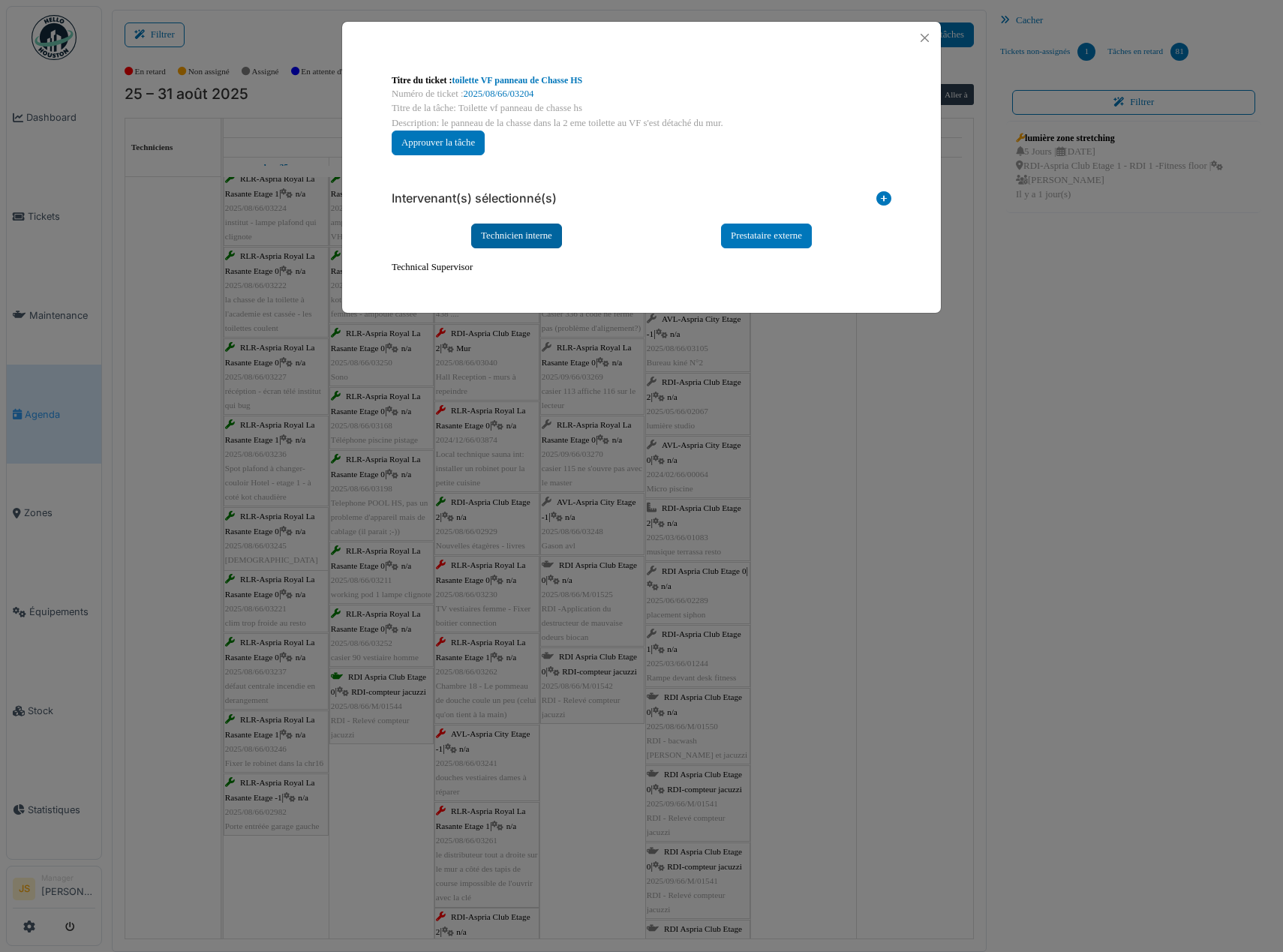
click at [510, 229] on div "Technicien interne" at bounding box center [516, 235] width 91 height 25
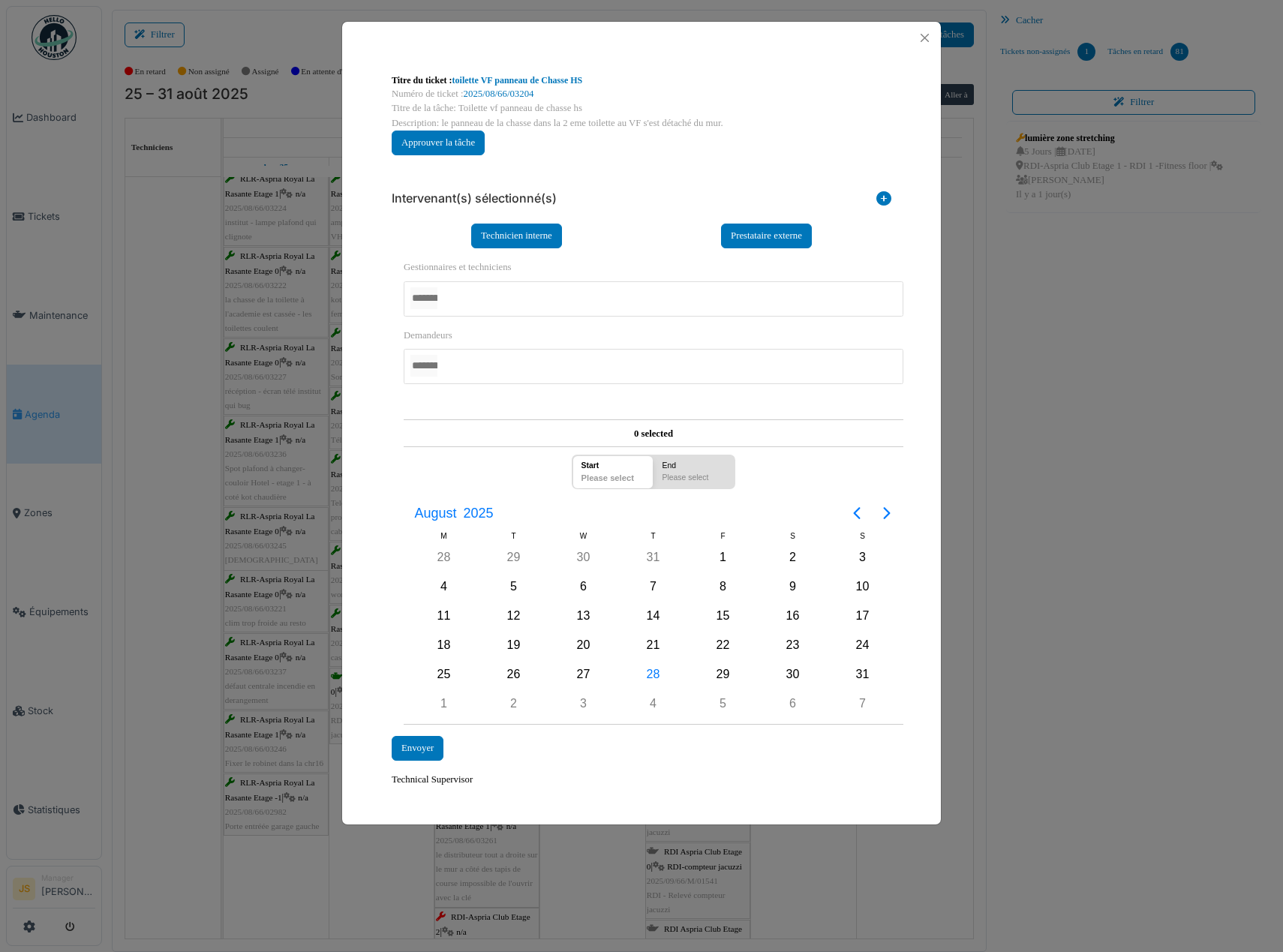
click at [490, 292] on div at bounding box center [654, 299] width 499 height 35
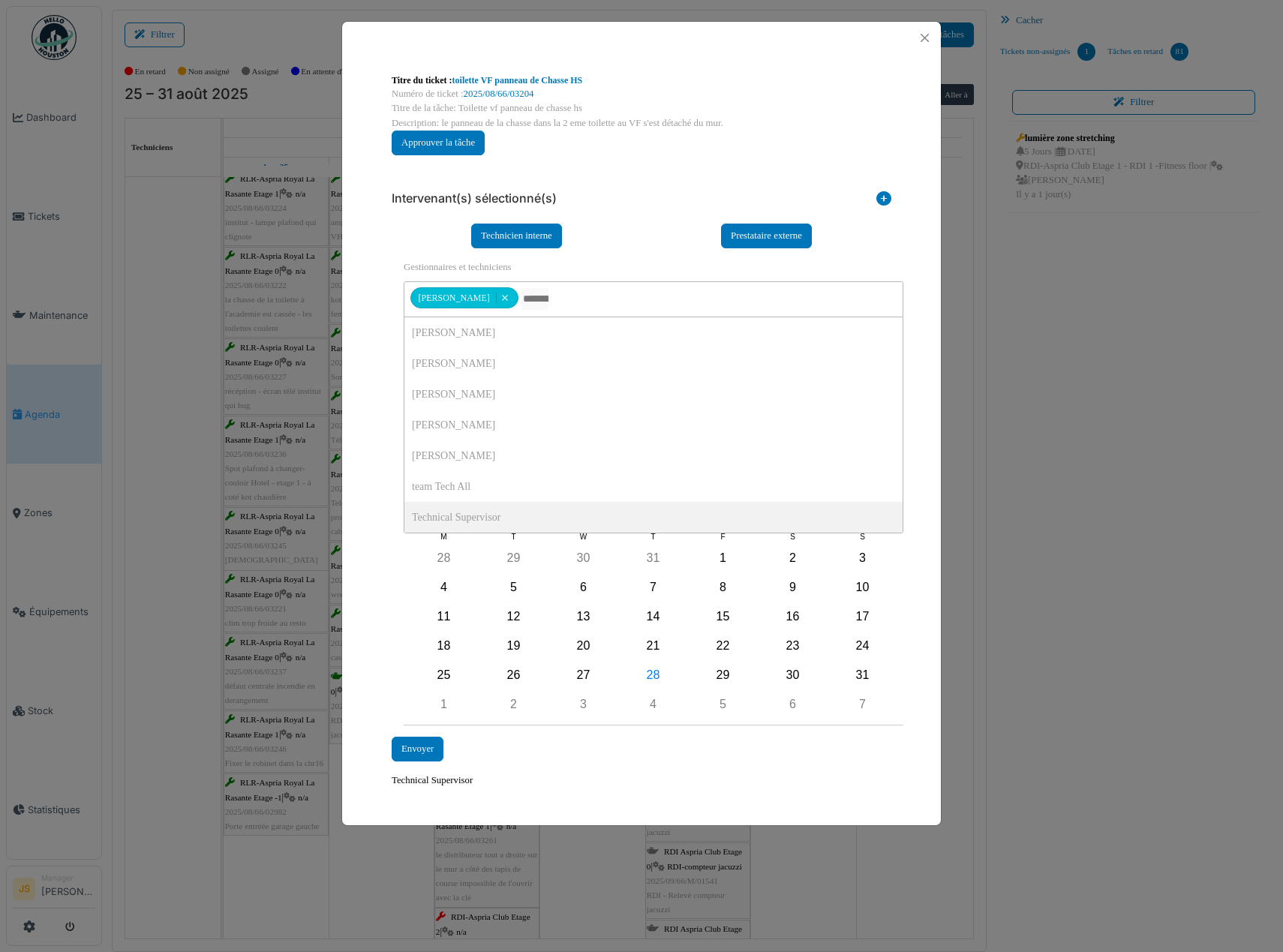
click at [373, 517] on div "**********" at bounding box center [642, 430] width 599 height 753
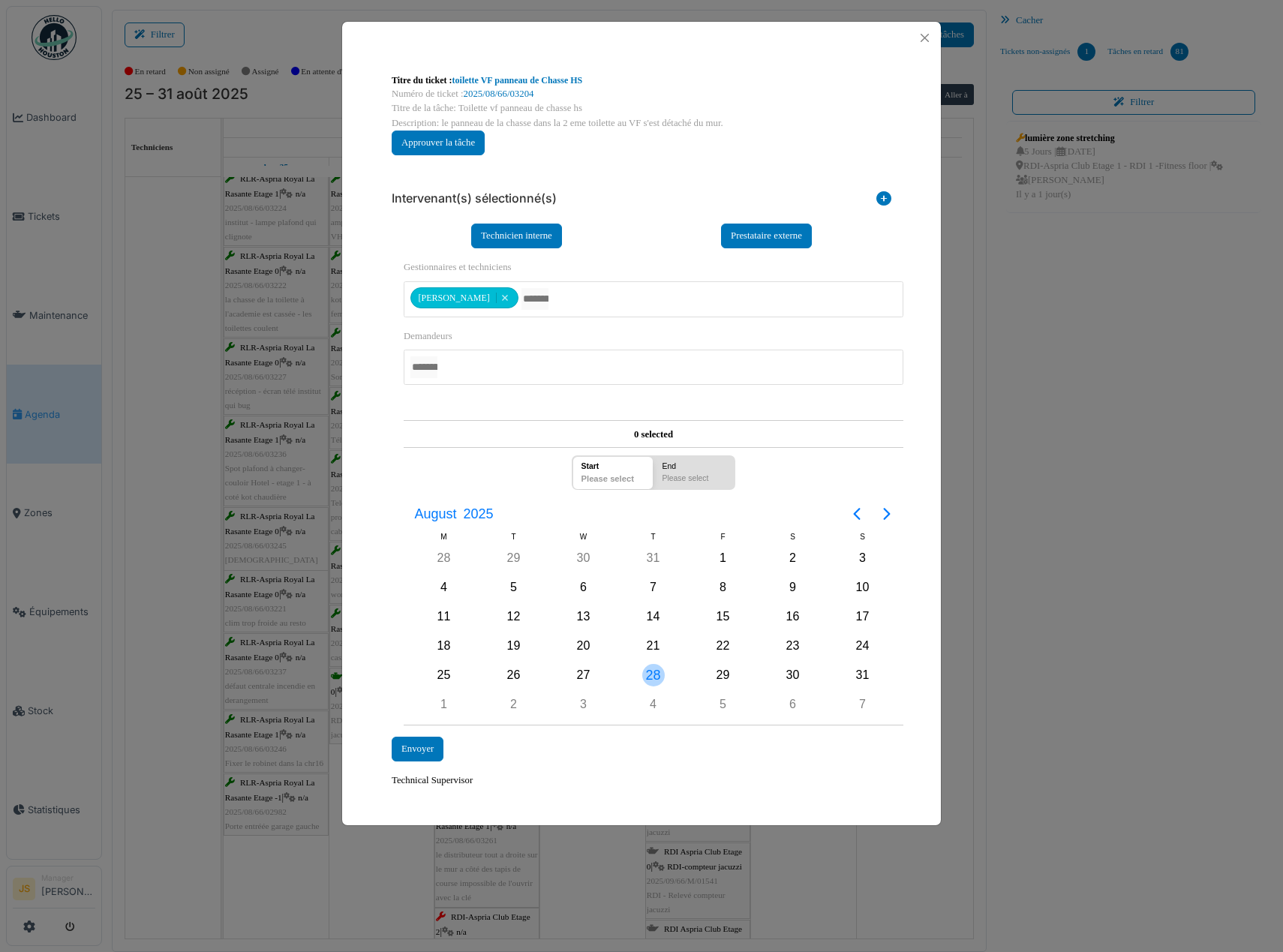
click at [654, 673] on div "28" at bounding box center [654, 675] width 22 height 22
click at [429, 751] on div "Envoyer" at bounding box center [417, 749] width 51 height 25
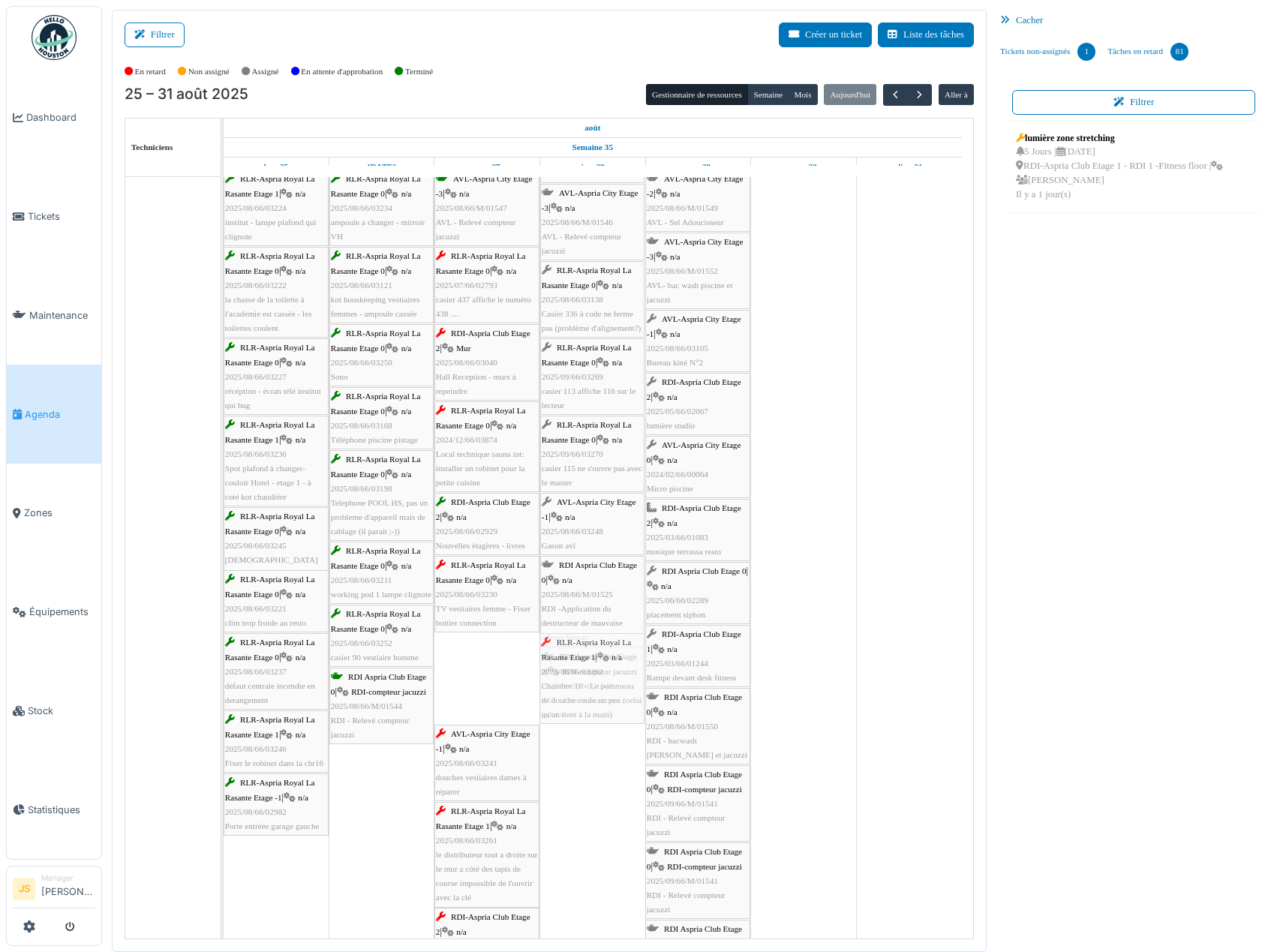
drag, startPoint x: 485, startPoint y: 698, endPoint x: 596, endPoint y: 683, distance: 112.0
click at [223, 683] on div "RLR-Aspria Royal La Rasante Etage 1 | n/a 2025/08/66/03228 chaine tv machines c…" at bounding box center [223, 665] width 0 height 1146
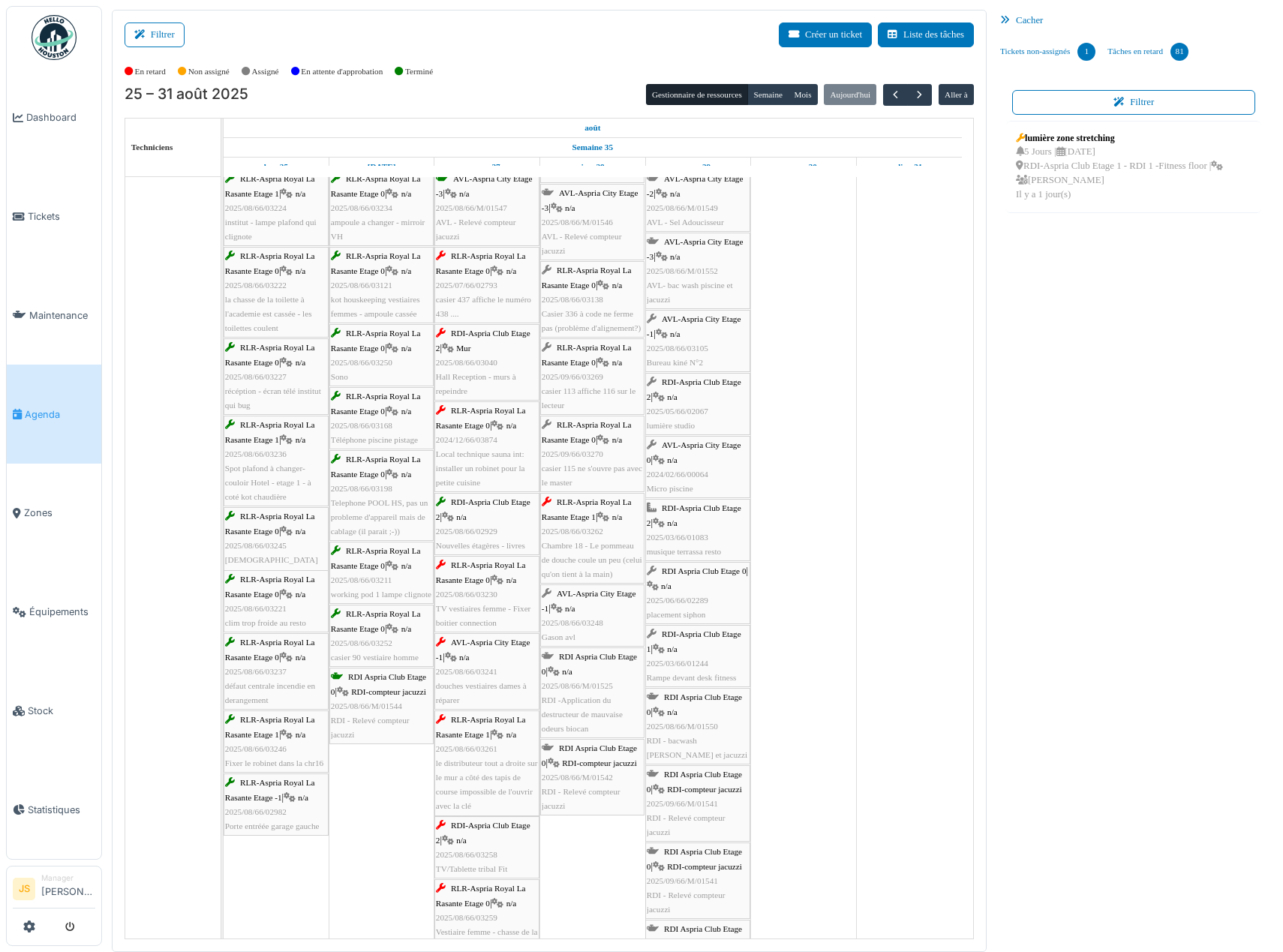
click at [499, 687] on span "douches vestiaires dames à réparer" at bounding box center [481, 693] width 91 height 23
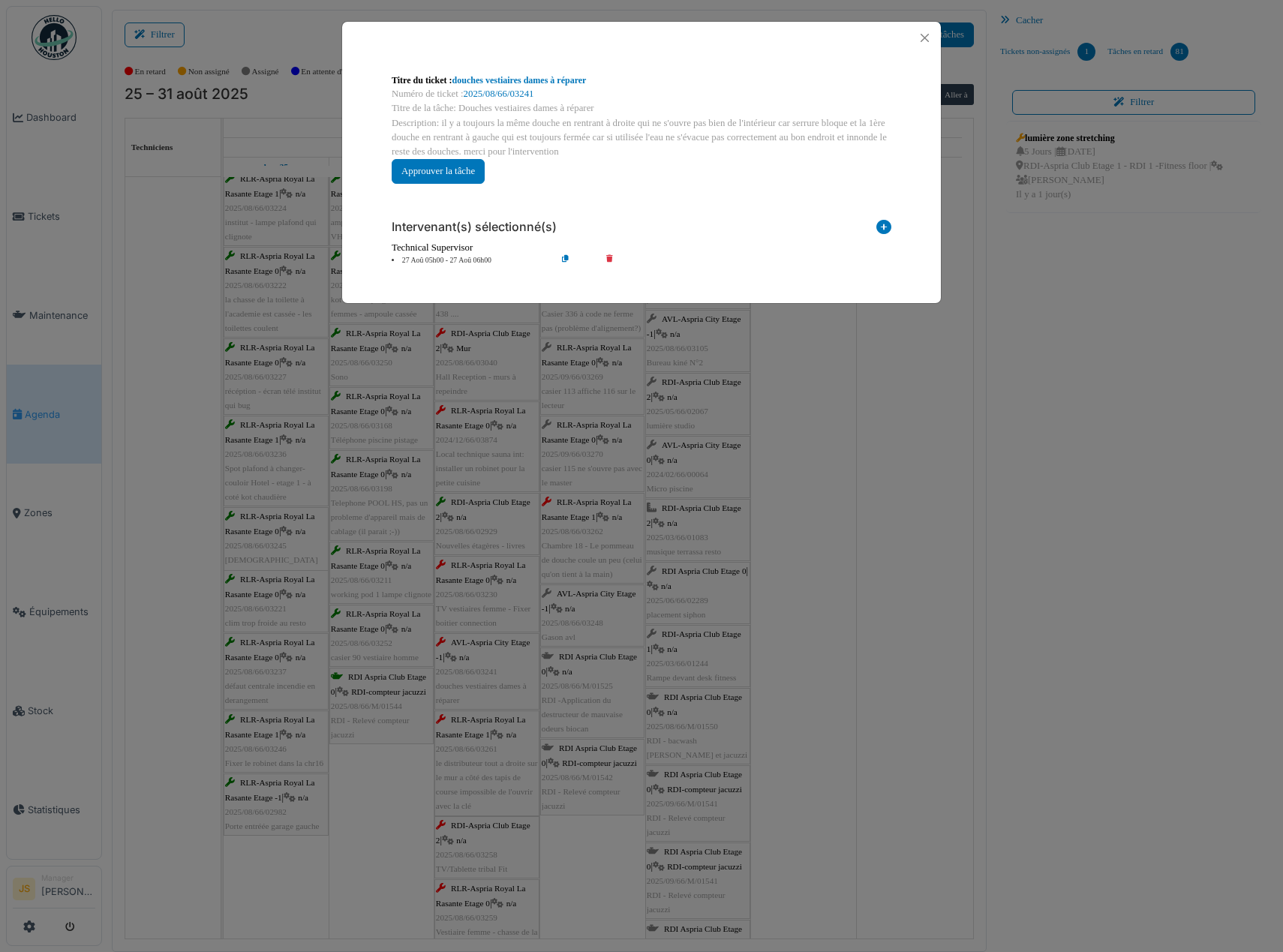
click at [606, 258] on icon at bounding box center [620, 261] width 43 height 11
click at [886, 227] on icon at bounding box center [884, 230] width 15 height 20
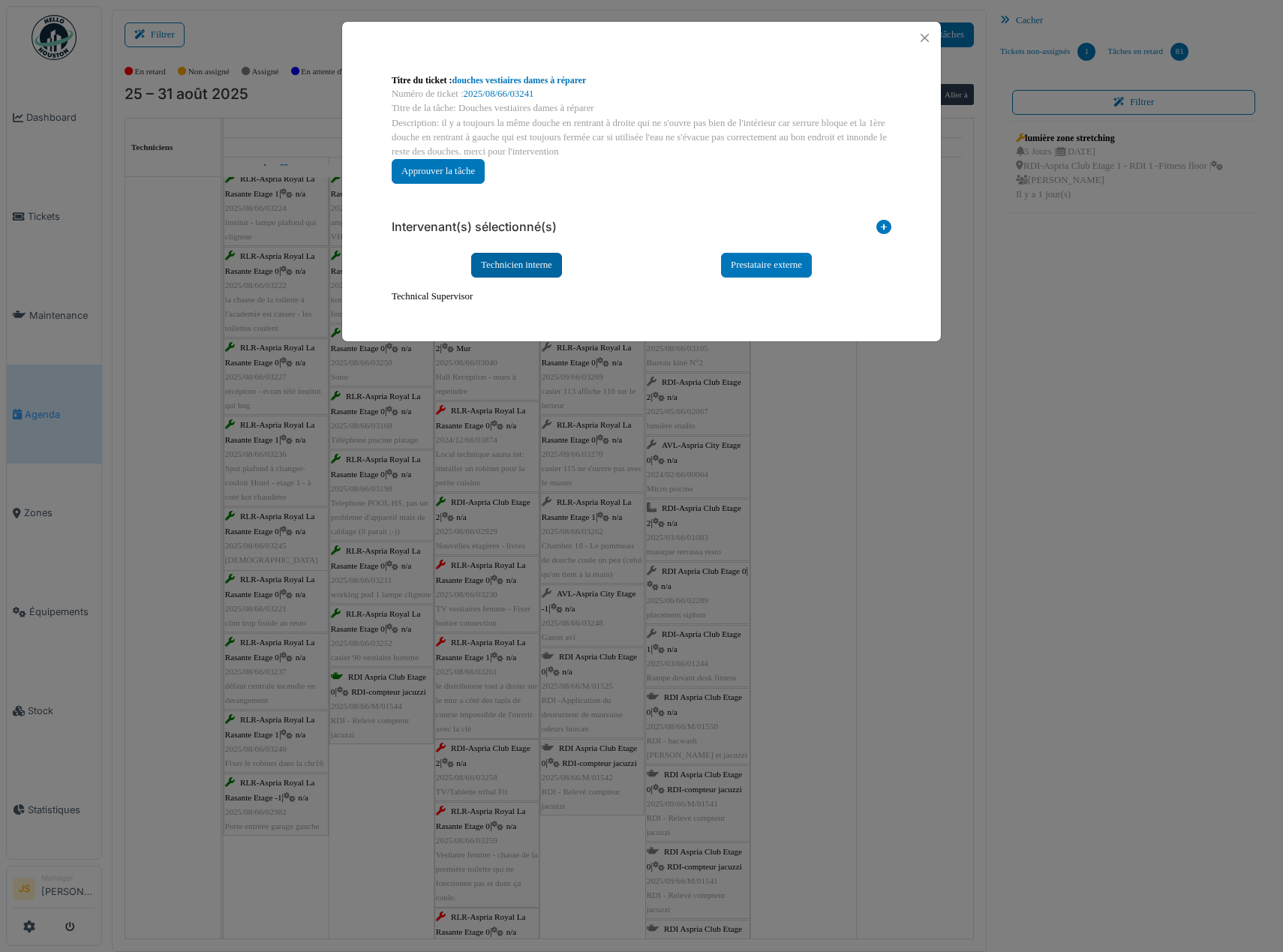
click at [531, 258] on div "Technicien interne" at bounding box center [516, 265] width 91 height 25
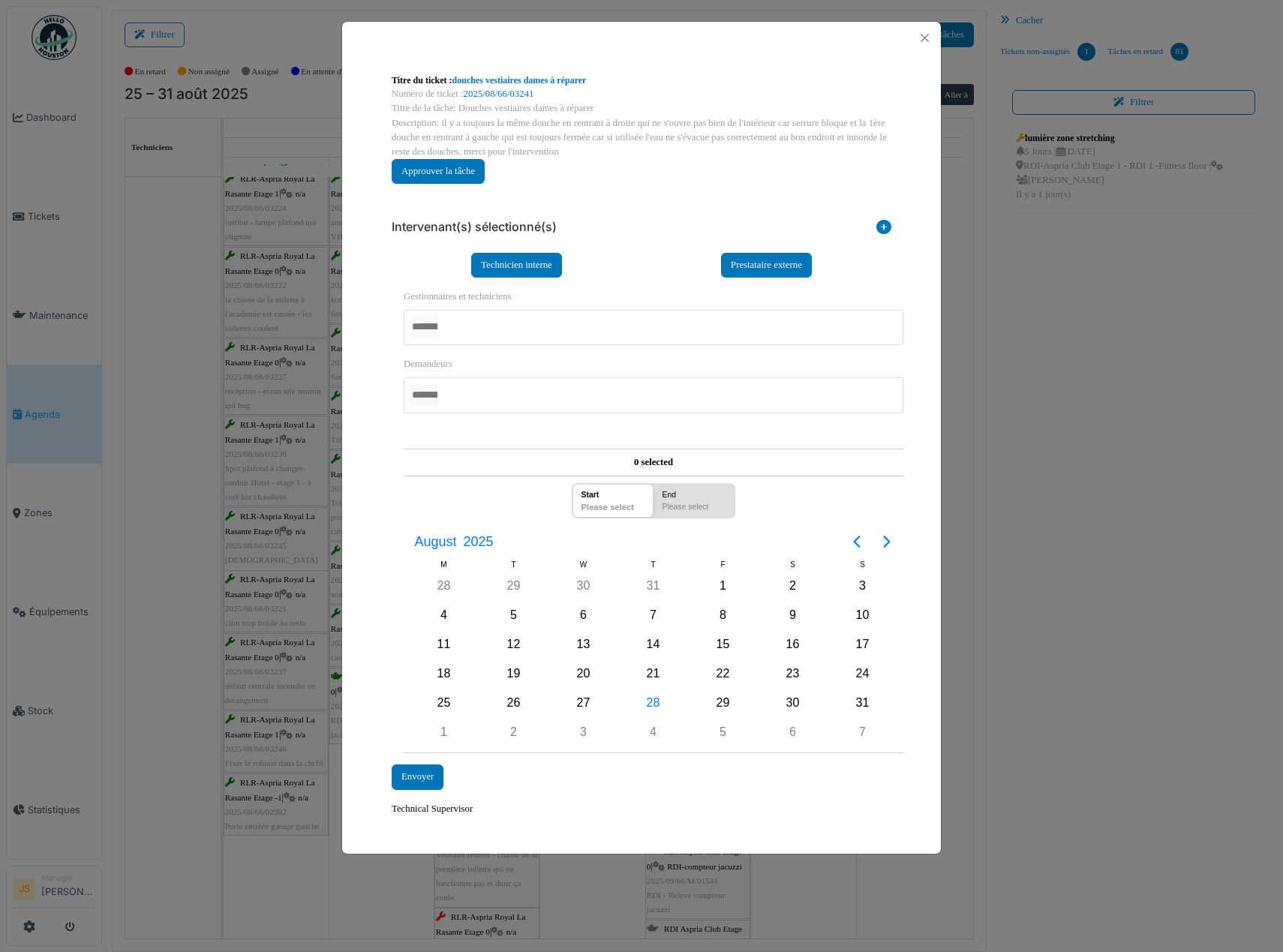
click at [498, 325] on div at bounding box center [654, 328] width 499 height 35
click at [361, 546] on div "**********" at bounding box center [642, 445] width 599 height 783
click at [650, 700] on div "28" at bounding box center [654, 704] width 22 height 22
click at [650, 704] on div "28" at bounding box center [654, 704] width 22 height 22
click at [410, 779] on div "Envoyer" at bounding box center [417, 777] width 51 height 25
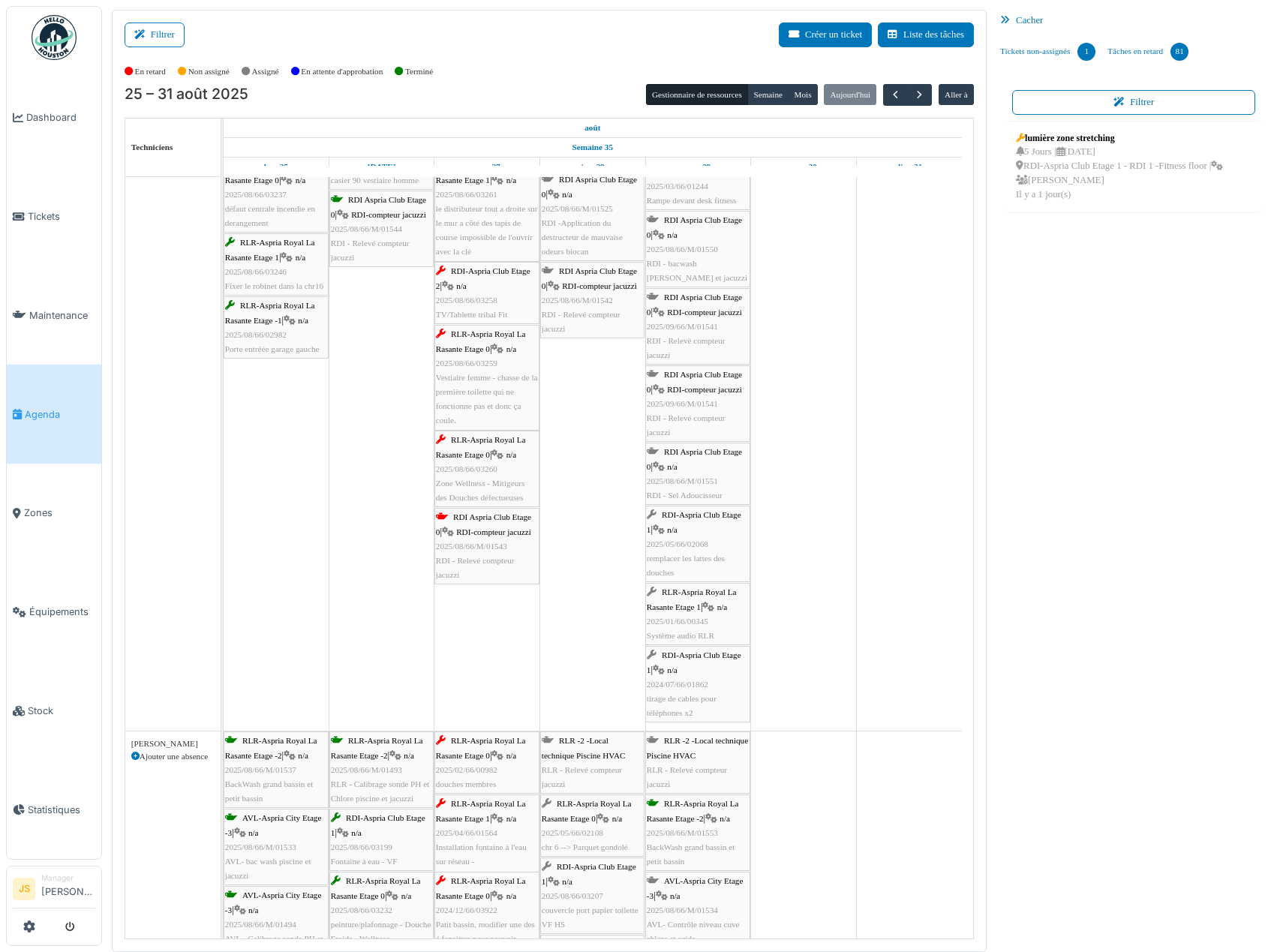
scroll to position [3151, 0]
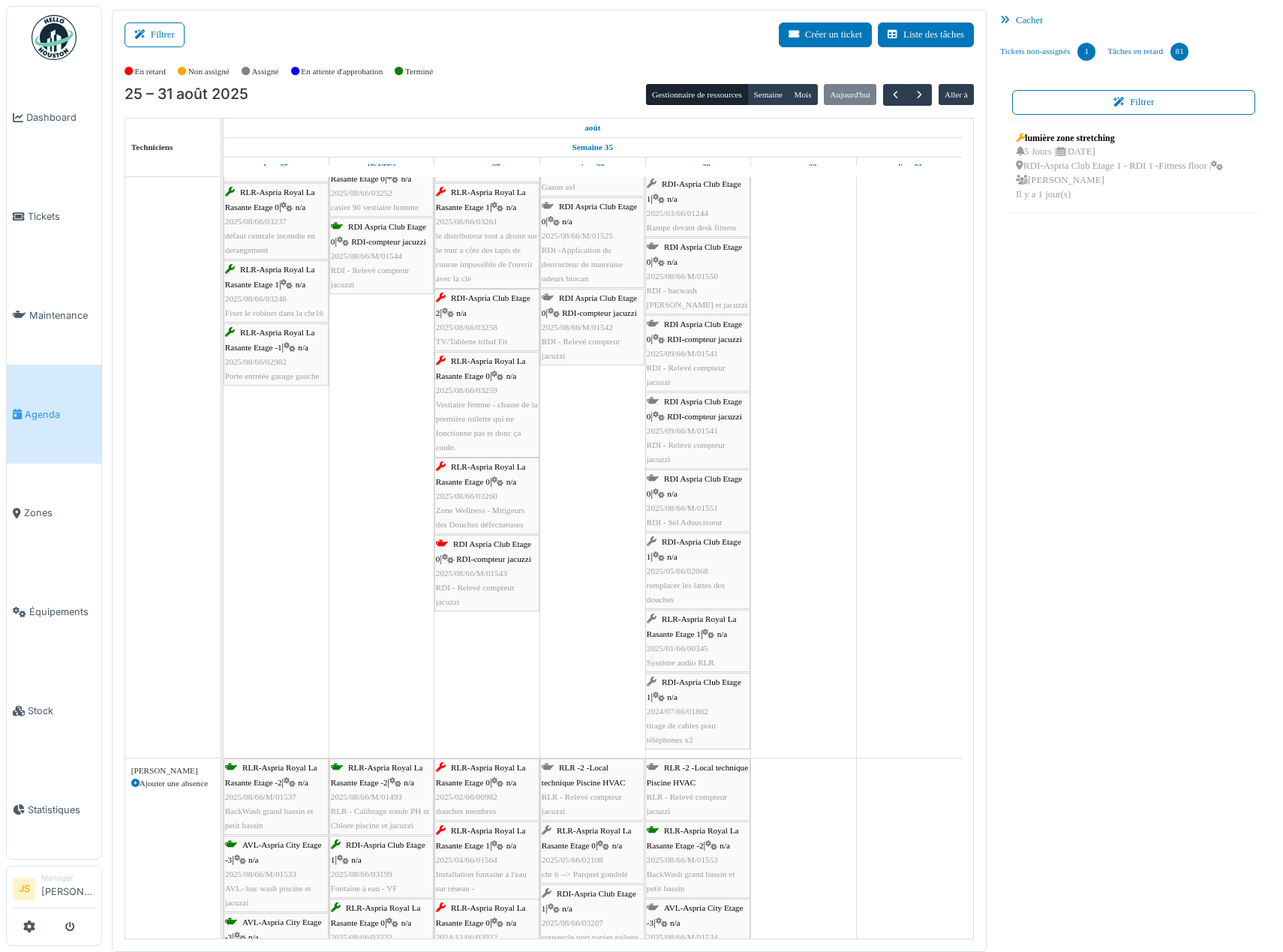
click at [506, 583] on span "RDI - Relevé compteur jacuzzi" at bounding box center [475, 594] width 79 height 23
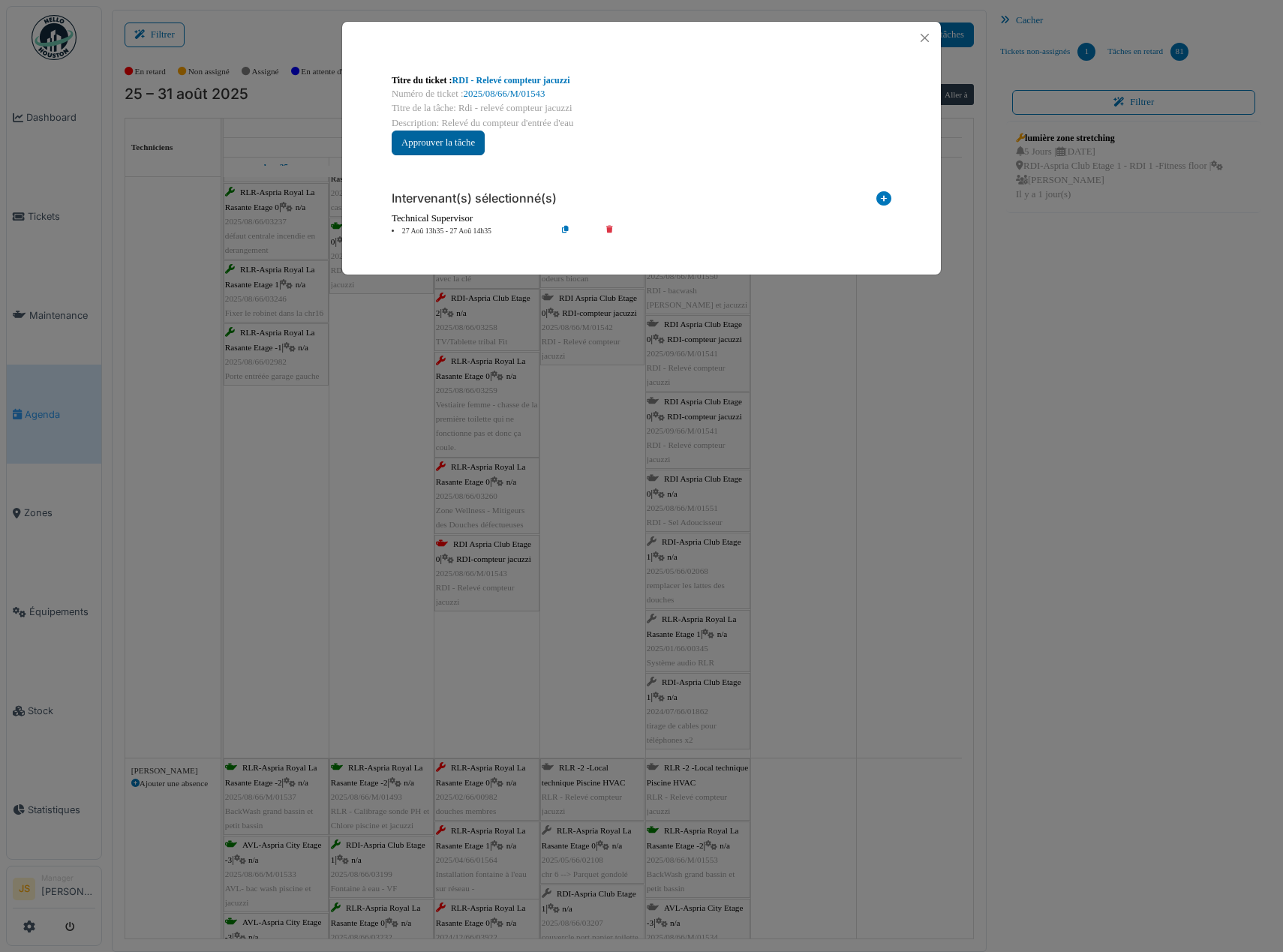
click at [472, 144] on button "Approuver la tâche" at bounding box center [438, 143] width 93 height 25
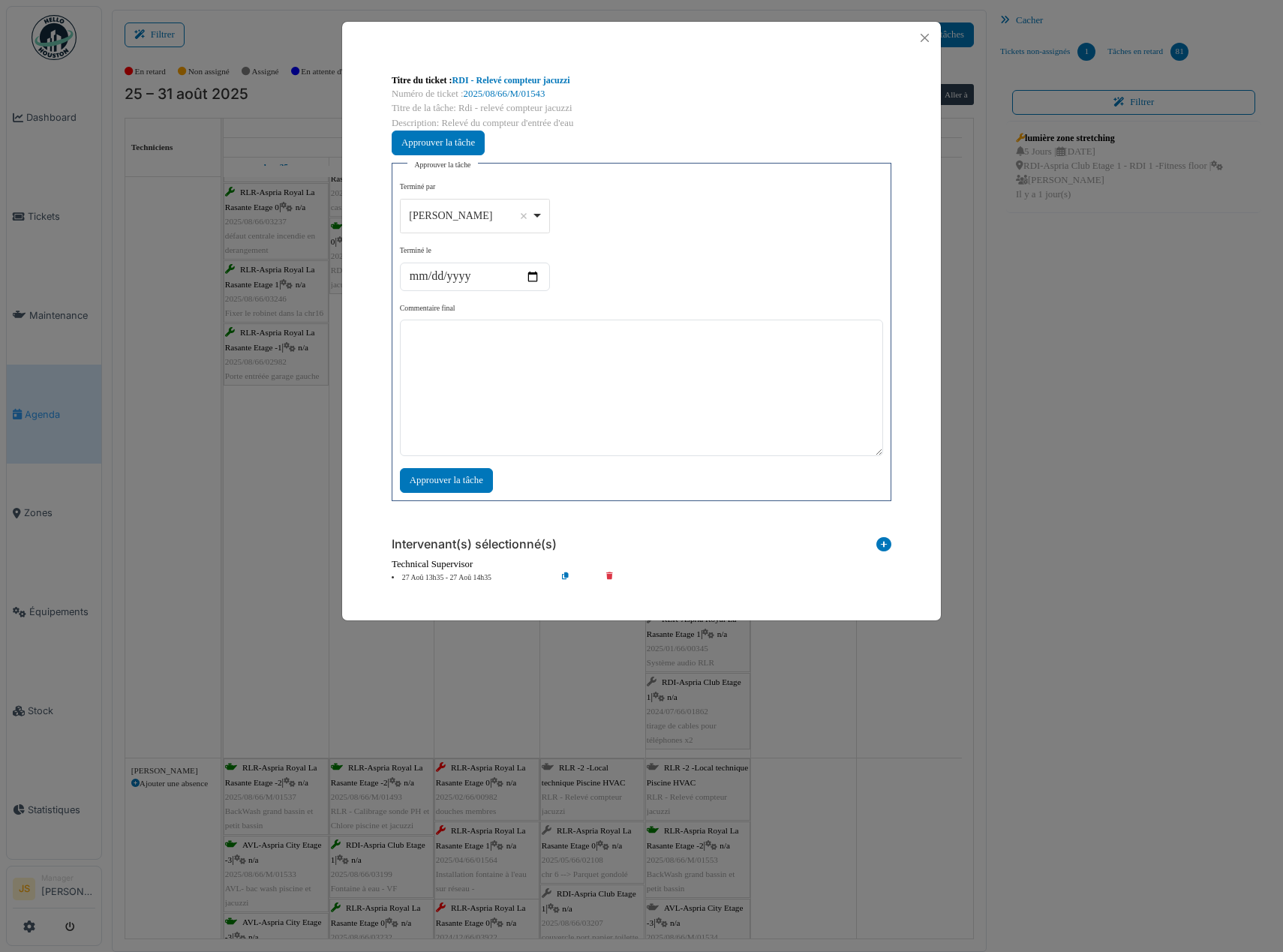
click at [538, 218] on div "Alexandre Michailidis Remove item" at bounding box center [475, 215] width 137 height 22
select select "****"
click at [496, 418] on textarea at bounding box center [642, 388] width 483 height 136
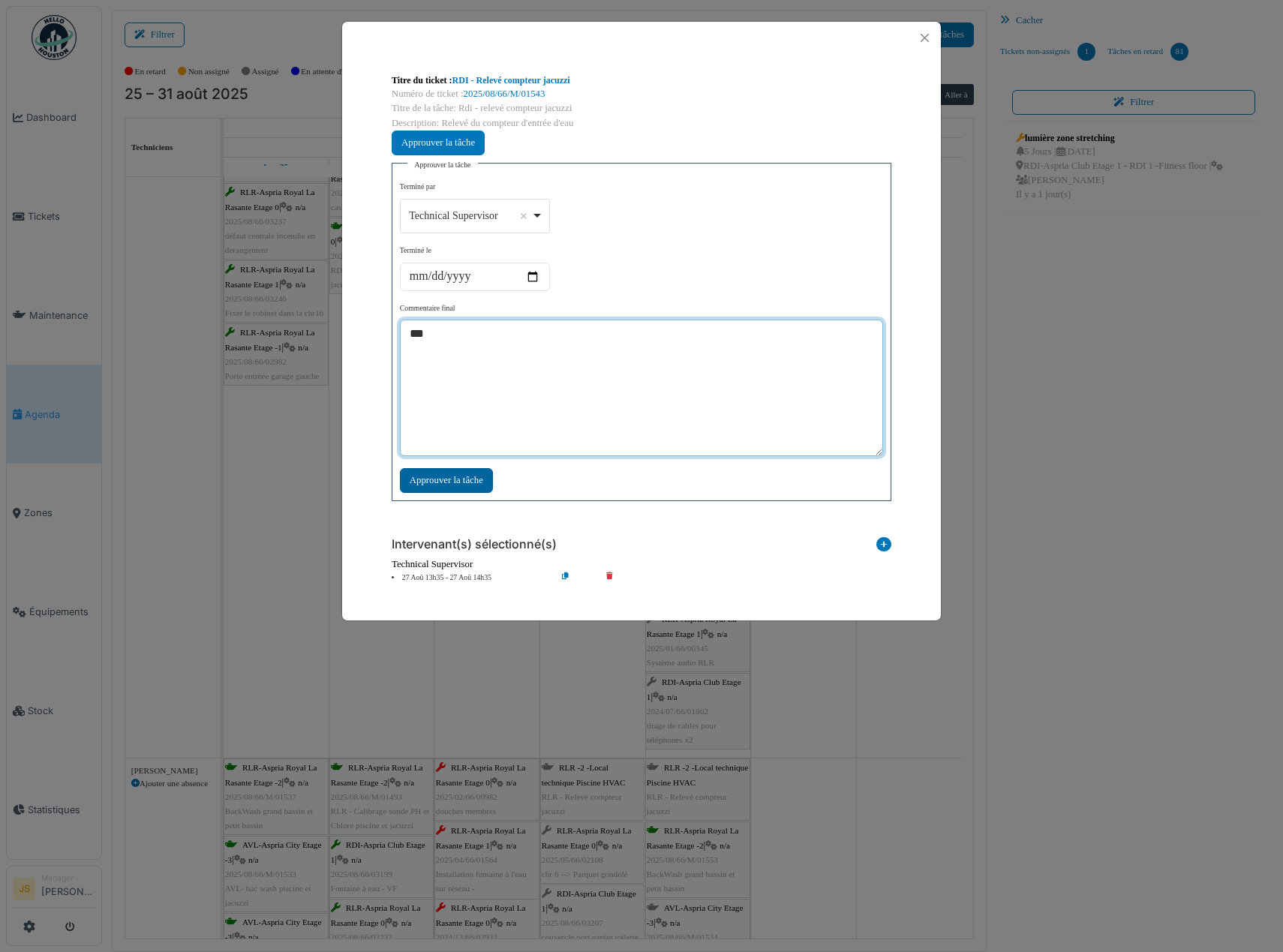
type textarea "***"
click at [475, 479] on div "Approuver la tâche" at bounding box center [446, 480] width 93 height 25
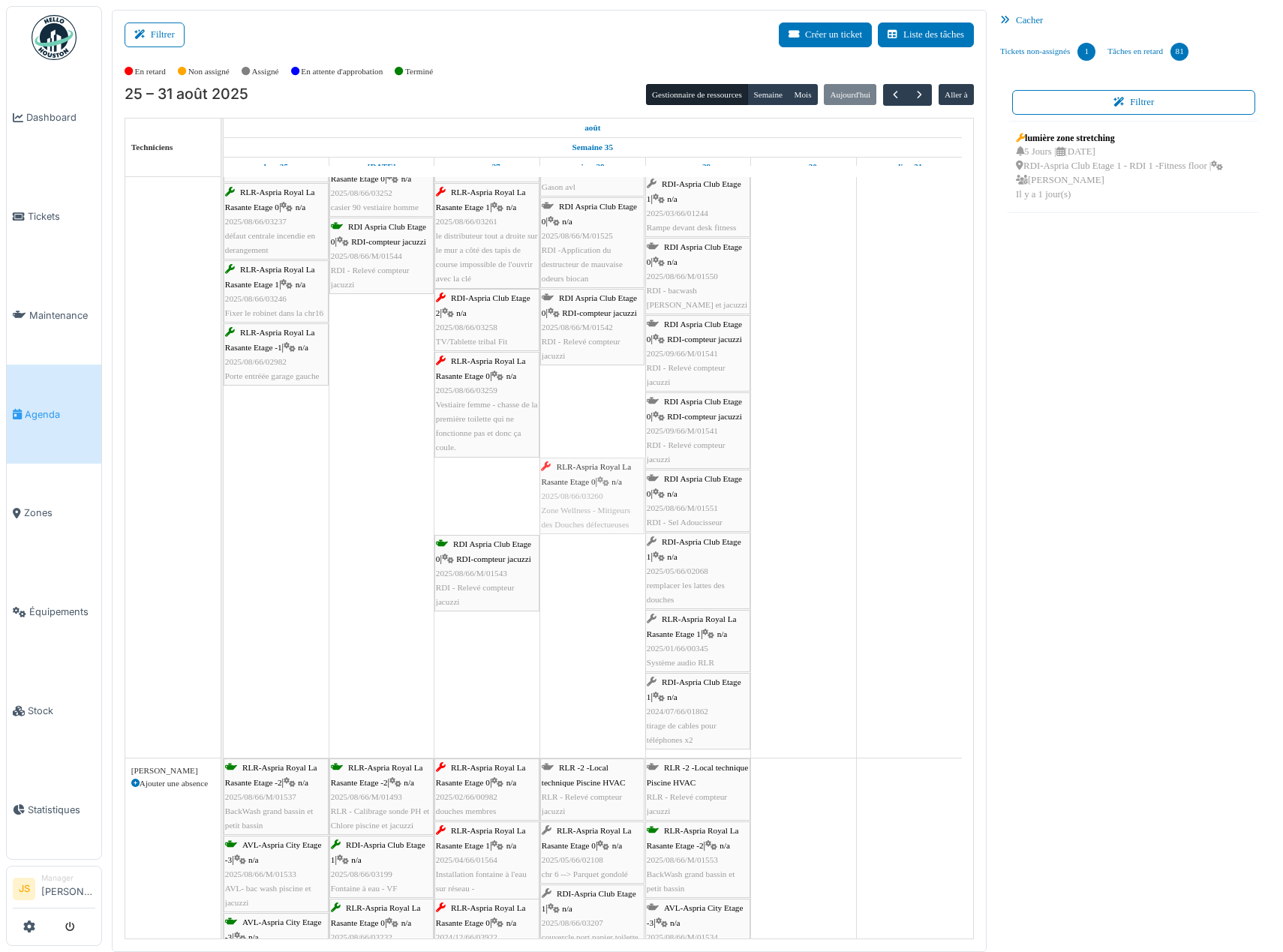
drag, startPoint x: 498, startPoint y: 506, endPoint x: 582, endPoint y: 502, distance: 84.1
click at [223, 502] on div "RLR-Aspria Royal La Rasante Etage 1 | n/a 2025/08/66/03228 chaine tv machines c…" at bounding box center [223, 200] width 0 height 1116
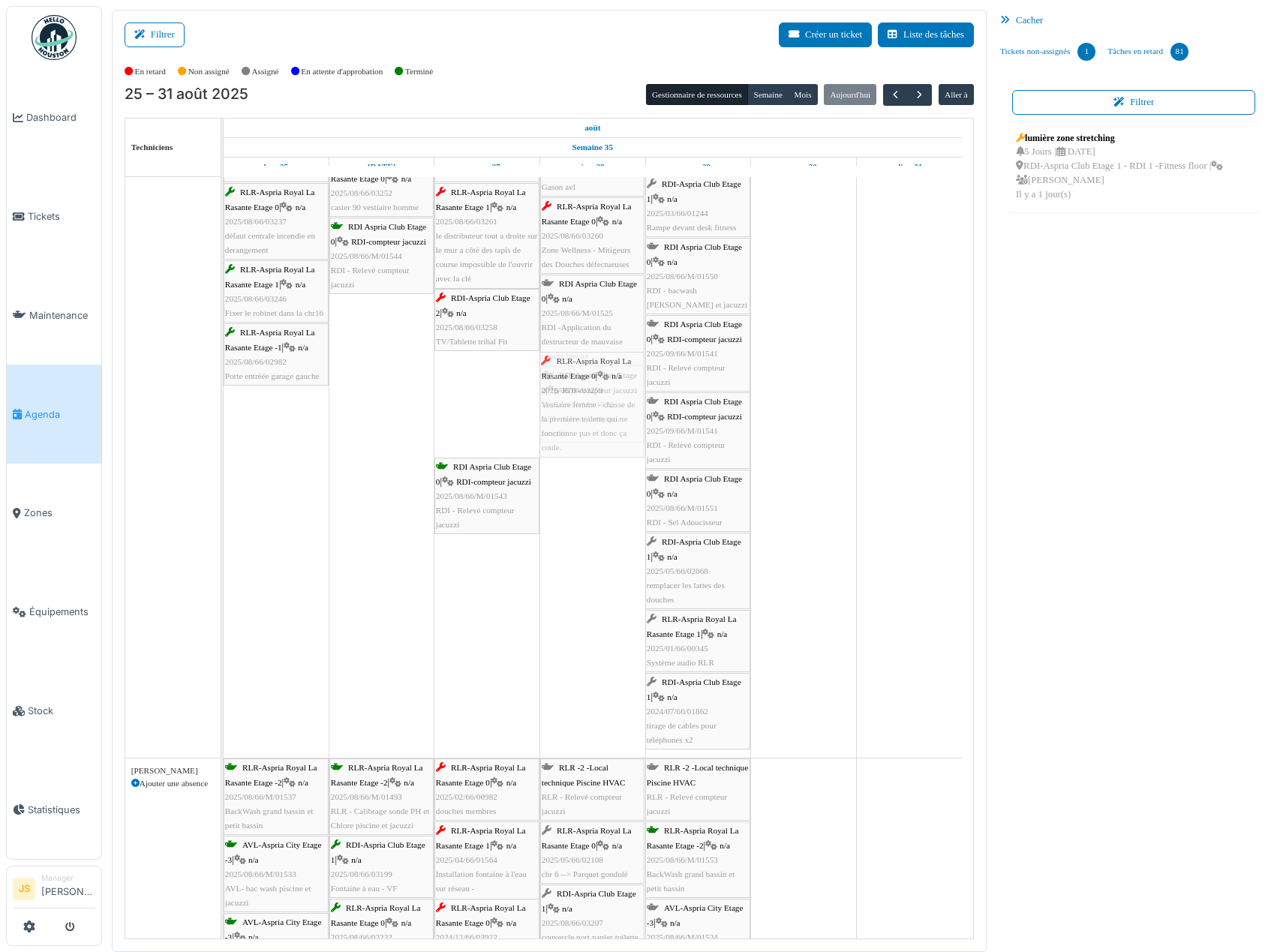
click at [223, 411] on div "RLR-Aspria Royal La Rasante Etage 1 | n/a 2025/08/66/03228 chaine tv machines c…" at bounding box center [223, 200] width 0 height 1116
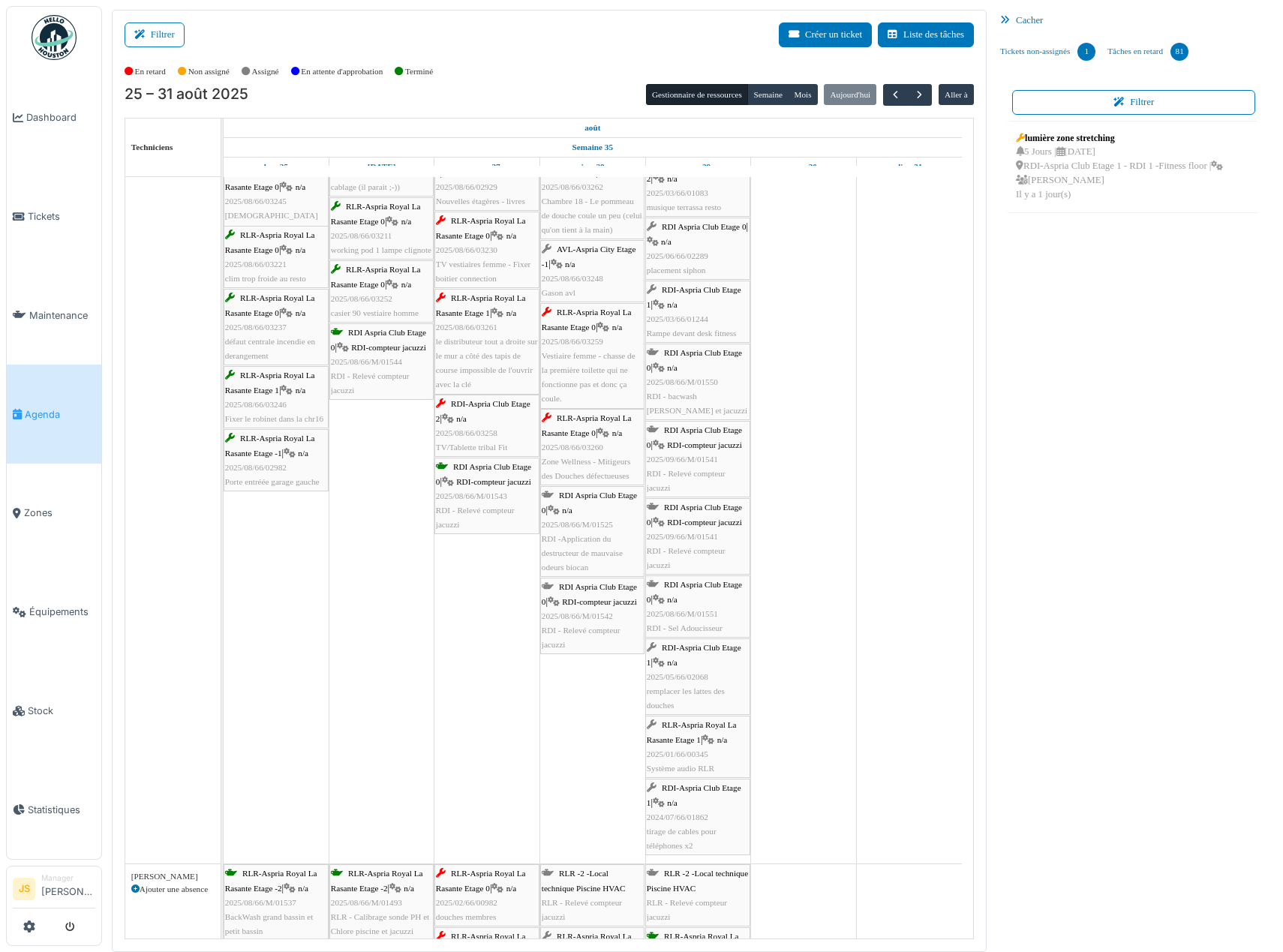
scroll to position [3000, 0]
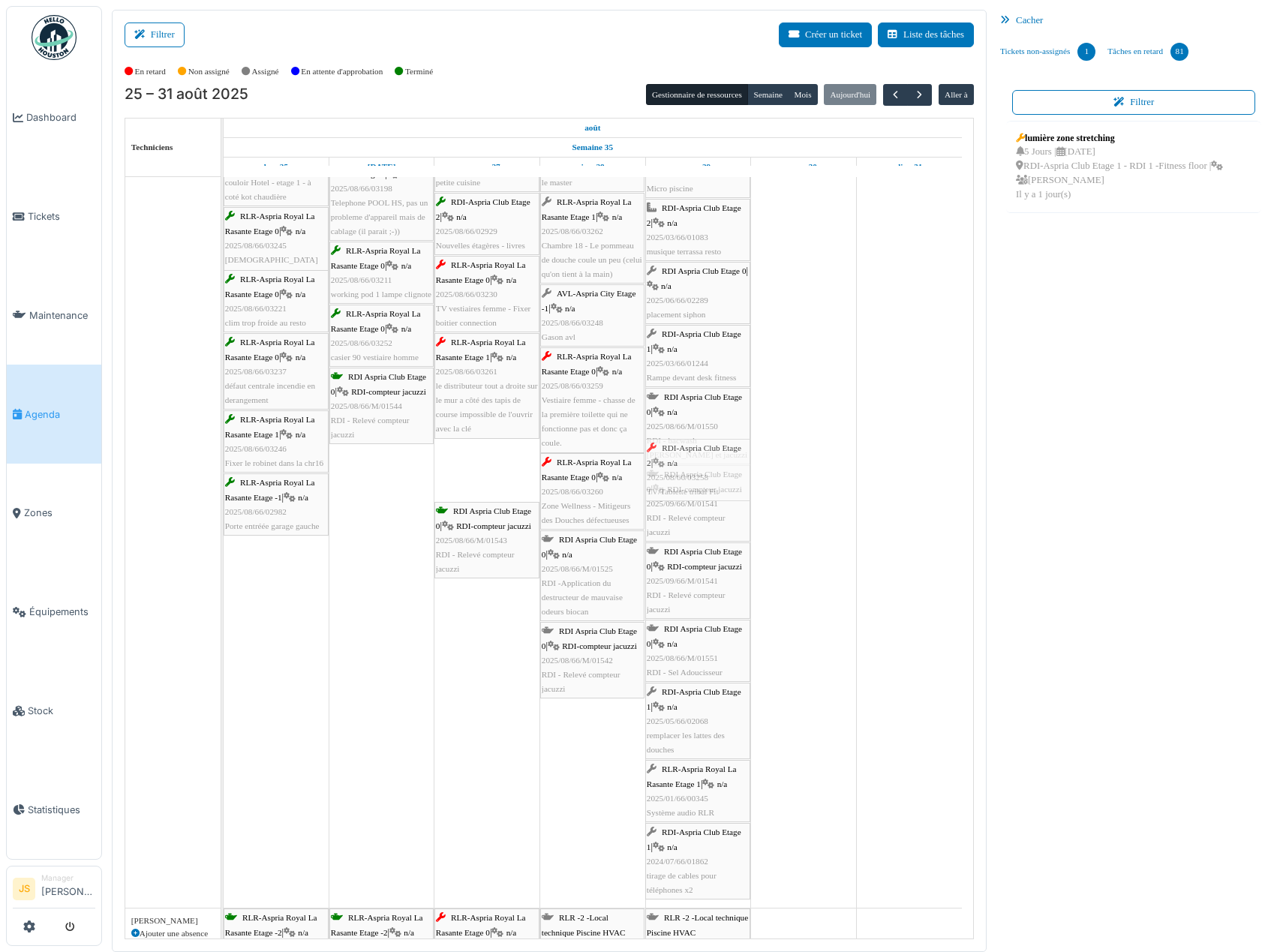
drag, startPoint x: 476, startPoint y: 474, endPoint x: 672, endPoint y: 474, distance: 196.0
click at [223, 474] on div "RLR-Aspria Royal La Rasante Etage 1 | n/a 2025/08/66/03228 chaine tv machines c…" at bounding box center [223, 350] width 0 height 1116
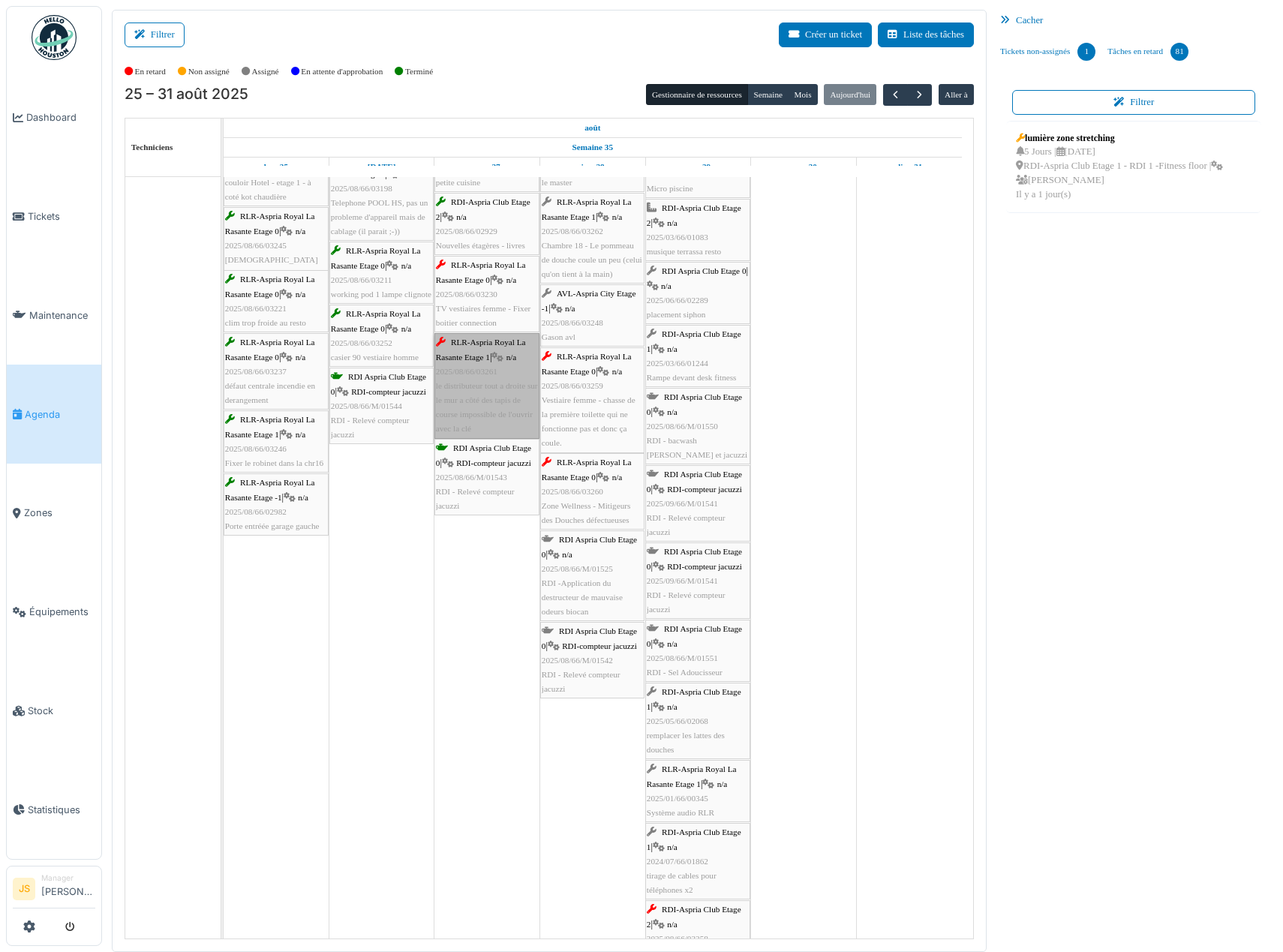
drag, startPoint x: 479, startPoint y: 397, endPoint x: 469, endPoint y: 376, distance: 23.3
click at [469, 376] on link "RLR-Aspria Royal La Rasante Etage 1 | n/a 2025/08/66/03261 le distributeur tout…" at bounding box center [487, 385] width 105 height 105
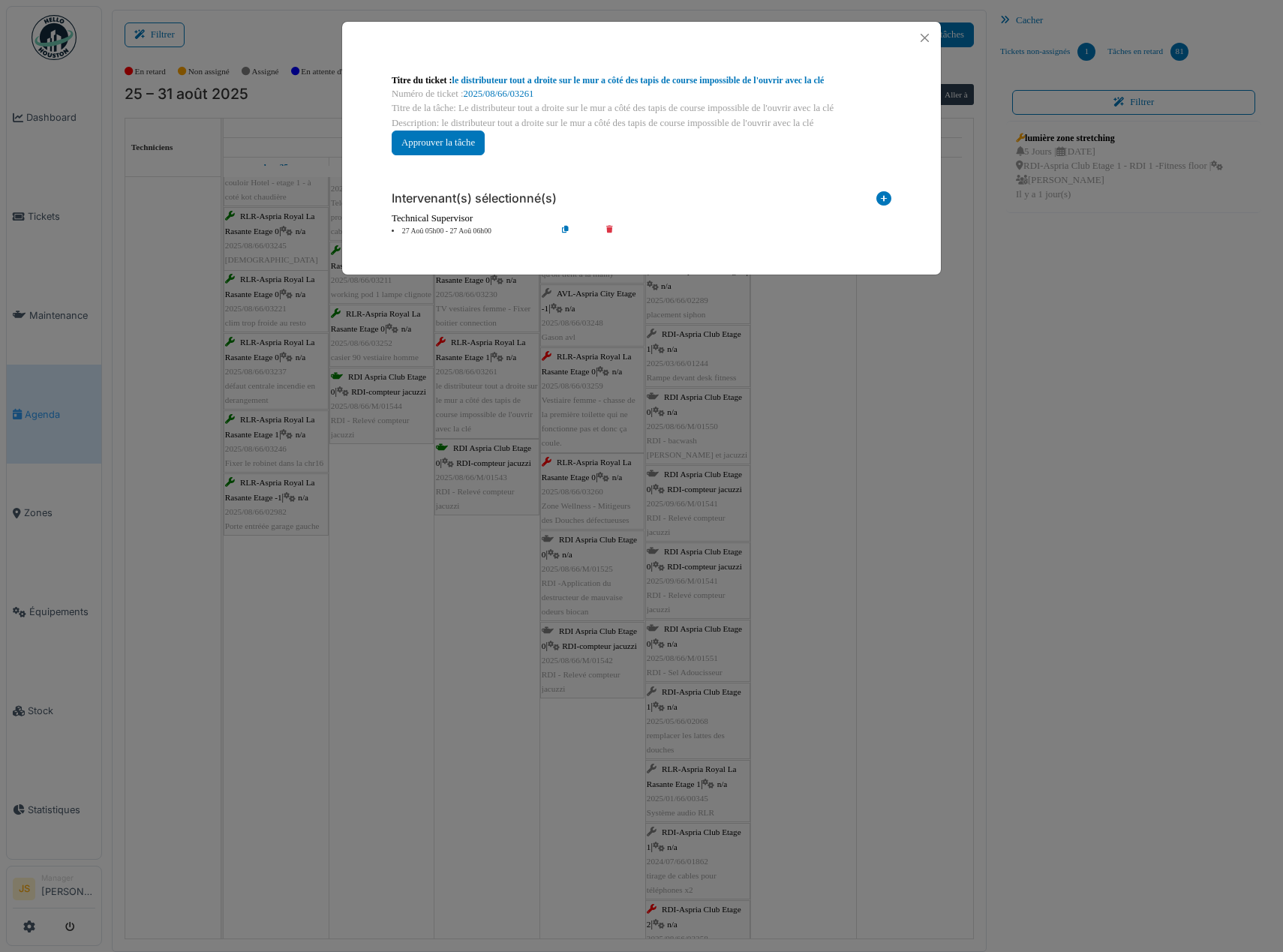
click at [610, 231] on icon at bounding box center [620, 231] width 43 height 11
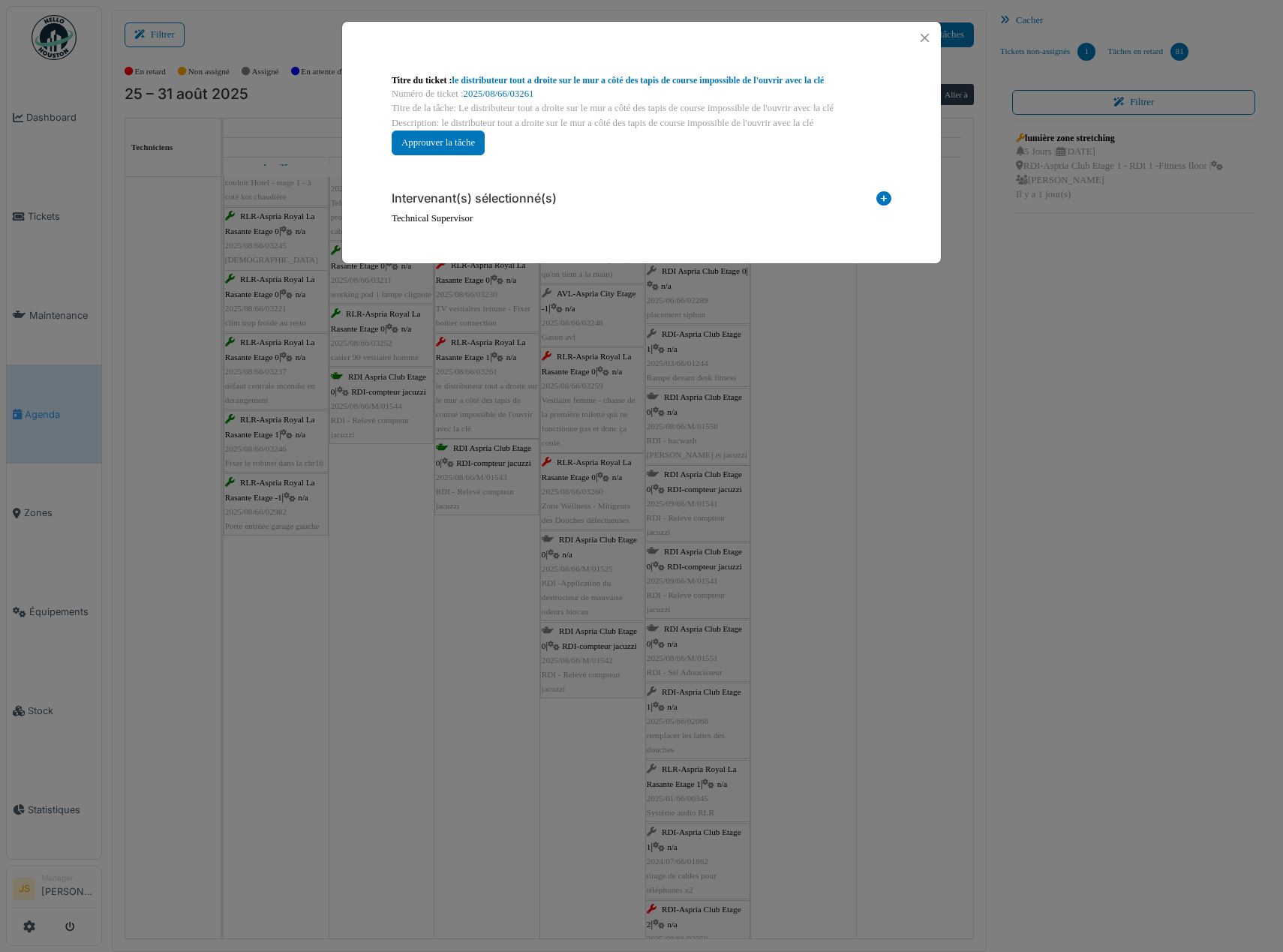
click at [886, 193] on icon at bounding box center [884, 201] width 15 height 20
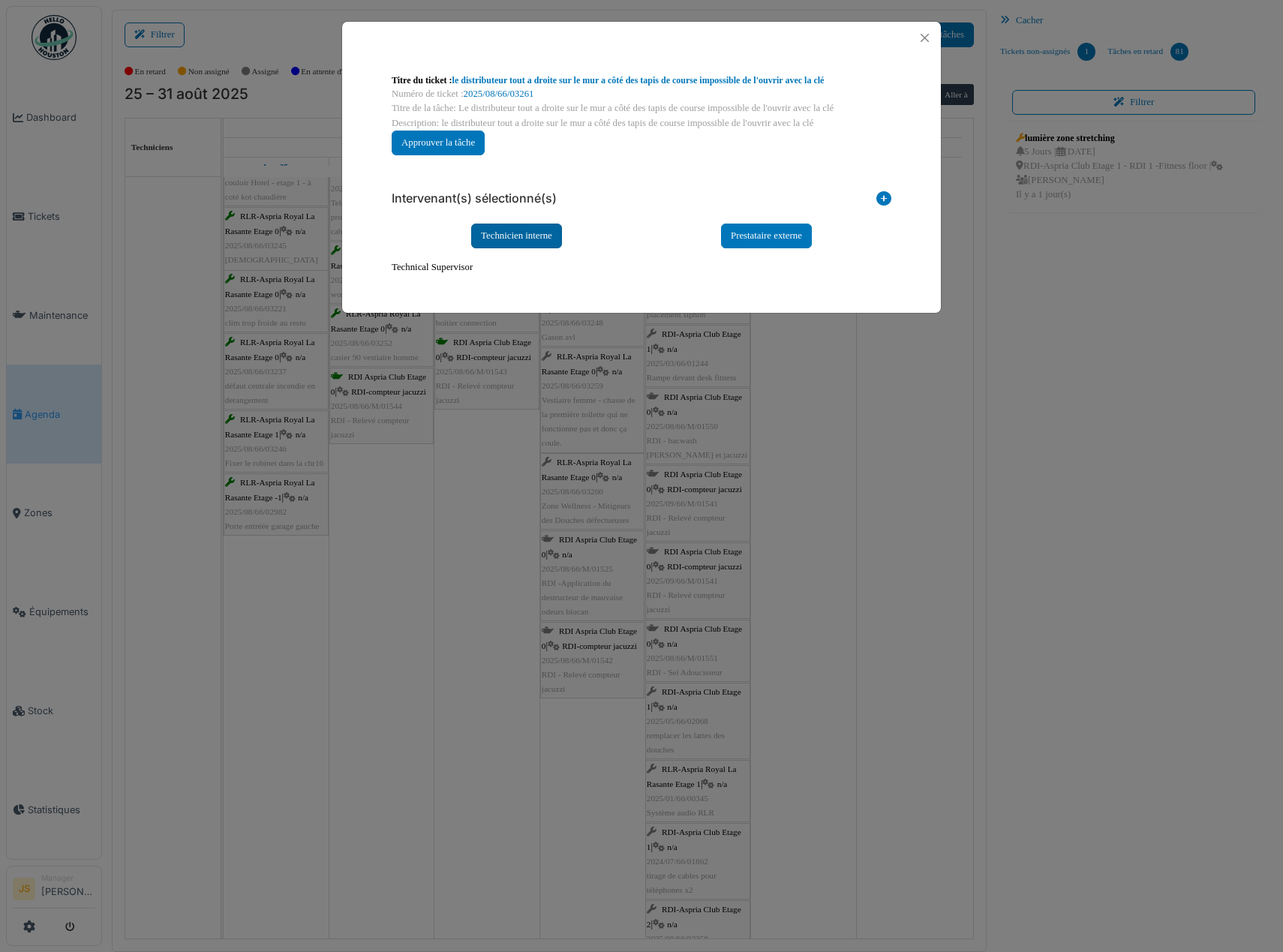
click at [536, 231] on div "Technicien interne" at bounding box center [516, 235] width 91 height 25
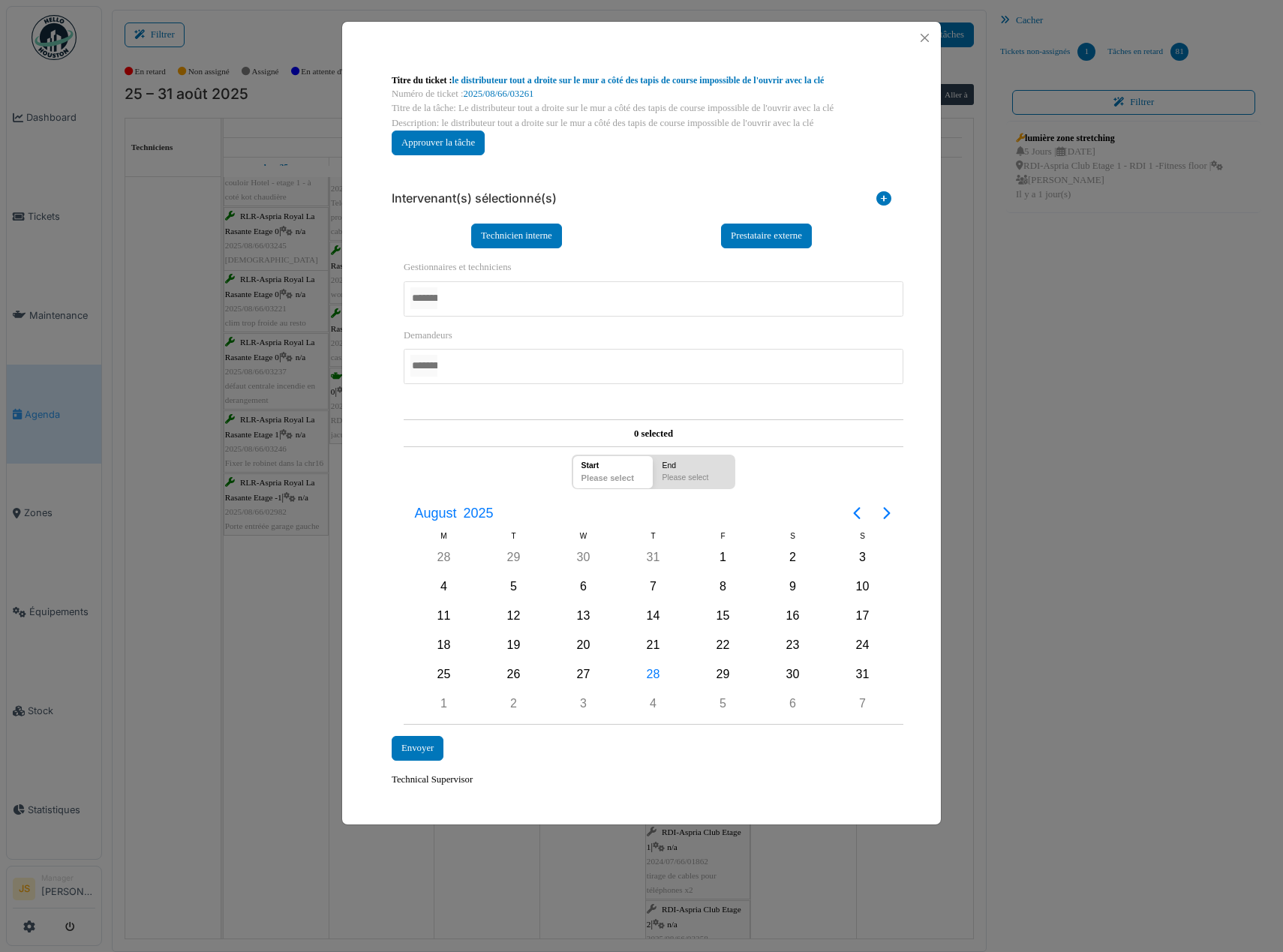
click at [472, 292] on div at bounding box center [654, 299] width 499 height 35
click at [373, 397] on div "**********" at bounding box center [642, 430] width 599 height 753
click at [658, 673] on div "28" at bounding box center [654, 675] width 22 height 22
click at [422, 751] on div "Envoyer" at bounding box center [417, 749] width 51 height 25
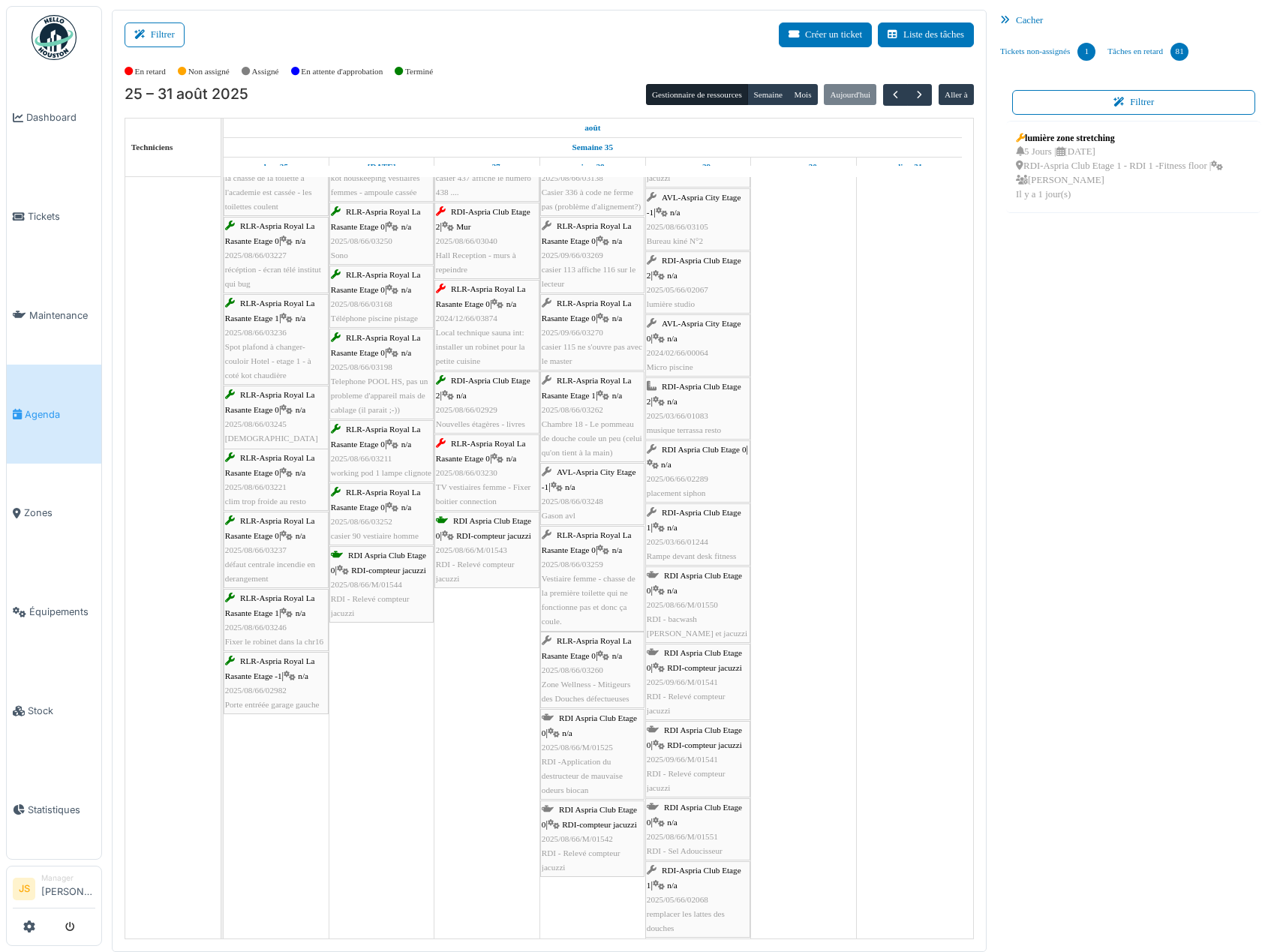
scroll to position [2776, 0]
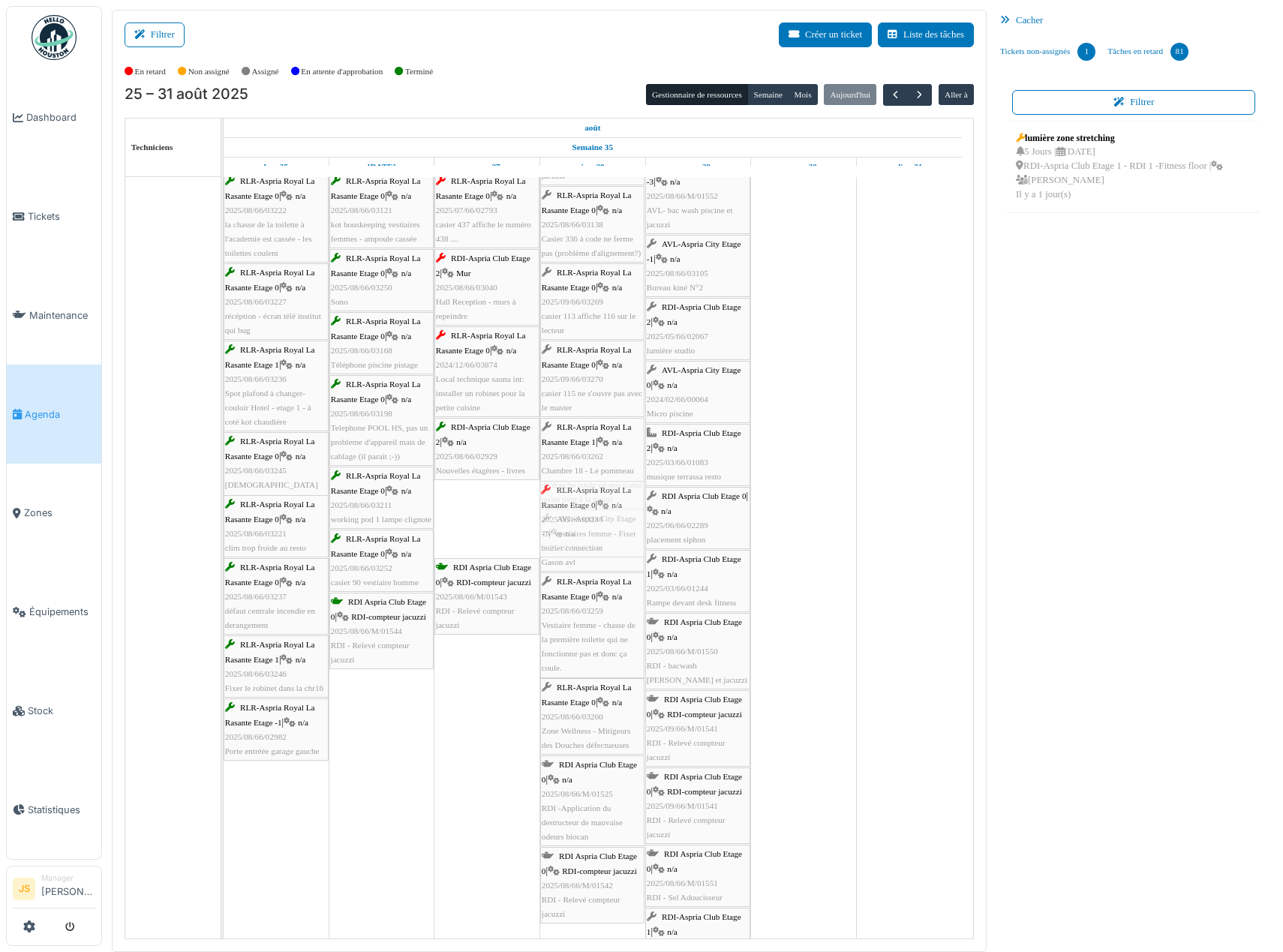
drag, startPoint x: 484, startPoint y: 522, endPoint x: 590, endPoint y: 519, distance: 106.0
click at [223, 519] on div "RLR-Aspria Royal La Rasante Etage 1 | n/a 2025/08/66/03228 chaine tv machines c…" at bounding box center [223, 606] width 0 height 1178
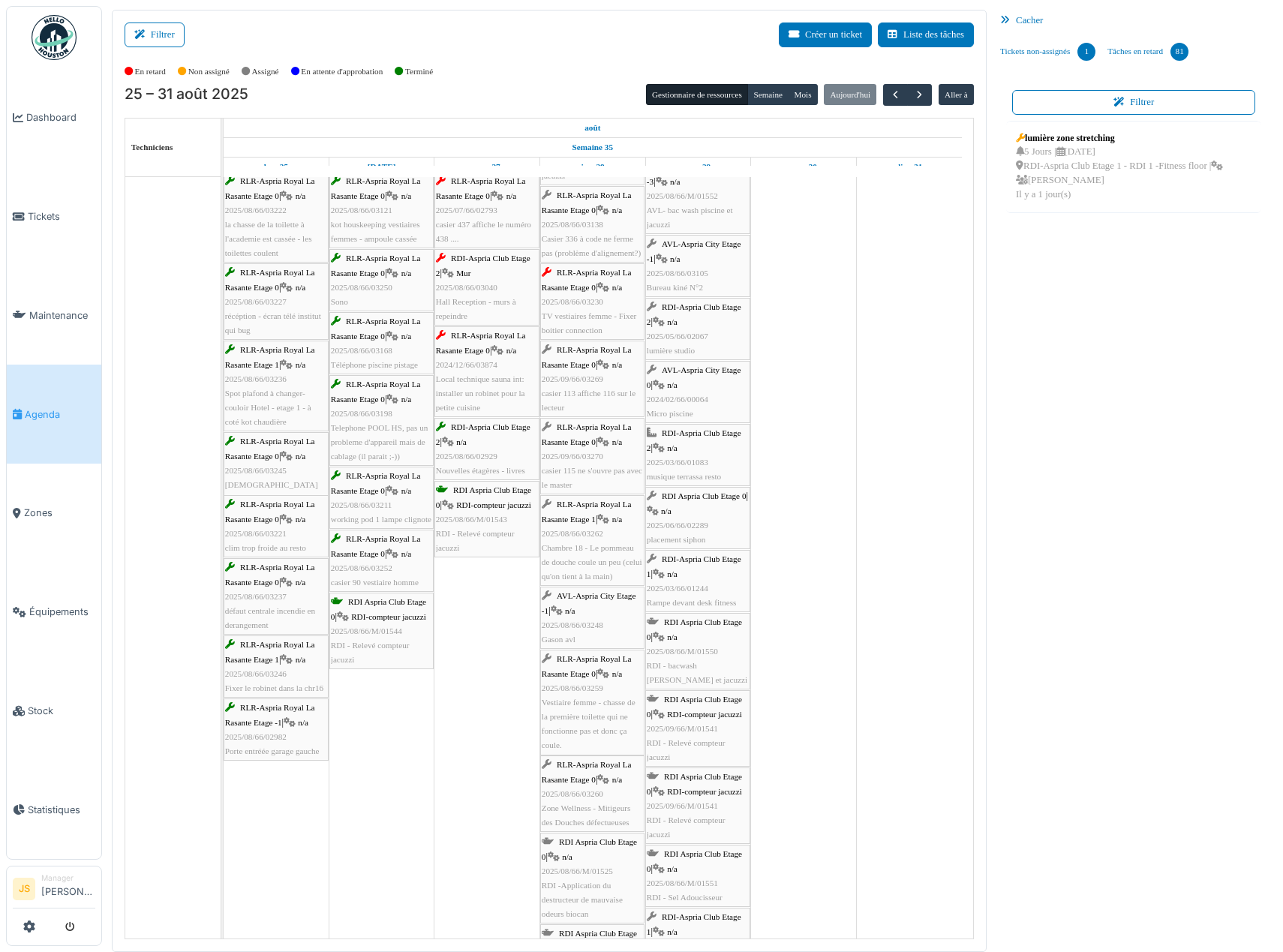
scroll to position [2746, 0]
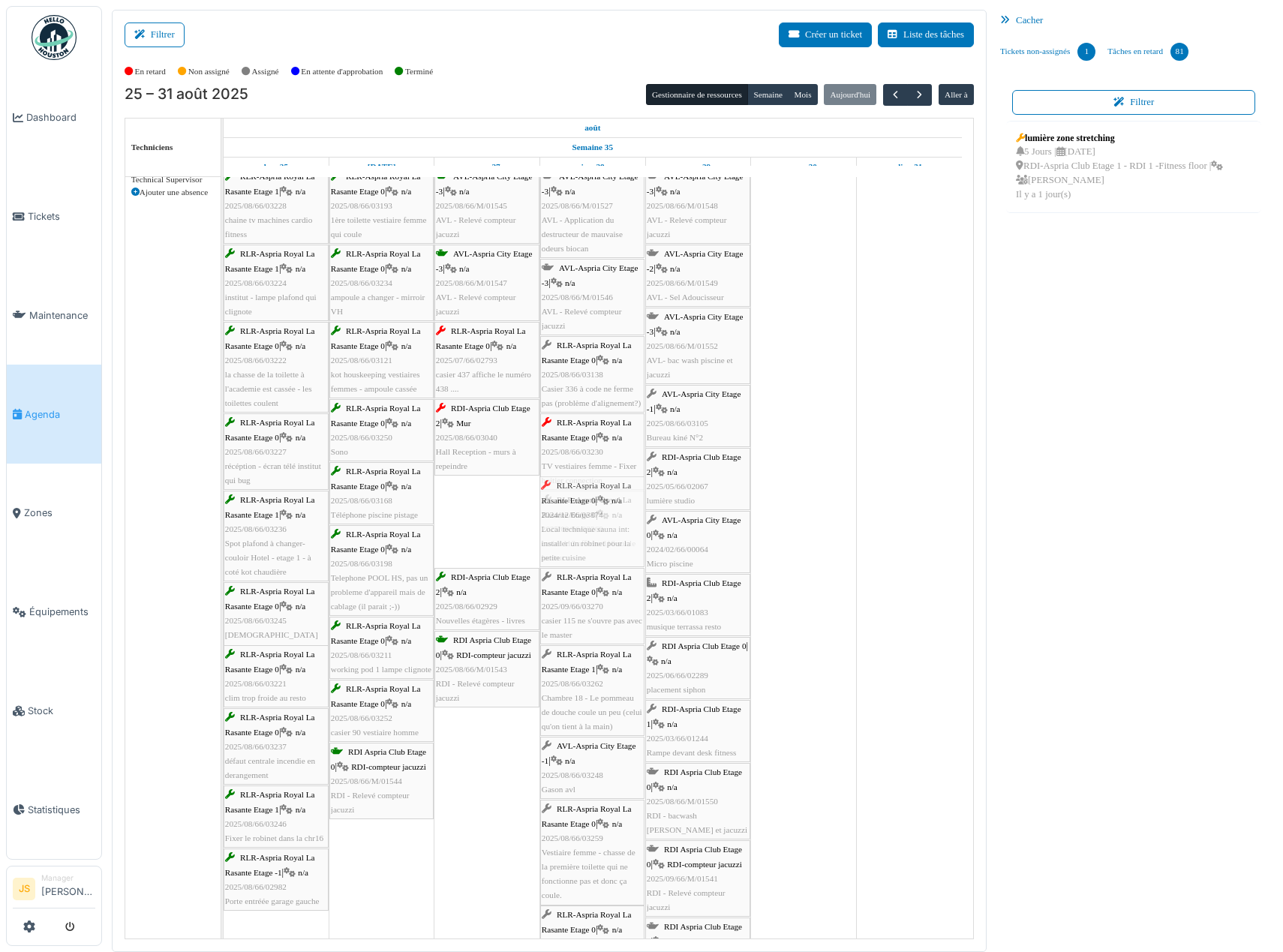
drag, startPoint x: 500, startPoint y: 518, endPoint x: 625, endPoint y: 516, distance: 125.0
click at [223, 516] on div "RLR-Aspria Royal La Rasante Etage 1 | n/a 2025/08/66/03228 chaine tv machines c…" at bounding box center [223, 756] width 0 height 1178
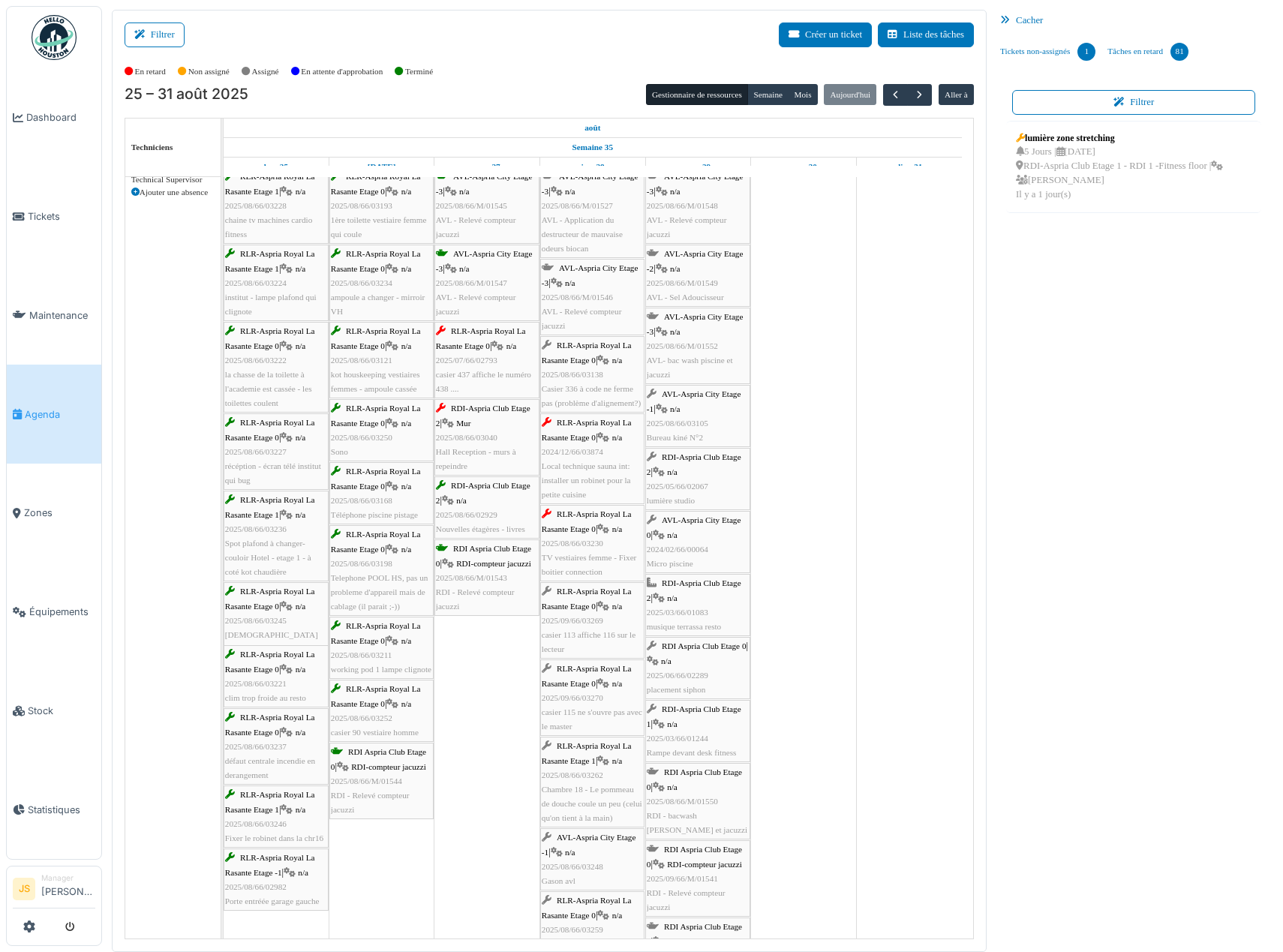
click at [487, 456] on div "RDI-Aspria Club Etage 2 | Mur 2025/08/66/03040 Hall Reception - murs à repeindre" at bounding box center [487, 437] width 102 height 72
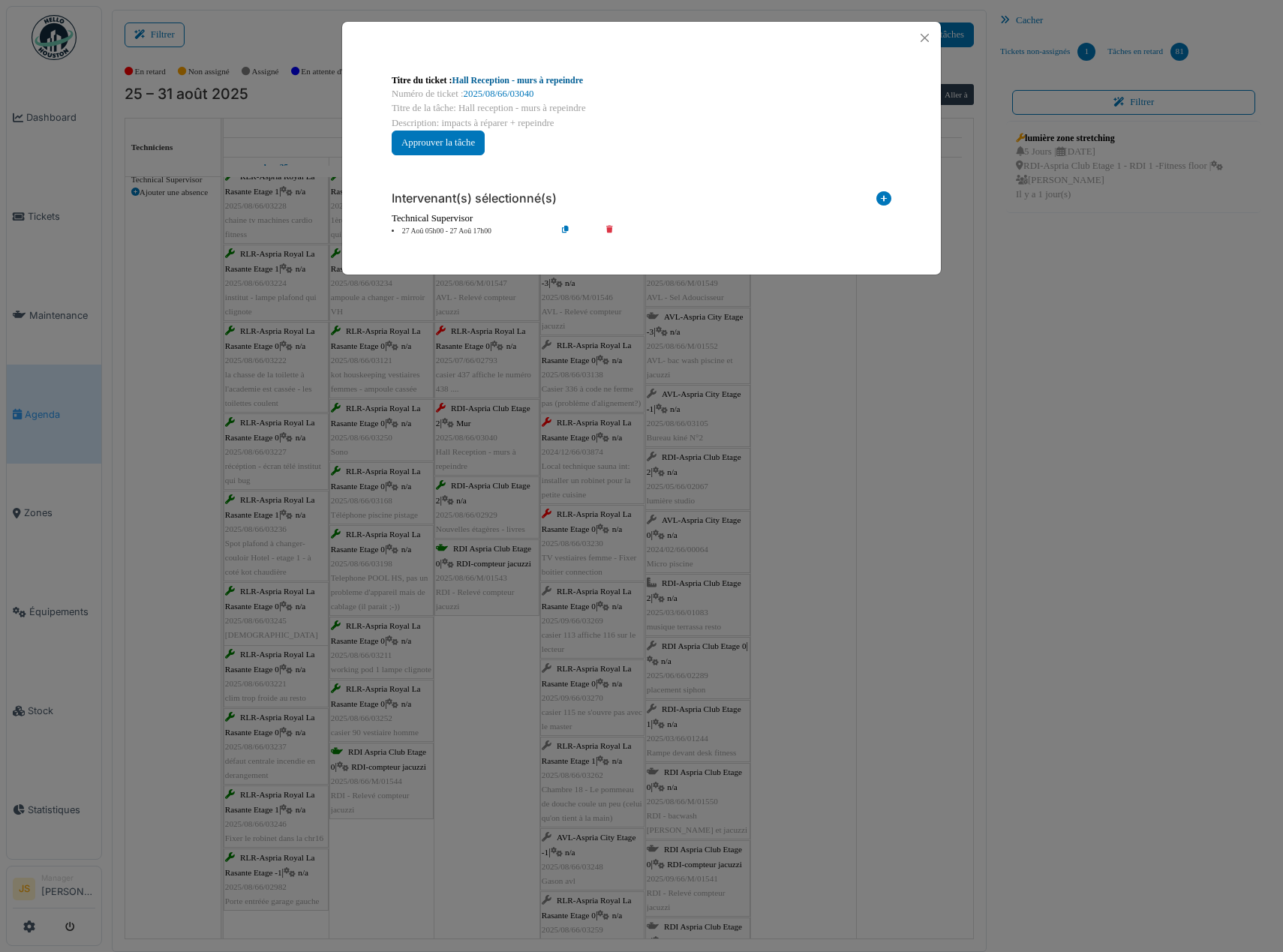
click at [507, 82] on link "Hall Reception - murs à repeindre" at bounding box center [519, 79] width 132 height 10
click at [609, 230] on icon at bounding box center [620, 231] width 43 height 11
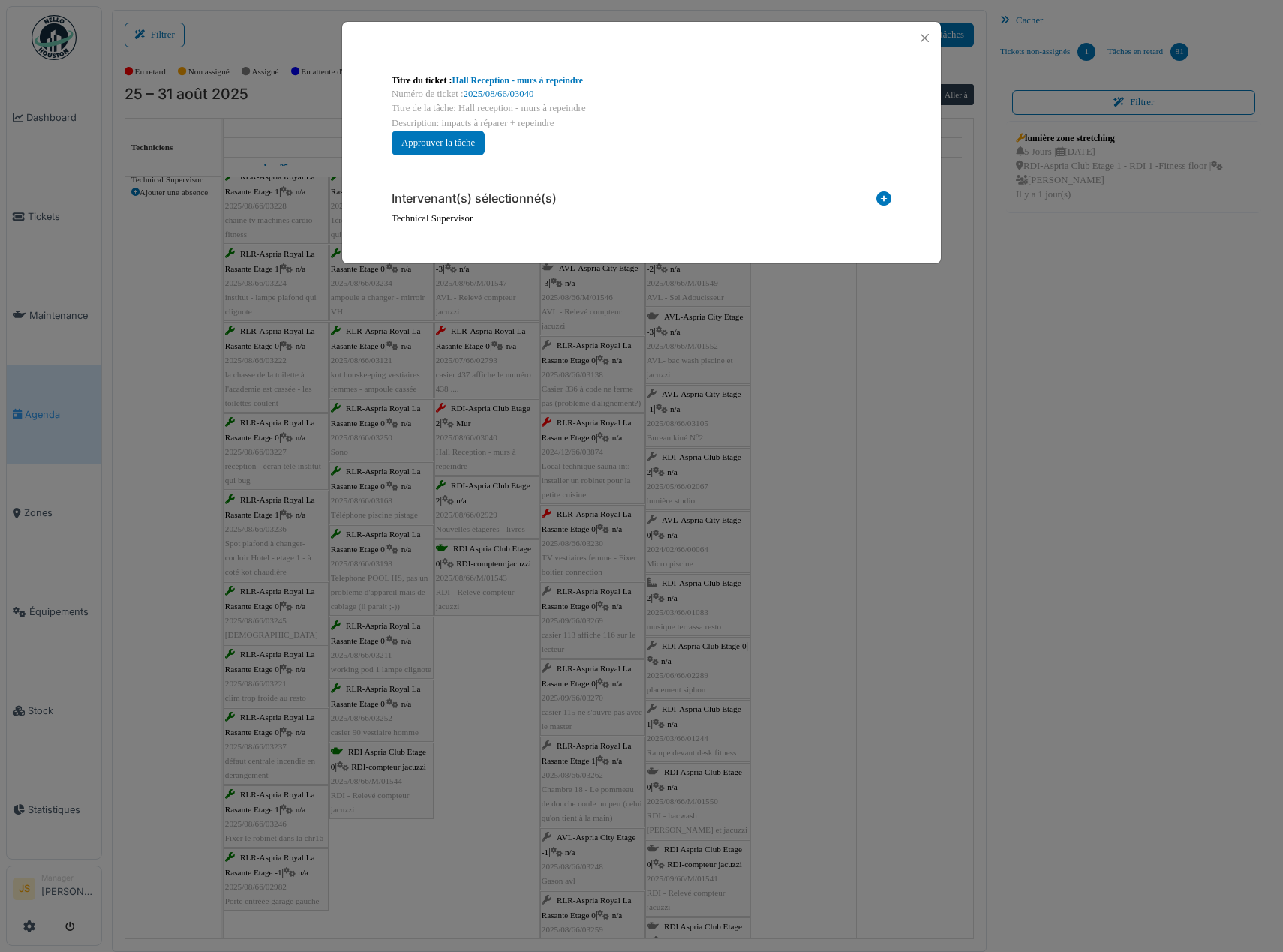
click at [884, 196] on icon at bounding box center [884, 201] width 15 height 20
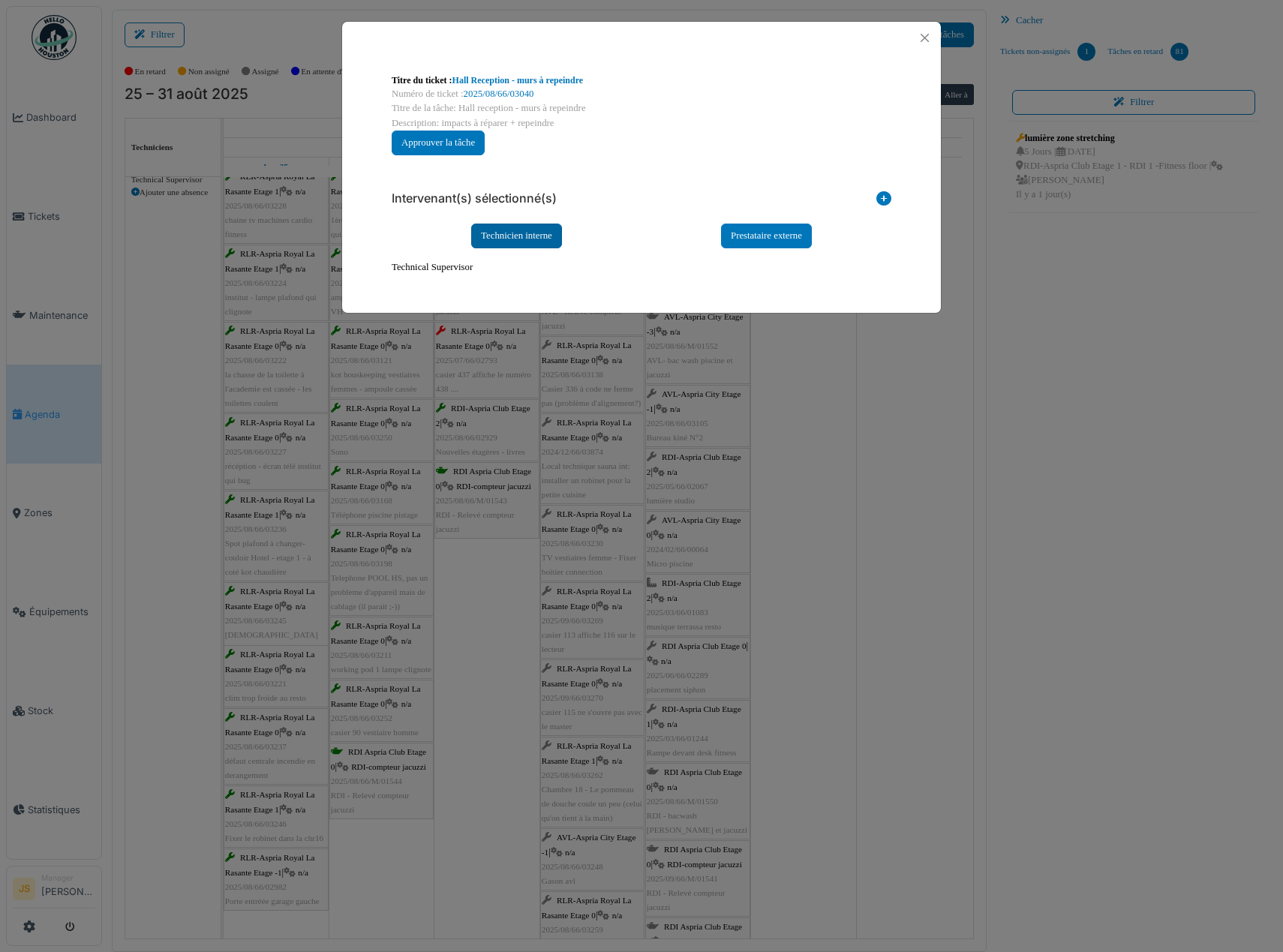
click at [515, 238] on div "Technicien interne" at bounding box center [516, 235] width 91 height 25
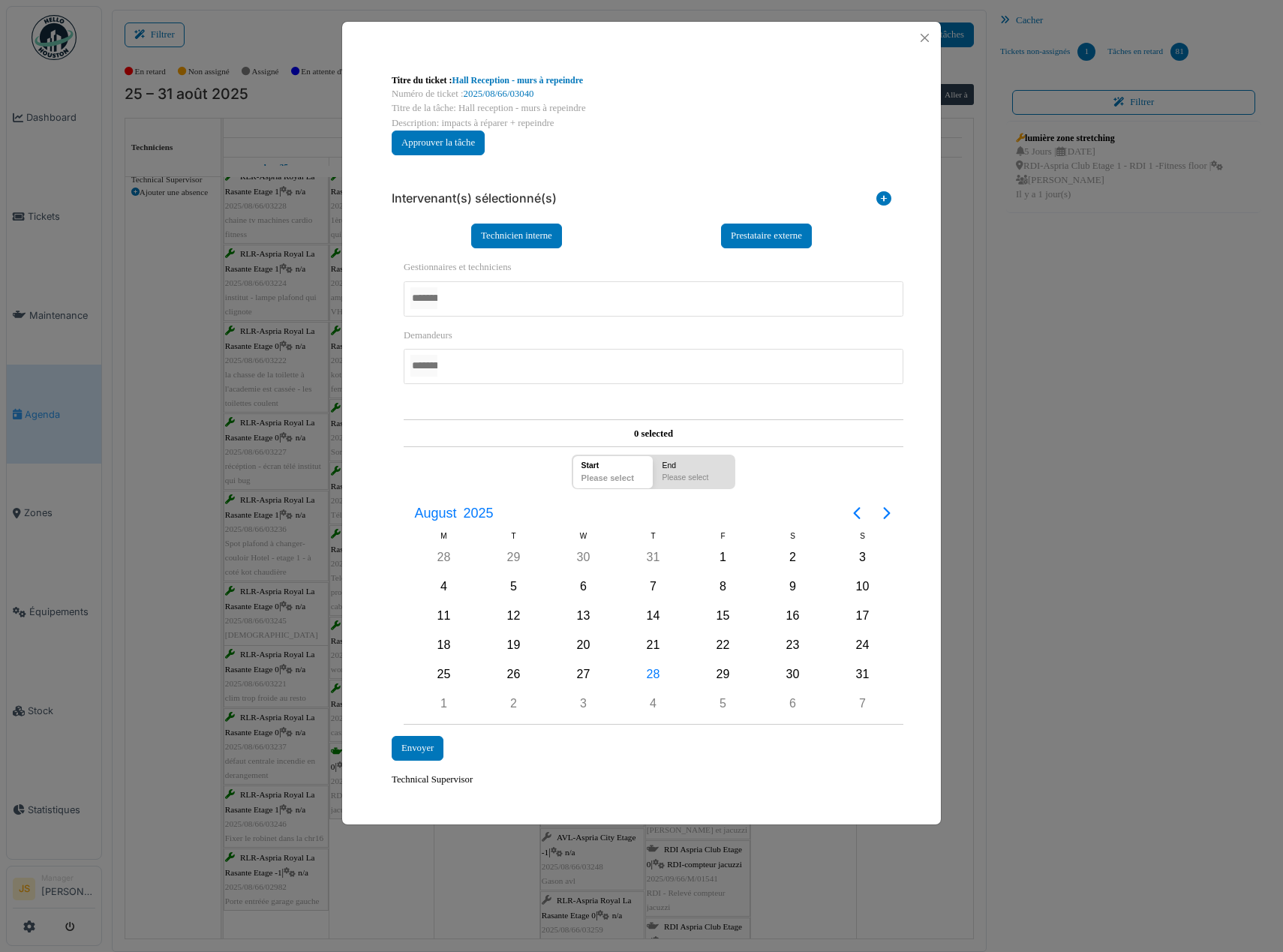
click at [503, 299] on div at bounding box center [654, 299] width 499 height 35
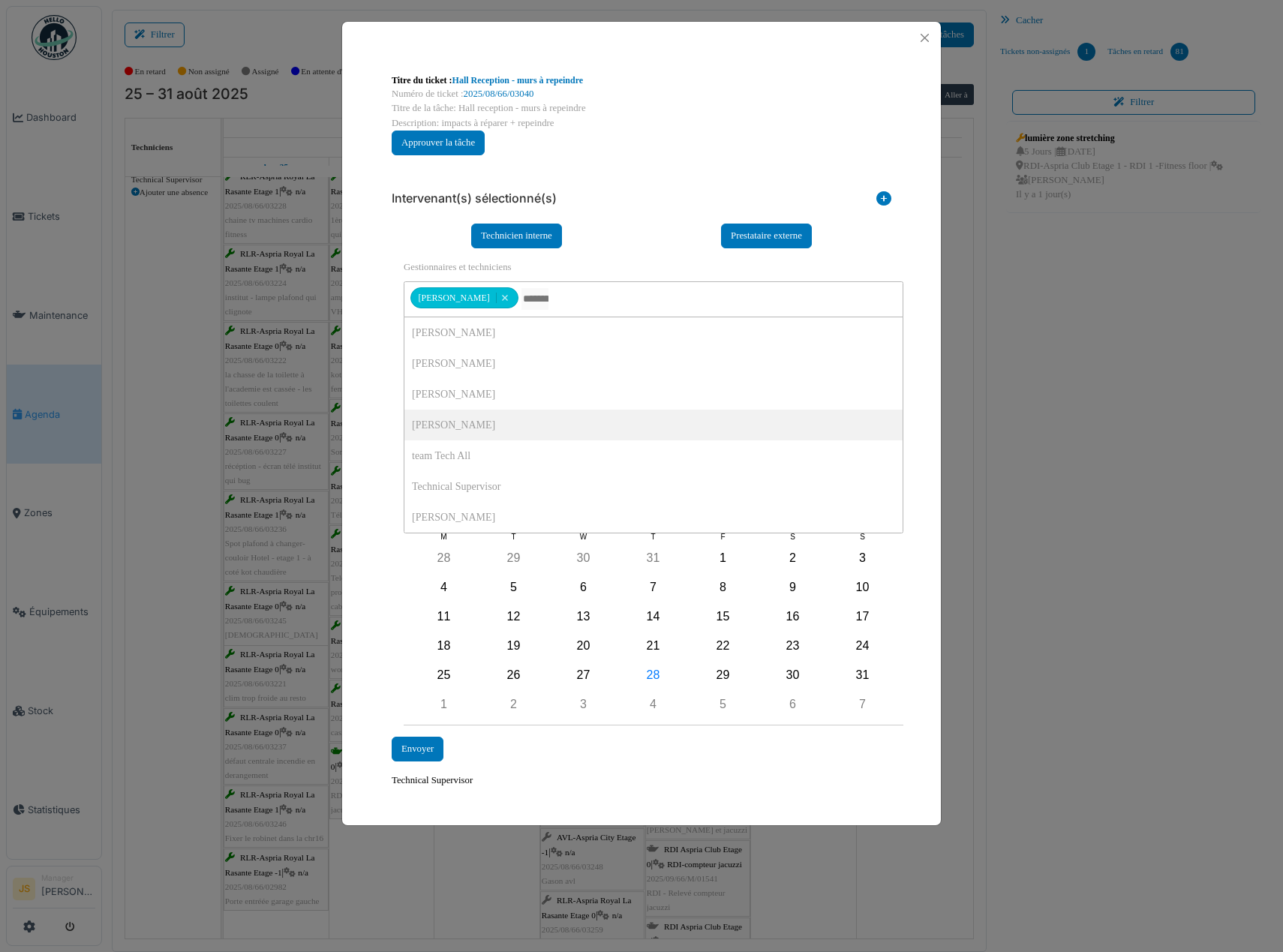
click at [358, 424] on div "**********" at bounding box center [642, 430] width 599 height 753
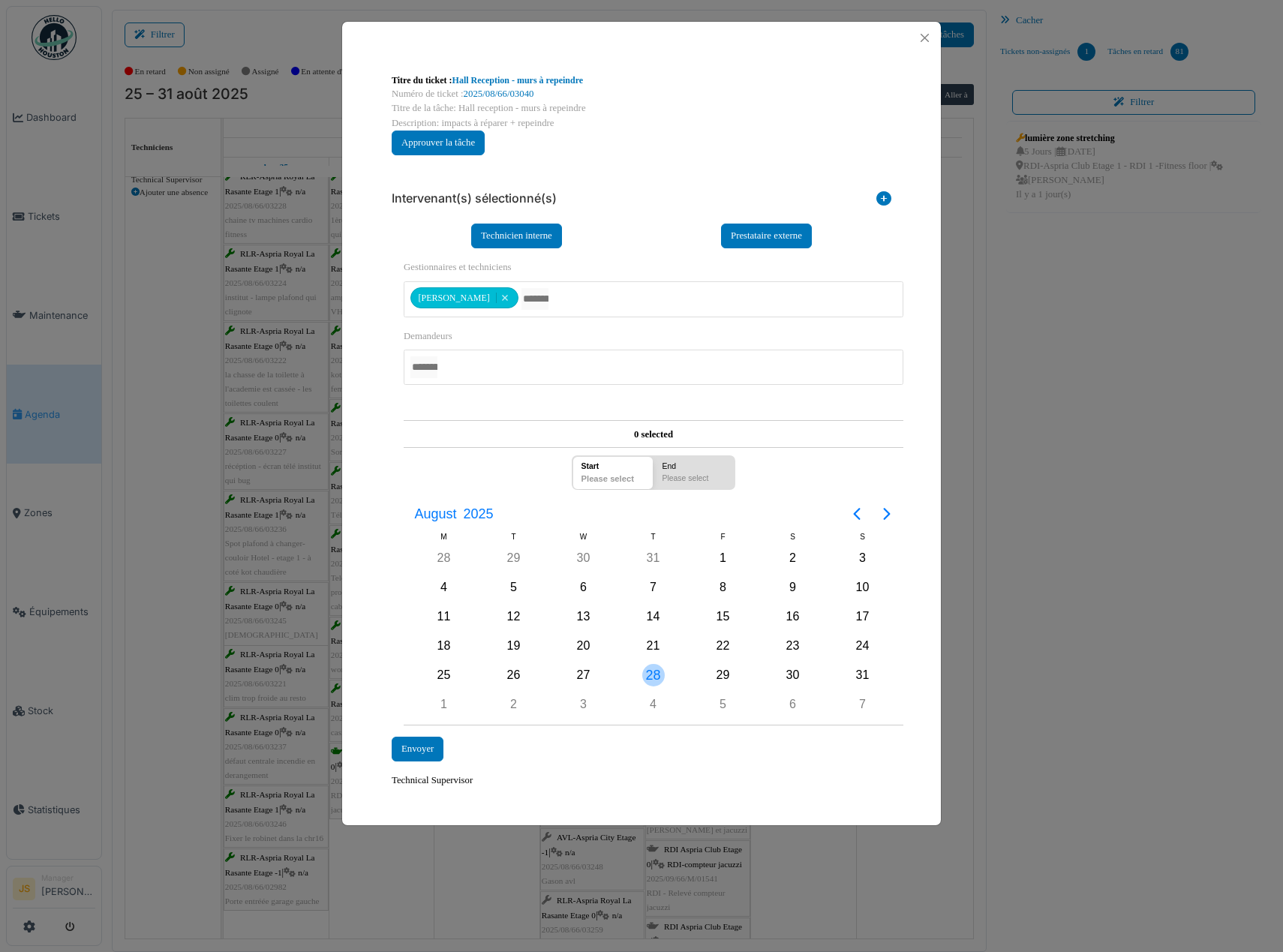
click at [655, 674] on div "28" at bounding box center [654, 675] width 22 height 22
click at [418, 750] on div "Envoyer" at bounding box center [417, 749] width 51 height 25
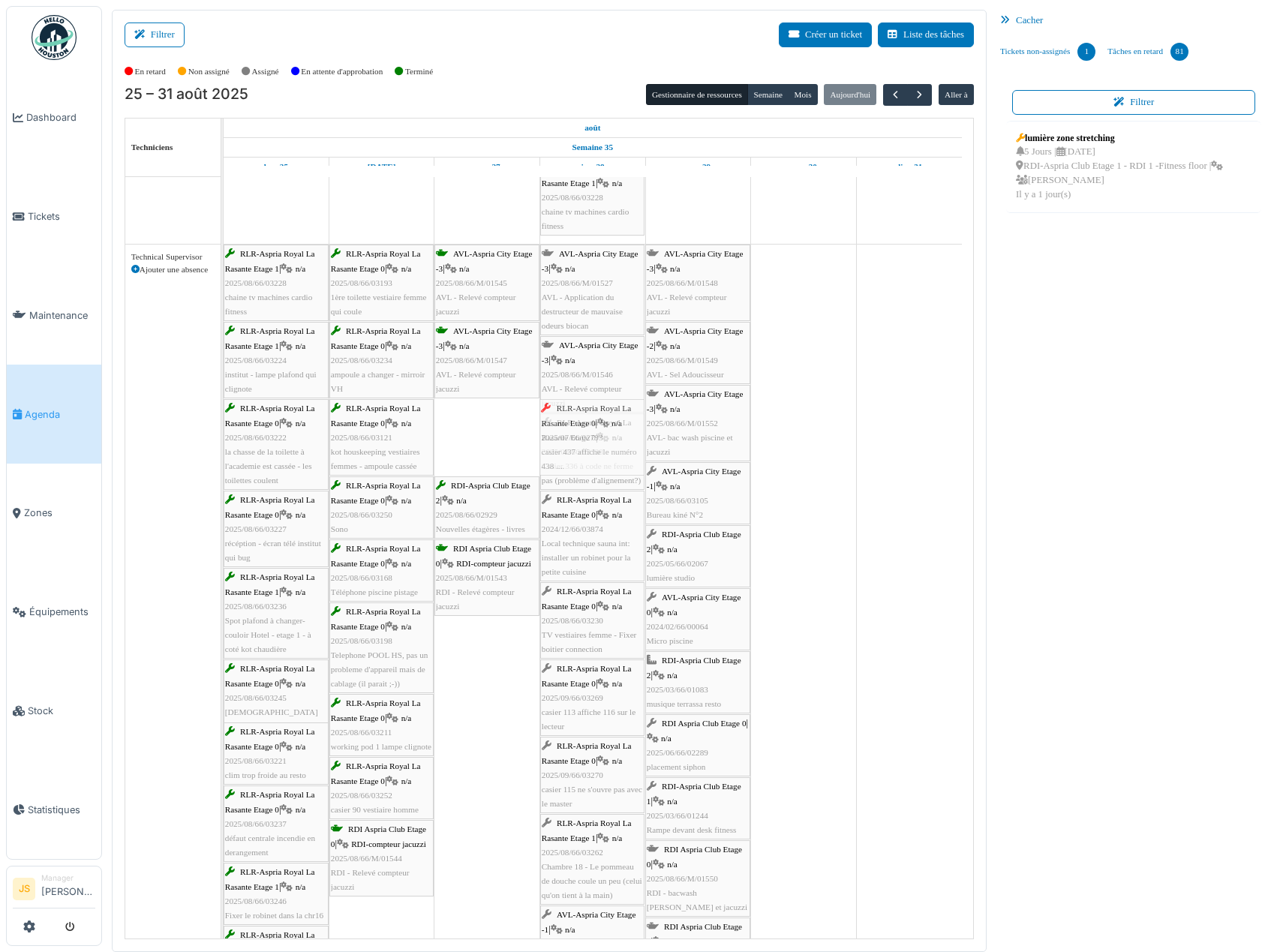
click at [223, 453] on div "RLR-Aspria Royal La Rasante Etage 1 | n/a 2025/08/66/03228 chaine tv machines c…" at bounding box center [223, 834] width 0 height 1178
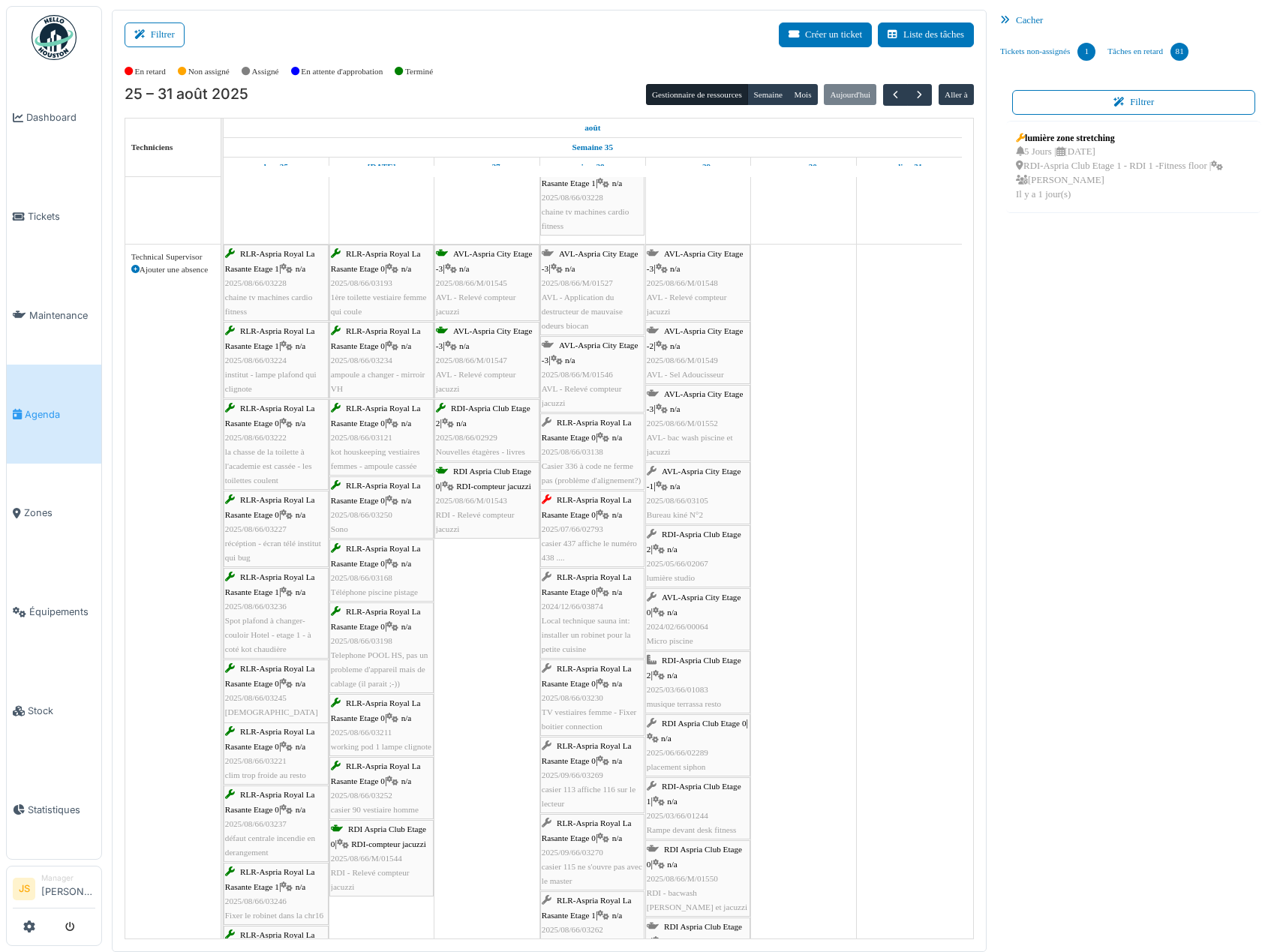
click at [807, 477] on td at bounding box center [804, 15] width 106 height 4927
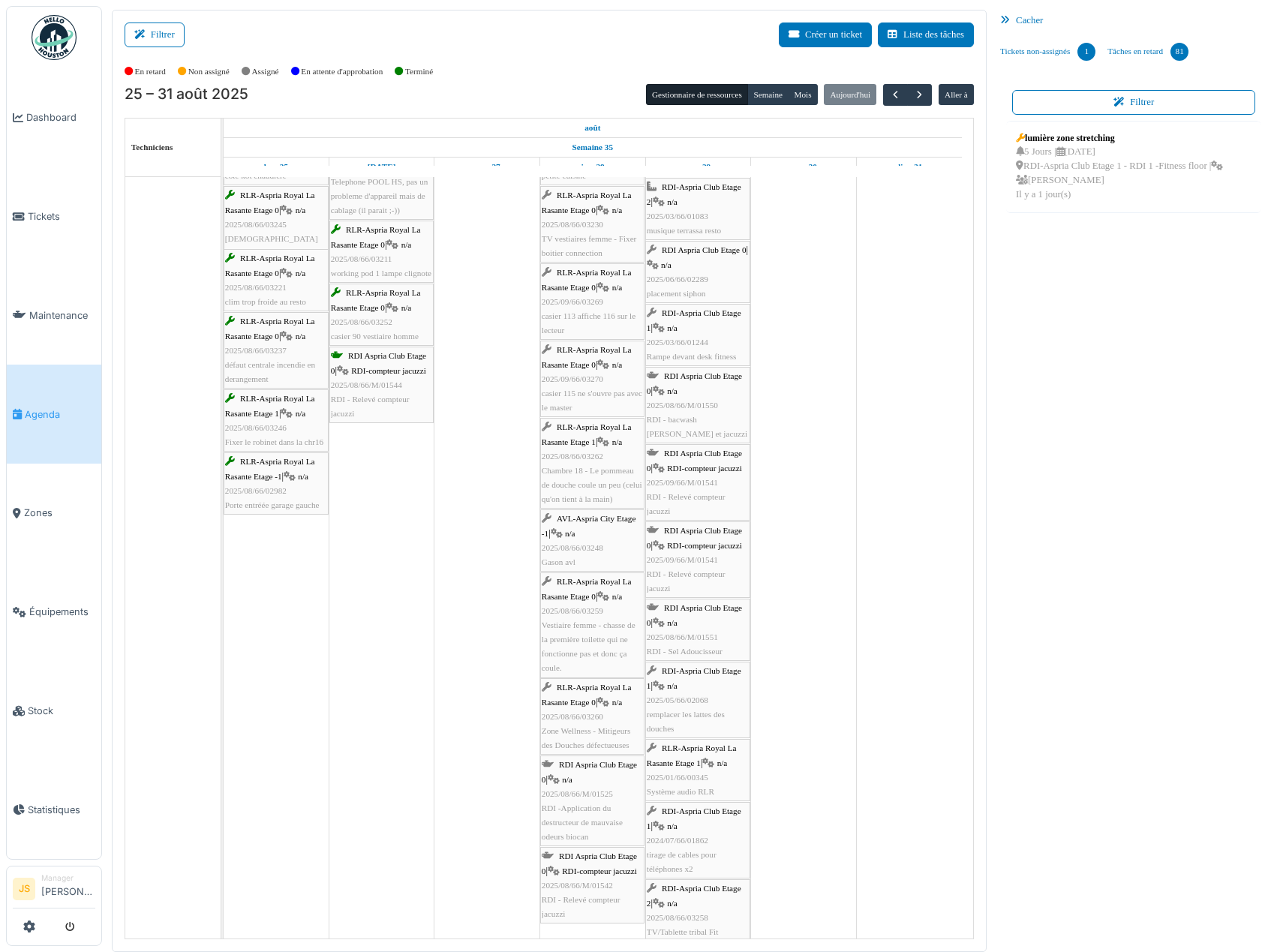
scroll to position [3226, 0]
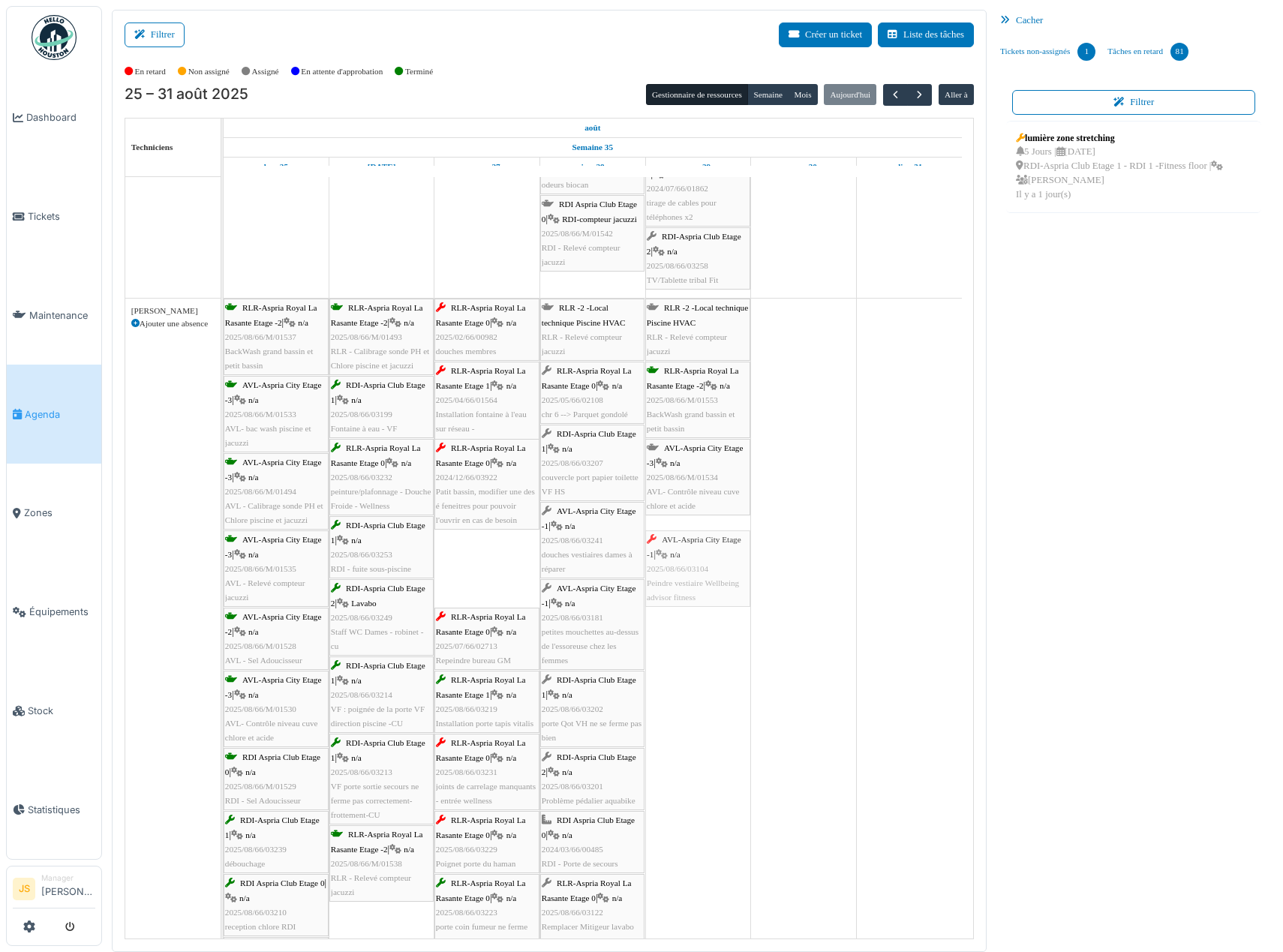
drag, startPoint x: 458, startPoint y: 565, endPoint x: 690, endPoint y: 578, distance: 232.4
click at [223, 578] on div "RLR-Aspria Royal La Rasante Etage -2 | n/a 2025/08/66/M/01537 BackWash grand ba…" at bounding box center [223, 800] width 0 height 1003
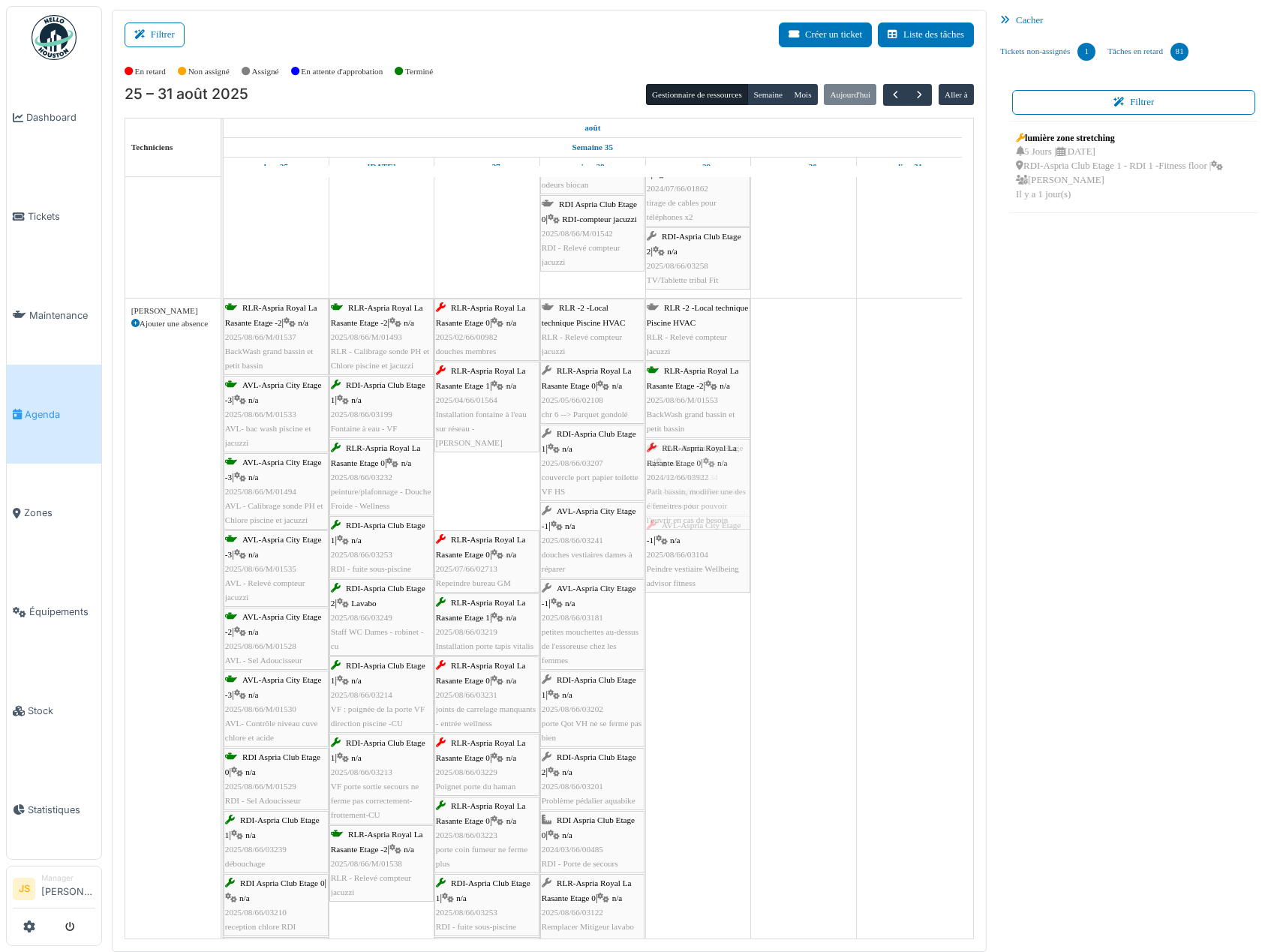
drag, startPoint x: 476, startPoint y: 490, endPoint x: 697, endPoint y: 689, distance: 297.4
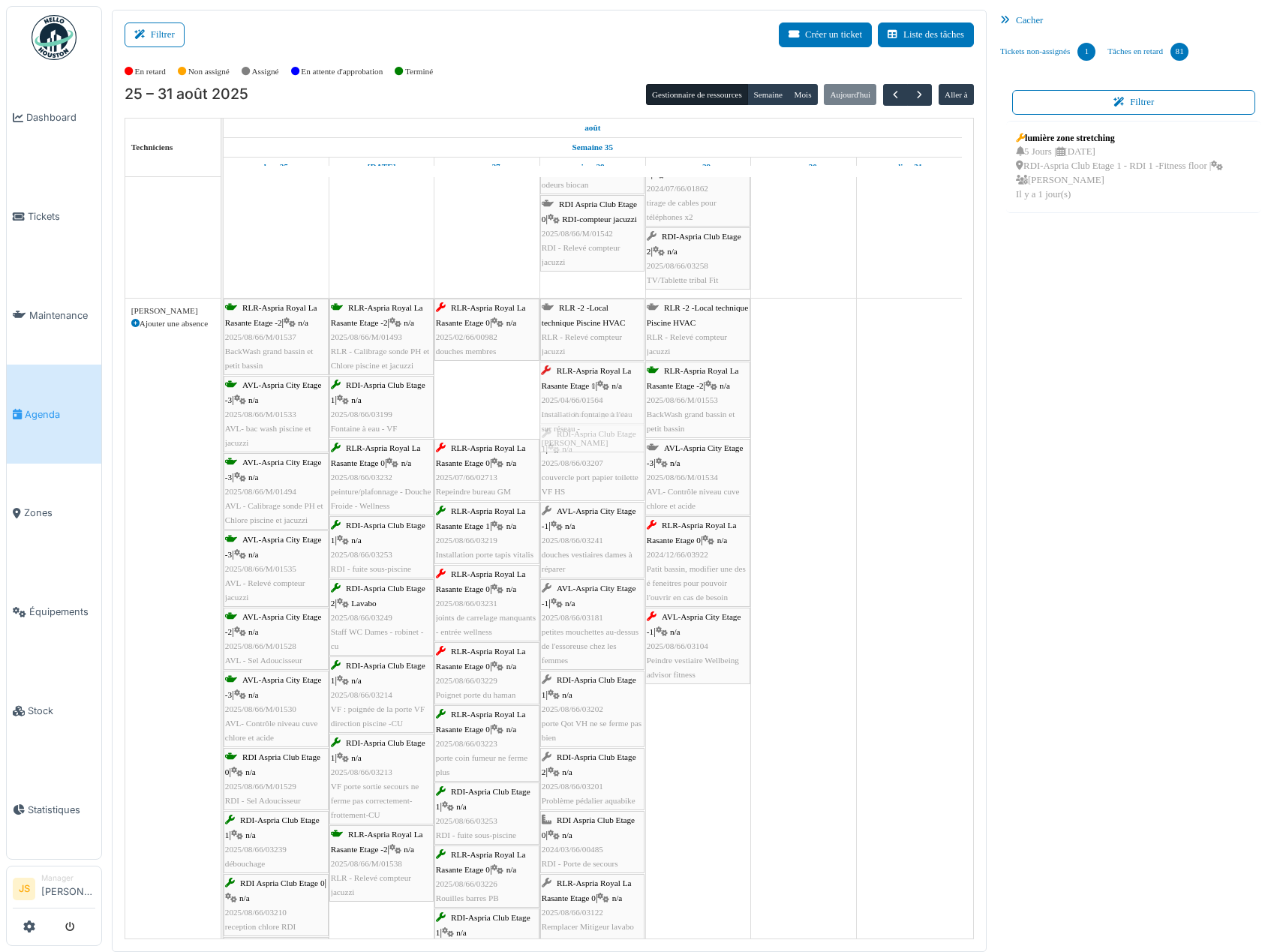
drag, startPoint x: 479, startPoint y: 412, endPoint x: 587, endPoint y: 413, distance: 108.0
click at [223, 413] on div "RLR-Aspria Royal La Rasante Etage -2 | n/a 2025/08/66/M/01537 BackWash grand ba…" at bounding box center [223, 730] width 0 height 864
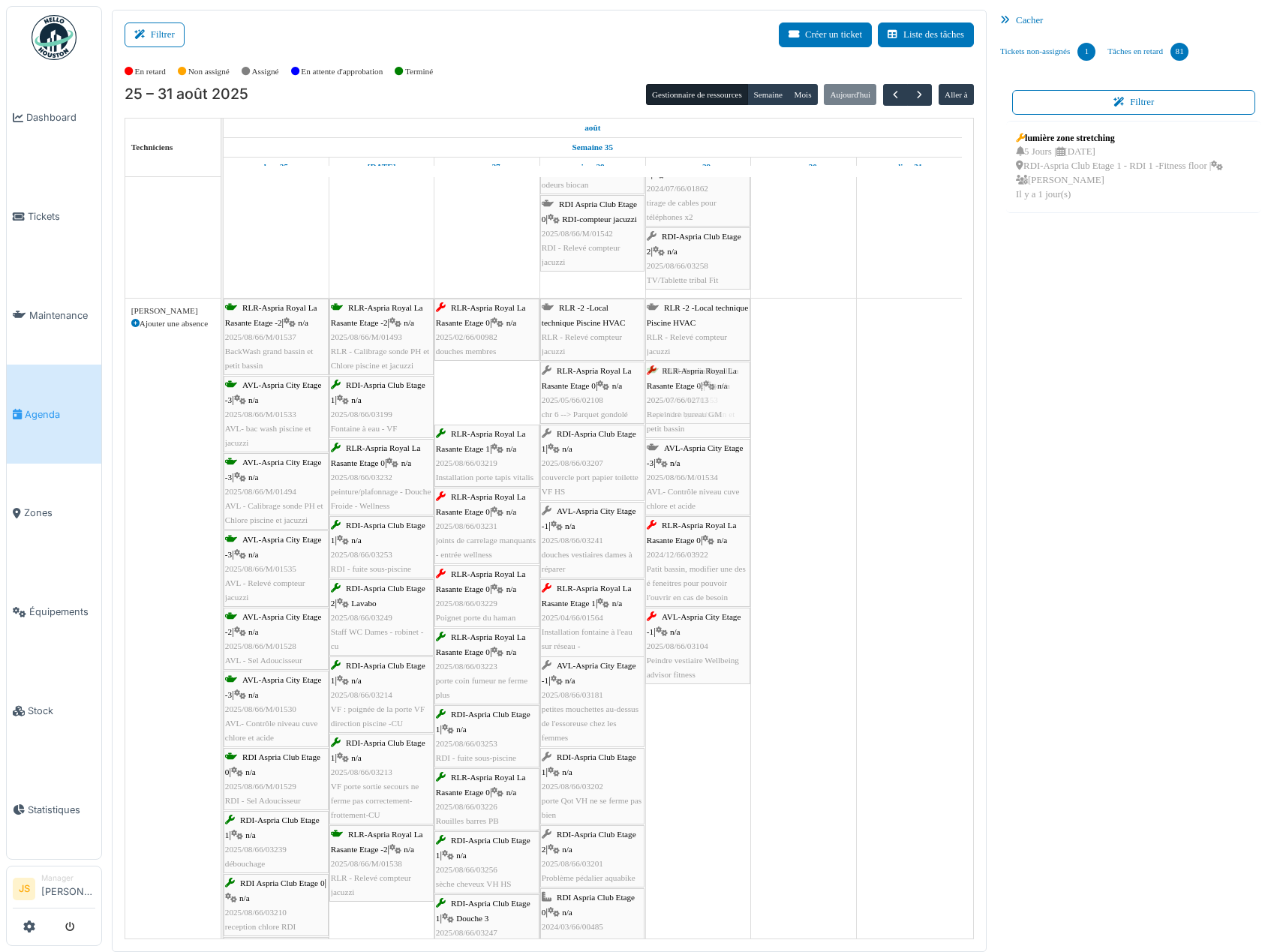
drag, startPoint x: 476, startPoint y: 383, endPoint x: 700, endPoint y: 384, distance: 224.0
click at [223, 384] on div "RLR-Aspria Royal La Rasante Etage -2 | n/a 2025/08/66/M/01537 BackWash grand ba…" at bounding box center [223, 751] width 0 height 906
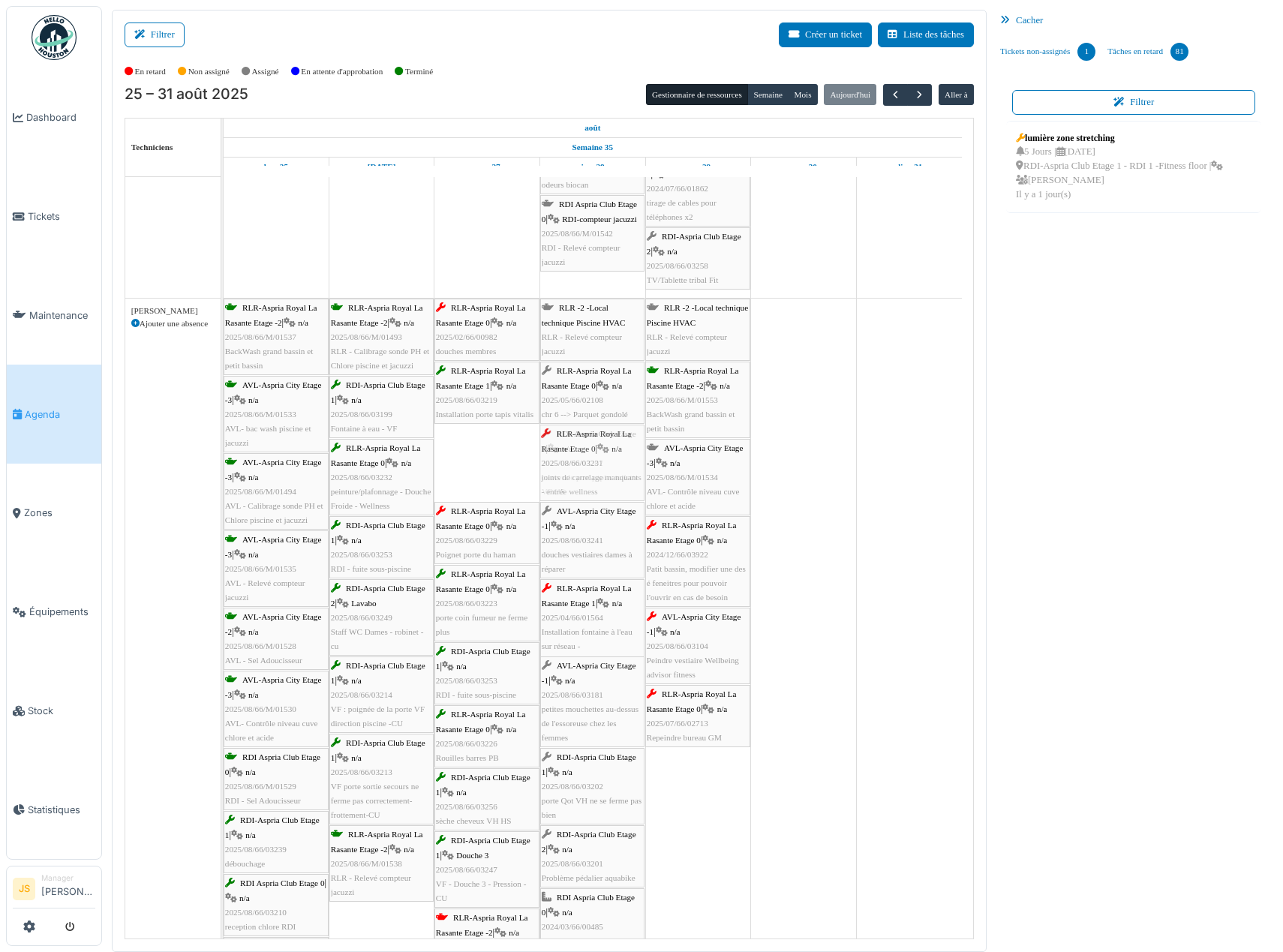
drag, startPoint x: 476, startPoint y: 465, endPoint x: 581, endPoint y: 461, distance: 105.1
click at [223, 461] on div "RLR-Aspria Royal La Rasante Etage -2 | n/a 2025/08/66/M/01537 BackWash grand ba…" at bounding box center [223, 751] width 0 height 906
drag, startPoint x: 486, startPoint y: 469, endPoint x: 568, endPoint y: 460, distance: 82.5
click at [223, 460] on div "RLR-Aspria Royal La Rasante Etage -2 | n/a 2025/08/66/M/01537 BackWash grand ba…" at bounding box center [223, 790] width 0 height 983
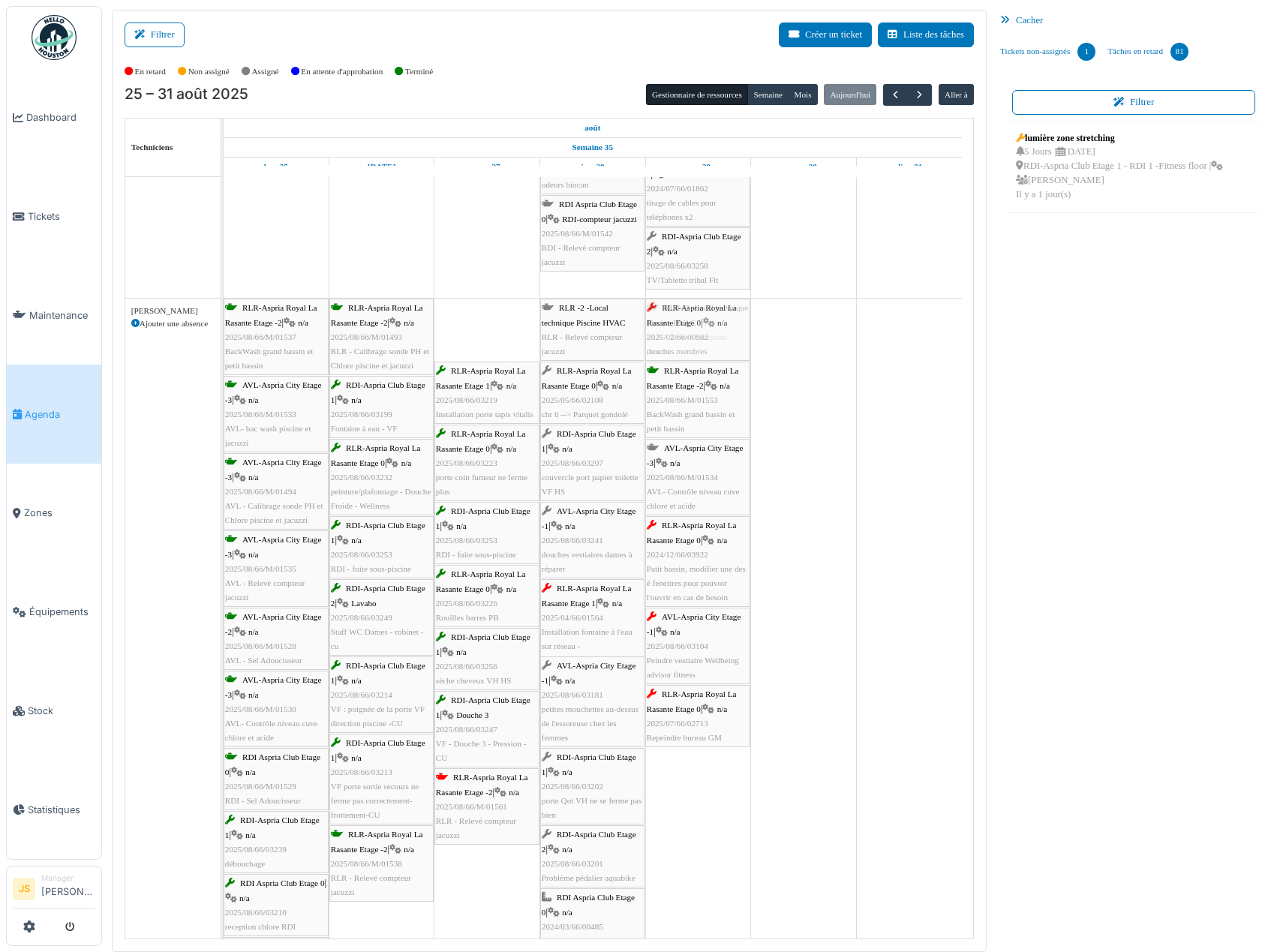
drag, startPoint x: 479, startPoint y: 342, endPoint x: 670, endPoint y: 340, distance: 191.0
click at [223, 340] on div "RLR-Aspria Royal La Rasante Etage -2 | n/a 2025/08/66/M/01537 BackWash grand ba…" at bounding box center [223, 822] width 0 height 1047
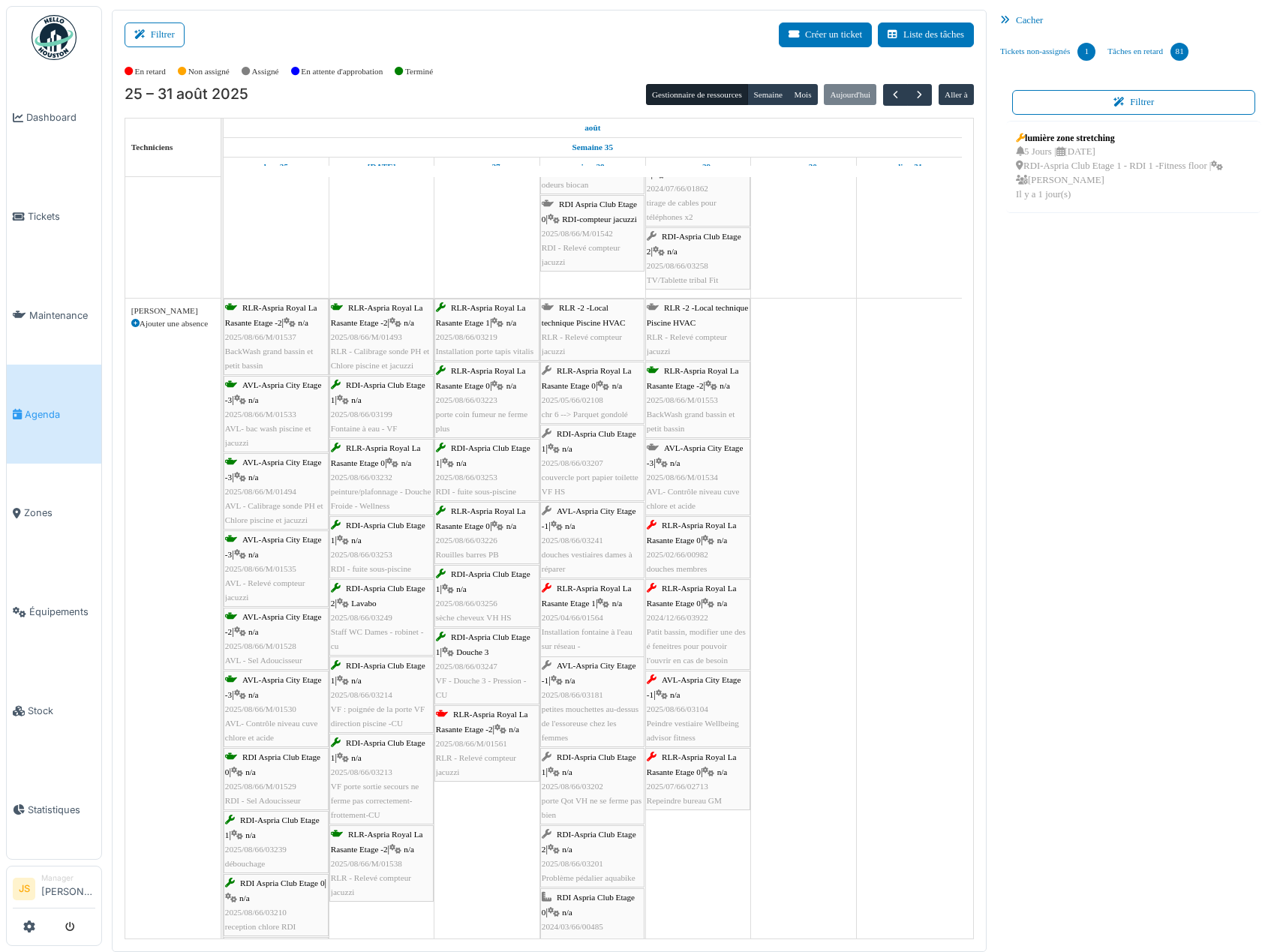
click at [490, 746] on span "2025/08/66/M/01561" at bounding box center [471, 743] width 71 height 9
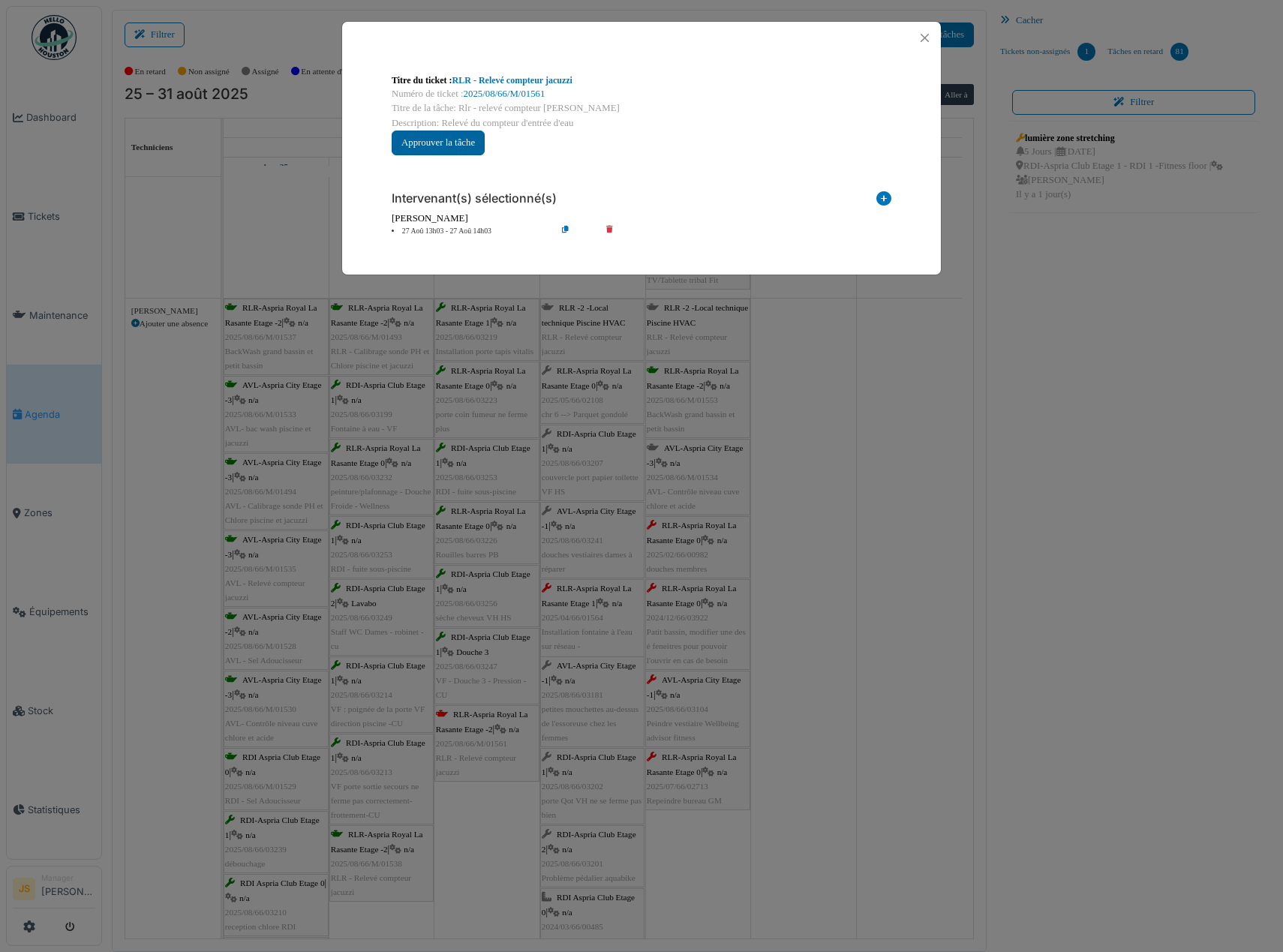
click at [459, 148] on button "Approuver la tâche" at bounding box center [438, 143] width 93 height 25
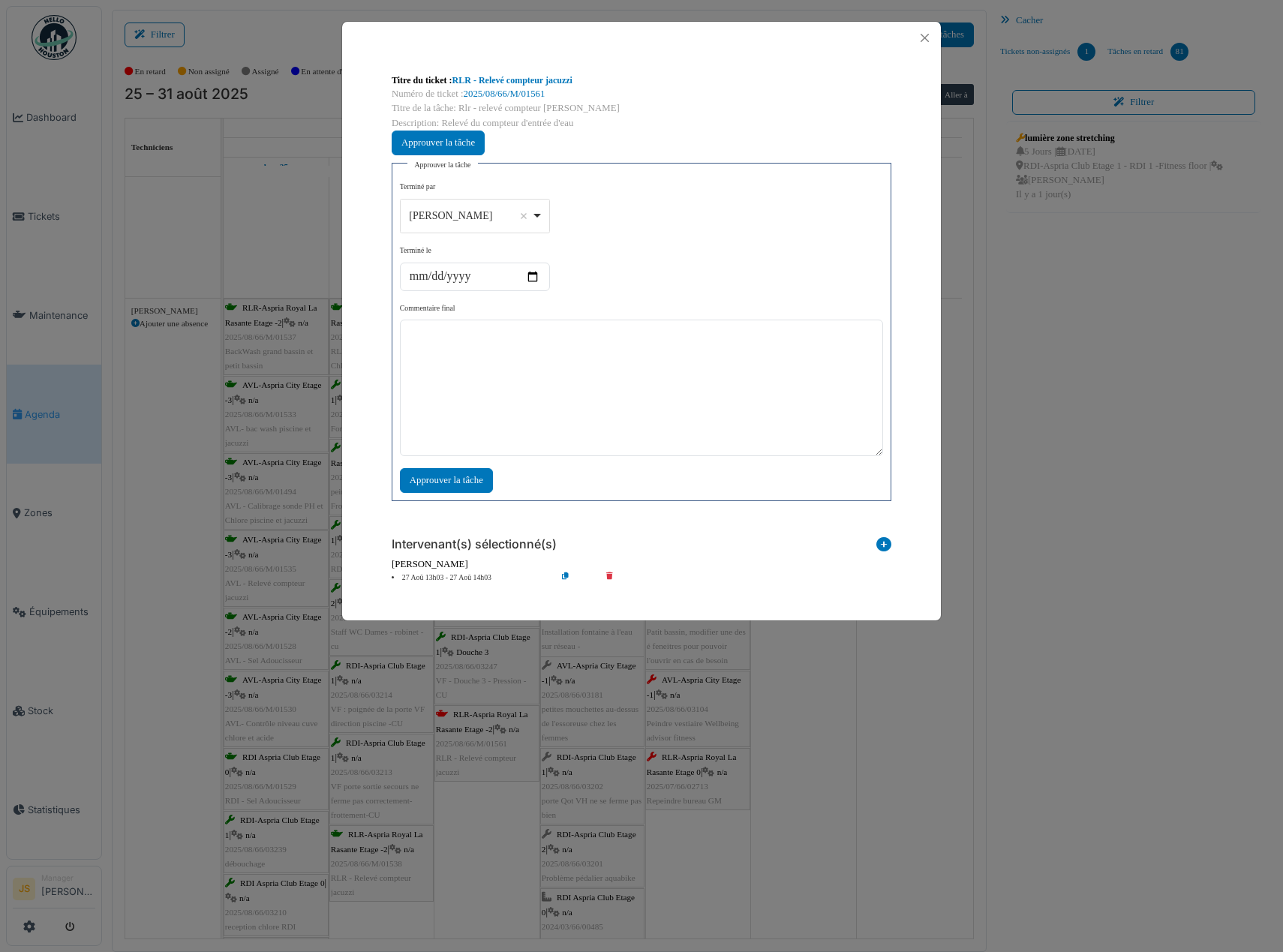
click at [536, 216] on div "Alexandre Michailidis Remove item" at bounding box center [475, 215] width 137 height 22
select select "****"
click at [531, 384] on textarea at bounding box center [642, 388] width 483 height 136
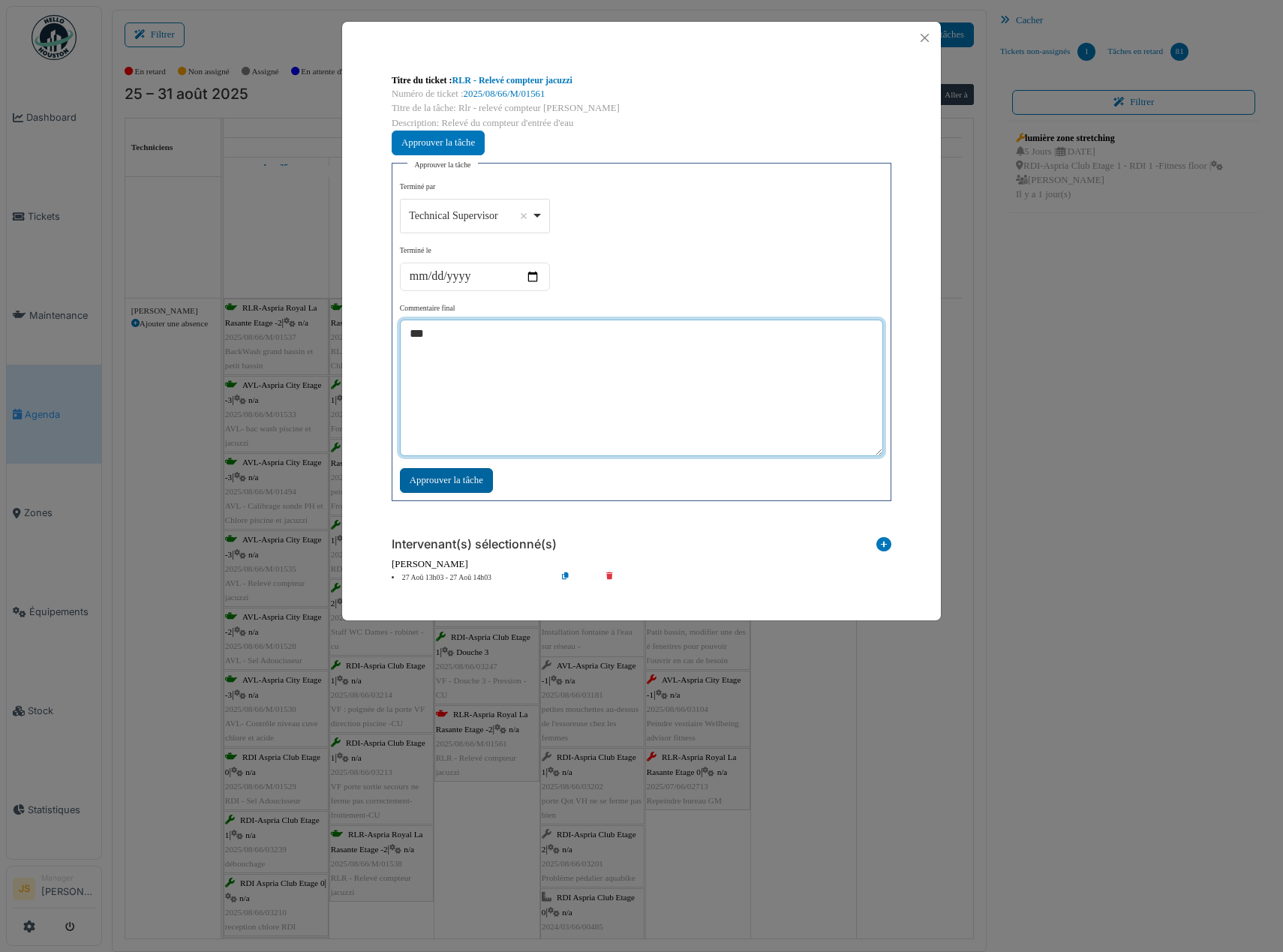
type textarea "***"
click at [446, 478] on div "Approuver la tâche" at bounding box center [446, 480] width 93 height 25
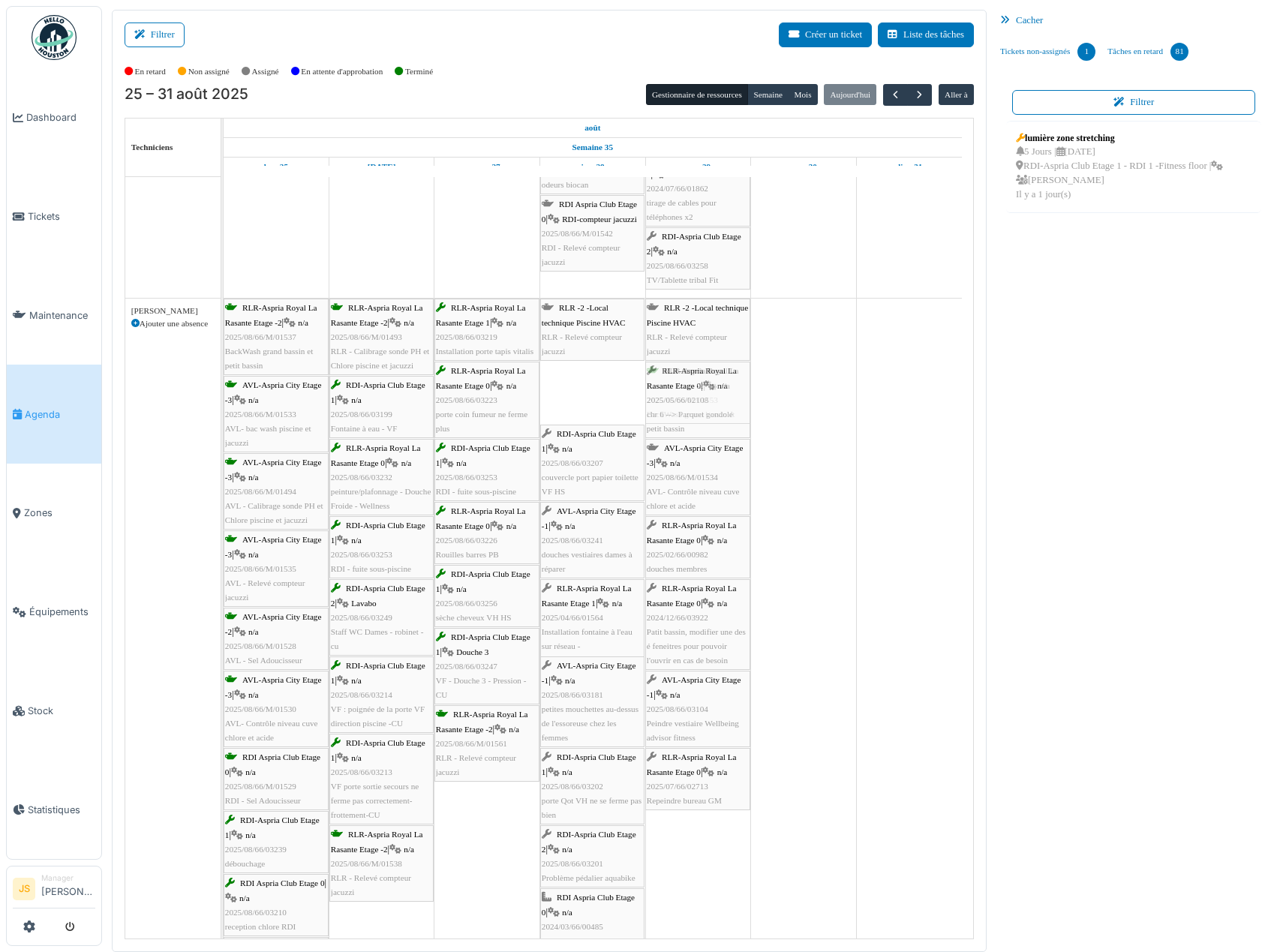
drag, startPoint x: 603, startPoint y: 393, endPoint x: 659, endPoint y: 393, distance: 56.0
click at [223, 391] on div "RLR-Aspria Royal La Rasante Etage -2 | n/a 2025/08/66/M/01537 BackWash grand ba…" at bounding box center [223, 822] width 0 height 1047
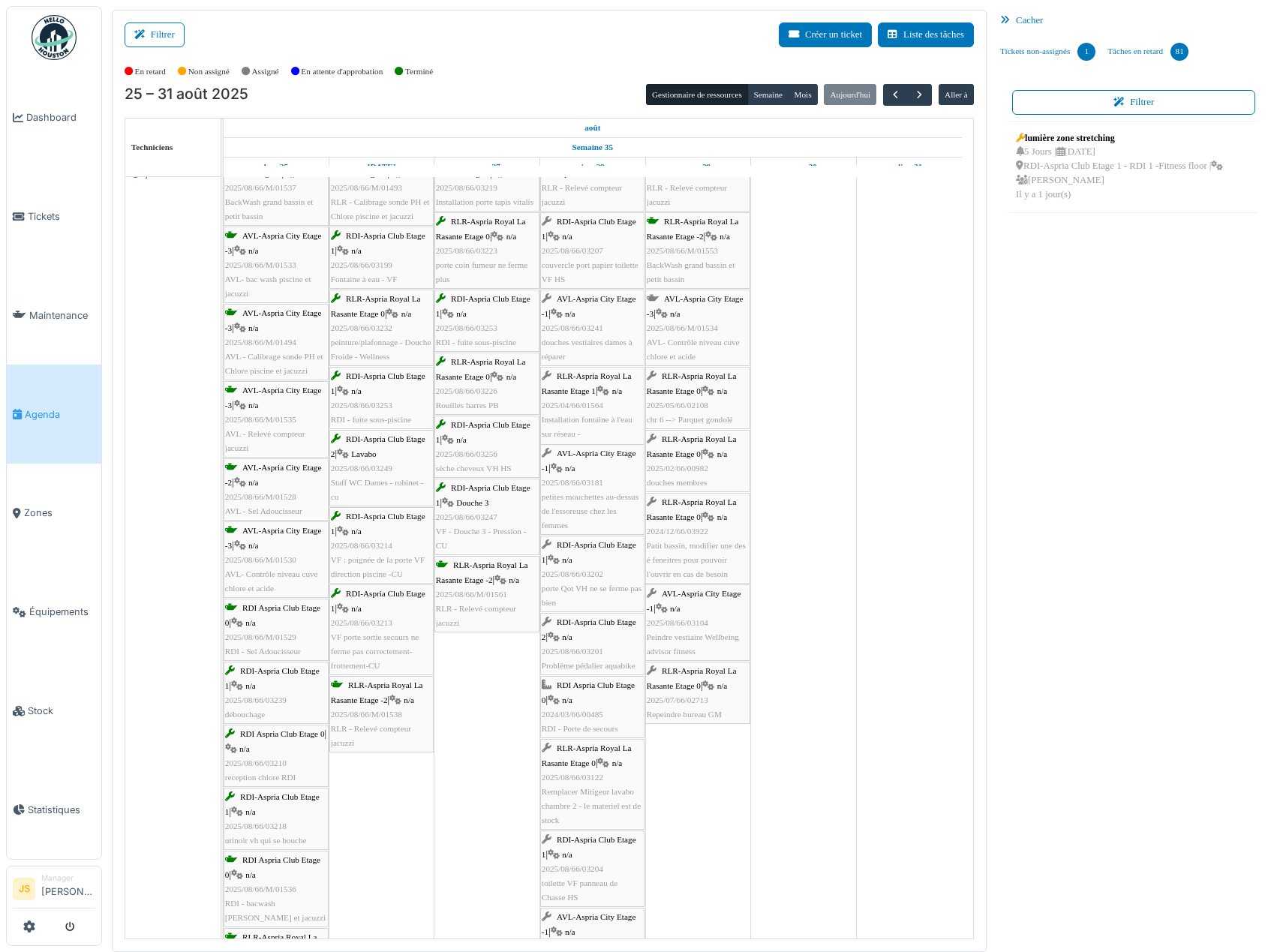
scroll to position [3901, 0]
click at [572, 489] on div "AVL-Aspria City Etage -1 | n/a 2025/08/66/03181 petites mouchettes au-dessus de…" at bounding box center [593, 488] width 101 height 86
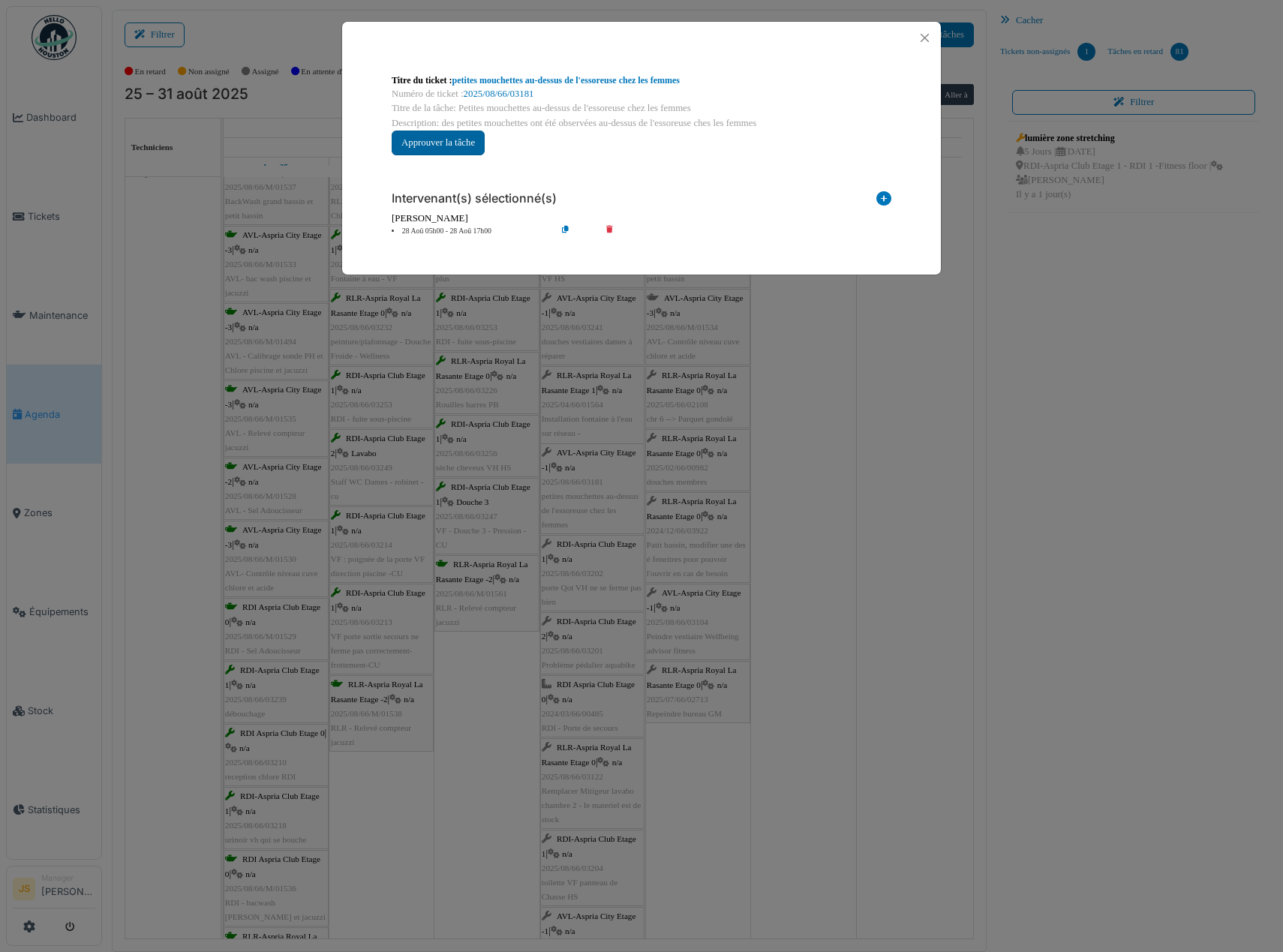
click at [459, 138] on button "Approuver la tâche" at bounding box center [438, 143] width 93 height 25
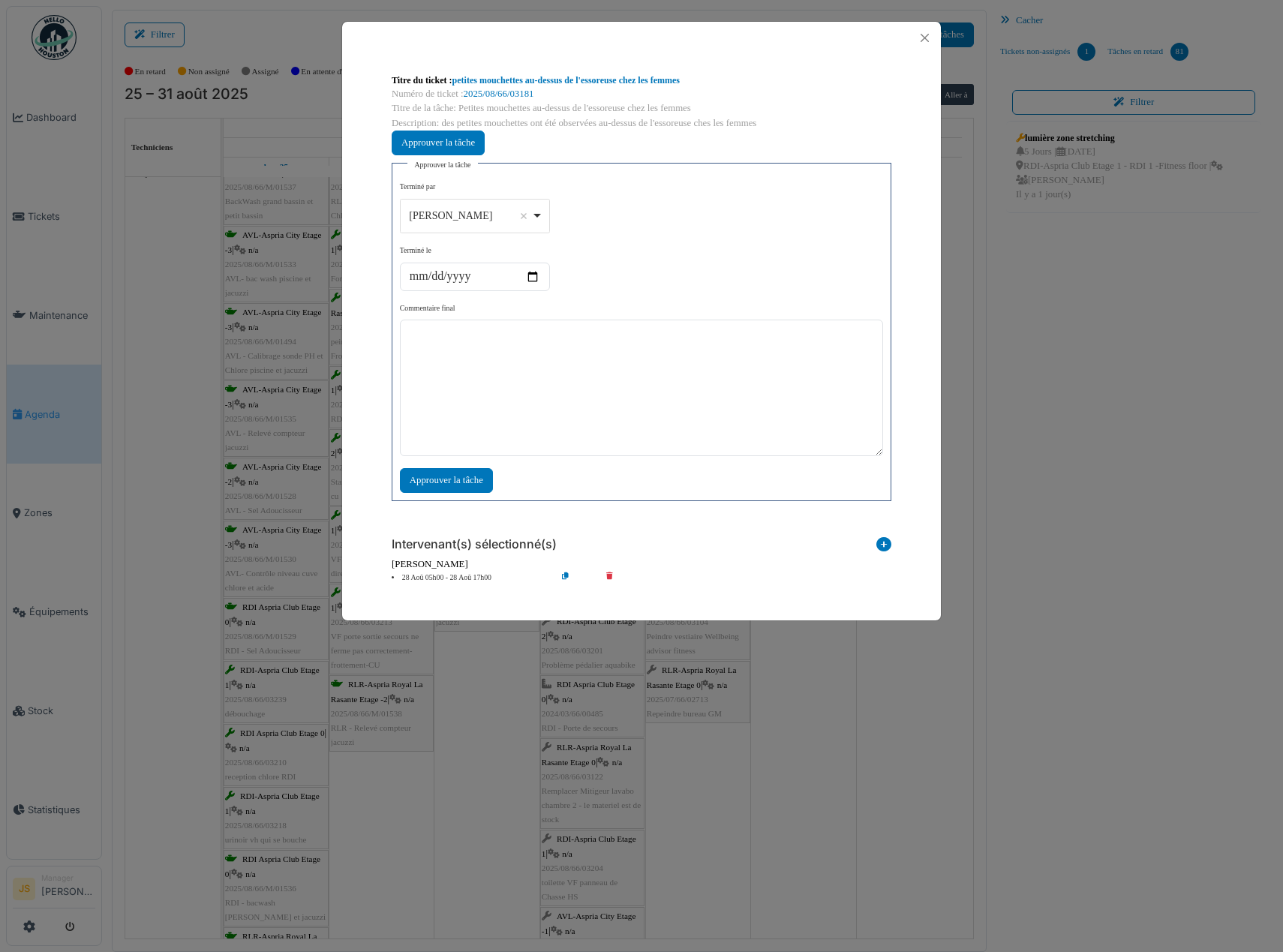
click at [539, 212] on div "Alexandre Michailidis Remove item" at bounding box center [475, 215] width 137 height 22
select select "****"
click at [534, 403] on textarea at bounding box center [642, 388] width 483 height 136
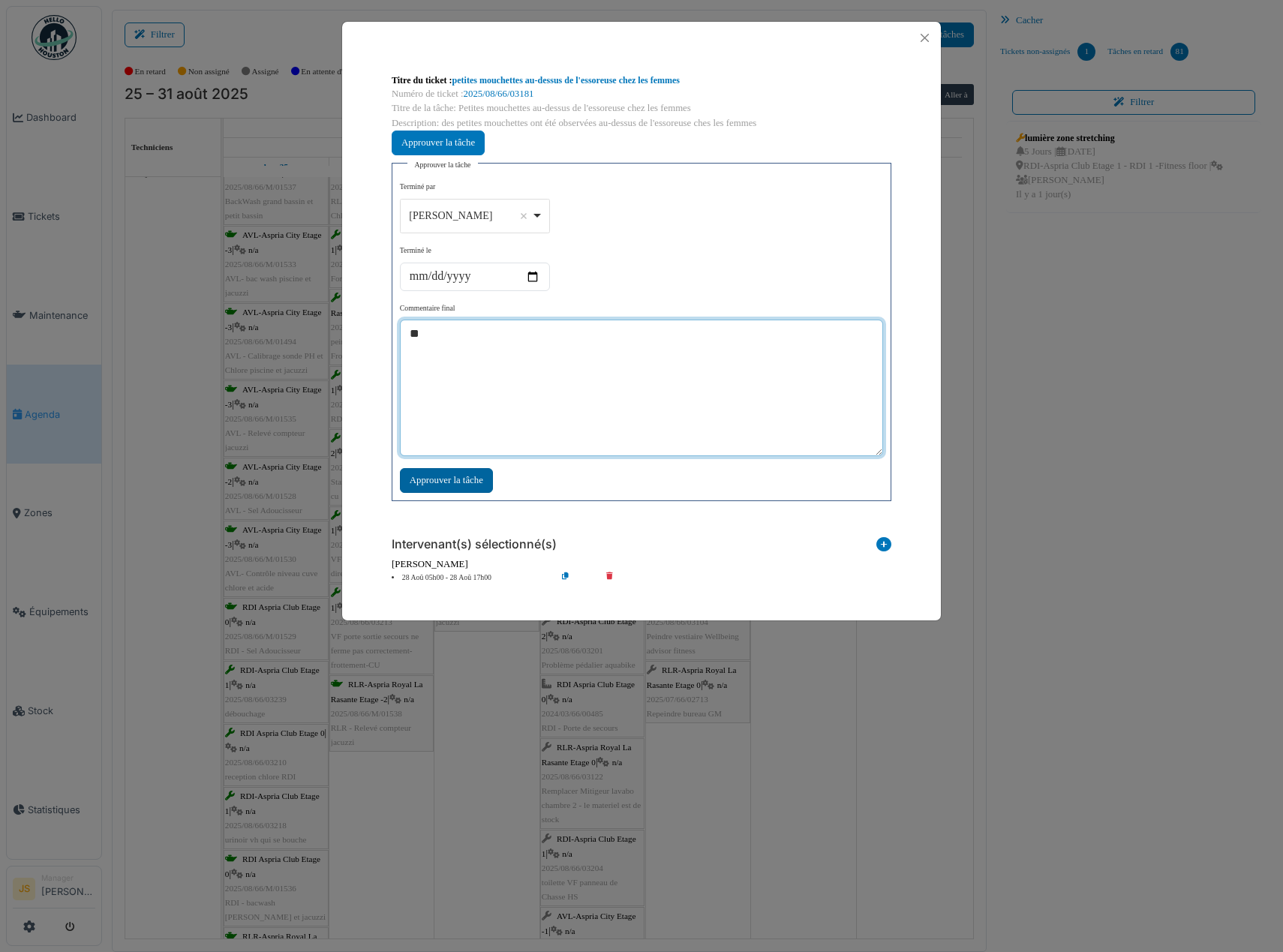
type textarea "**"
click at [464, 482] on div "Approuver la tâche" at bounding box center [446, 480] width 93 height 25
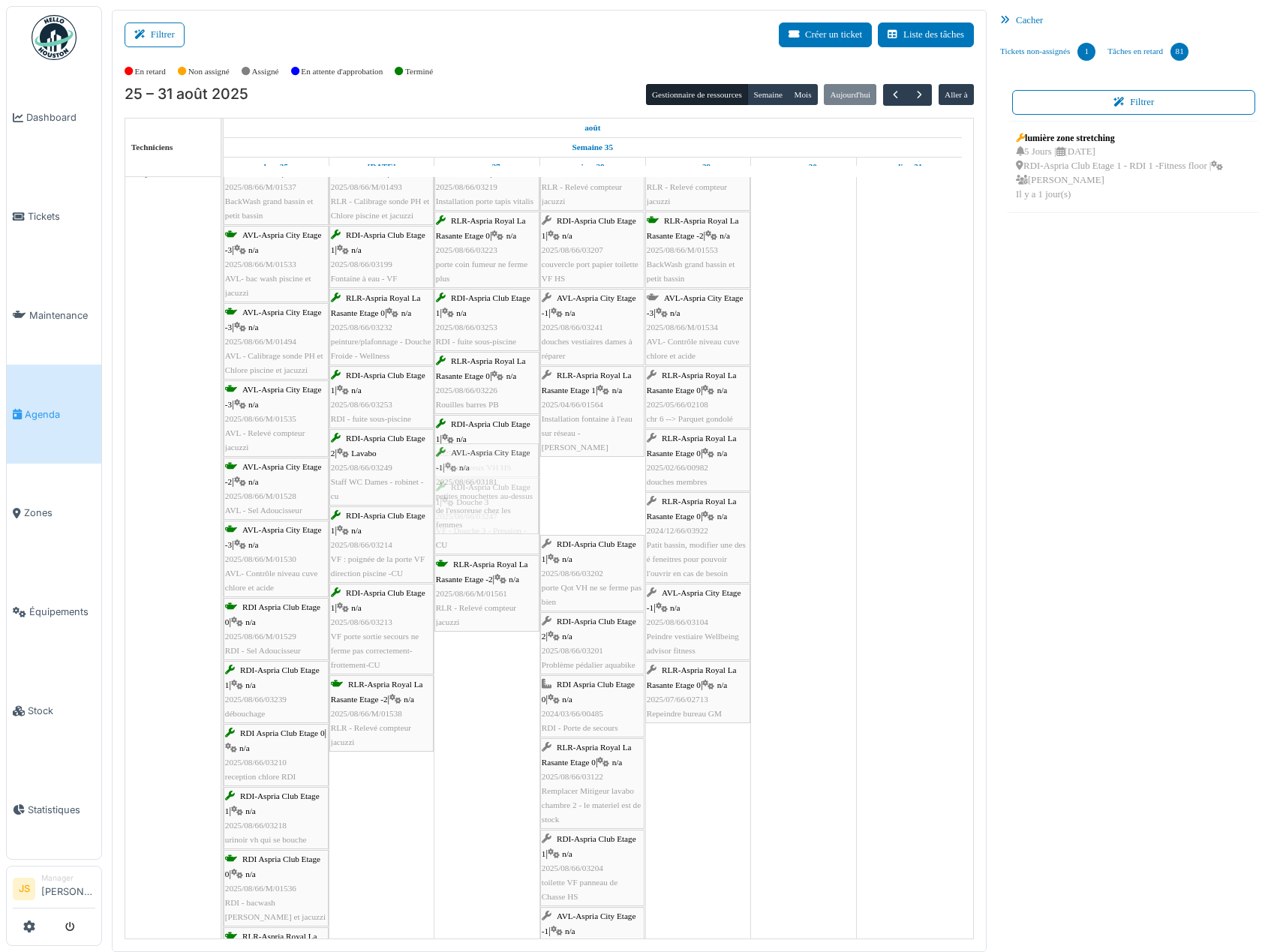
drag, startPoint x: 607, startPoint y: 494, endPoint x: 552, endPoint y: 493, distance: 55.0
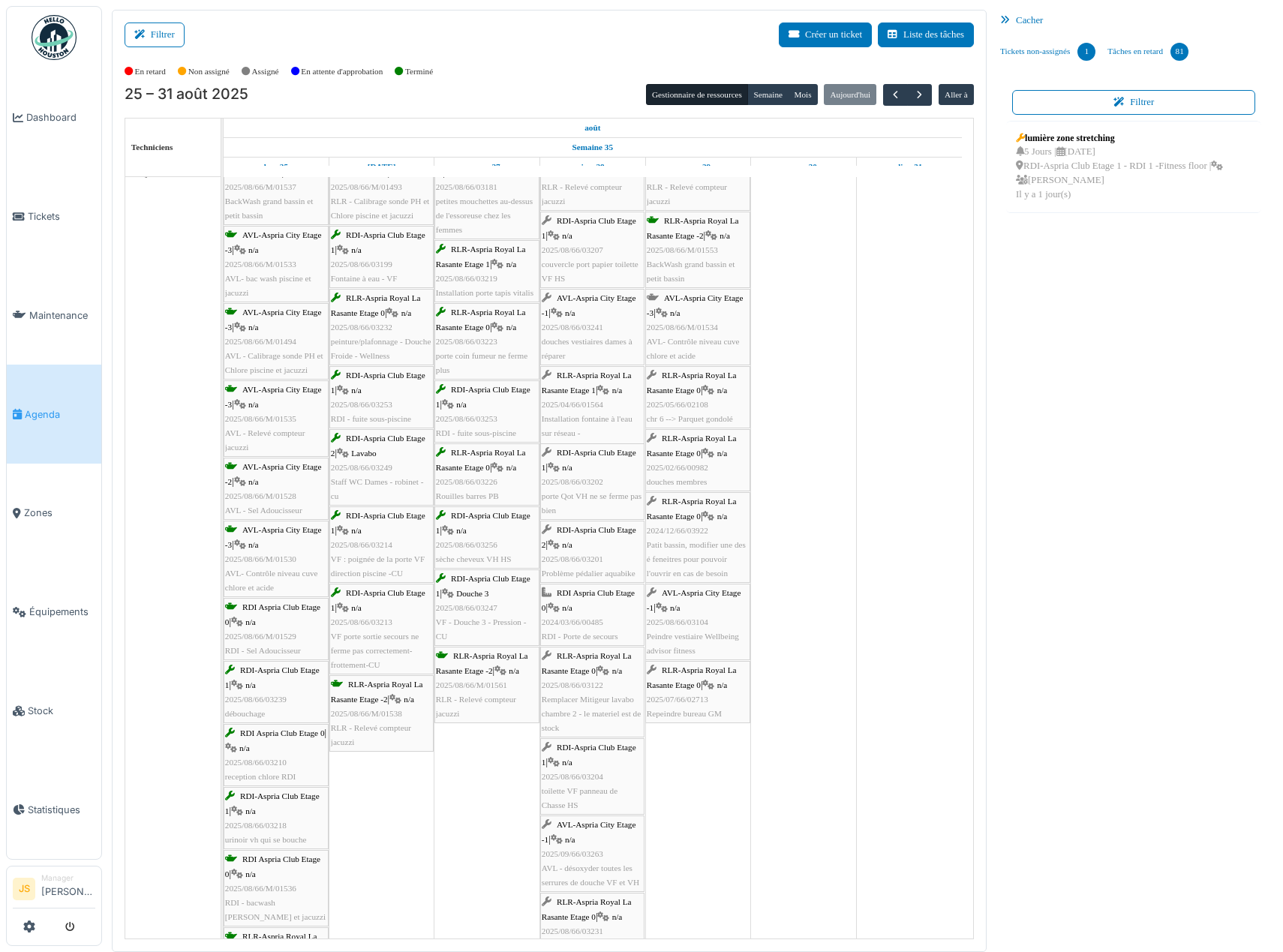
click at [605, 558] on div "RDI-Aspria Club Etage 2 | n/a 2025/08/66/03201 Problème pédalier aquabike" at bounding box center [593, 551] width 101 height 58
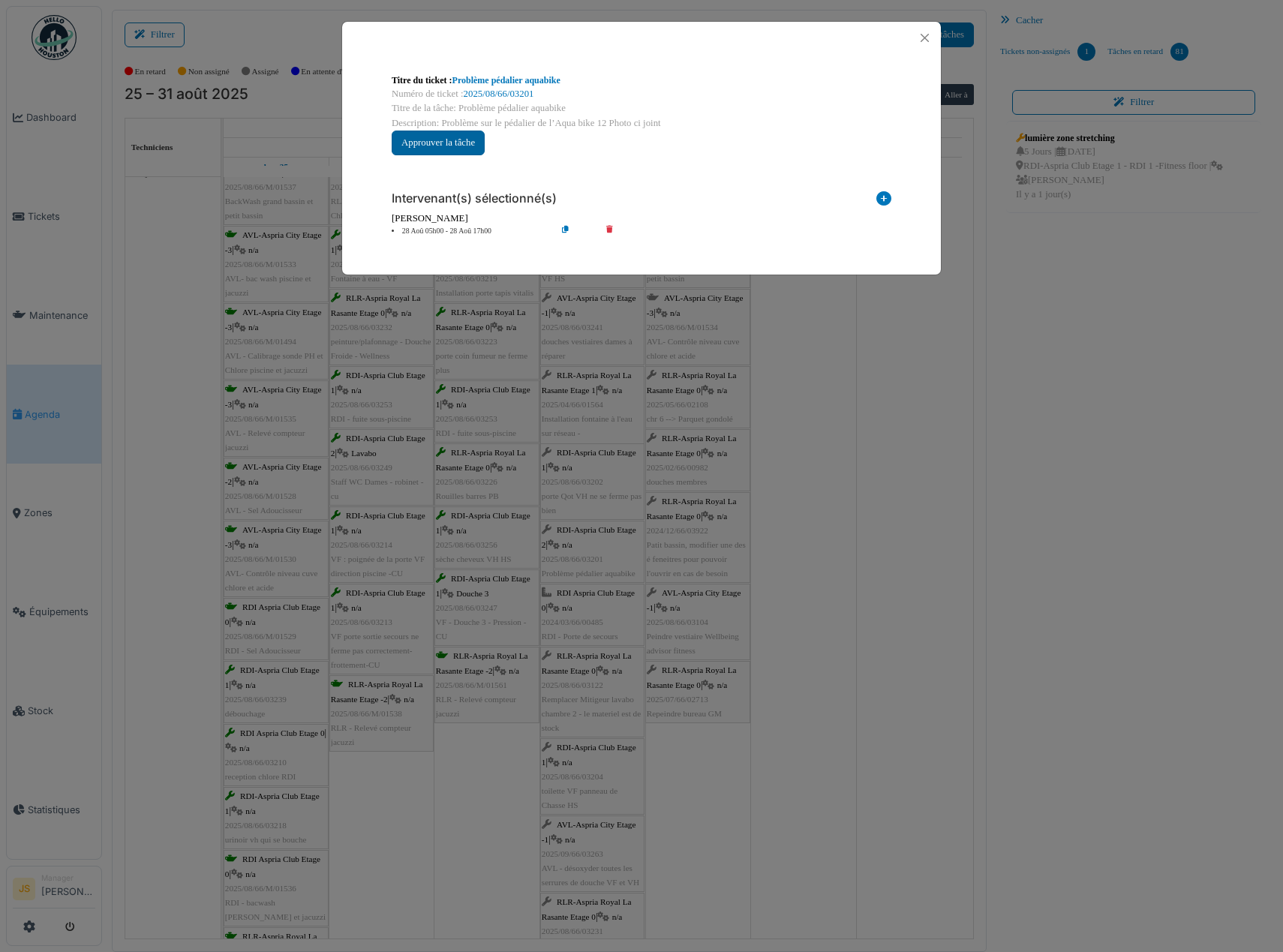
click at [473, 141] on button "Approuver la tâche" at bounding box center [438, 143] width 93 height 25
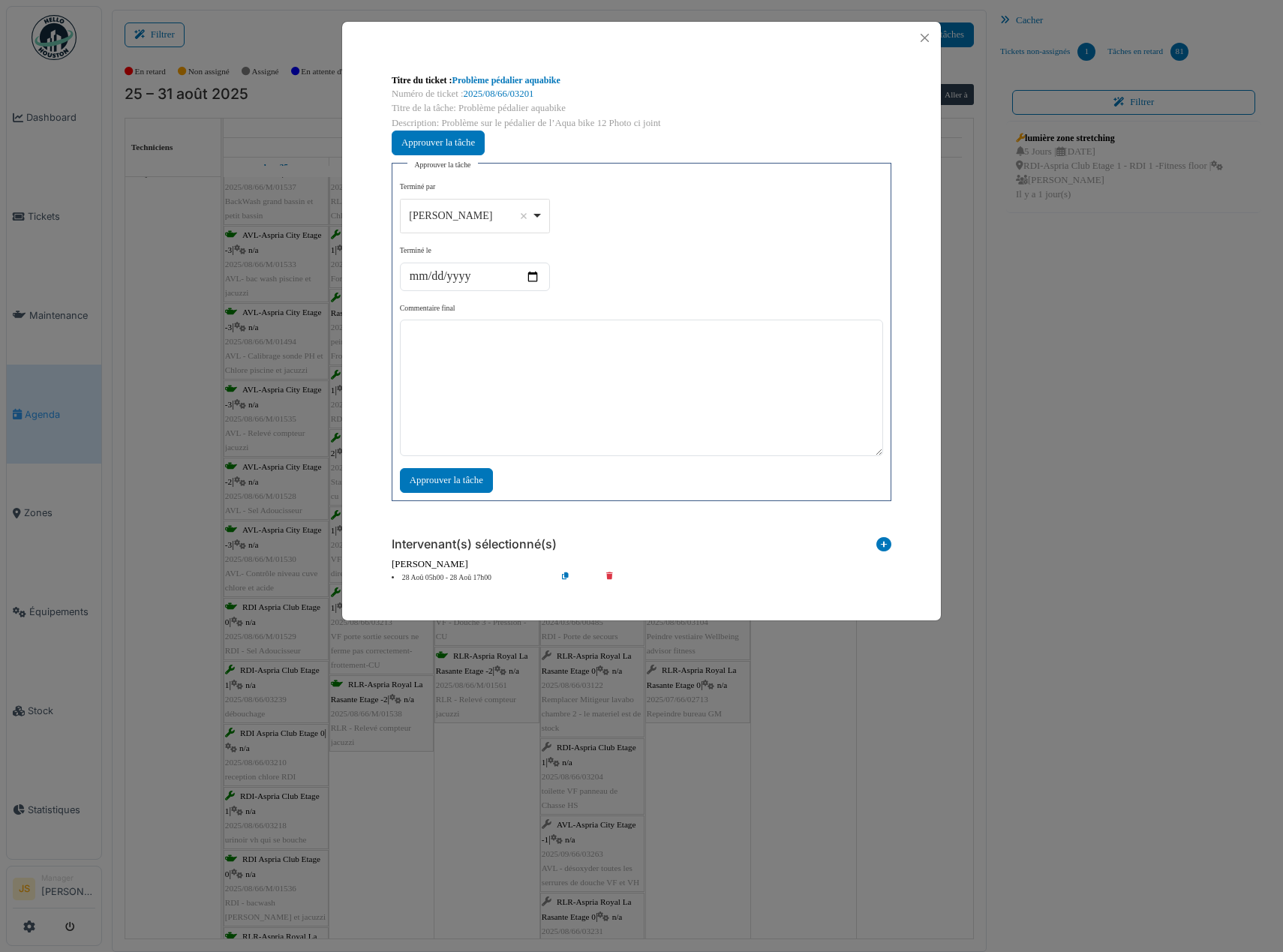
click at [540, 212] on div "Alexandre Michailidis Remove item" at bounding box center [475, 215] width 137 height 22
select select "****"
click at [497, 413] on textarea at bounding box center [642, 388] width 483 height 136
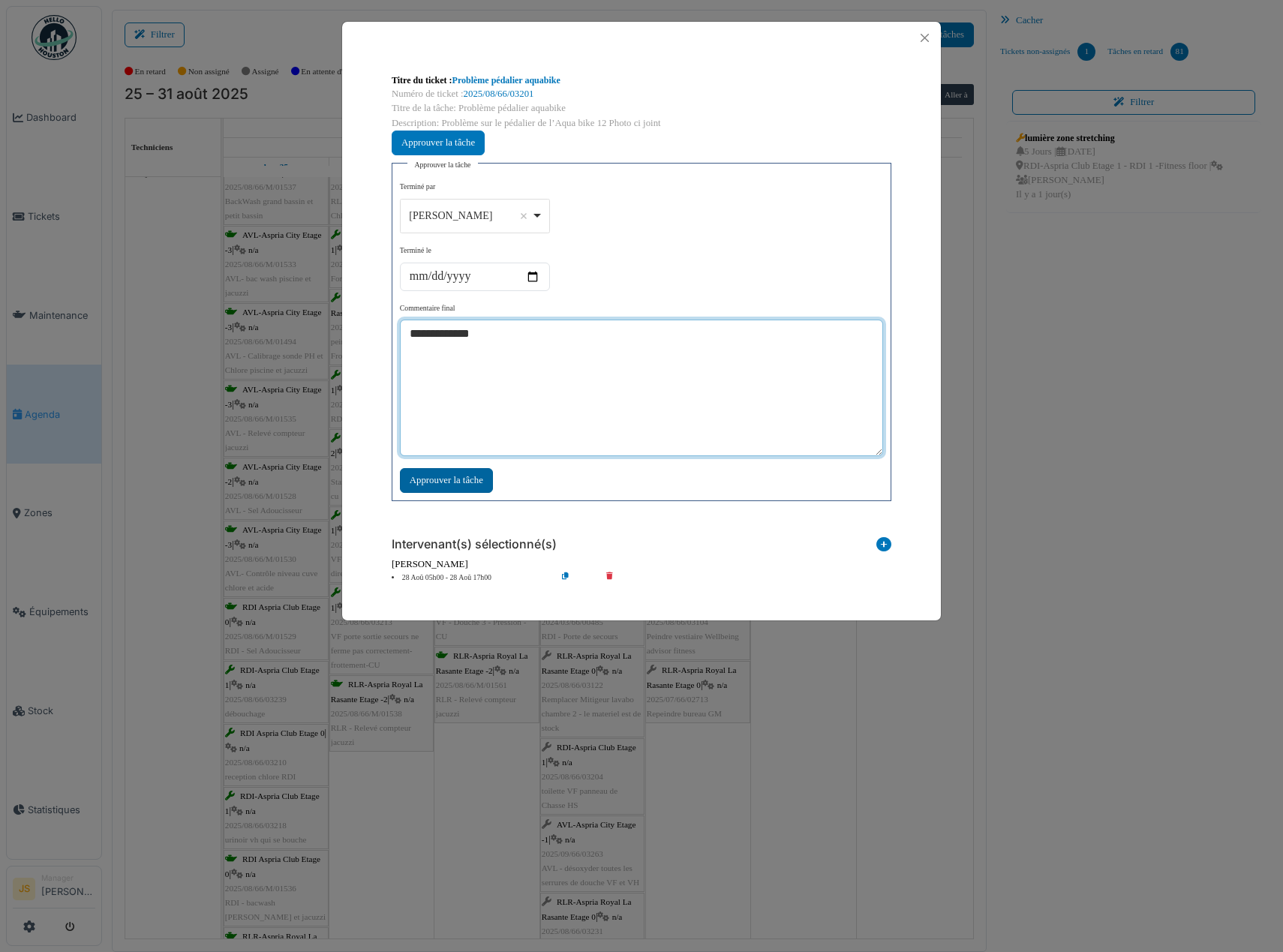
type textarea "**********"
click at [468, 481] on div "Approuver la tâche" at bounding box center [446, 480] width 93 height 25
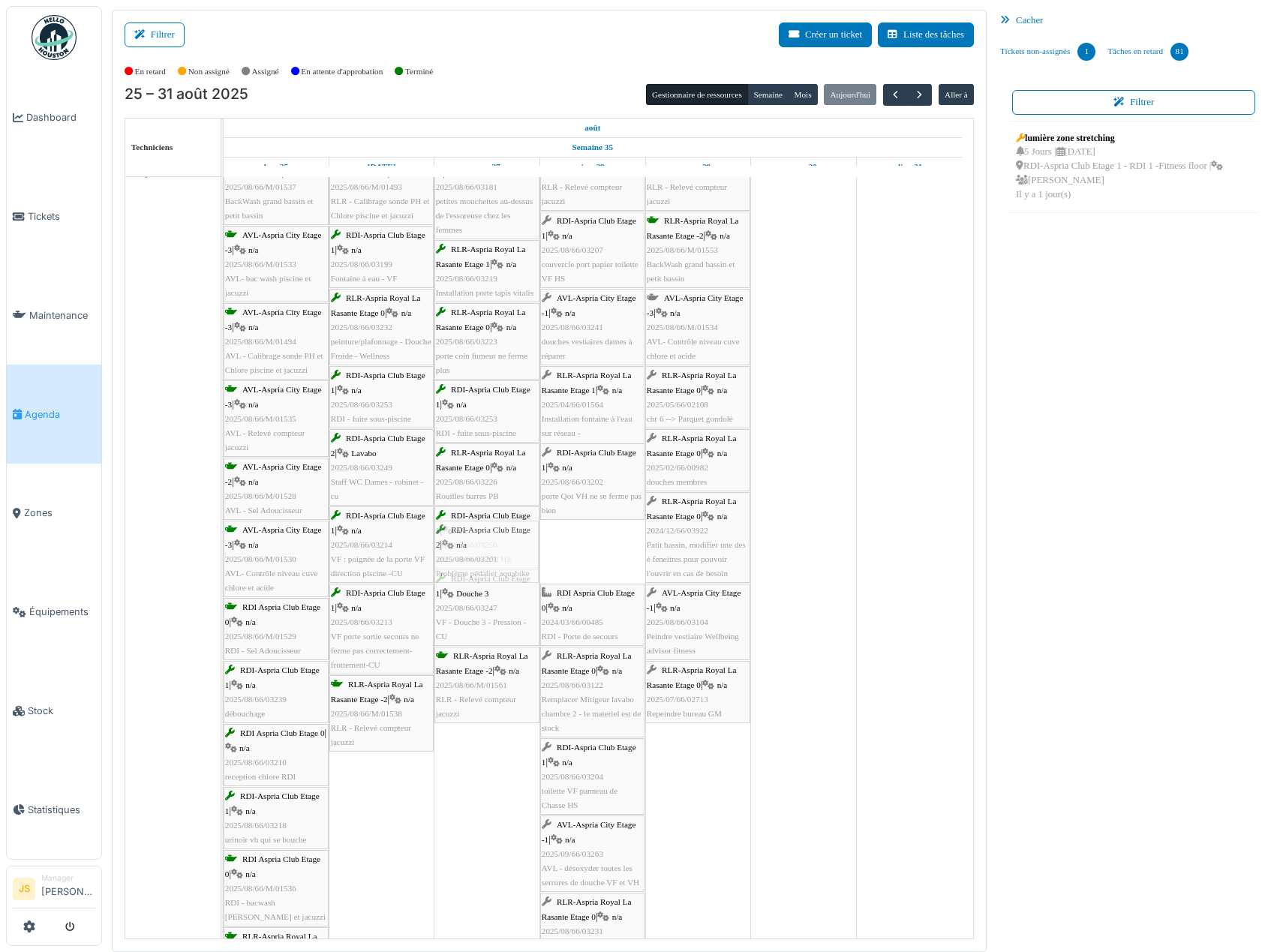
drag, startPoint x: 598, startPoint y: 551, endPoint x: 523, endPoint y: 555, distance: 75.1
click at [223, 555] on div "RLR-Aspria Royal La Rasante Etage -2 | n/a 2025/08/66/M/01537 BackWash grand ba…" at bounding box center [223, 594] width 0 height 892
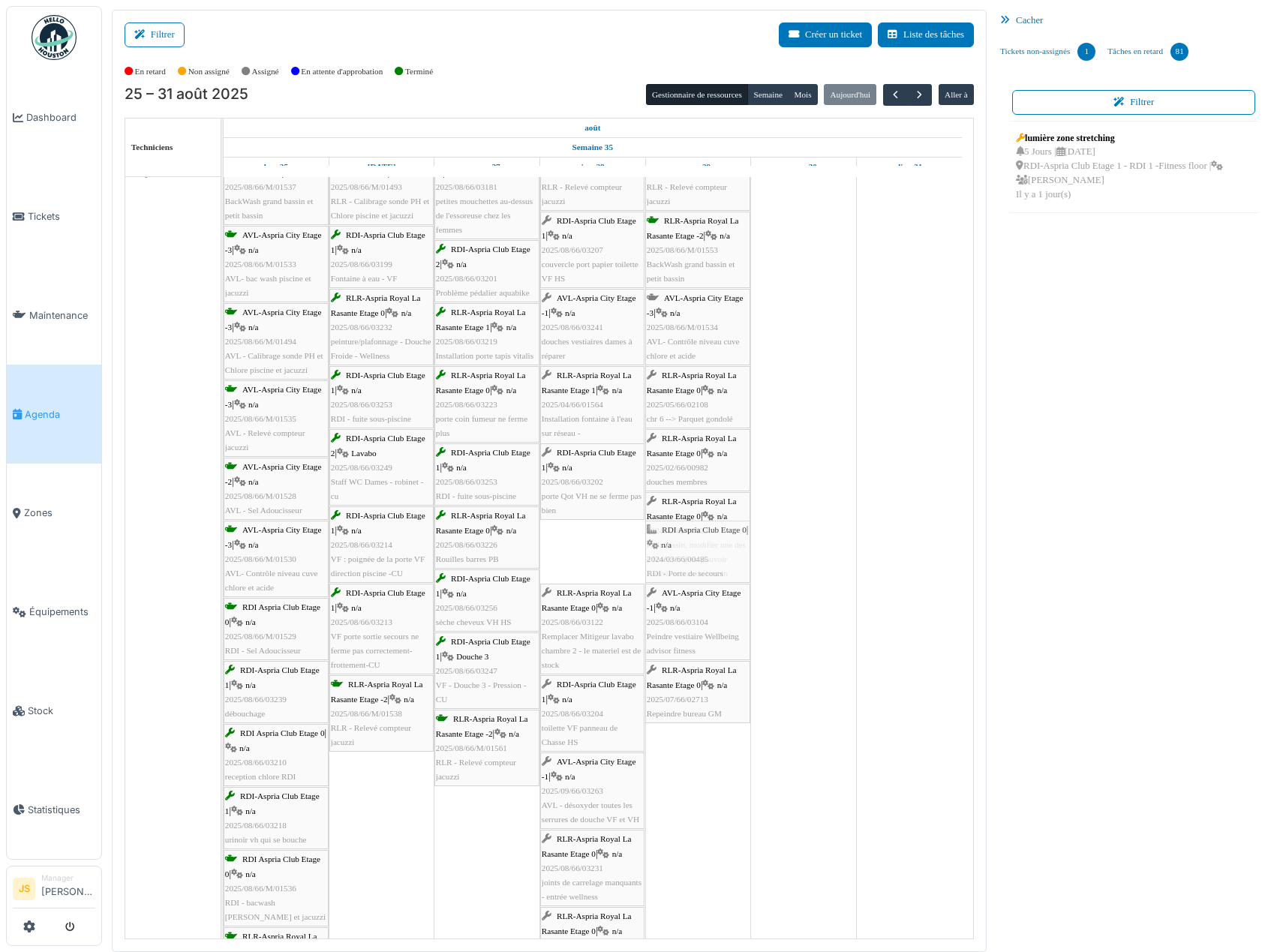
click at [223, 553] on div "RLR-Aspria Royal La Rasante Etage -2 | n/a 2025/08/66/M/01537 BackWash grand ba…" at bounding box center [223, 580] width 0 height 864
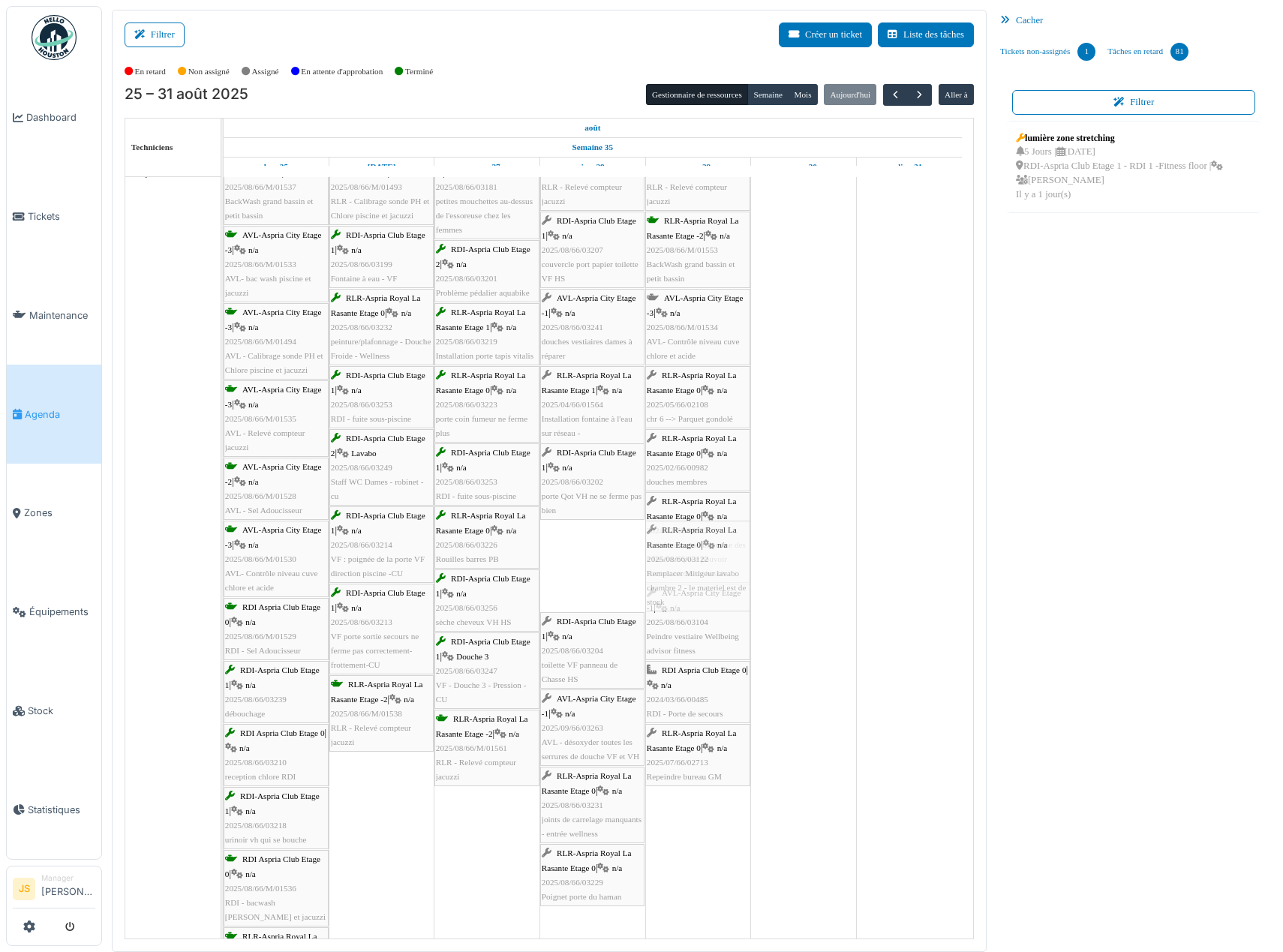
click at [223, 587] on div "RLR-Aspria Royal La Rasante Etage -2 | n/a 2025/08/66/M/01537 BackWash grand ba…" at bounding box center [223, 580] width 0 height 864
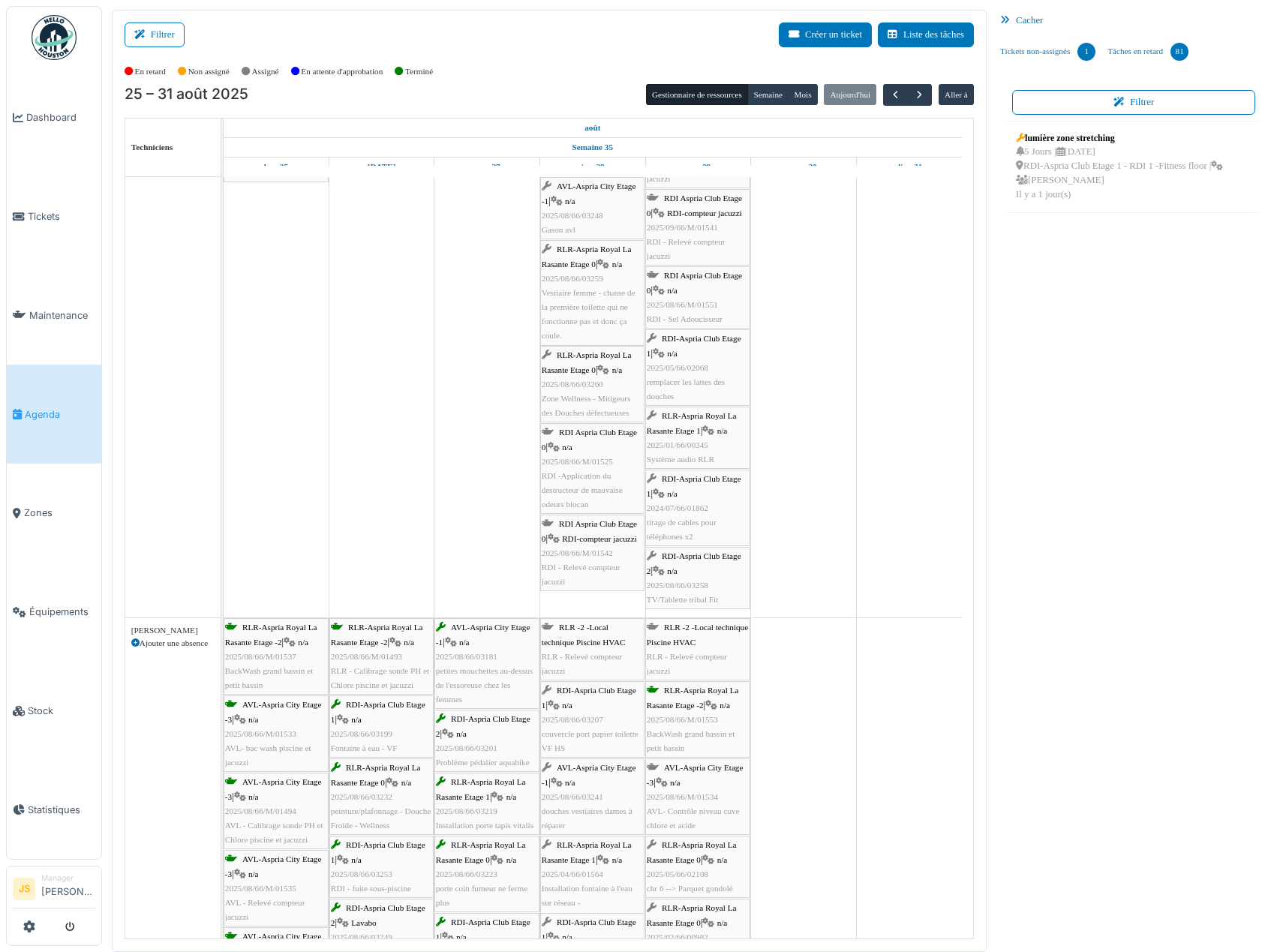
scroll to position [3226, 0]
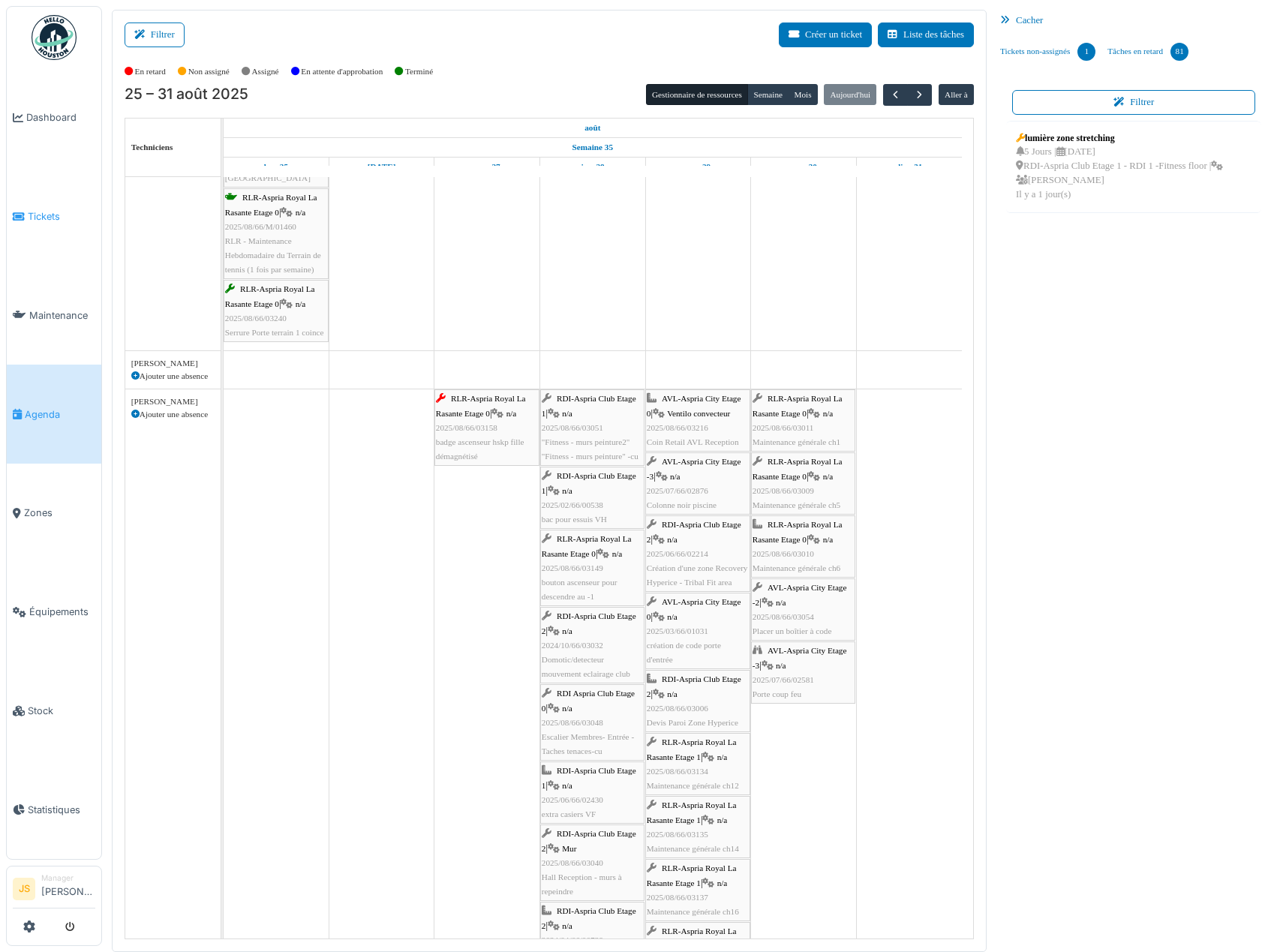
click at [42, 205] on link "Tickets" at bounding box center [54, 216] width 95 height 99
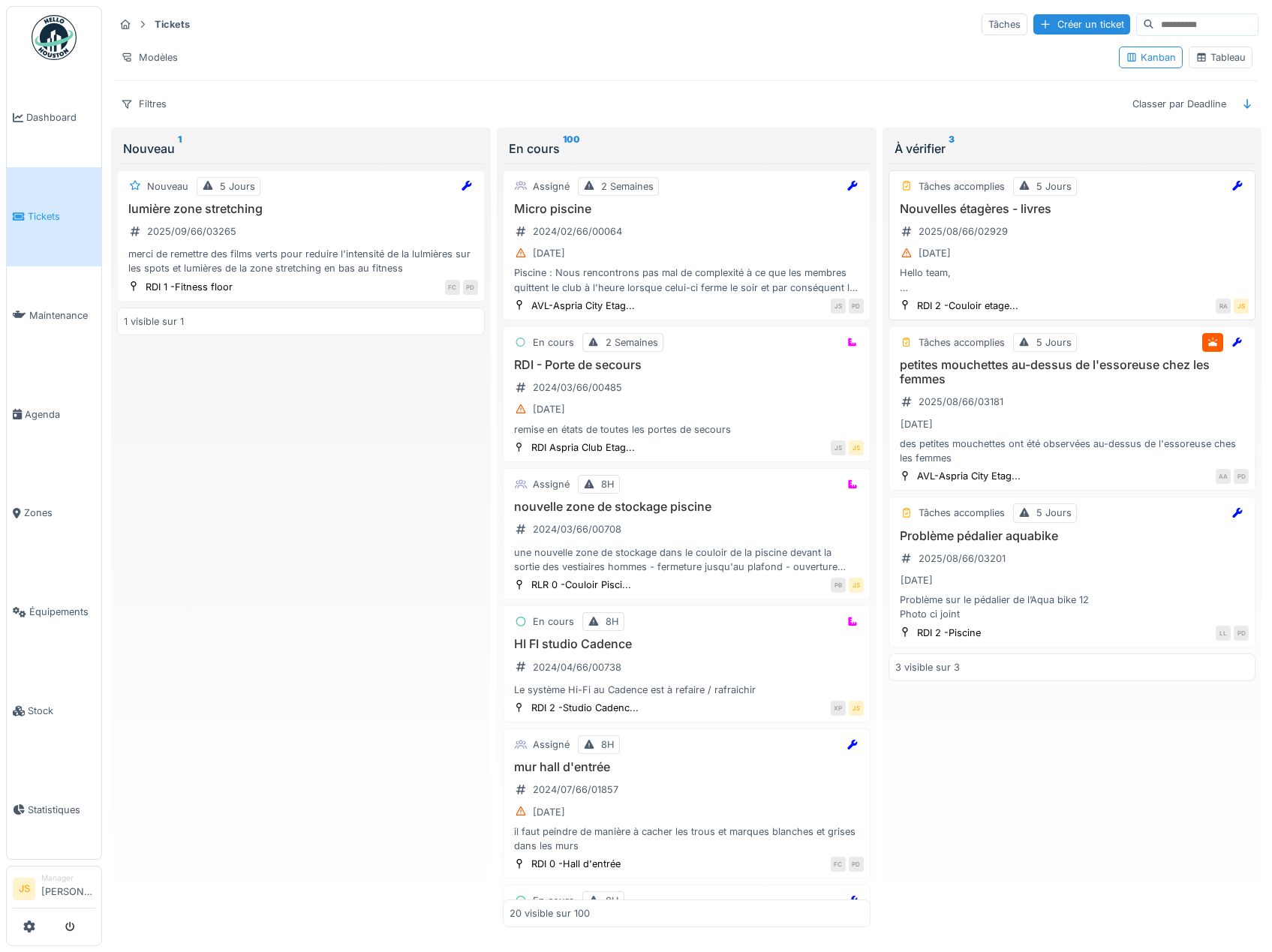
click at [960, 210] on h3 "Nouvelles étagères - livres" at bounding box center [1072, 209] width 354 height 14
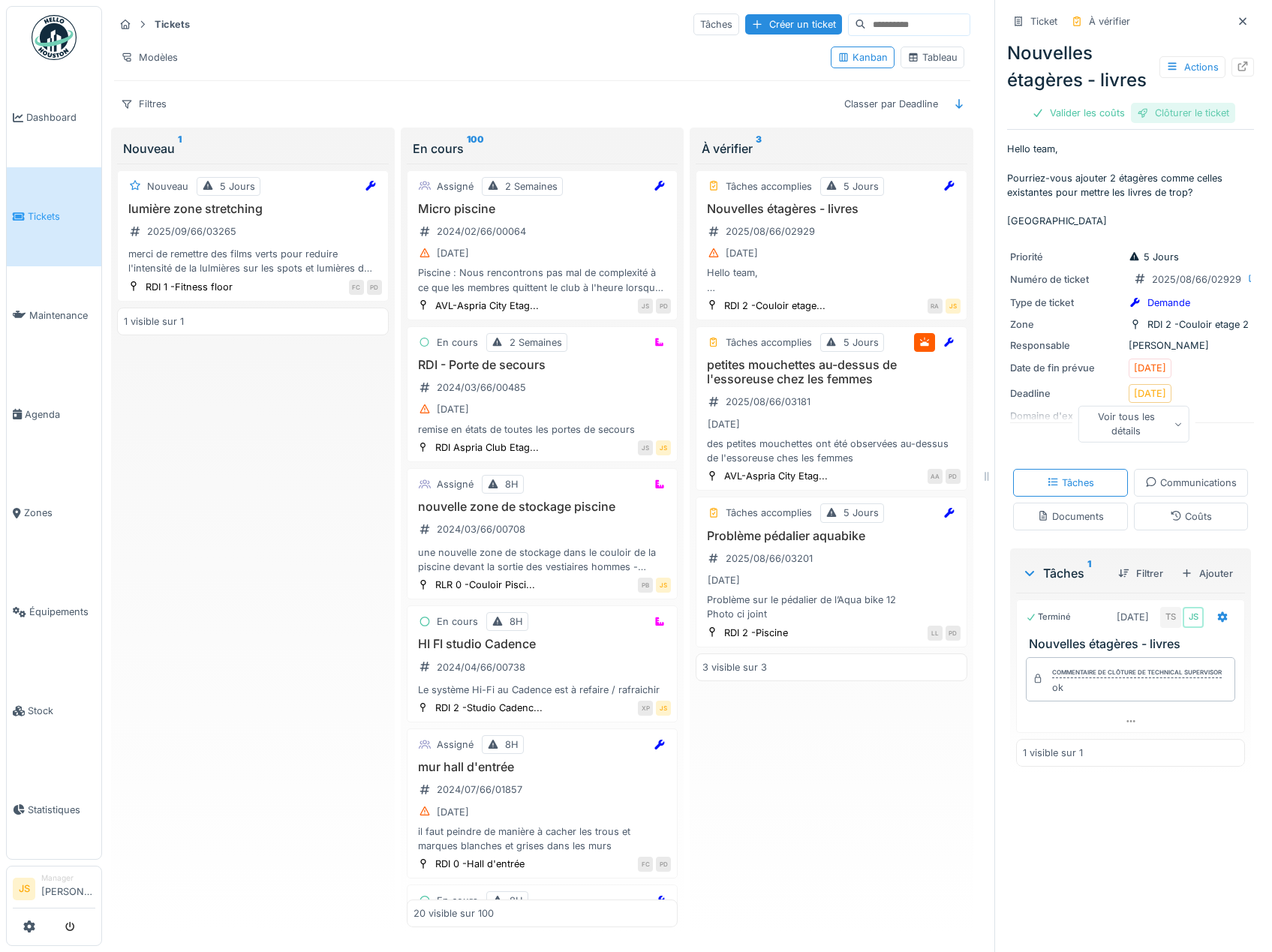
click at [1146, 123] on div "Clôturer le ticket" at bounding box center [1183, 112] width 104 height 20
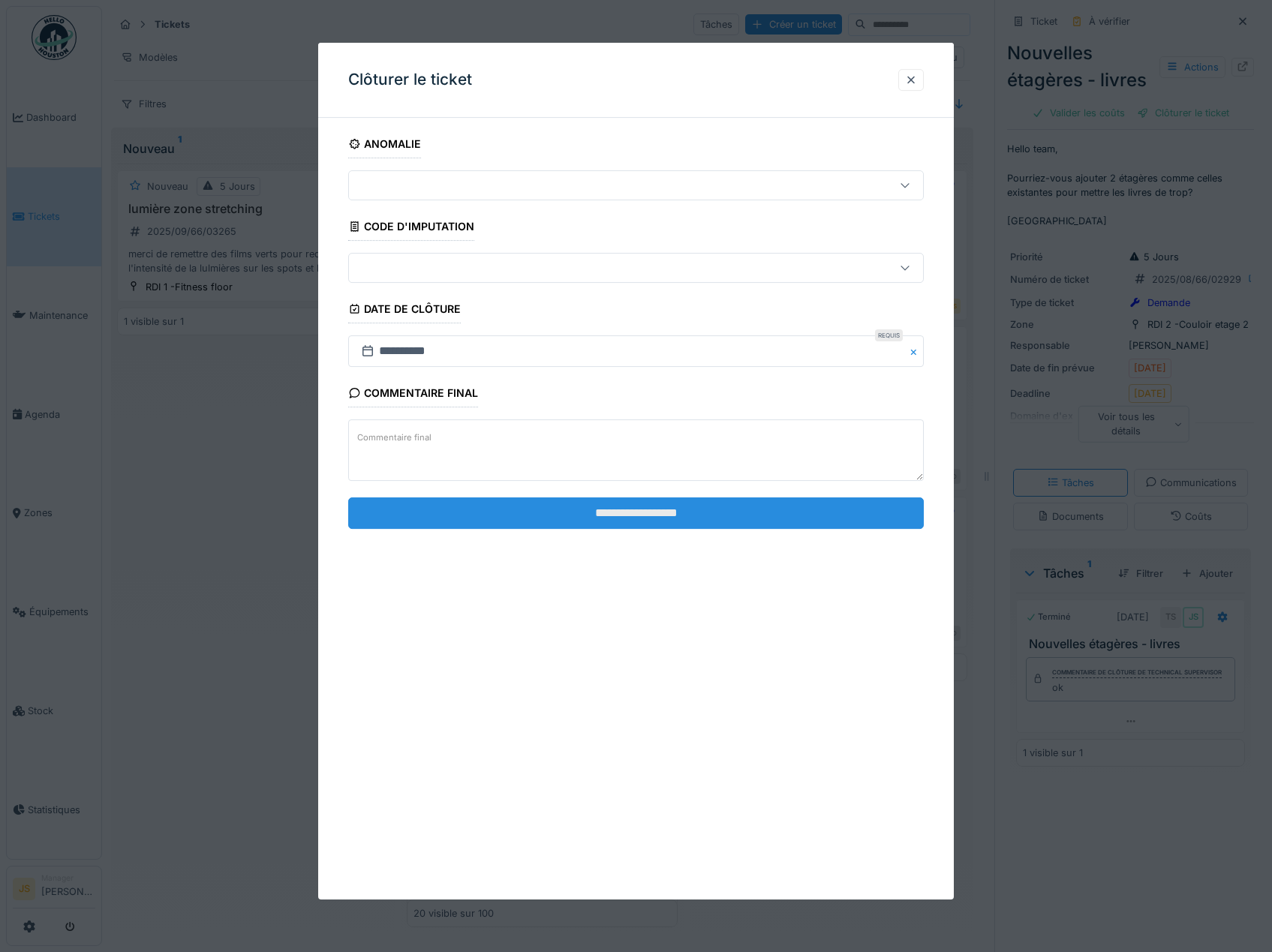
click at [683, 507] on input "**********" at bounding box center [637, 513] width 577 height 31
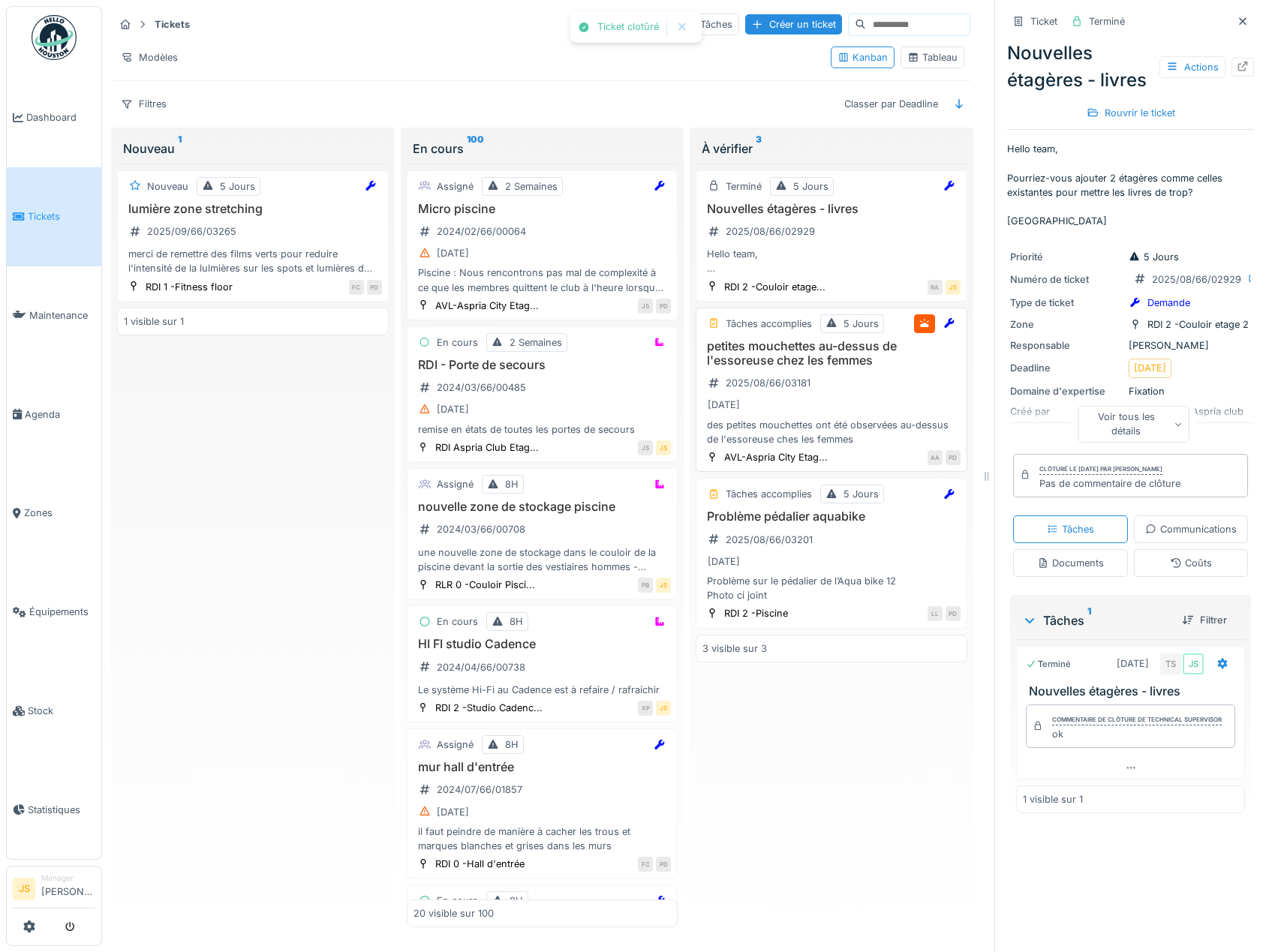
click at [776, 358] on h3 "petites mouchettes au-dessus de l'essoreuse chez les femmes" at bounding box center [831, 353] width 258 height 29
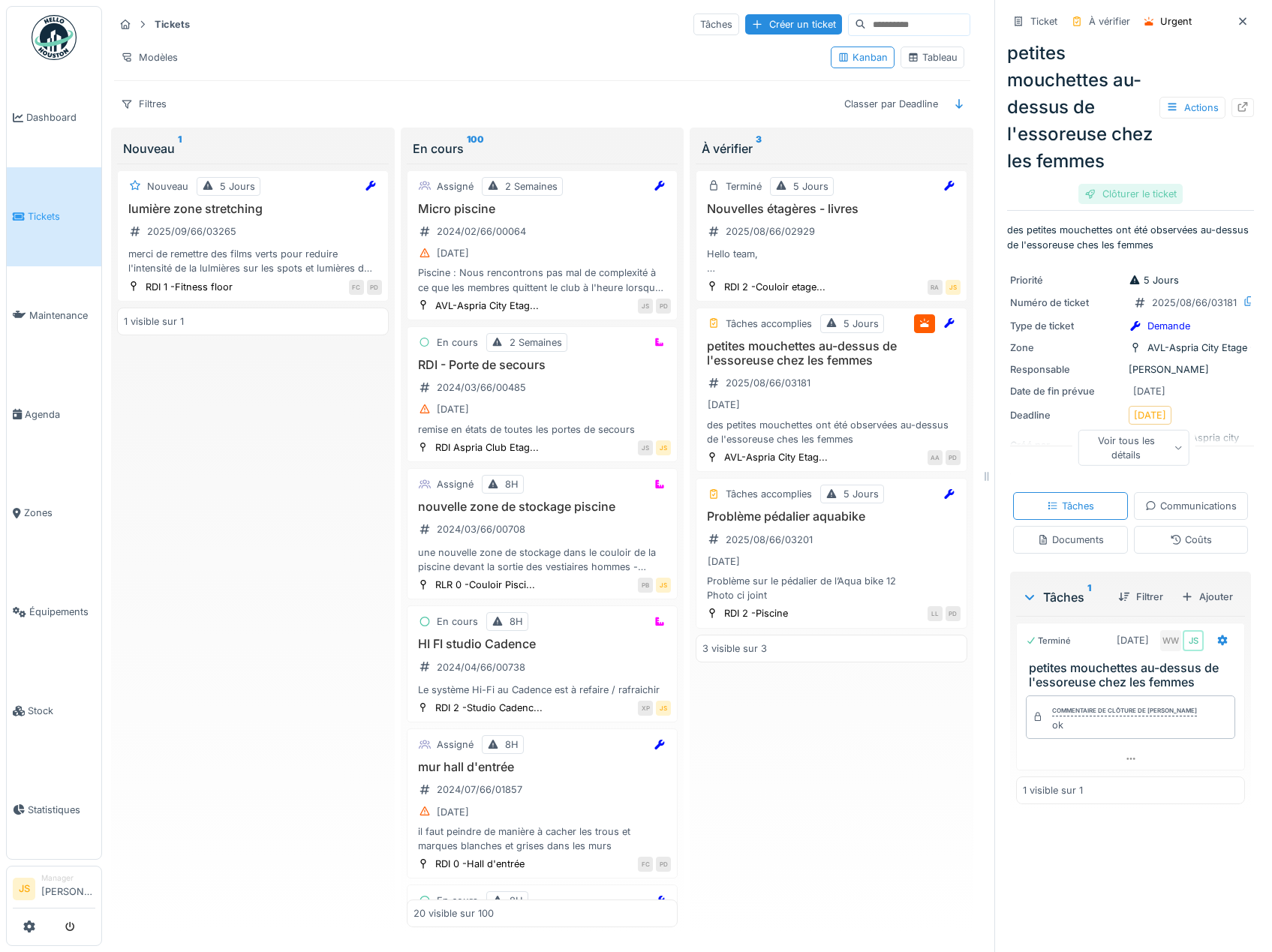
click at [1131, 204] on div "Clôturer le ticket" at bounding box center [1131, 193] width 104 height 20
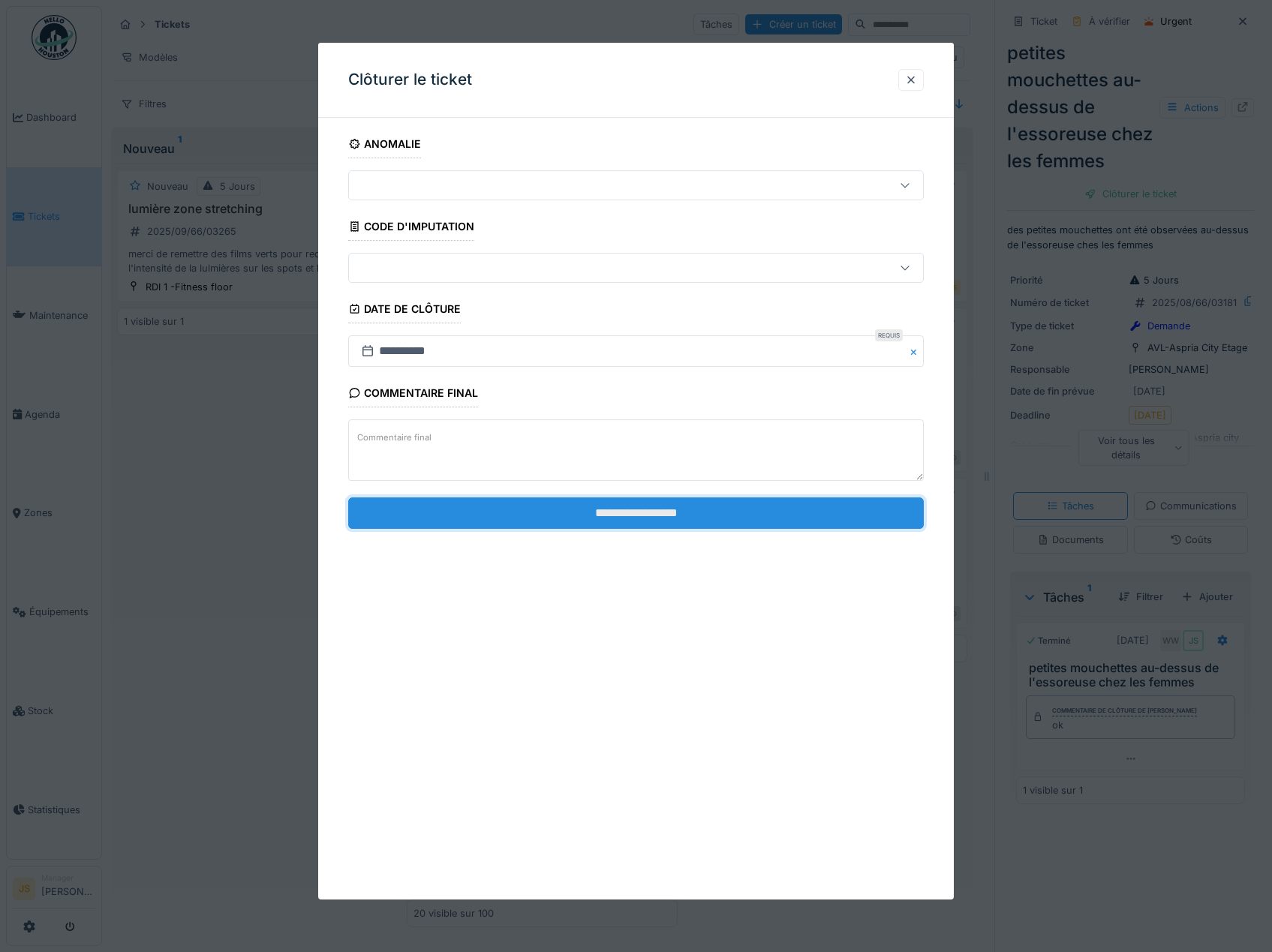
click at [670, 524] on input "**********" at bounding box center [637, 513] width 577 height 31
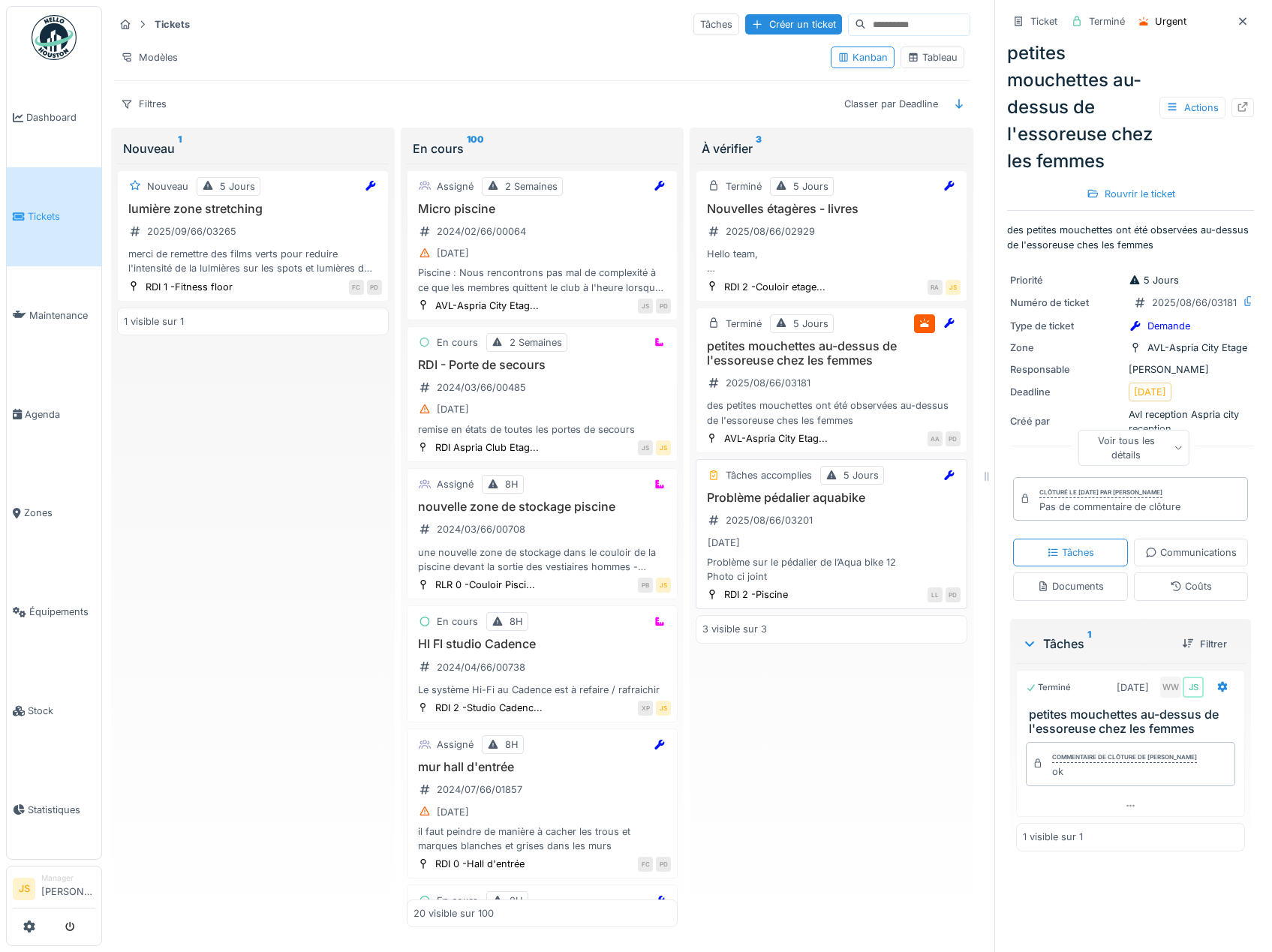
click at [775, 503] on h3 "Problème pédalier aquabike" at bounding box center [831, 498] width 258 height 14
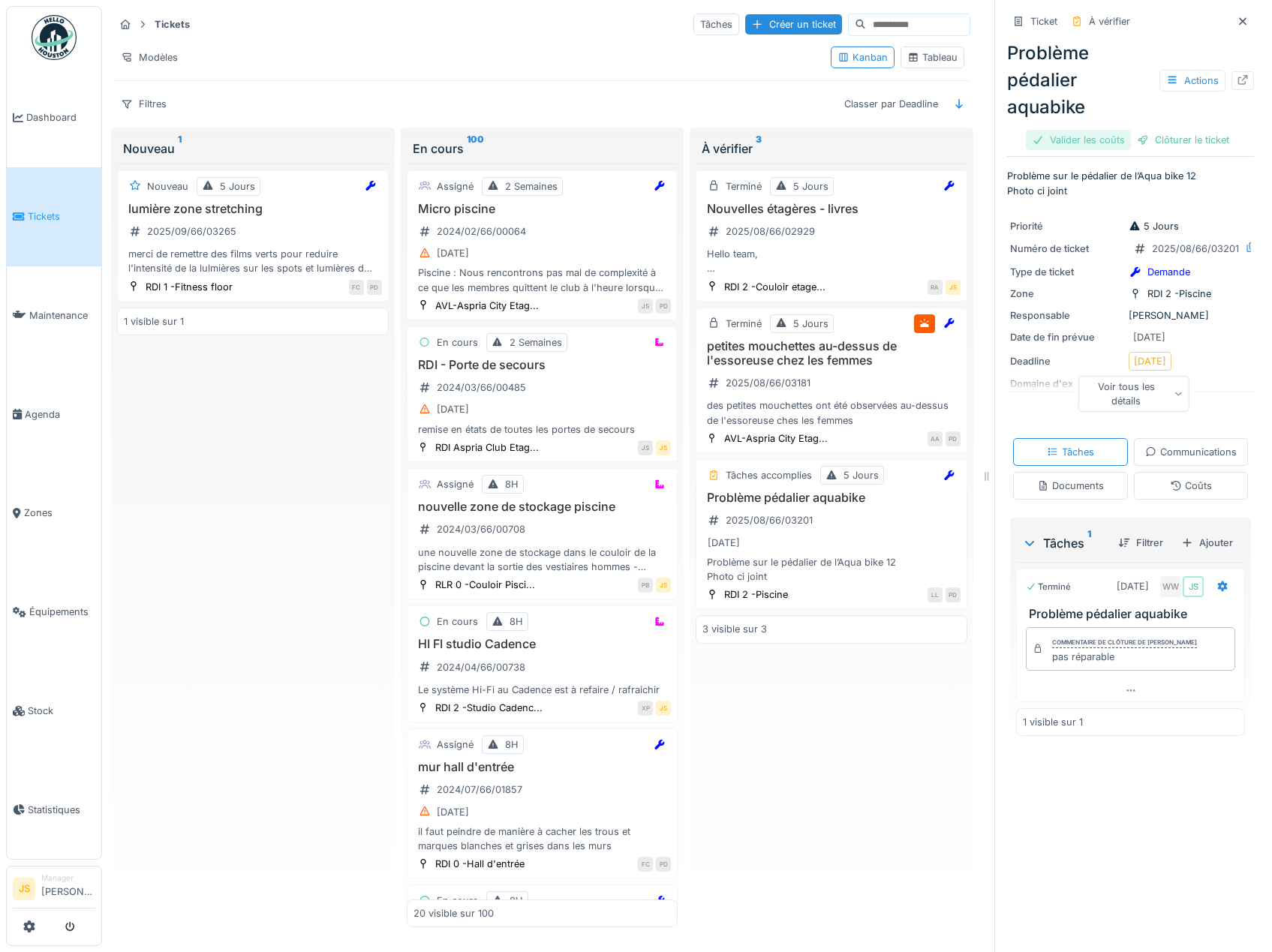
click at [1050, 133] on div "Valider les coûts" at bounding box center [1078, 140] width 105 height 20
click at [1181, 132] on div "Problème pédalier aquabike Actions Clôturer le ticket" at bounding box center [1130, 93] width 247 height 120
click at [1148, 140] on div "Clôturer le ticket" at bounding box center [1131, 140] width 104 height 20
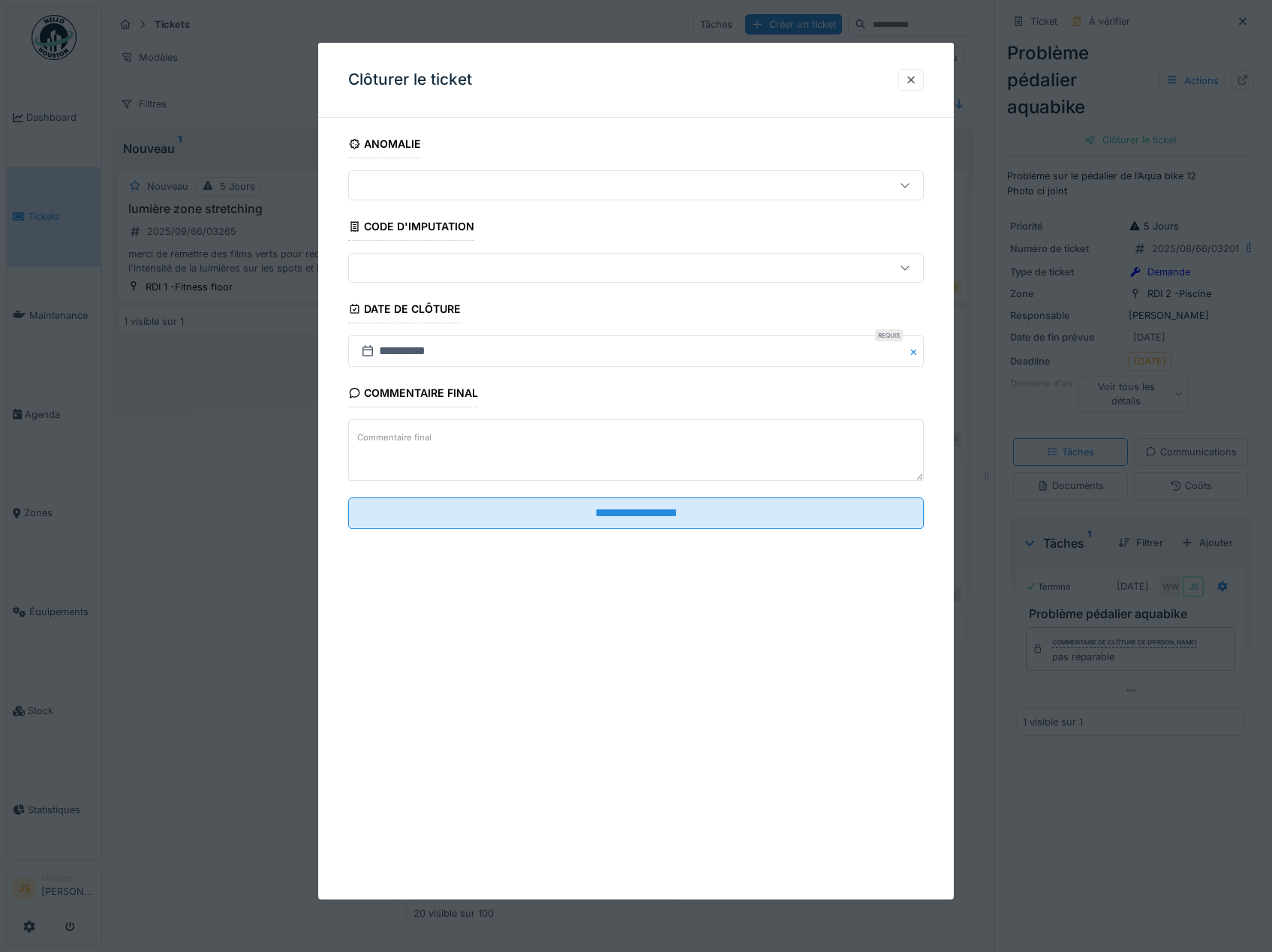
click at [556, 450] on textarea "Commentaire final" at bounding box center [637, 450] width 577 height 62
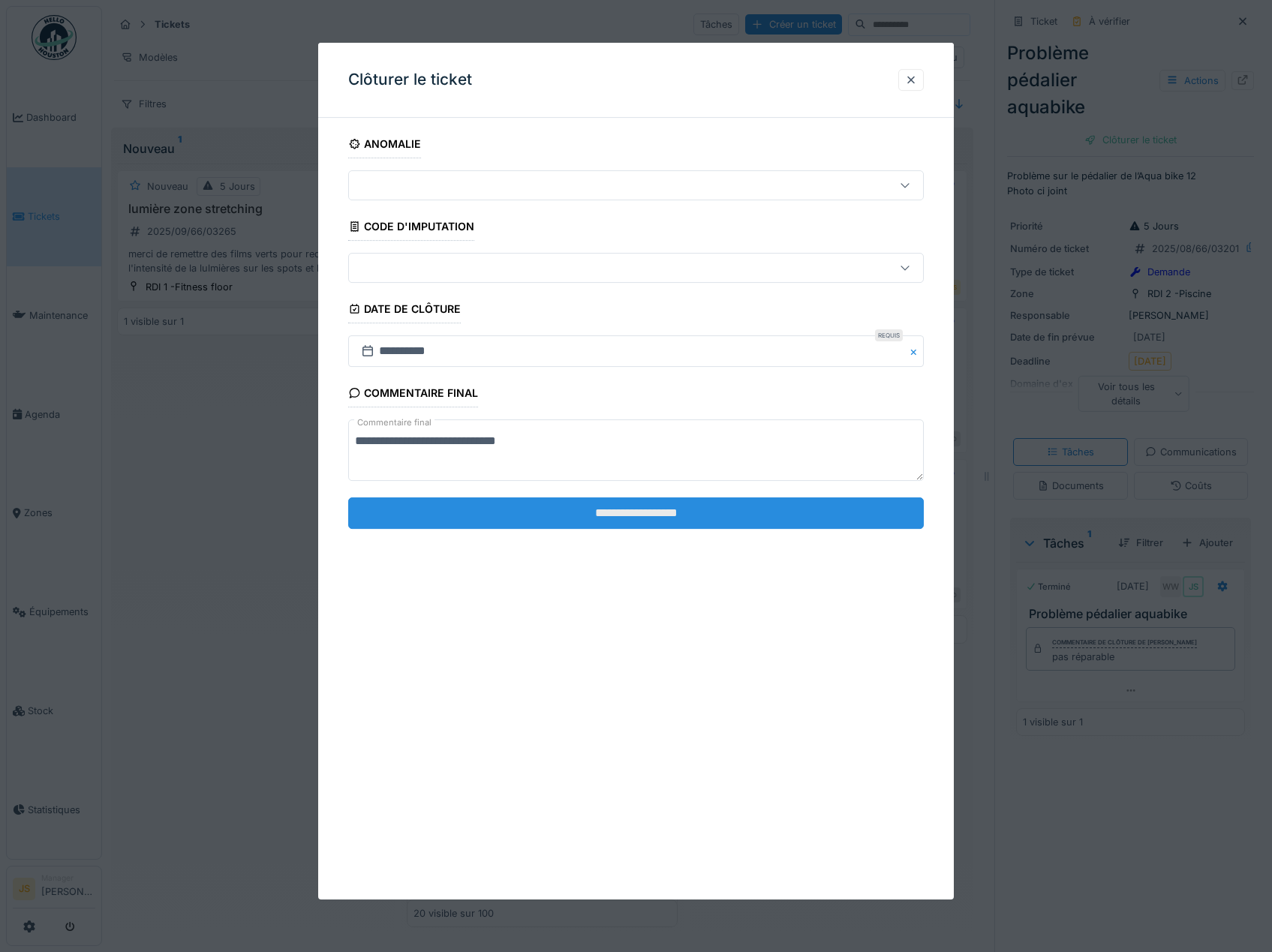
type textarea "**********"
click at [626, 513] on input "**********" at bounding box center [637, 513] width 577 height 31
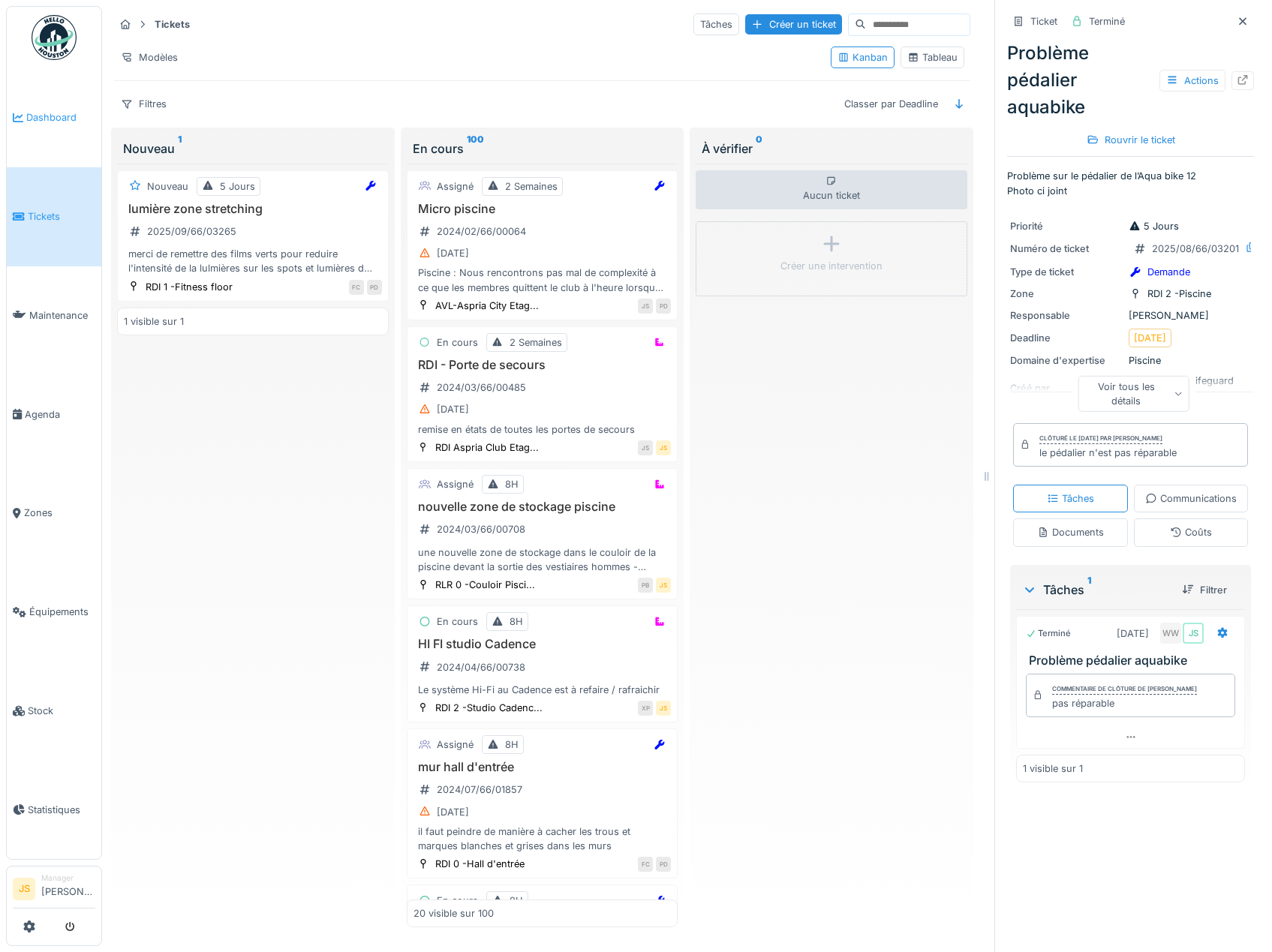
click at [31, 110] on span "Dashboard" at bounding box center [61, 117] width 69 height 14
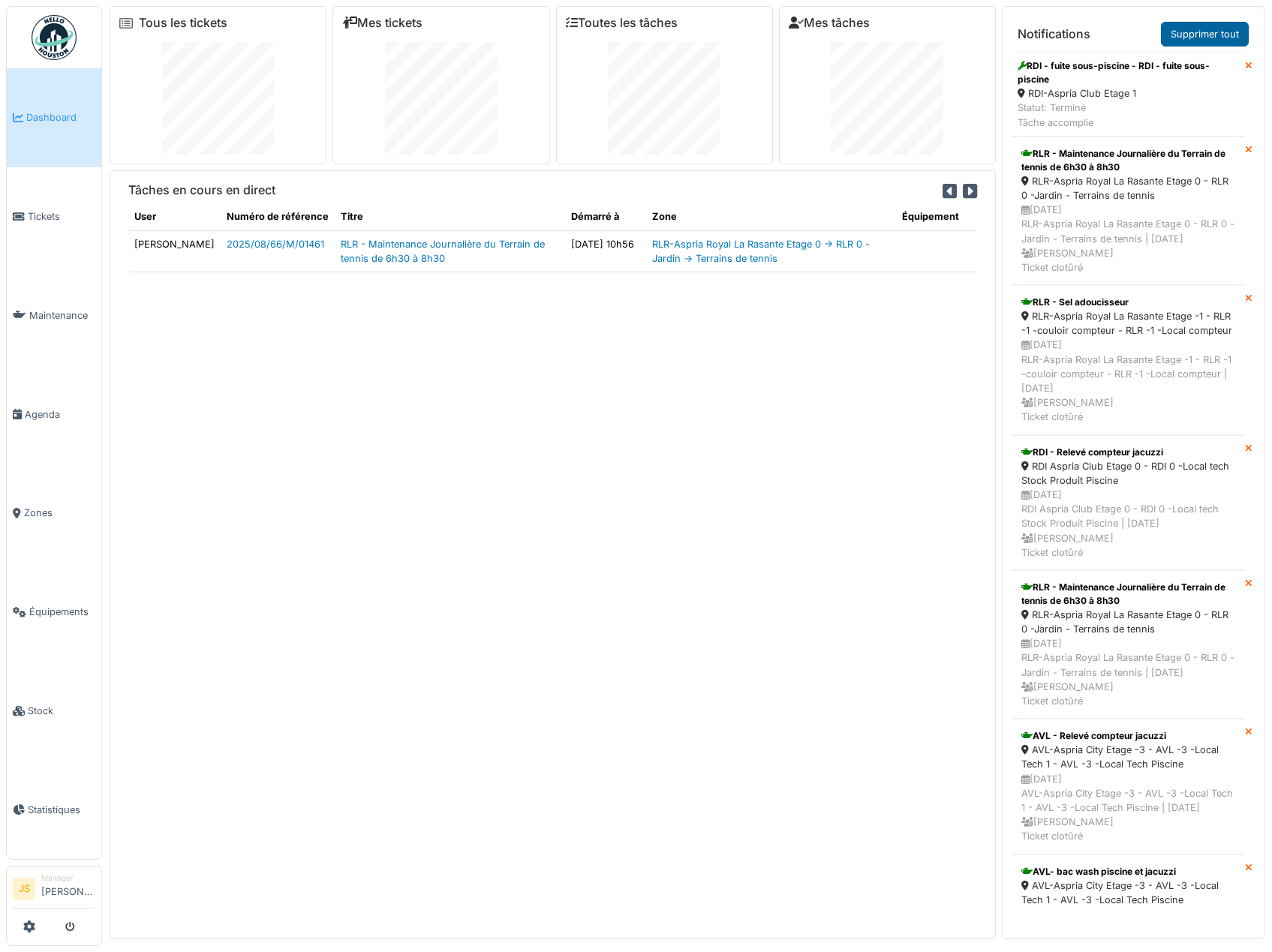
click at [1197, 35] on link "Supprimer tout" at bounding box center [1205, 34] width 88 height 25
